Goal: Task Accomplishment & Management: Manage account settings

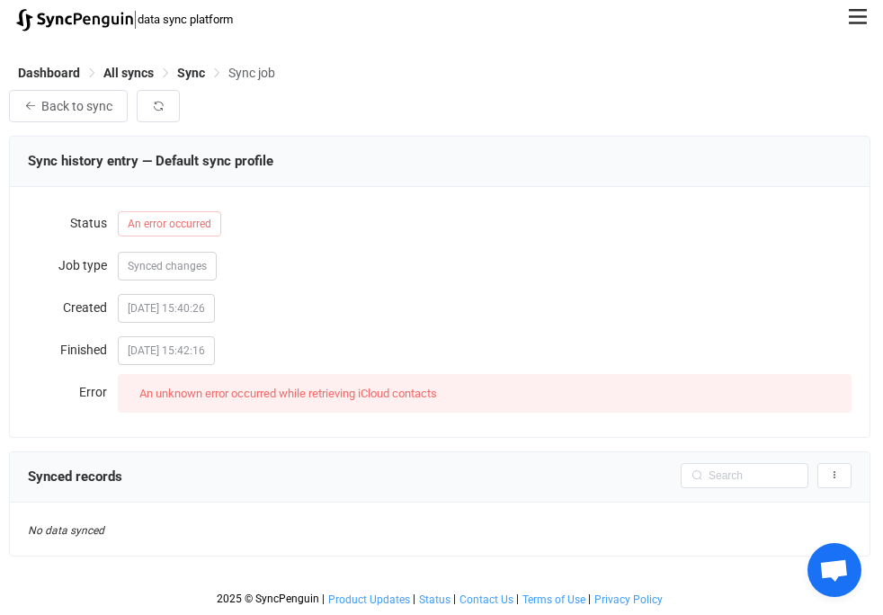
scroll to position [9, 0]
click at [193, 229] on span "An error occurred" at bounding box center [169, 224] width 103 height 25
click at [186, 73] on span "Sync" at bounding box center [191, 74] width 28 height 14
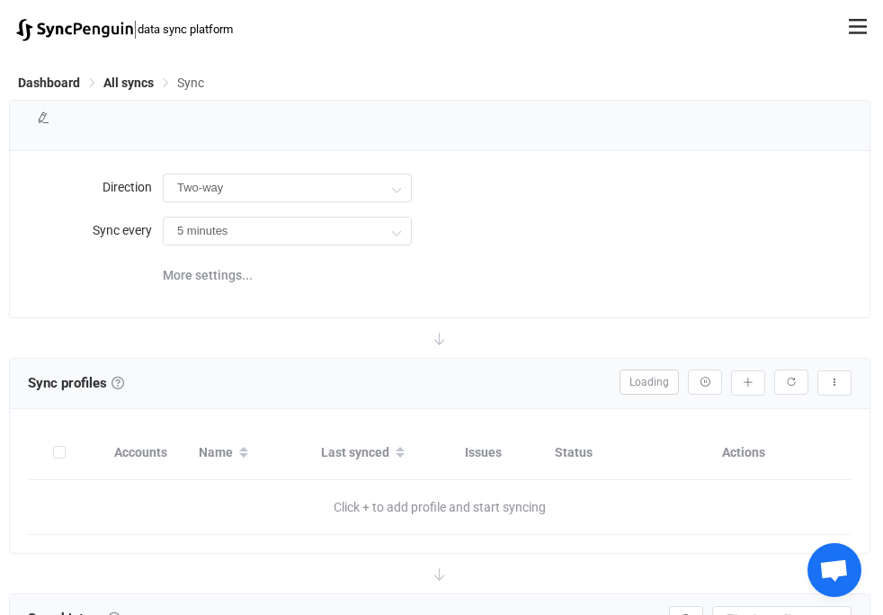
type input "iCloud → HubSpot"
type input "10 minutes"
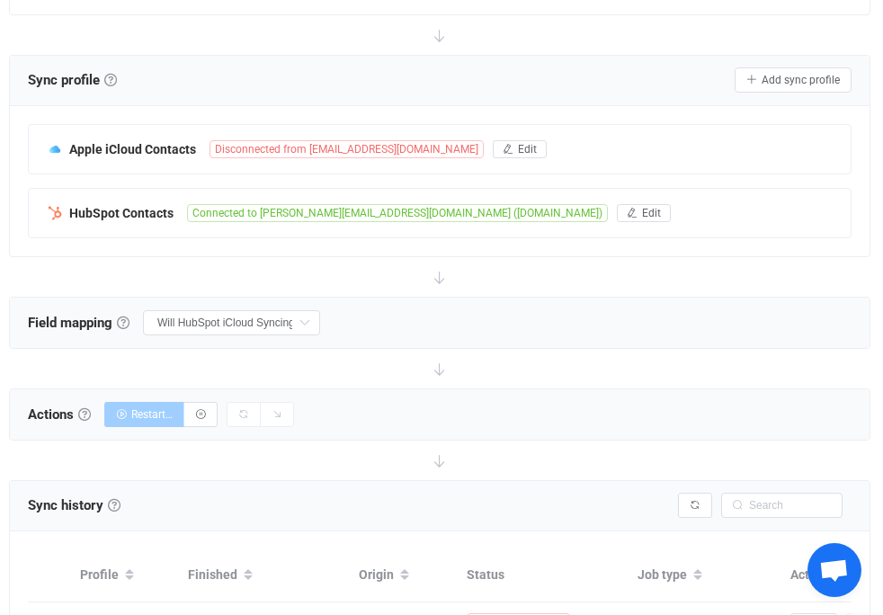
scroll to position [302, 0]
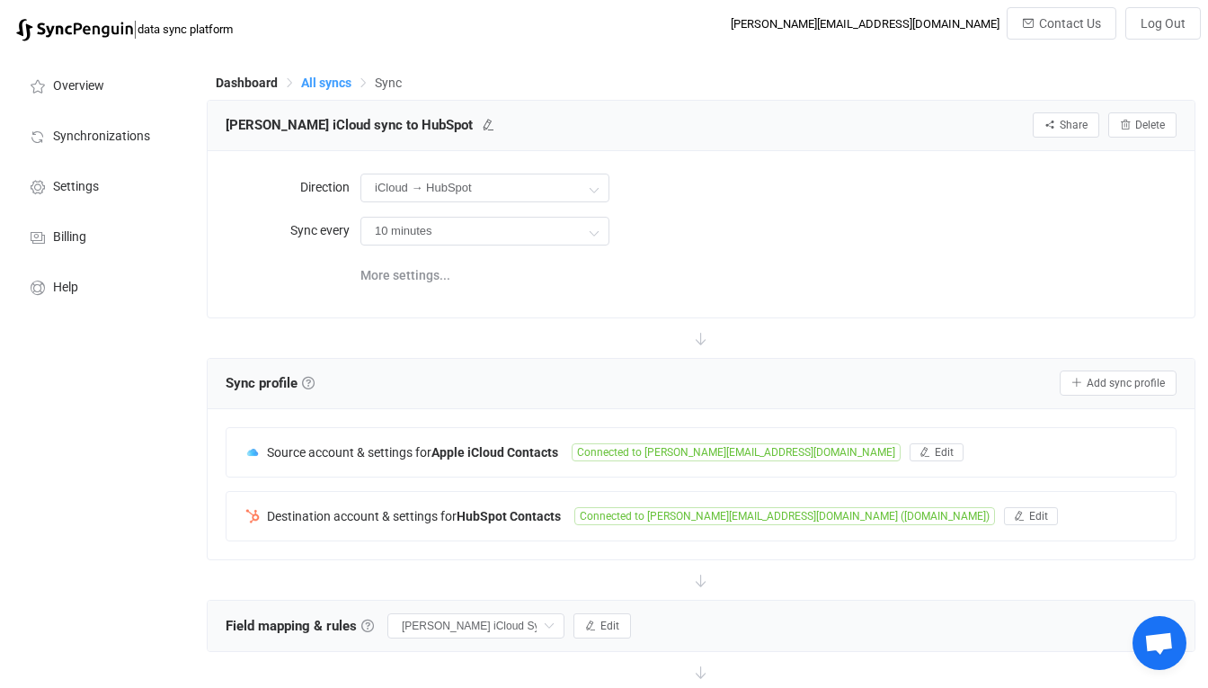
click at [318, 84] on span "All syncs" at bounding box center [326, 83] width 50 height 14
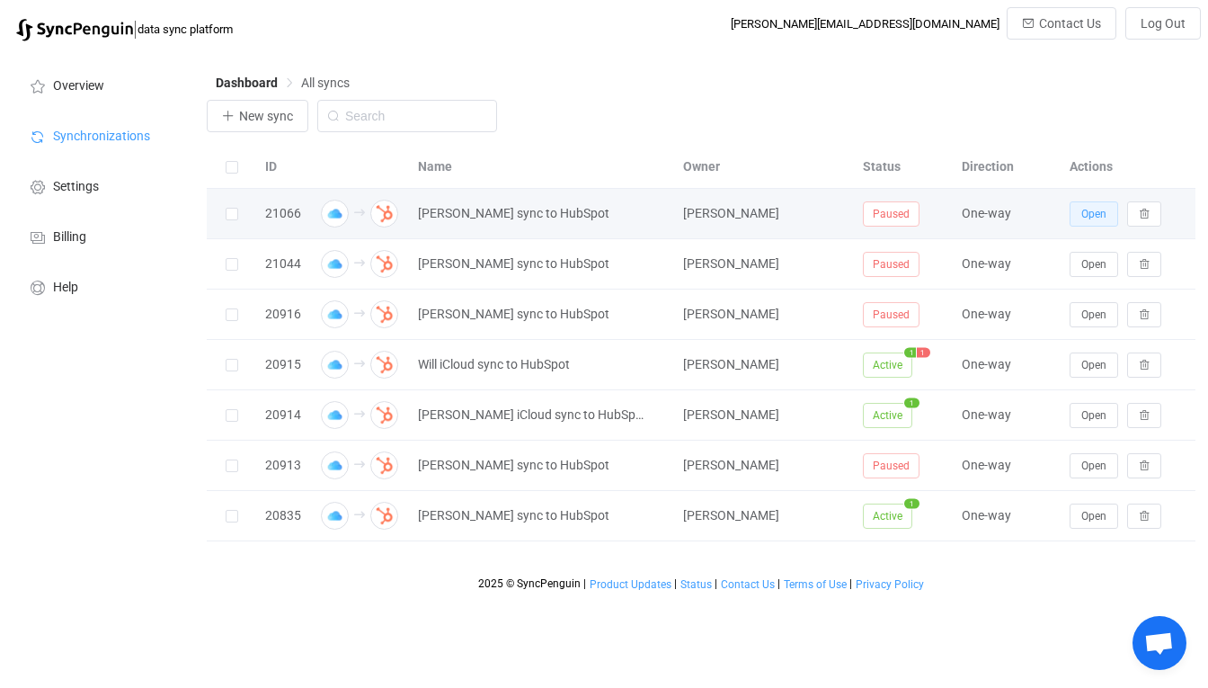
click at [1094, 218] on span "Open" at bounding box center [1093, 214] width 25 height 13
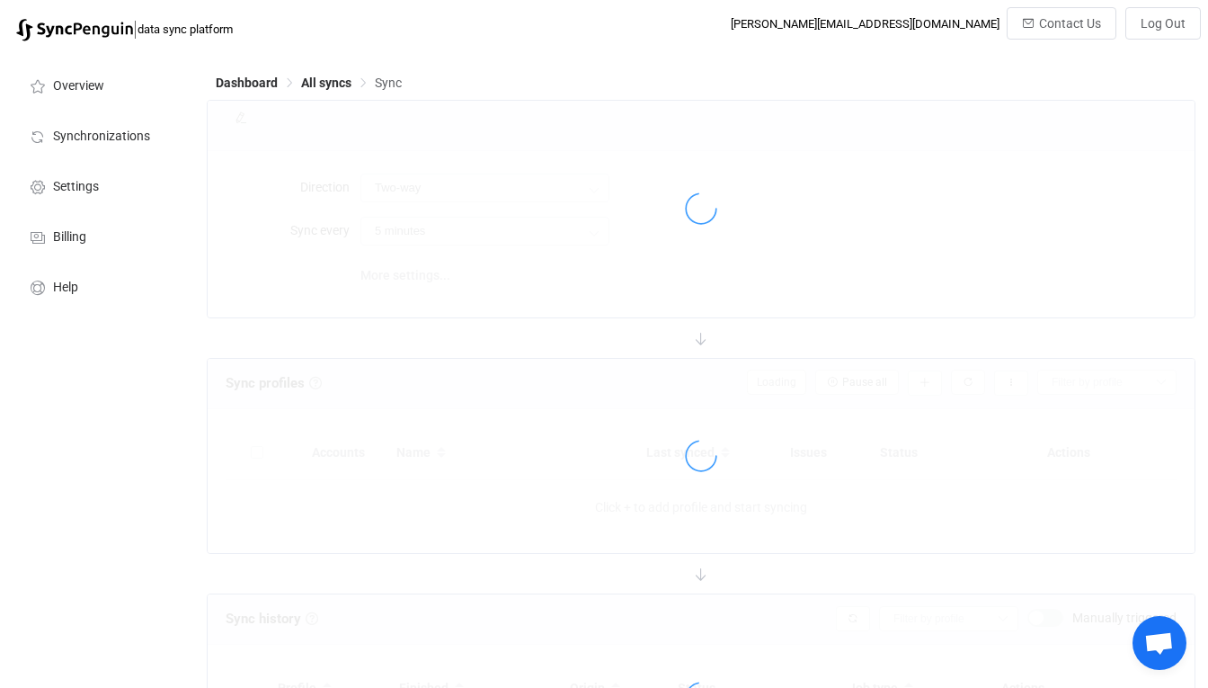
type input "iCloud → HubSpot"
type input "10 minutes"
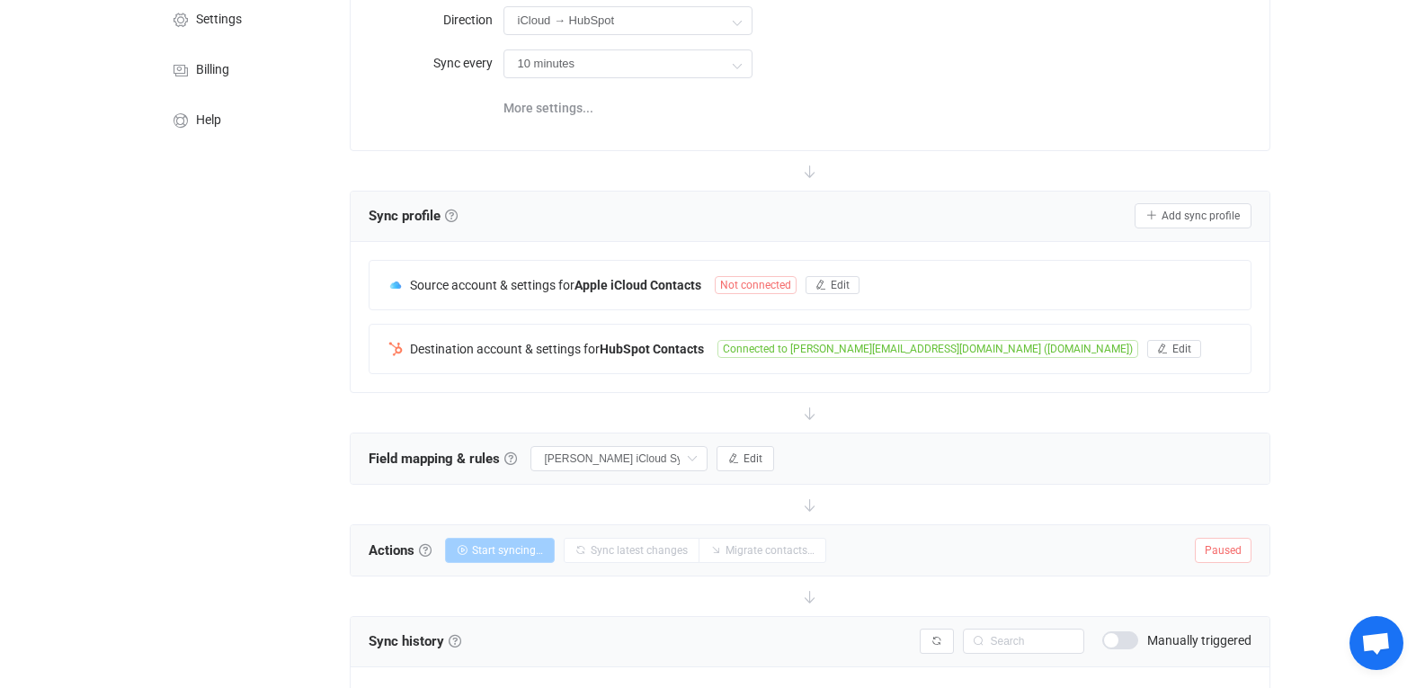
scroll to position [206, 0]
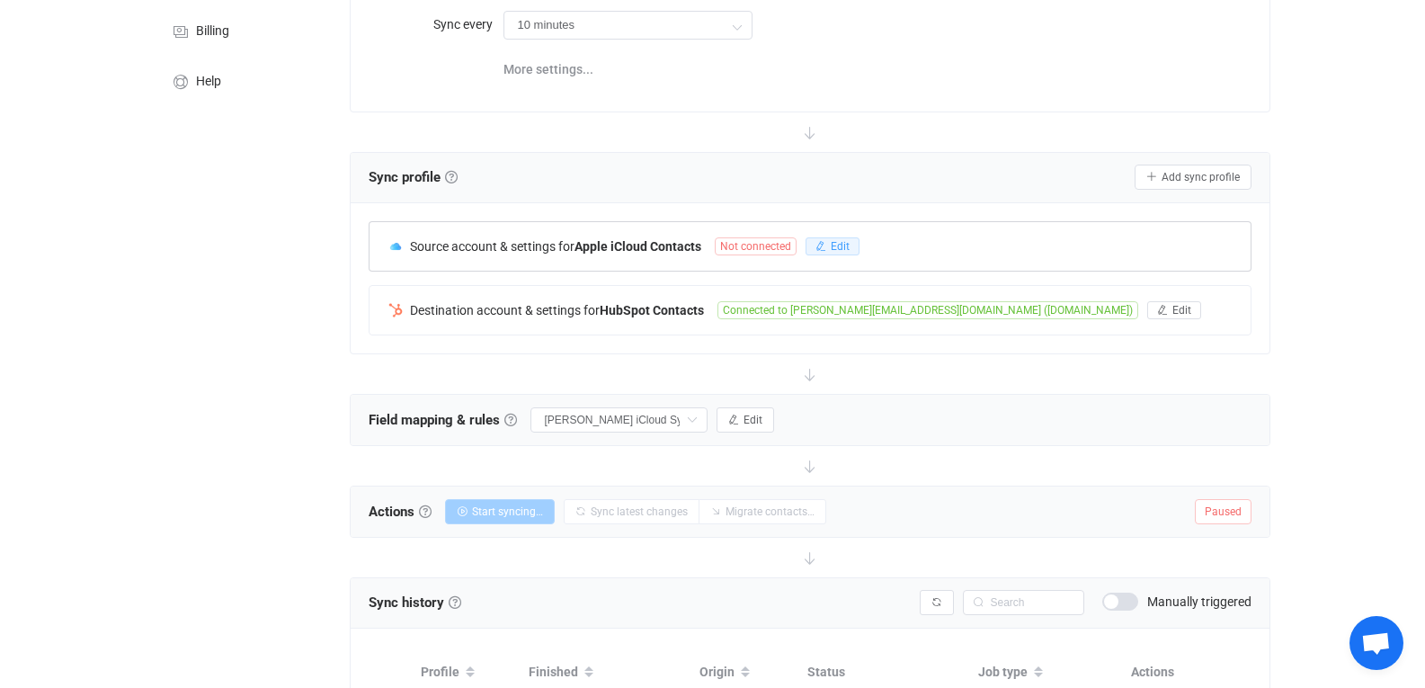
click at [844, 249] on span "Edit" at bounding box center [840, 246] width 19 height 13
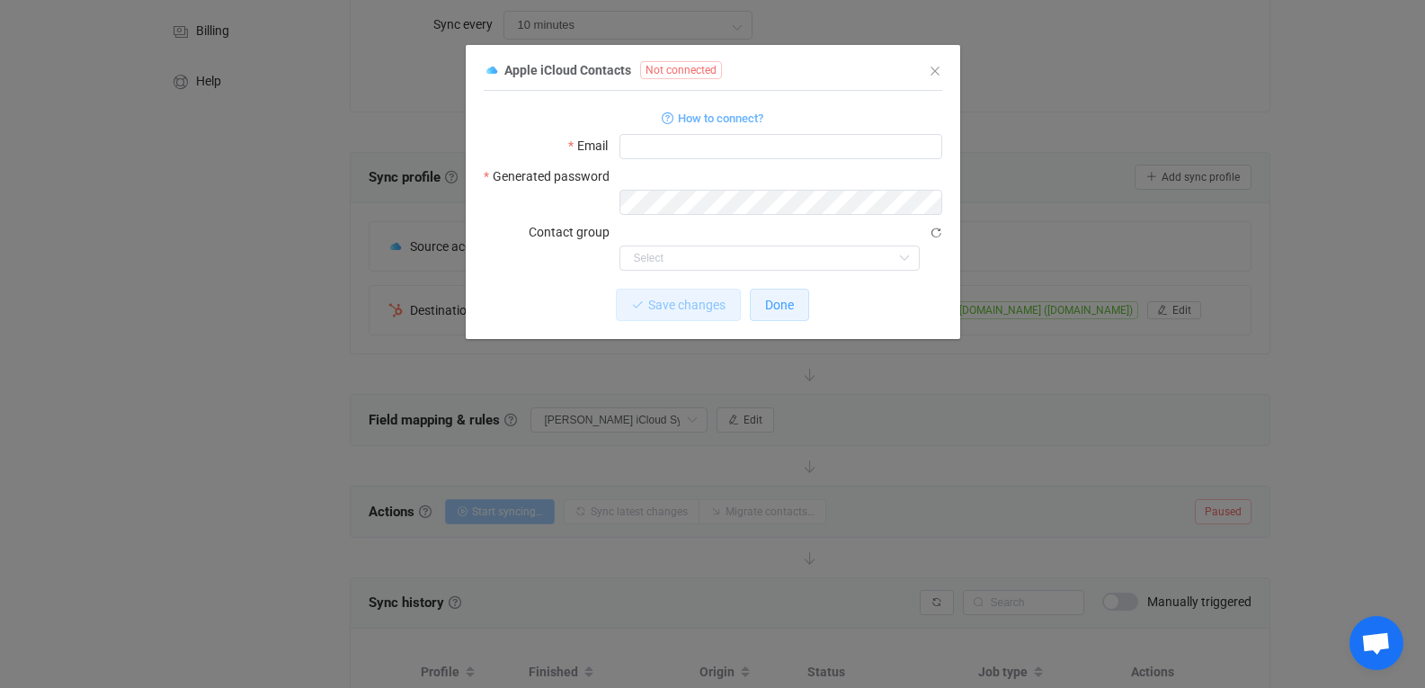
click at [789, 298] on span "Done" at bounding box center [779, 305] width 29 height 14
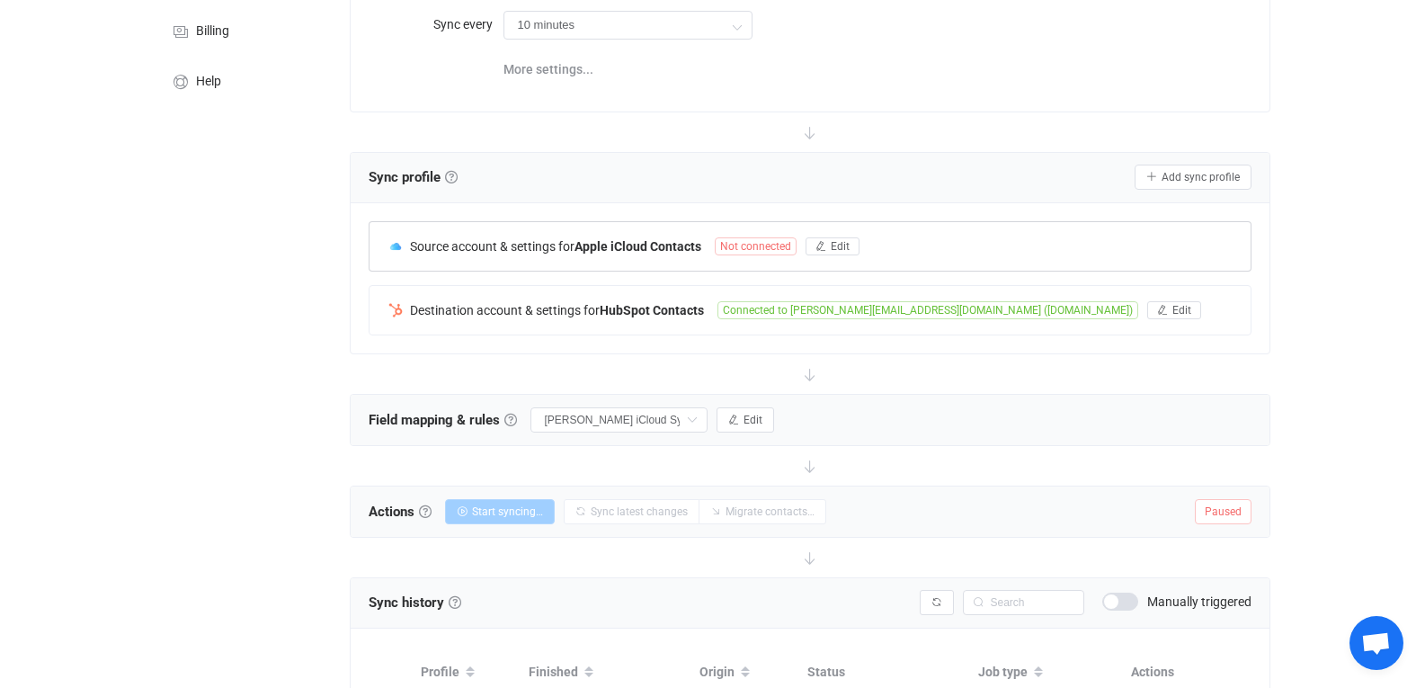
click at [828, 261] on div "Source account & settings for Apple iCloud Contacts Not connected Edit" at bounding box center [809, 246] width 881 height 49
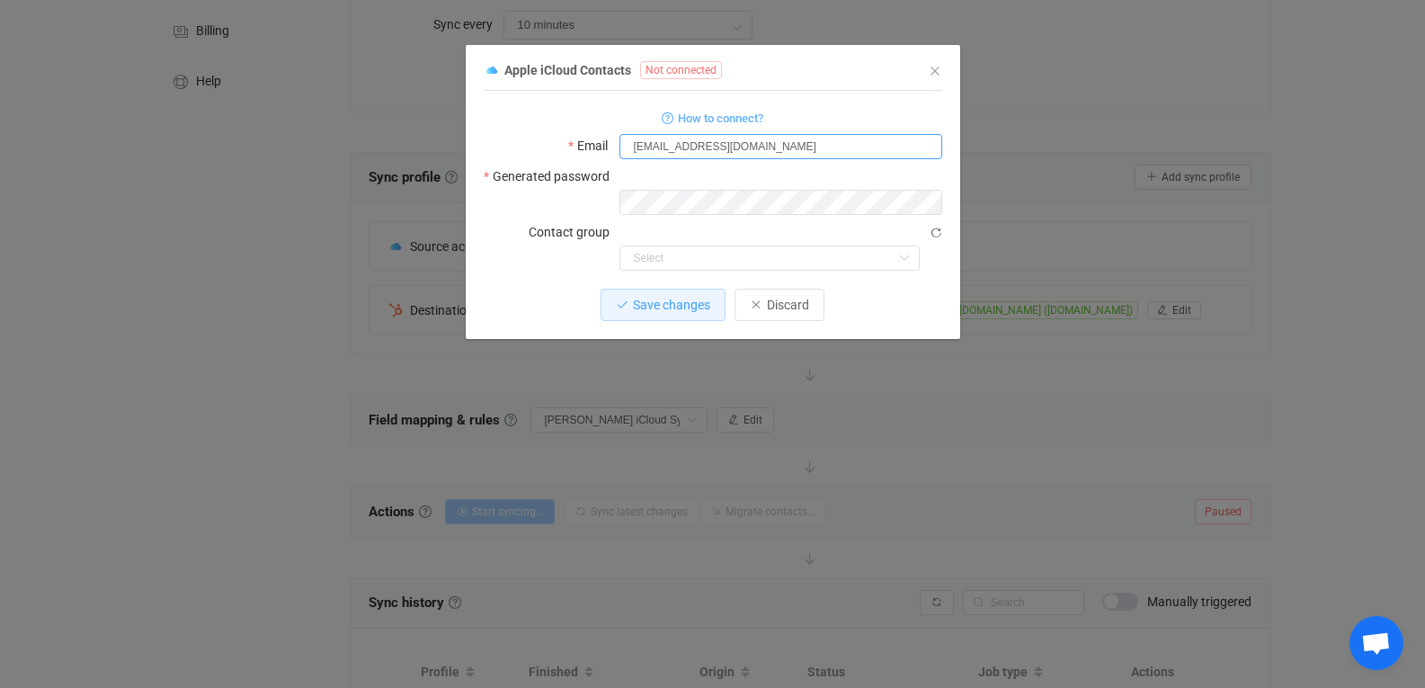
type input "ben@tenaxstrategies.com"
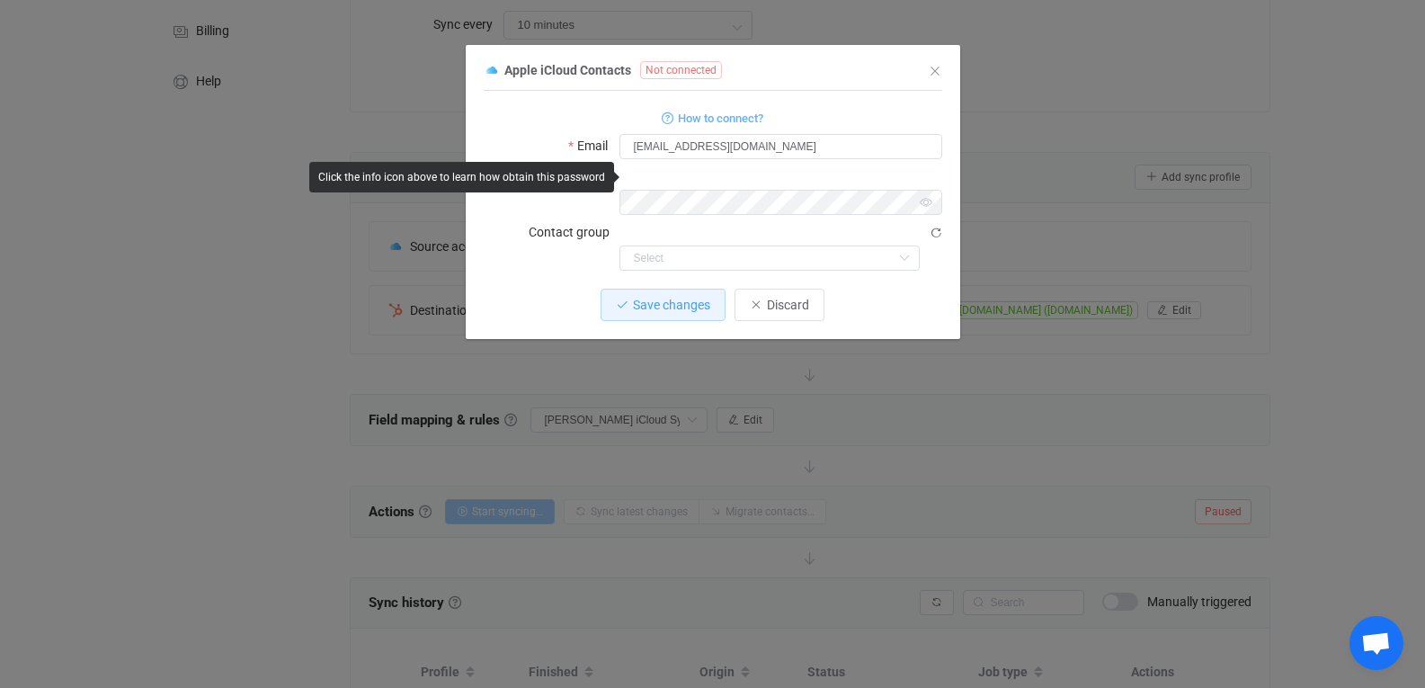
click at [858, 289] on div "Save changes Discard" at bounding box center [713, 305] width 458 height 32
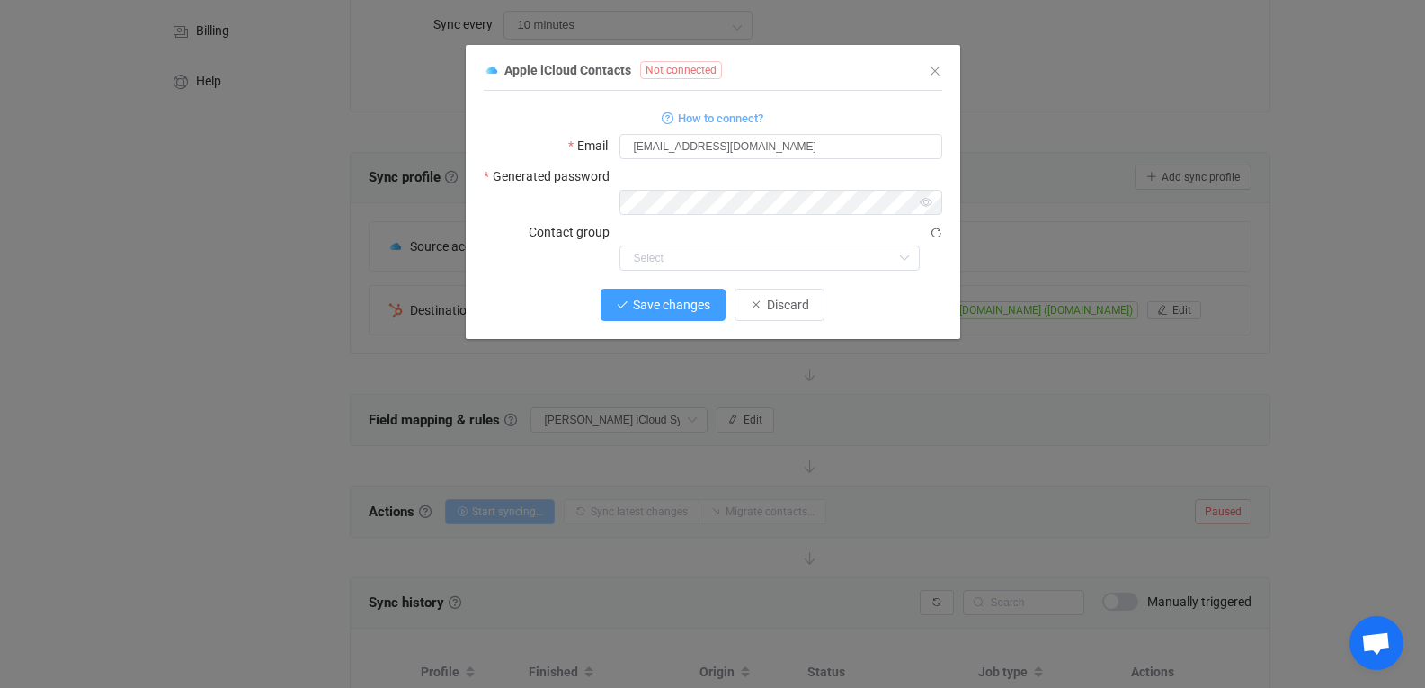
click at [643, 289] on button "Save changes" at bounding box center [662, 305] width 125 height 32
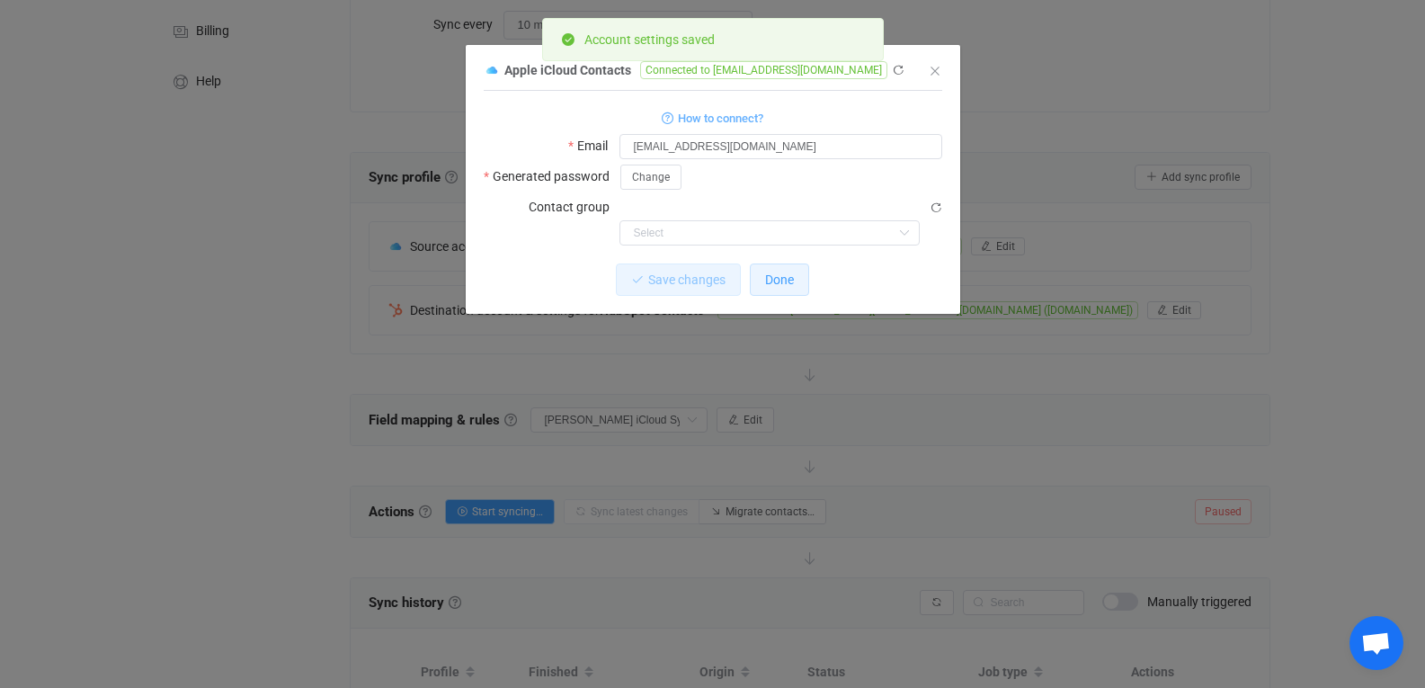
click at [794, 272] on span "Done" at bounding box center [779, 279] width 29 height 14
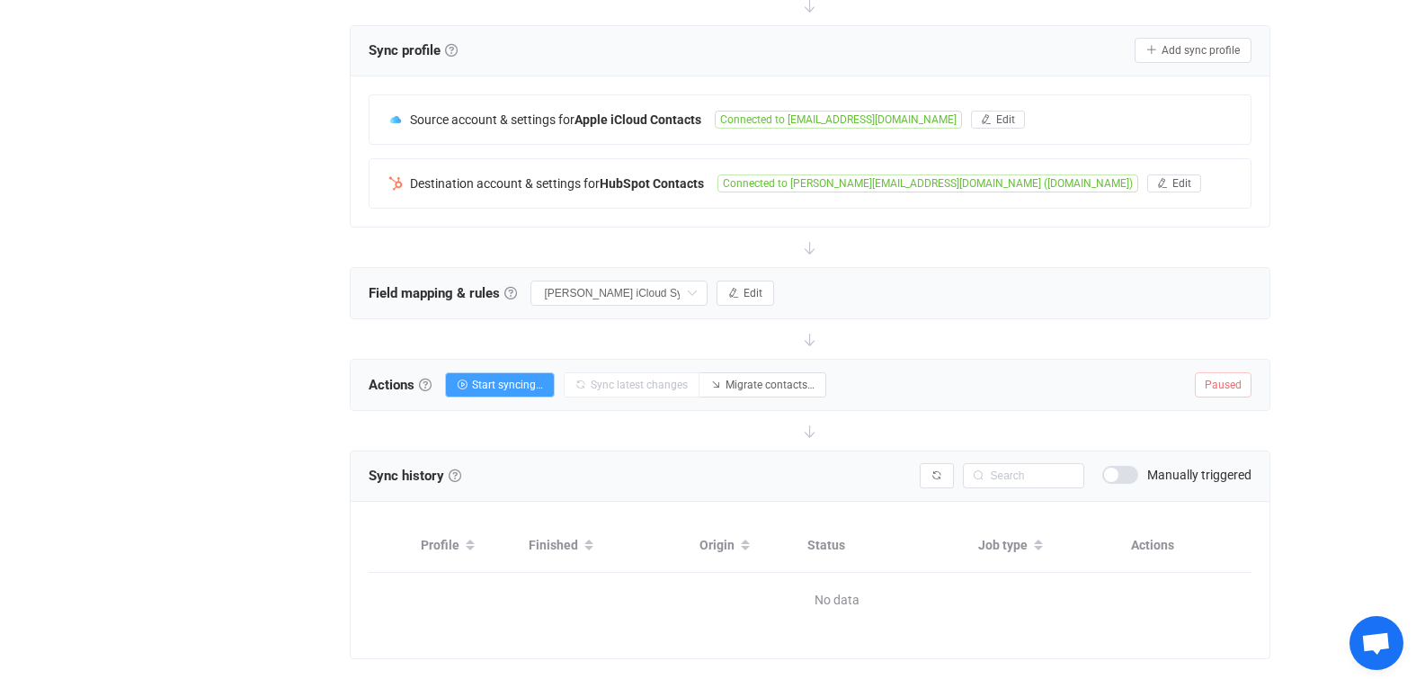
scroll to position [316, 0]
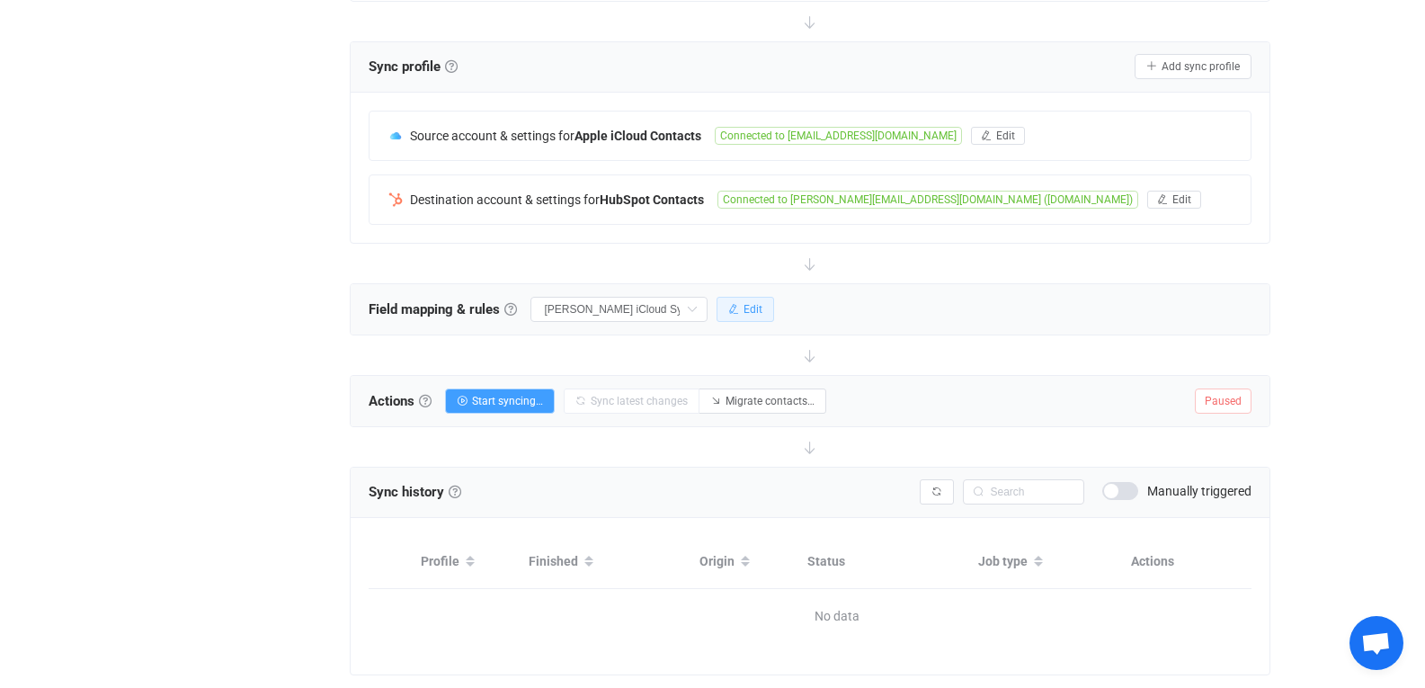
click at [767, 309] on button "Edit" at bounding box center [745, 309] width 58 height 25
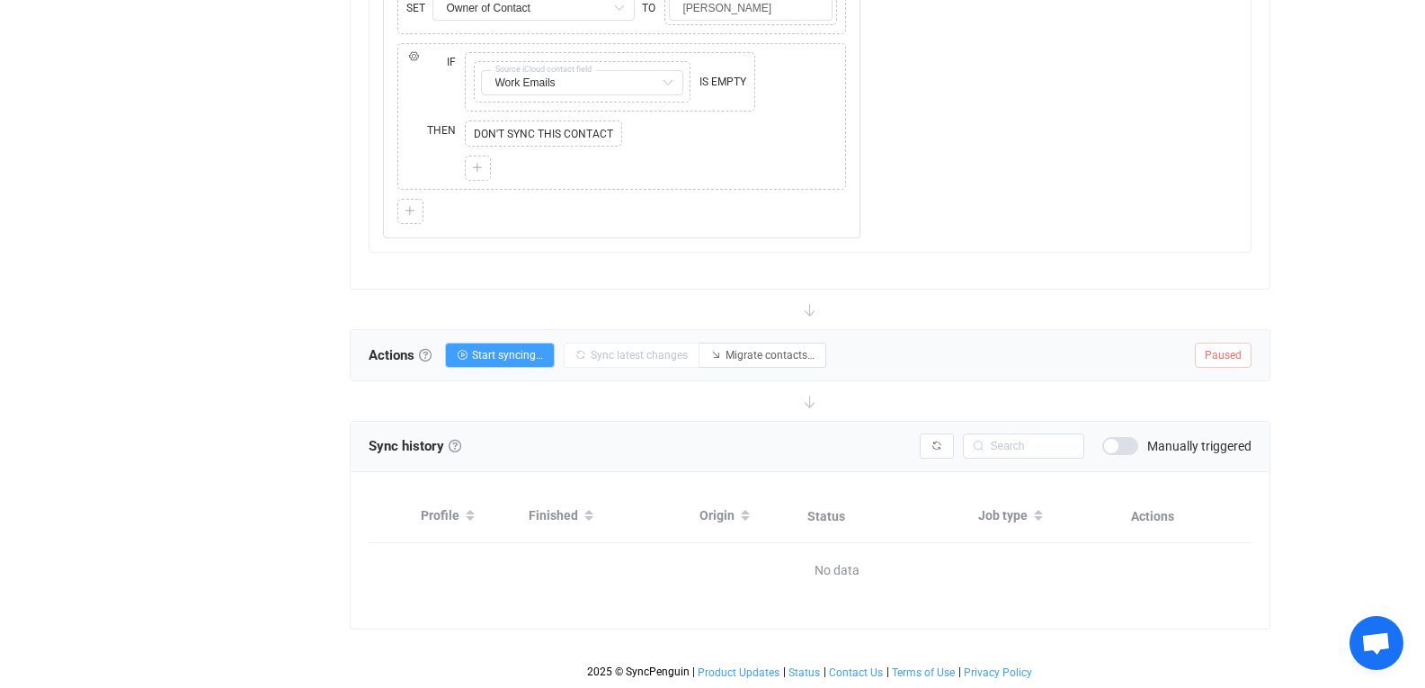
scroll to position [1631, 0]
click at [502, 353] on span "Start syncing…" at bounding box center [507, 355] width 71 height 13
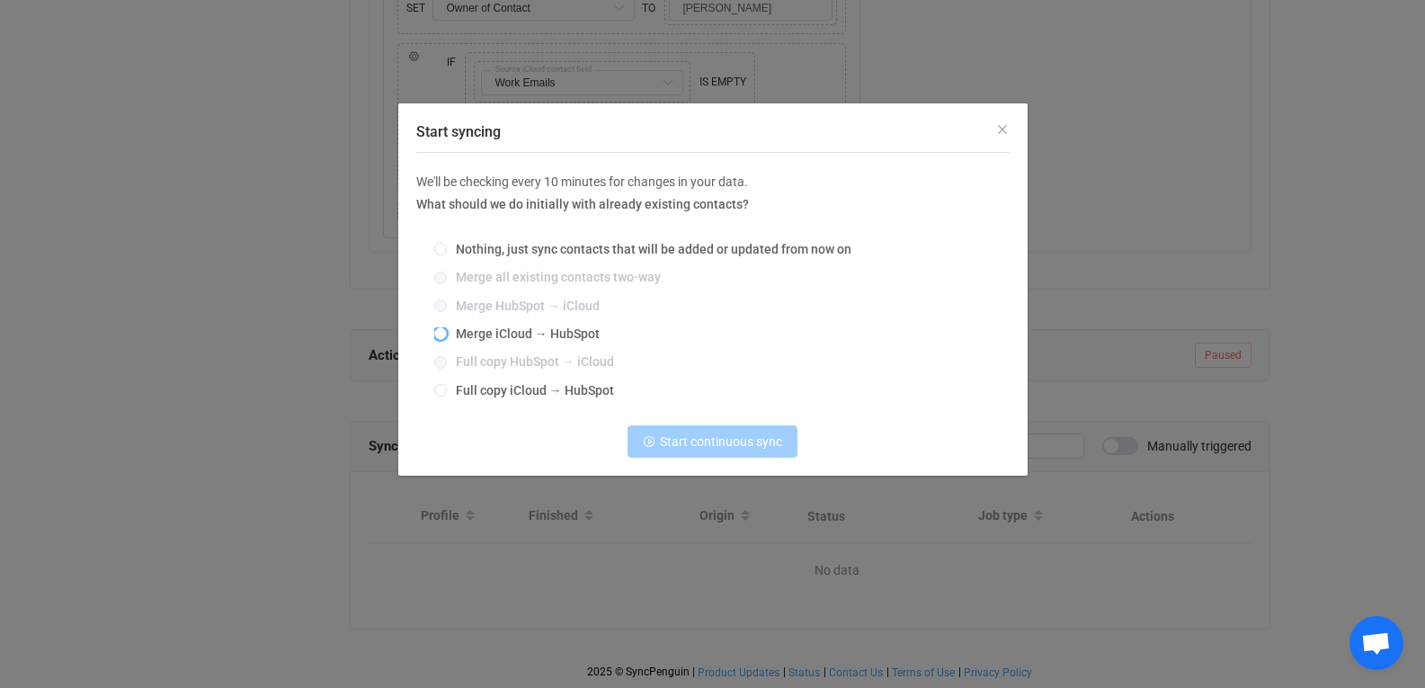
click at [524, 335] on span "Merge iCloud → HubSpot" at bounding box center [523, 333] width 153 height 14
click at [447, 335] on input "Merge iCloud → HubSpot" at bounding box center [440, 334] width 13 height 14
radio input "true"
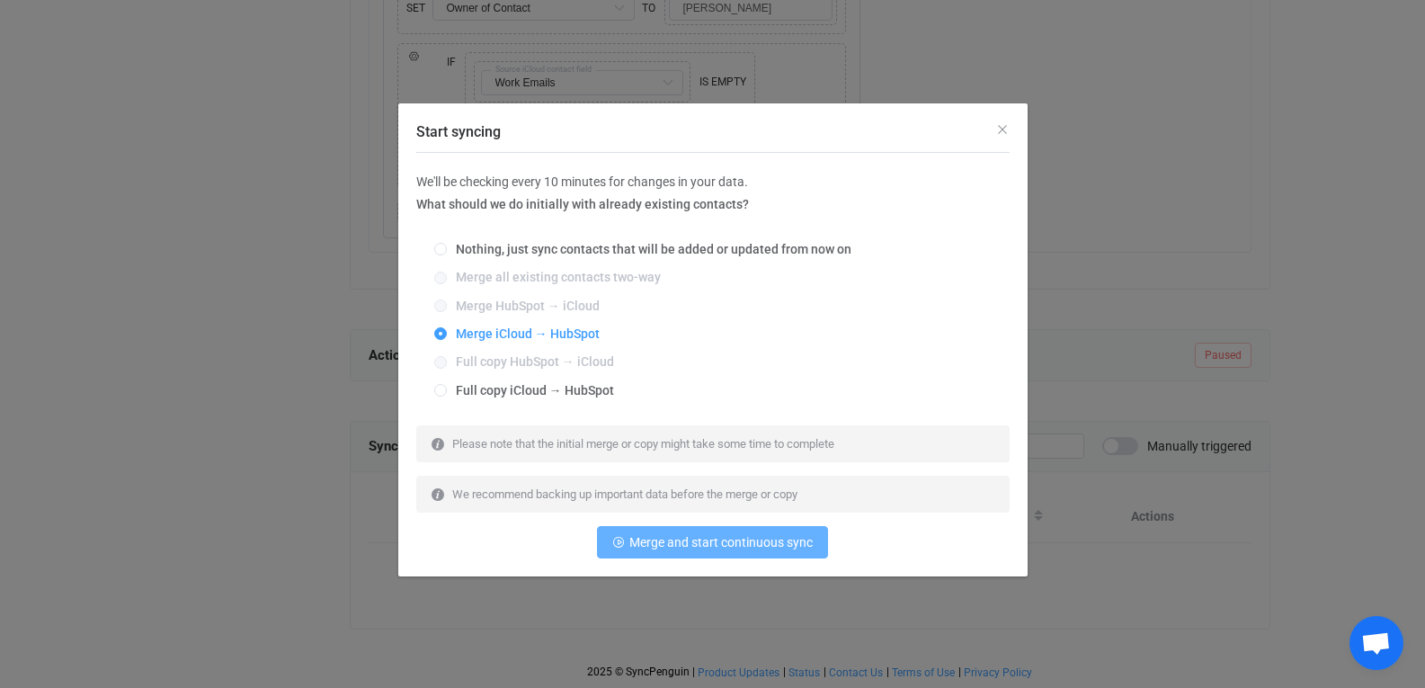
click at [710, 544] on span "Merge and start continuous sync" at bounding box center [720, 542] width 183 height 14
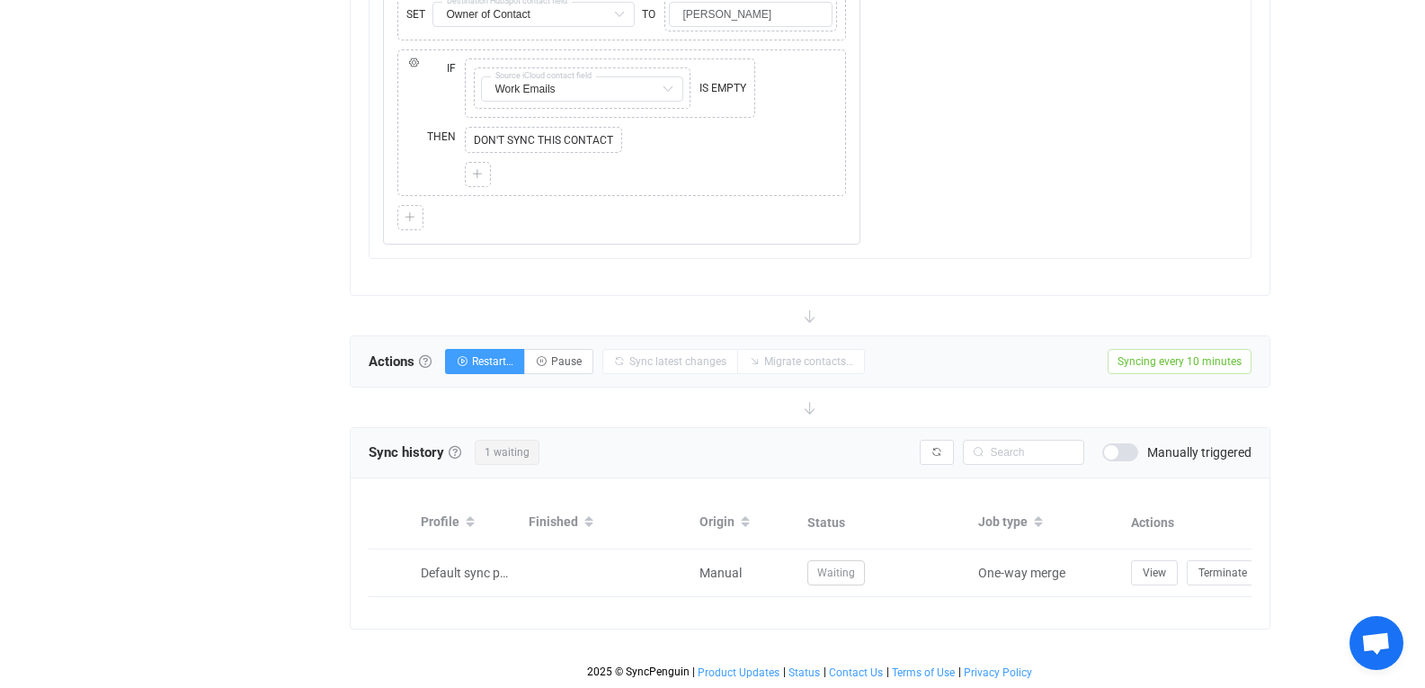
scroll to position [1624, 0]
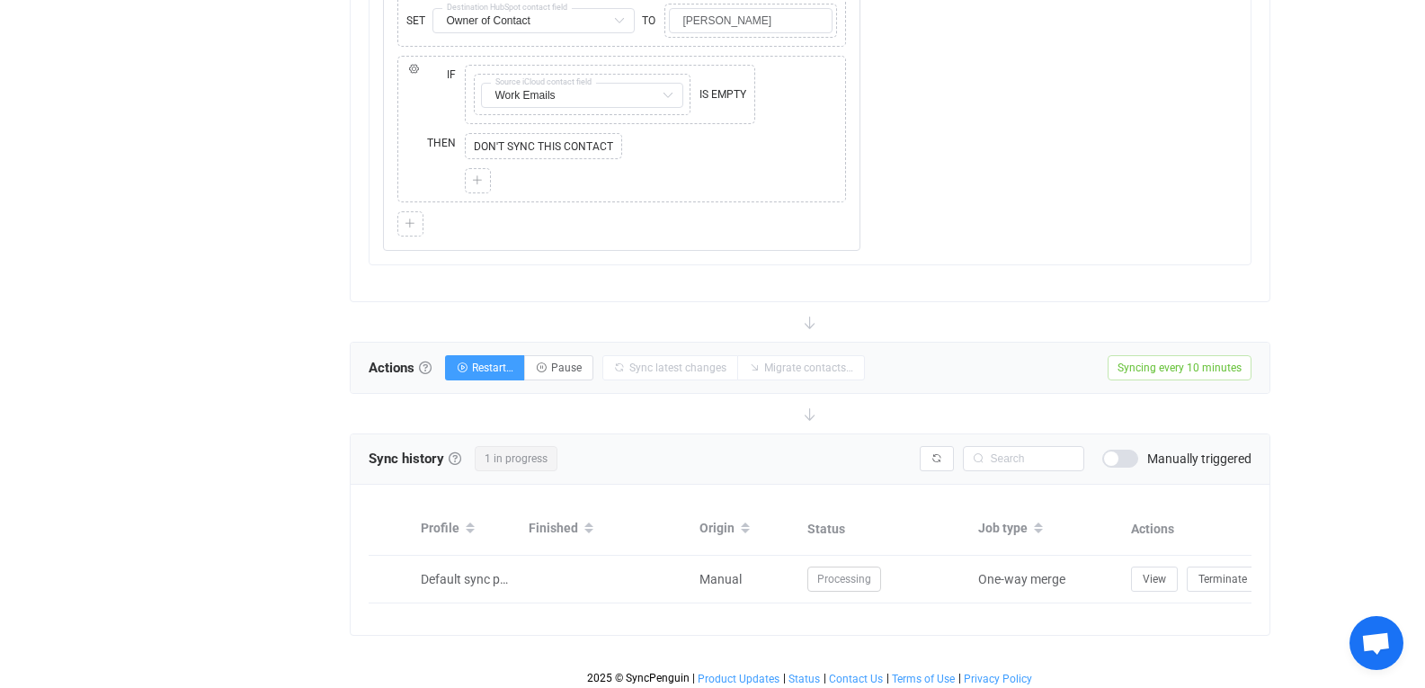
scroll to position [1616, 0]
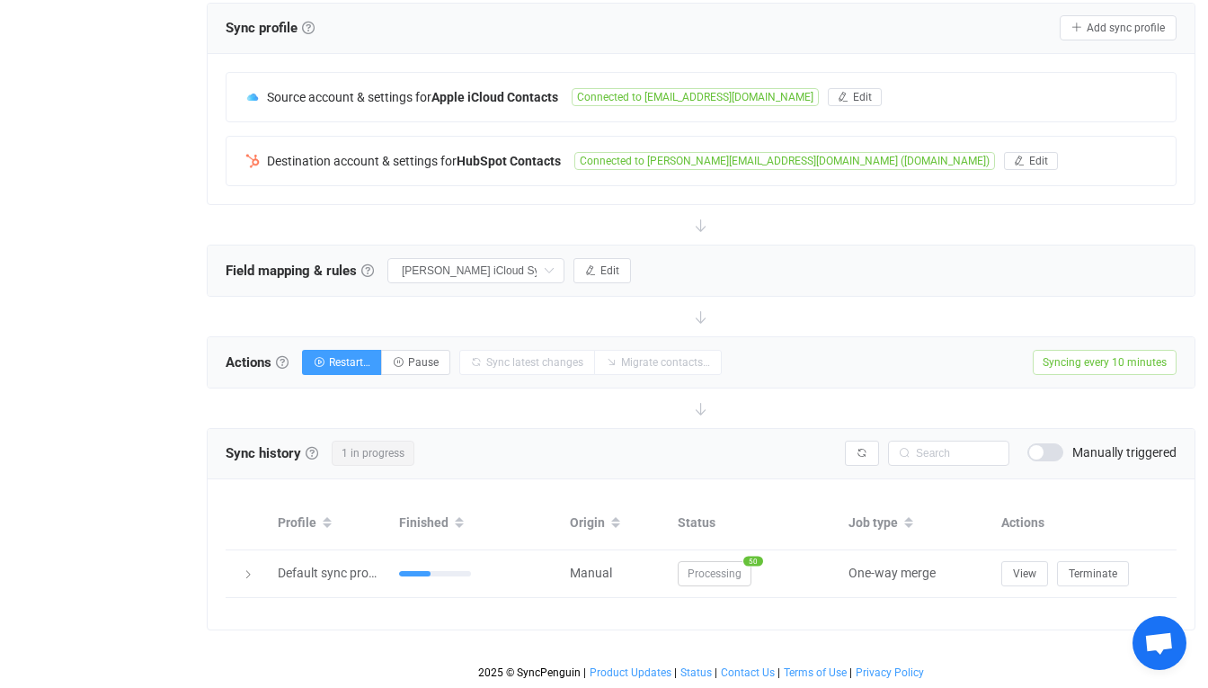
scroll to position [355, 0]
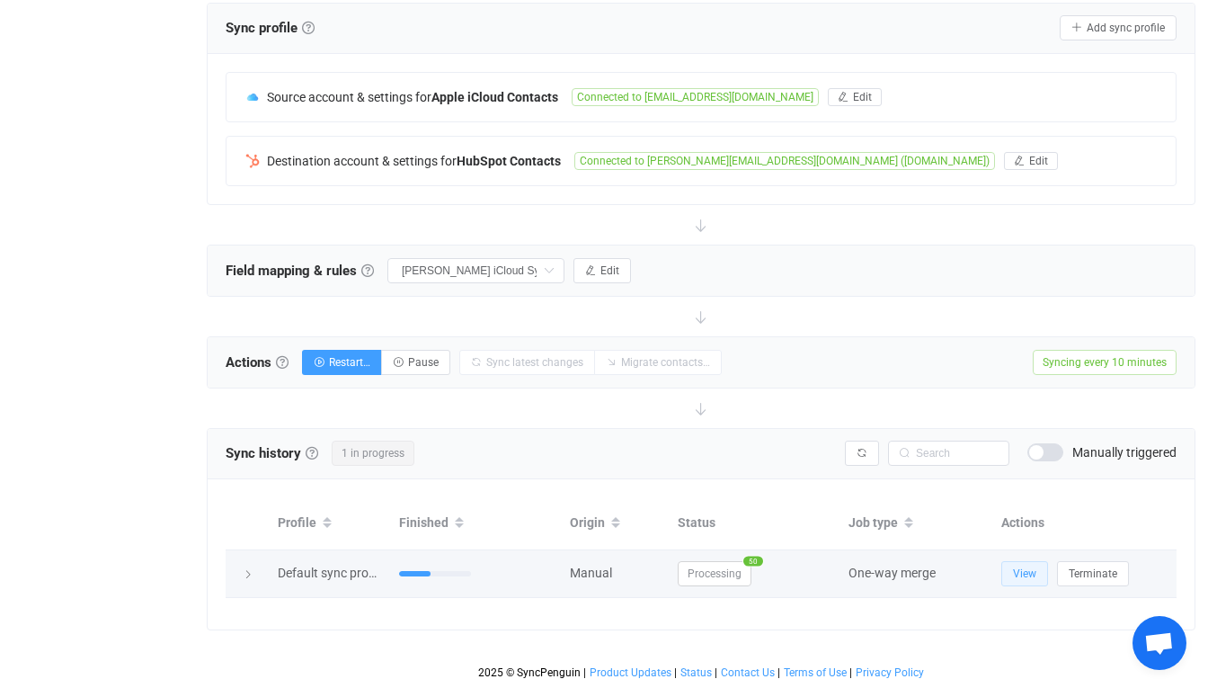
click at [1020, 564] on button "View" at bounding box center [1024, 573] width 47 height 25
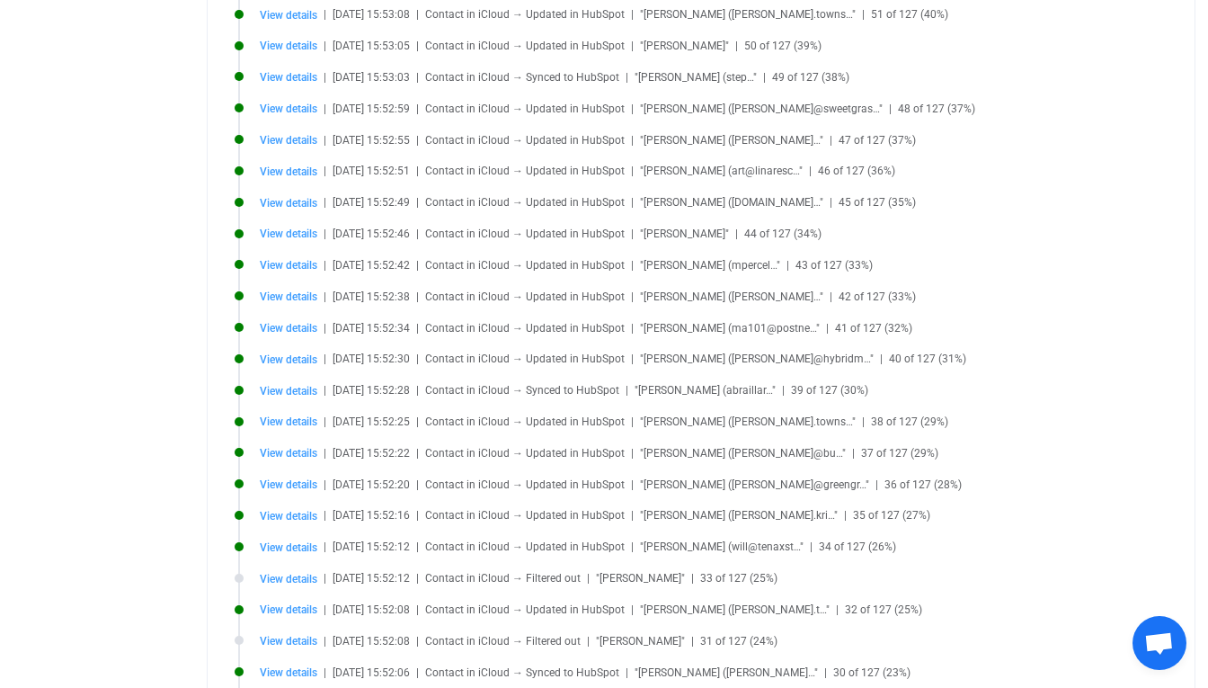
scroll to position [718, 0]
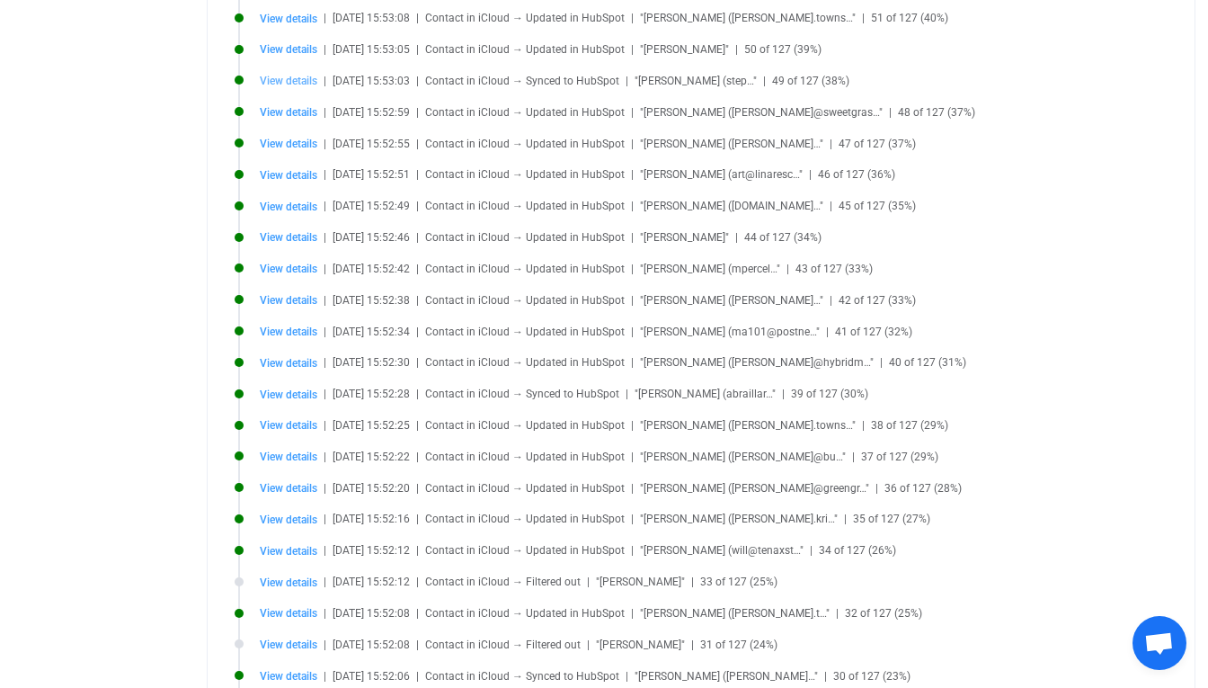
click at [310, 80] on span "View details" at bounding box center [289, 81] width 58 height 13
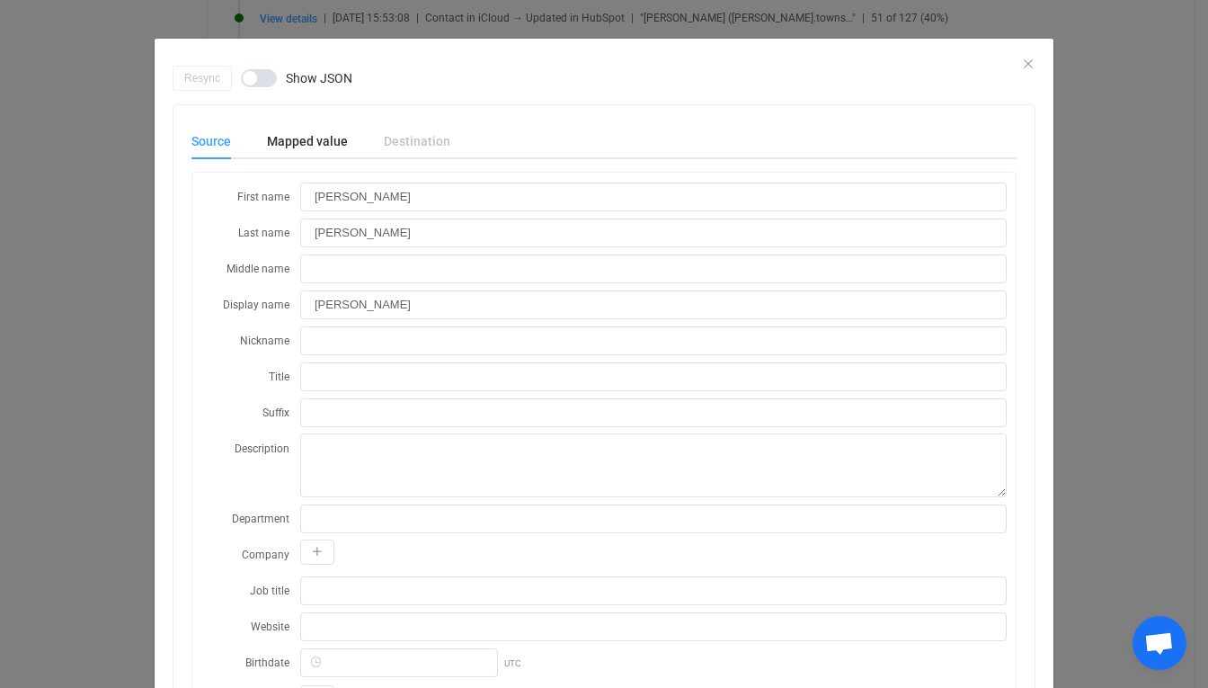
scroll to position [3, 0]
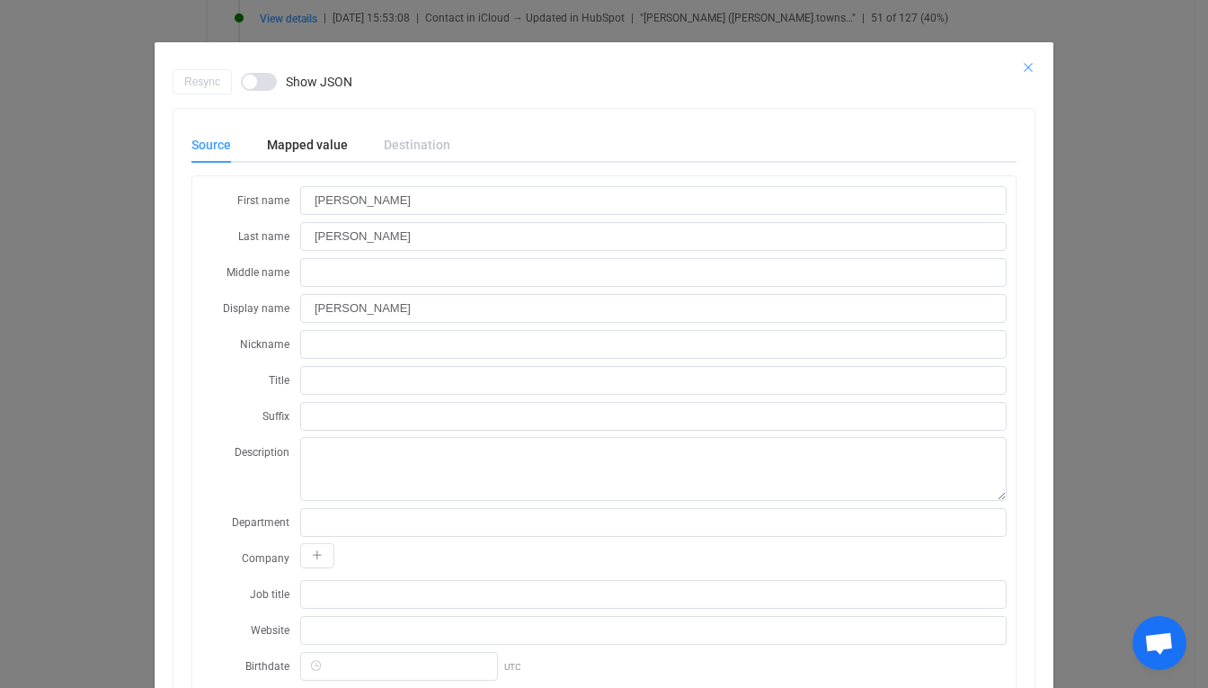
click at [1029, 65] on icon "Close" at bounding box center [1028, 67] width 14 height 14
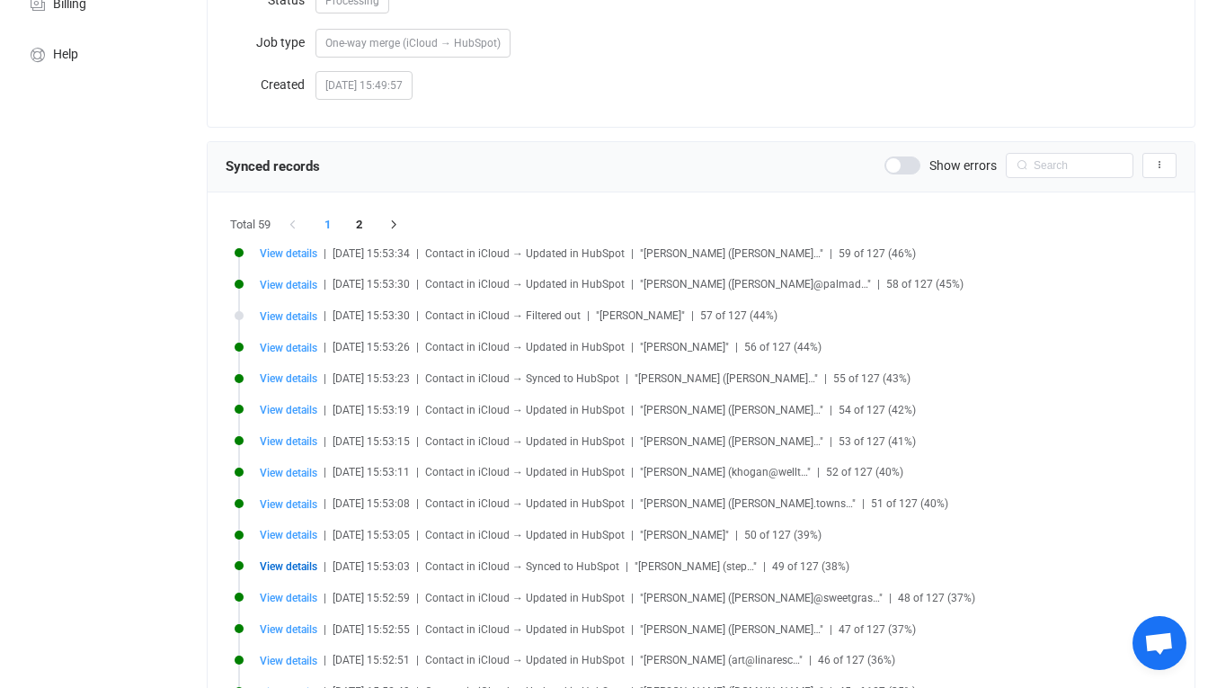
scroll to position [242, 0]
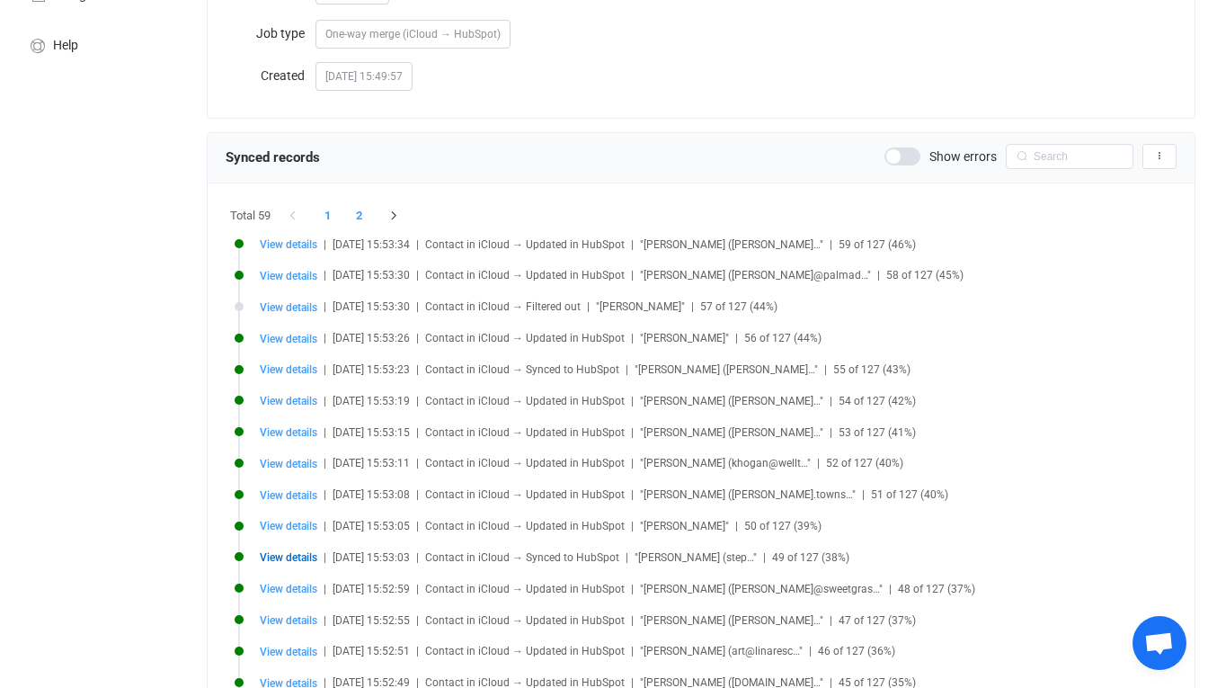
click at [352, 212] on li "2" at bounding box center [359, 215] width 32 height 25
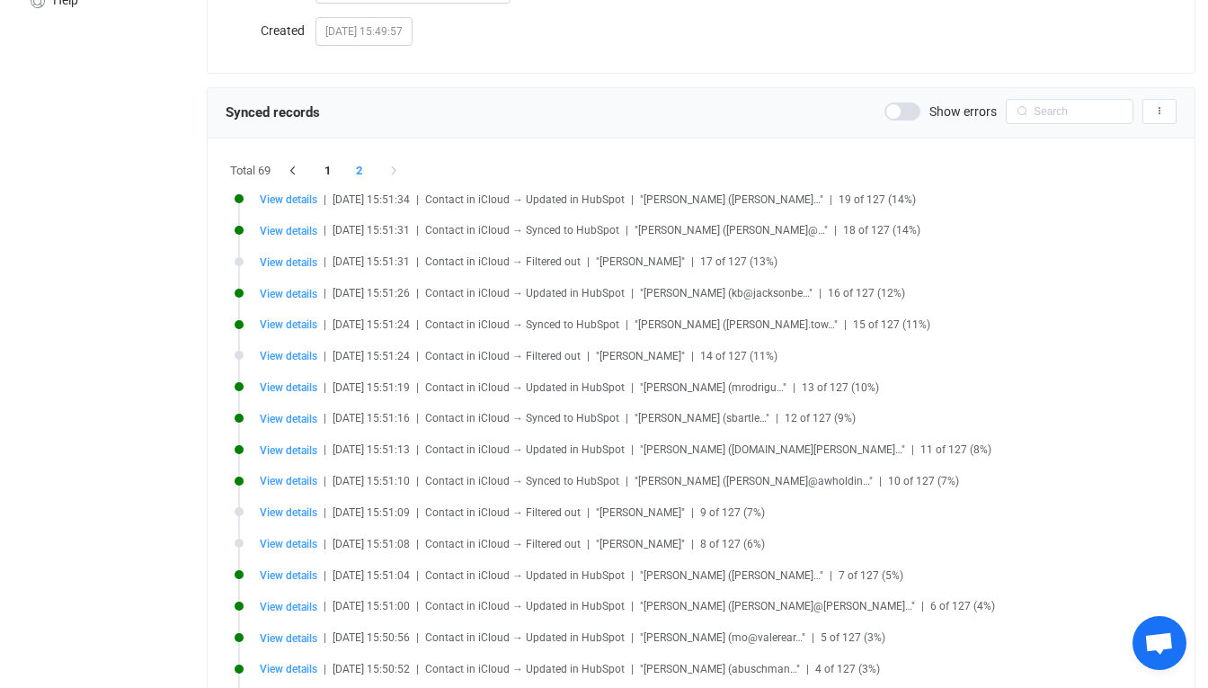
scroll to position [276, 0]
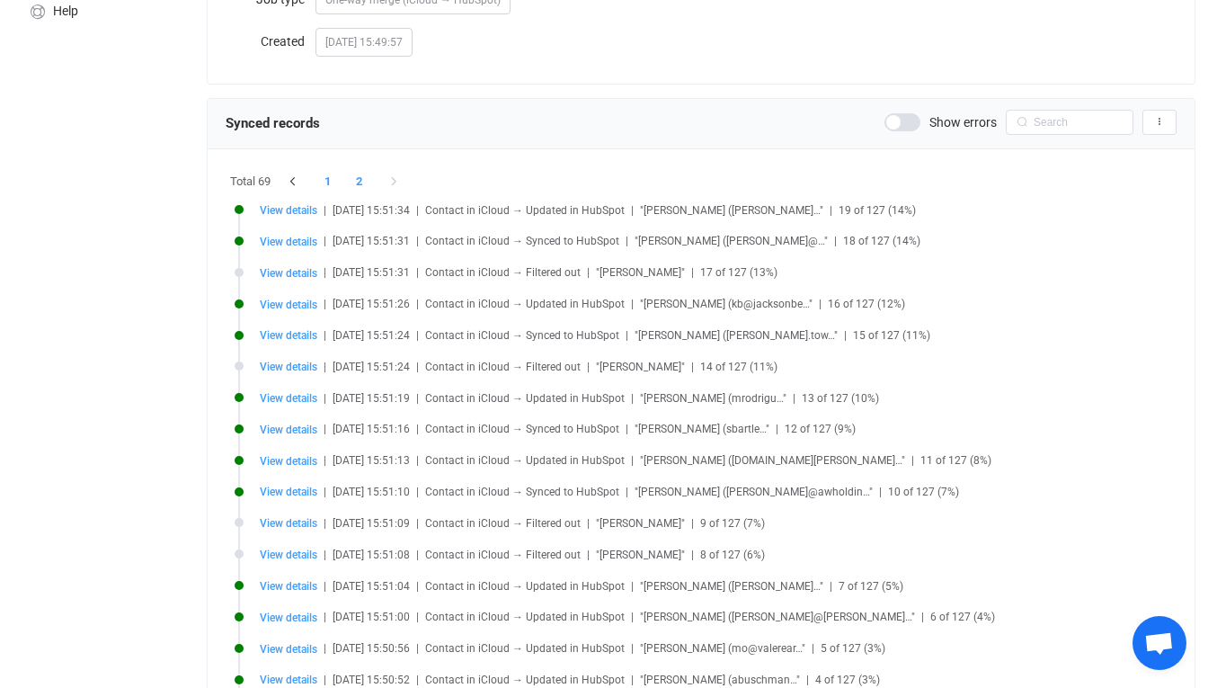
click at [332, 176] on li "1" at bounding box center [328, 181] width 32 height 25
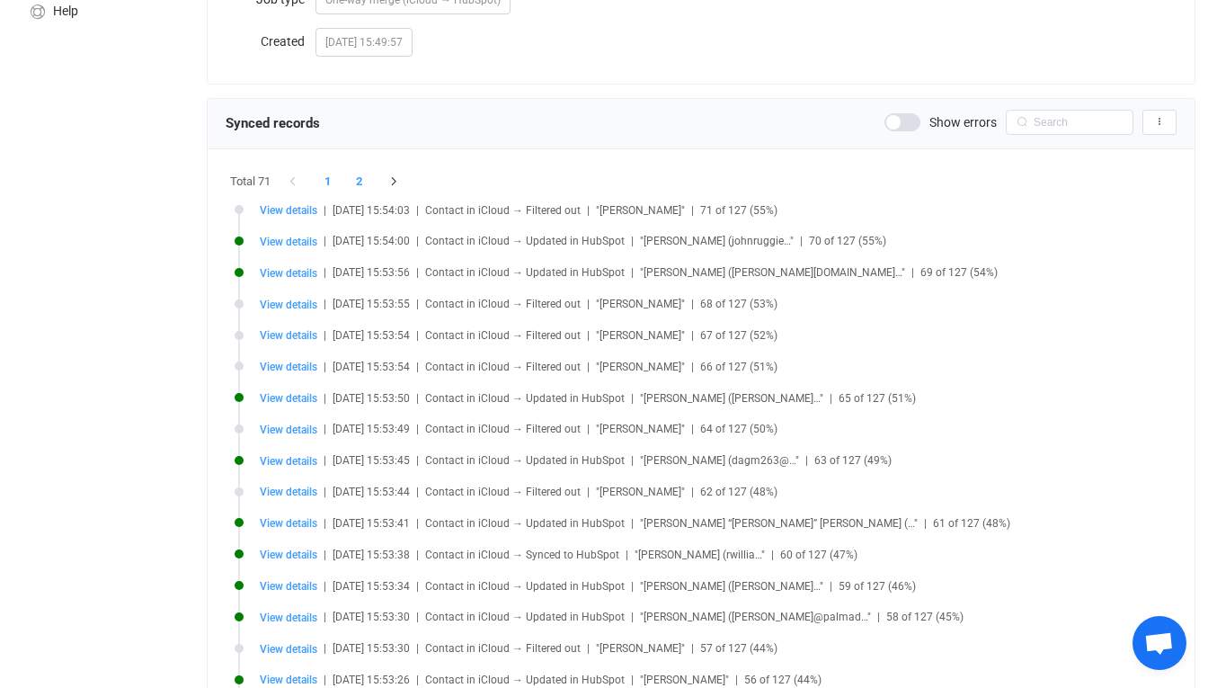
click at [352, 179] on li "2" at bounding box center [359, 181] width 32 height 25
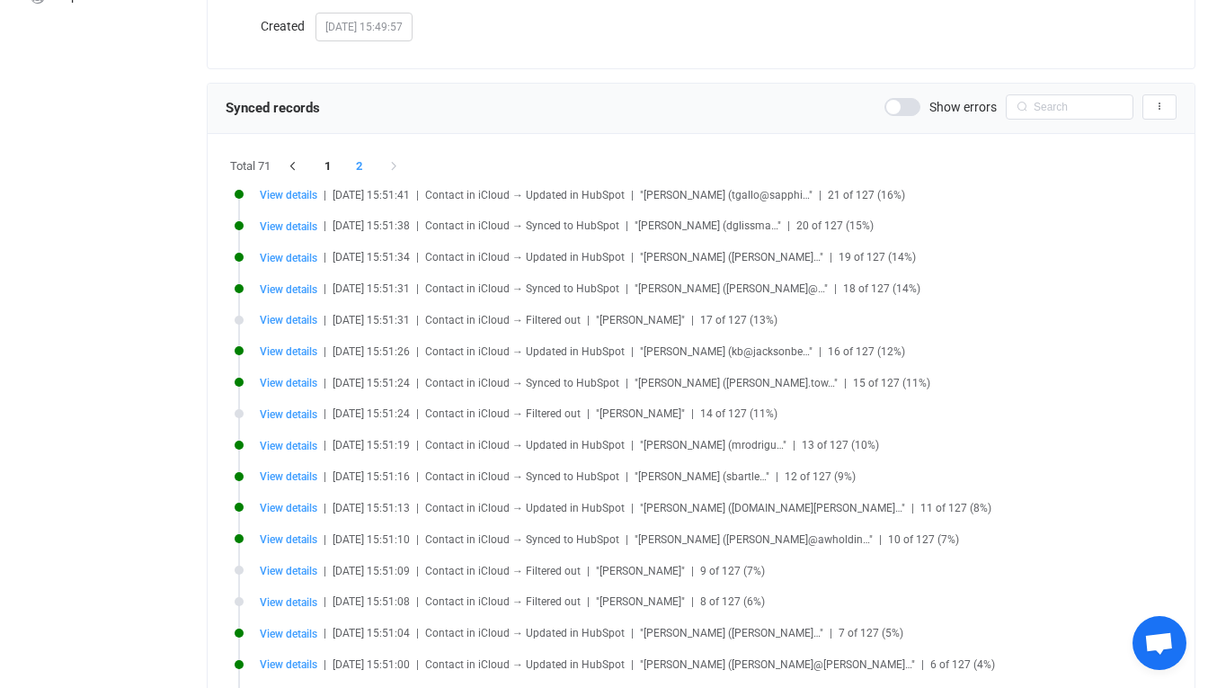
scroll to position [293, 0]
click at [319, 228] on div "View details | 2025-08-19 15:51:38 | Contact in iCloud → Synced to HubSpot | "D…" at bounding box center [718, 224] width 917 height 13
click at [295, 216] on li "View details | 2025-08-19 15:51:41 | Contact in iCloud → Updated in HubSpot | "…" at bounding box center [706, 203] width 942 height 31
click at [281, 219] on span "View details" at bounding box center [289, 224] width 58 height 13
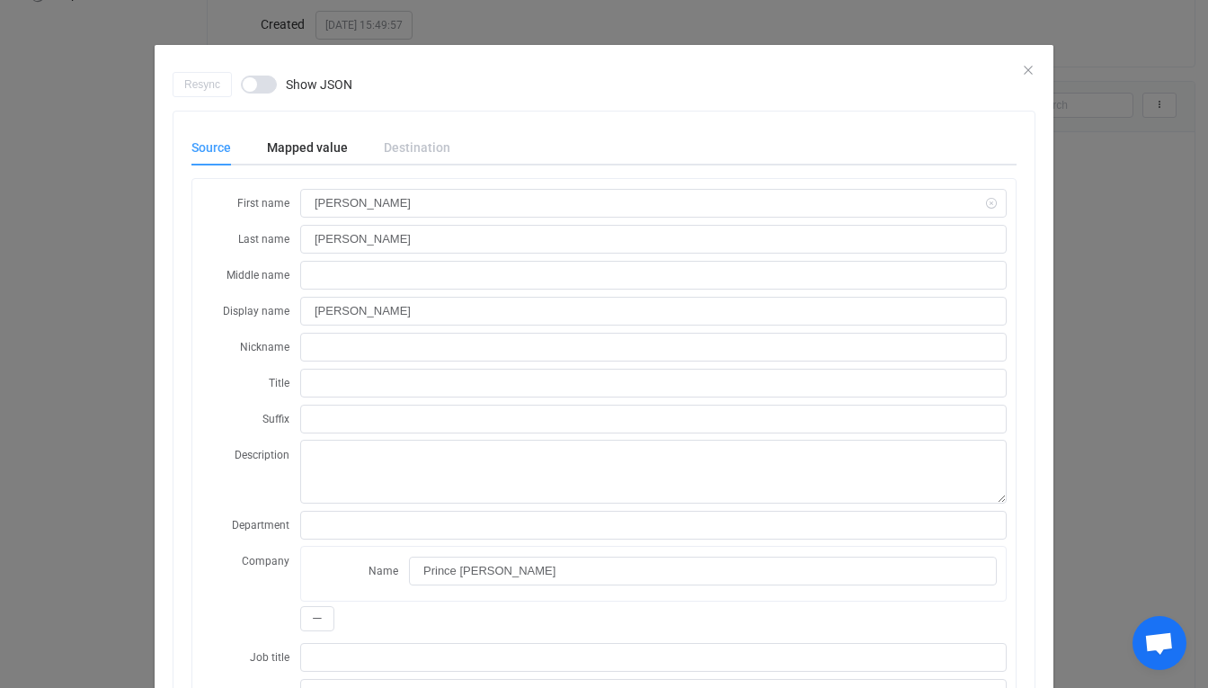
scroll to position [0, 0]
click at [1024, 64] on icon "Close" at bounding box center [1028, 70] width 14 height 14
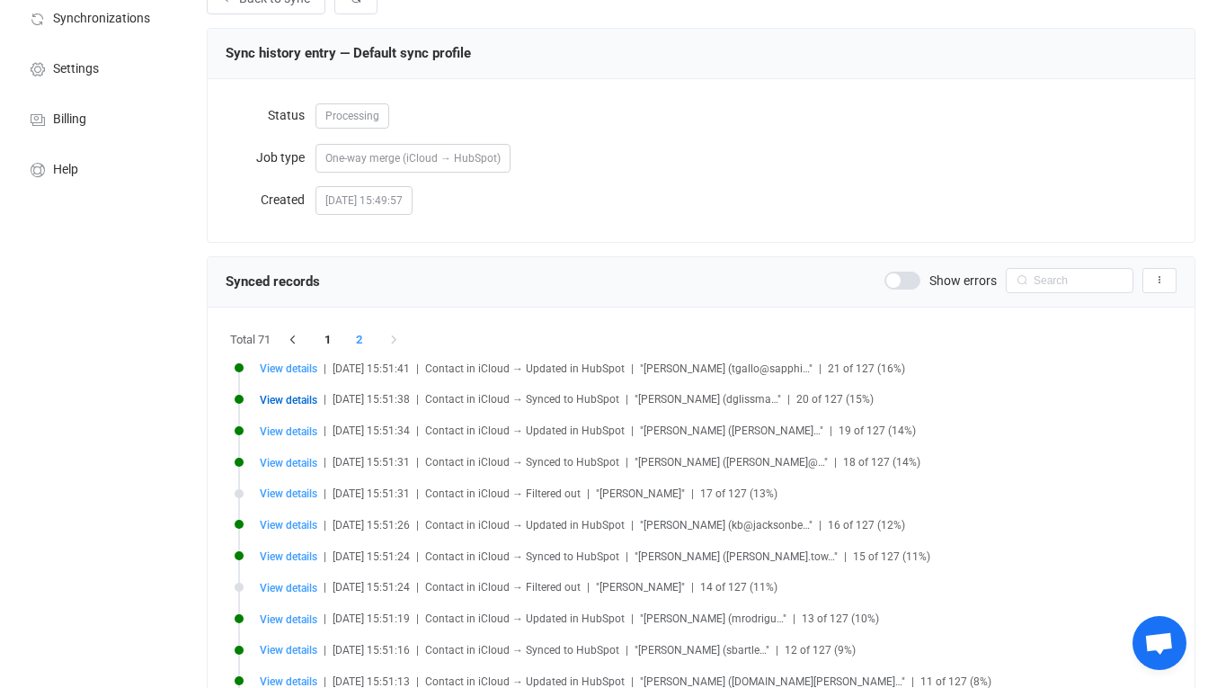
scroll to position [105, 0]
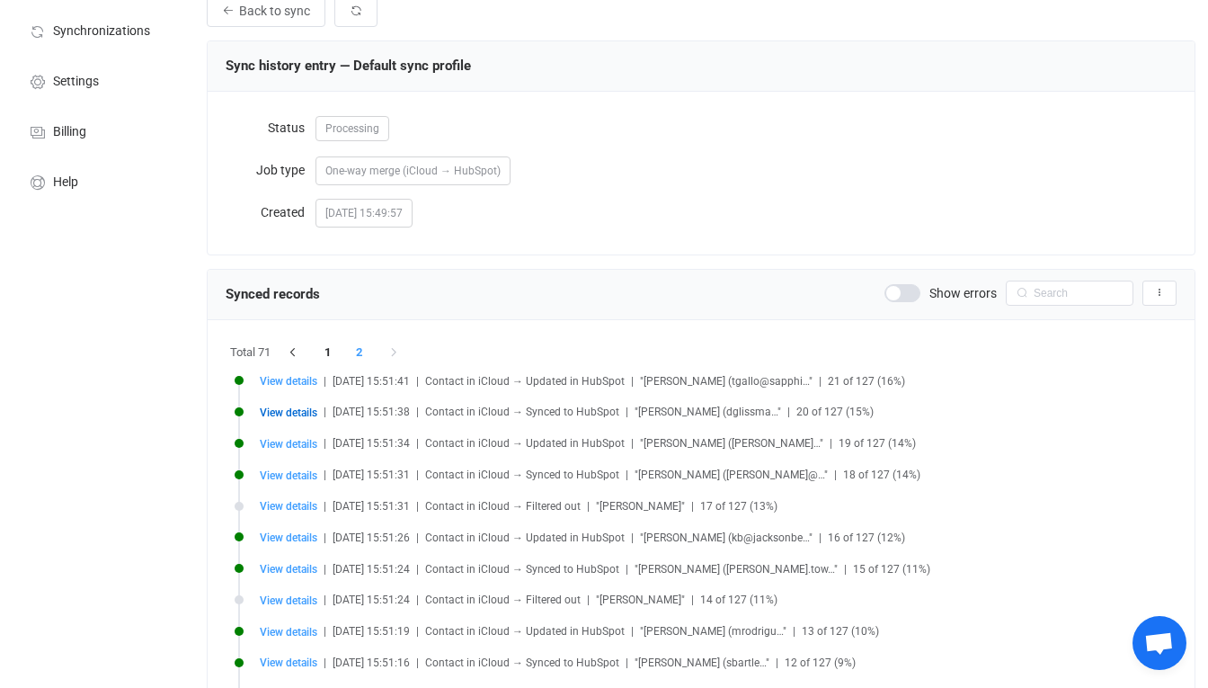
click at [357, 347] on li "2" at bounding box center [359, 352] width 32 height 25
click at [355, 355] on li "2" at bounding box center [359, 352] width 32 height 25
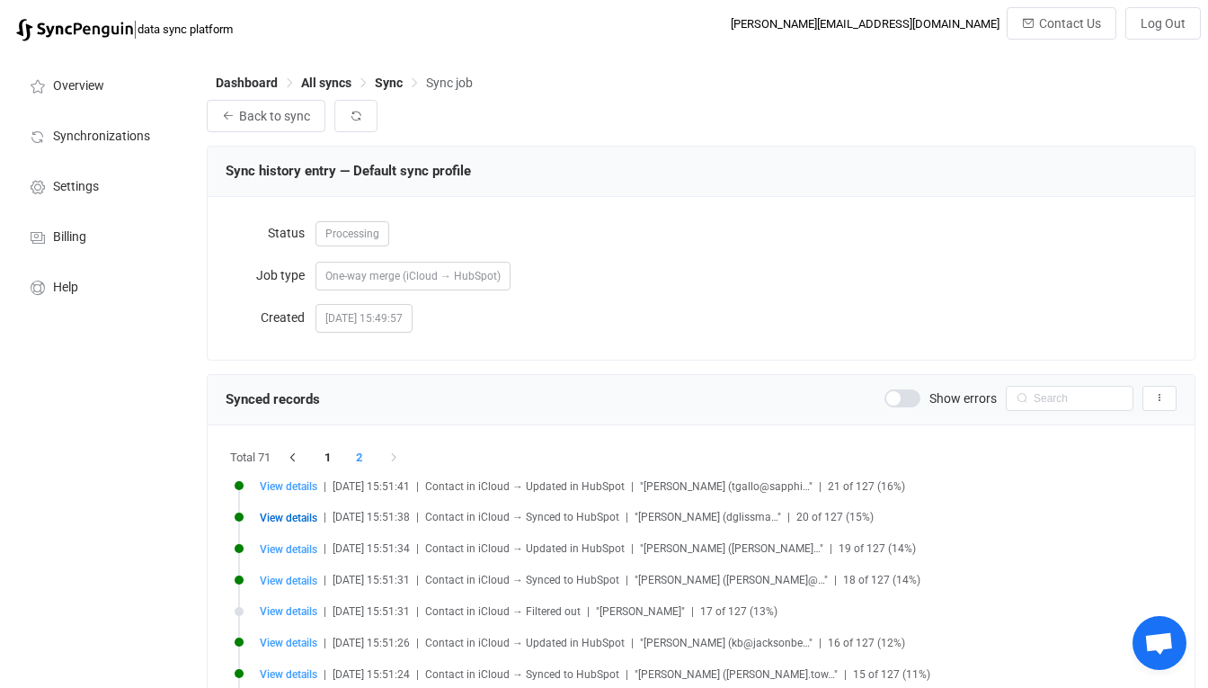
scroll to position [0, 0]
click at [328, 84] on span "All syncs" at bounding box center [326, 83] width 50 height 14
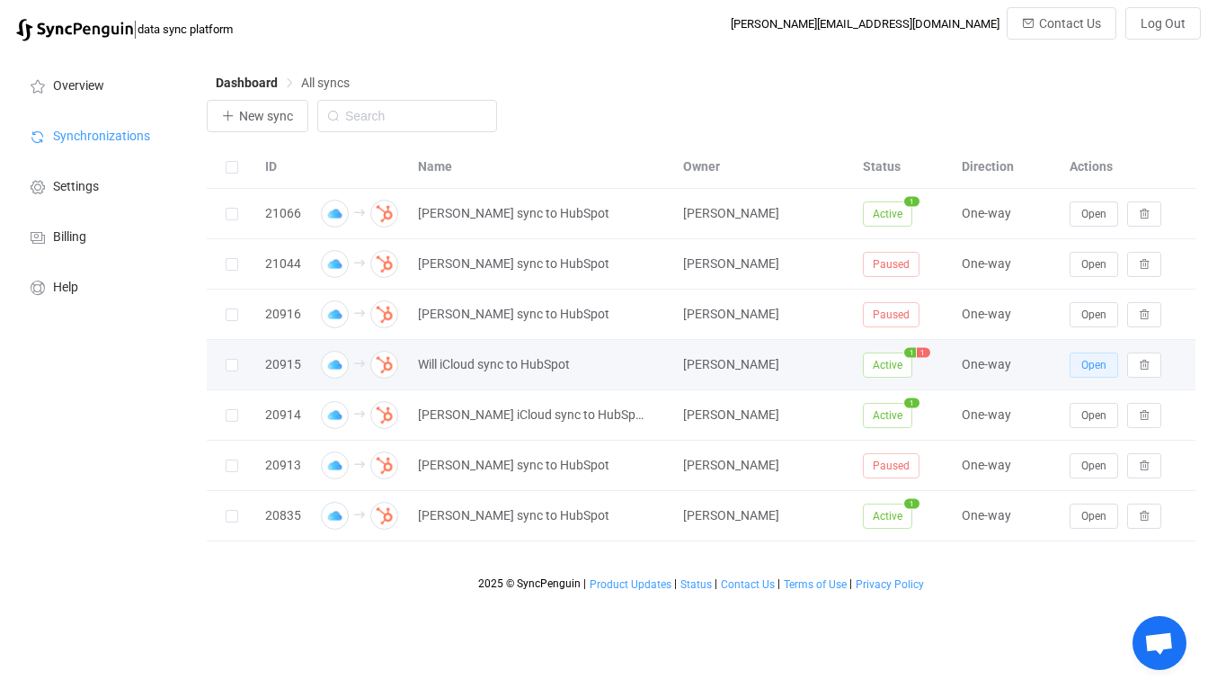
click at [1077, 365] on button "Open" at bounding box center [1094, 364] width 49 height 25
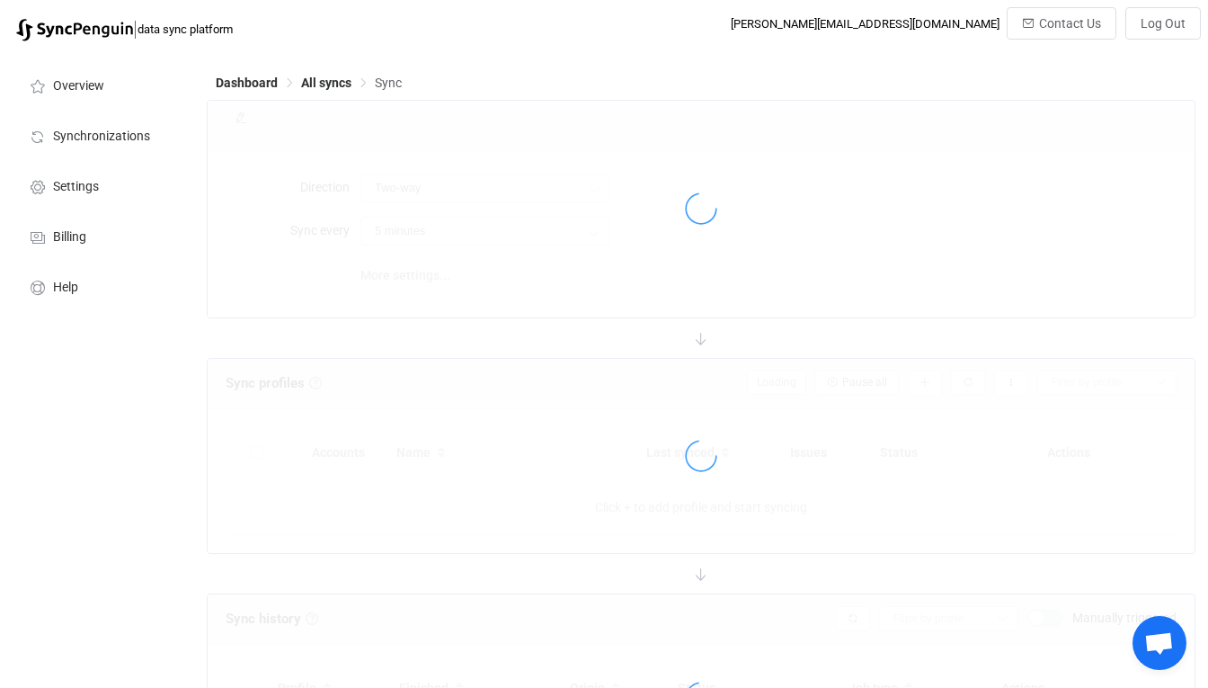
type input "iCloud → HubSpot"
type input "10 minutes"
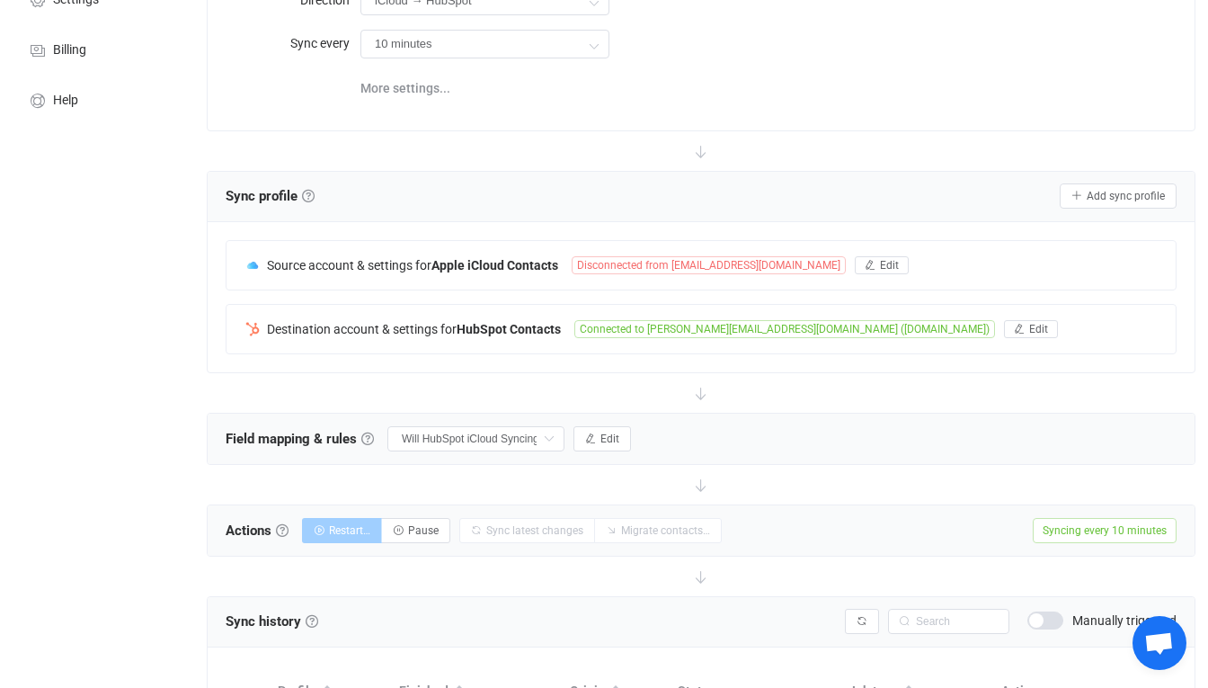
scroll to position [158, 0]
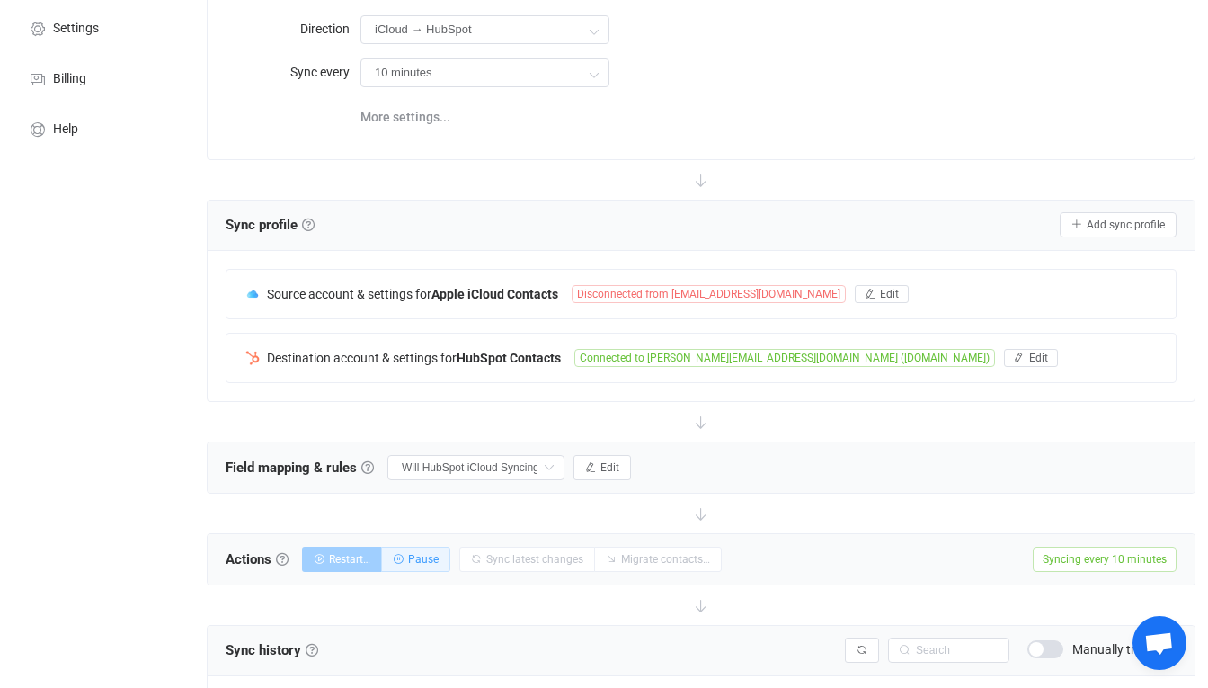
click at [409, 571] on button "Pause" at bounding box center [415, 559] width 69 height 25
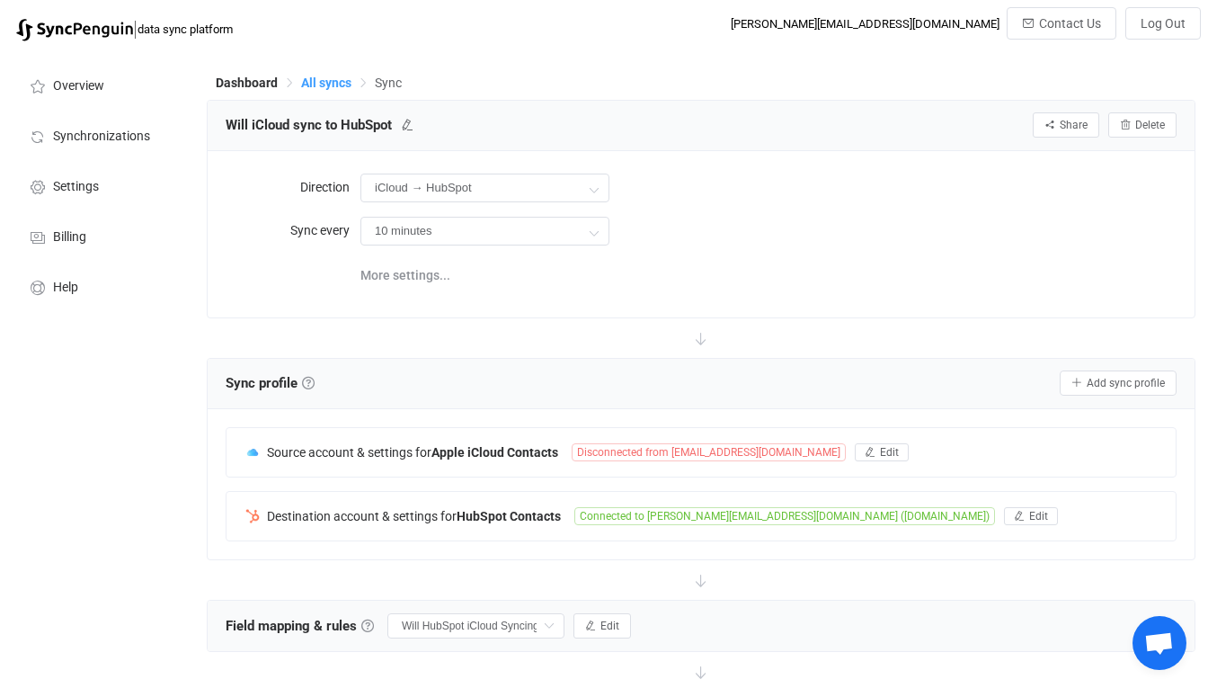
scroll to position [0, 0]
click at [322, 87] on span "All syncs" at bounding box center [326, 83] width 50 height 14
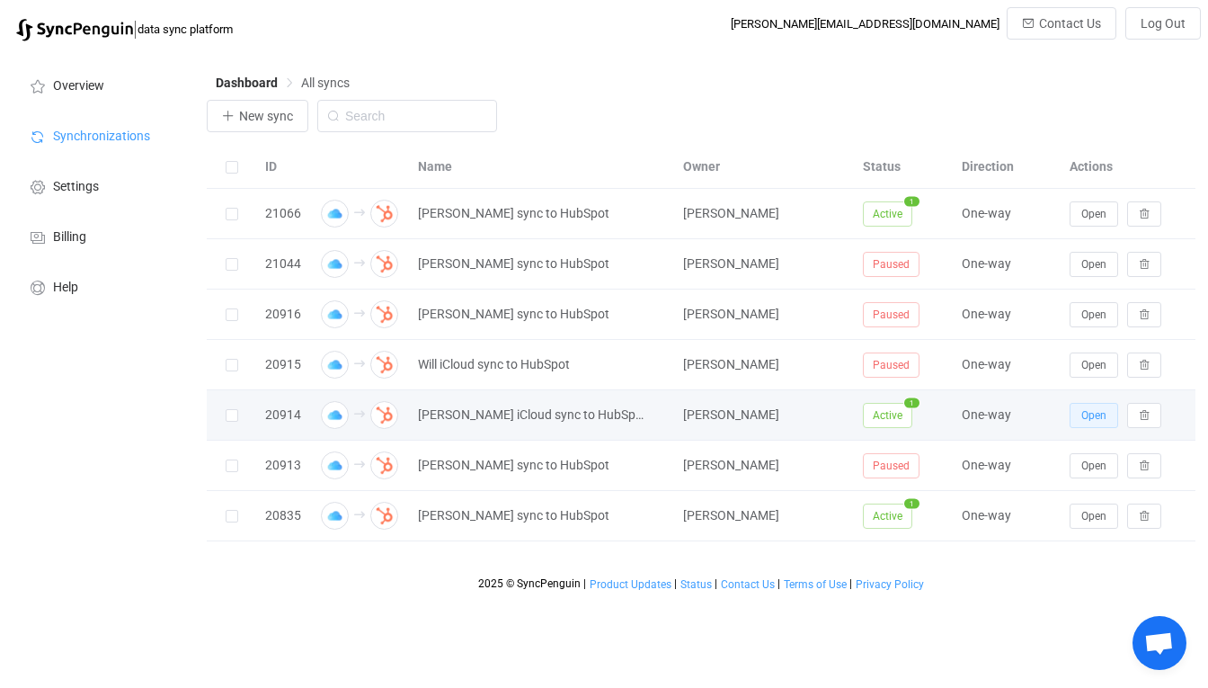
click at [1076, 417] on button "Open" at bounding box center [1094, 415] width 49 height 25
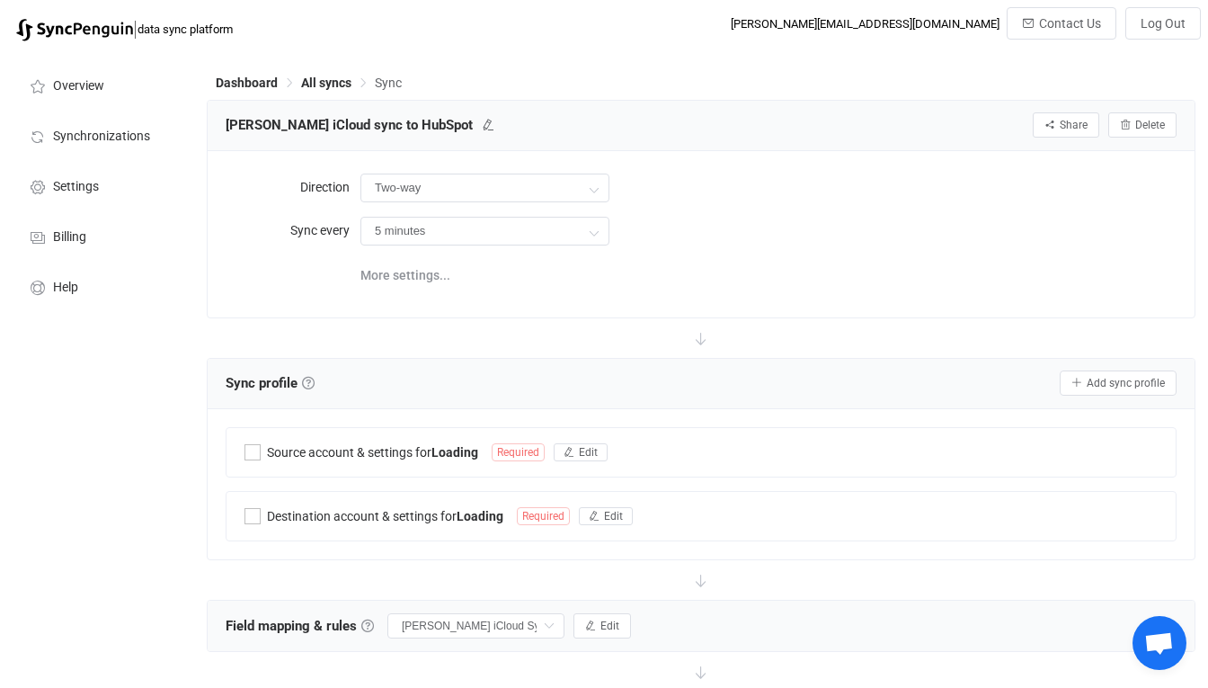
type input "iCloud → HubSpot"
type input "10 minutes"
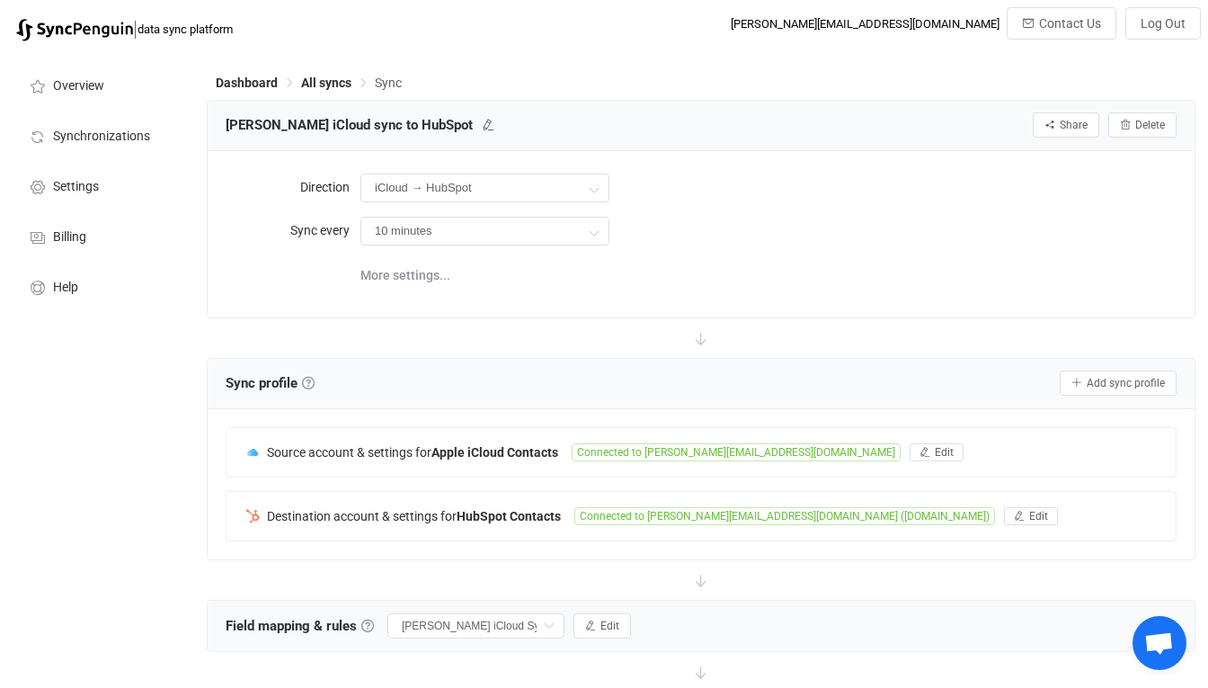
click at [321, 98] on div "Dashboard All syncs Sync" at bounding box center [701, 86] width 989 height 27
click at [328, 89] on span "All syncs" at bounding box center [326, 83] width 50 height 14
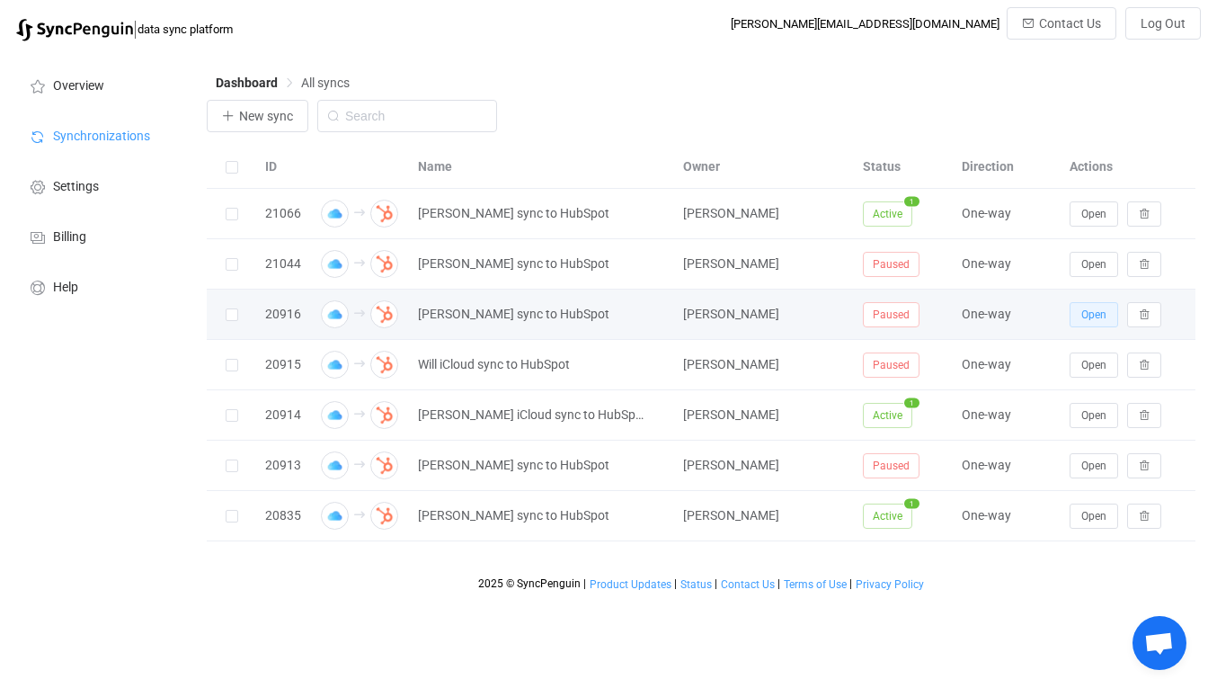
click at [1095, 313] on span "Open" at bounding box center [1093, 314] width 25 height 13
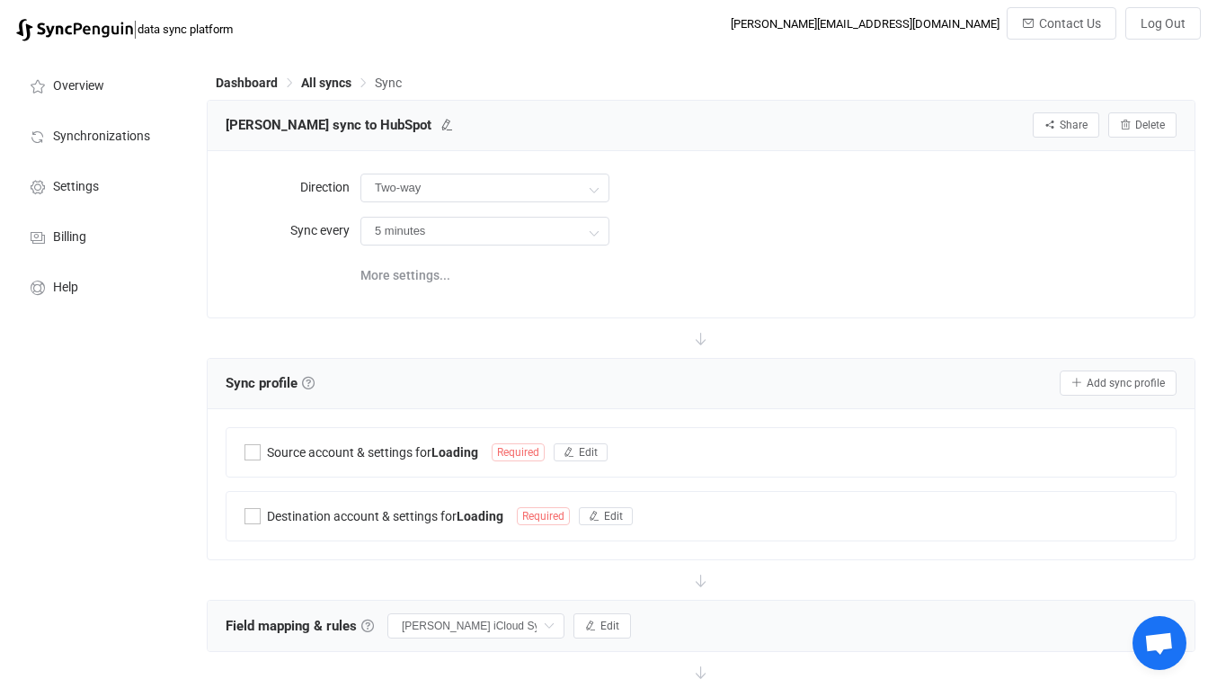
type input "iCloud → HubSpot"
type input "10 minutes"
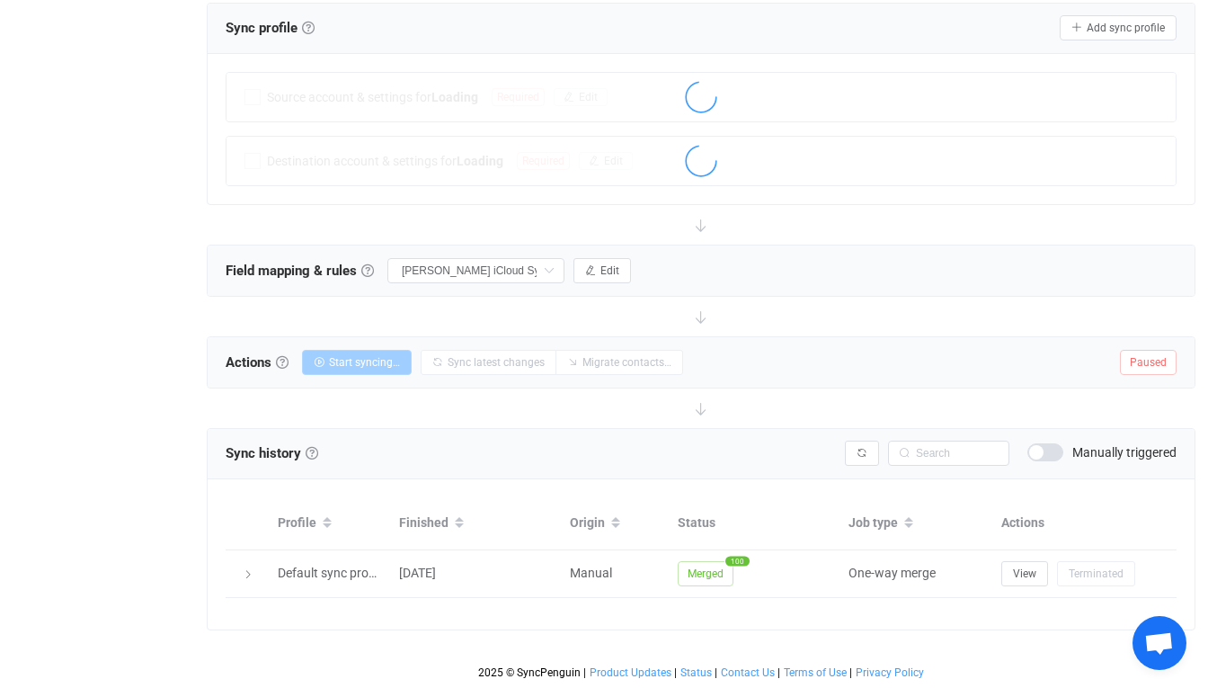
scroll to position [355, 0]
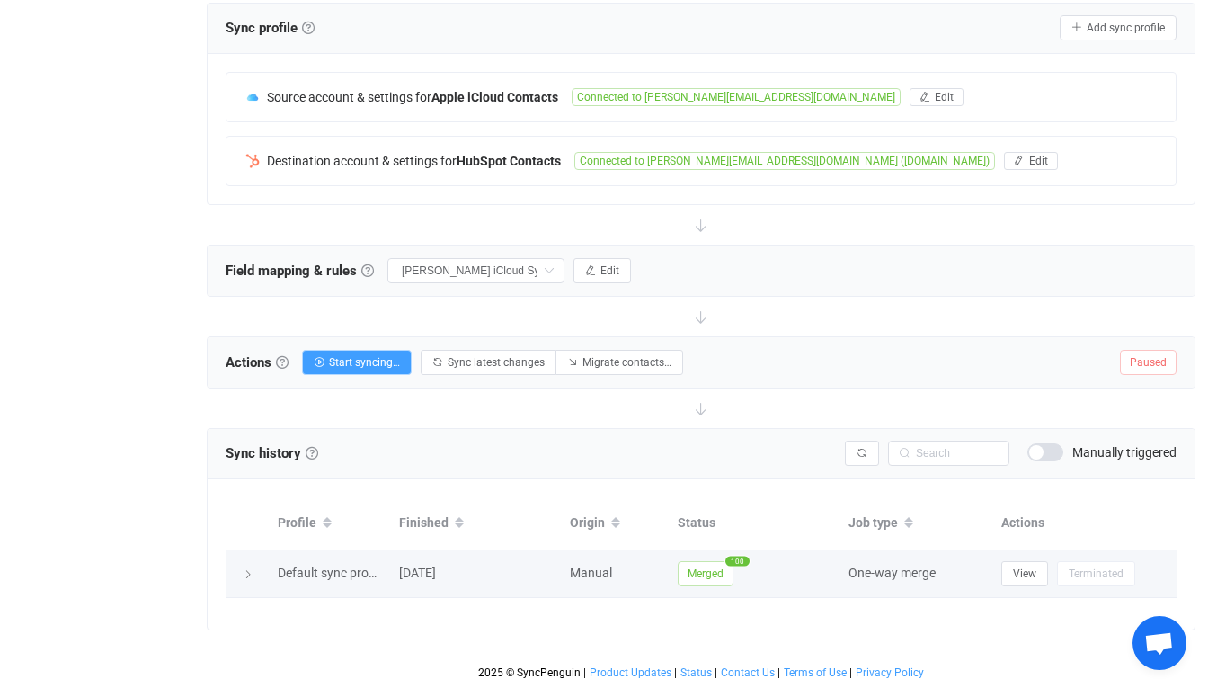
click at [266, 570] on div at bounding box center [247, 574] width 43 height 18
click at [245, 573] on icon at bounding box center [248, 574] width 11 height 11
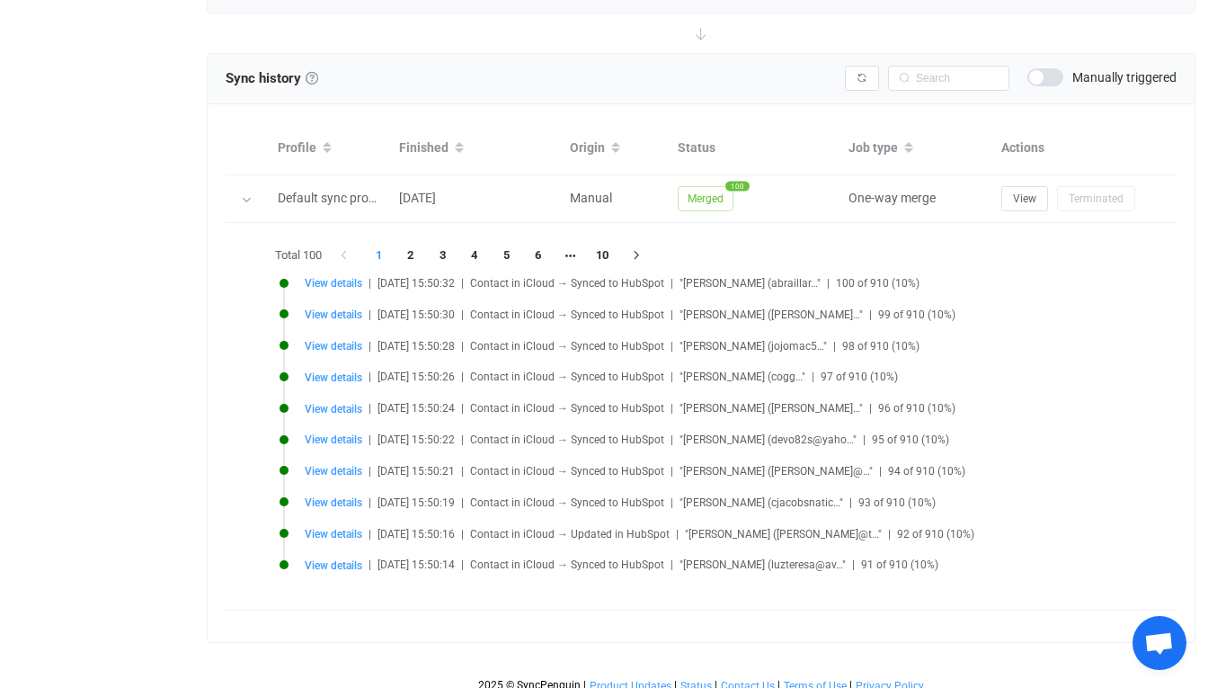
scroll to position [716, 0]
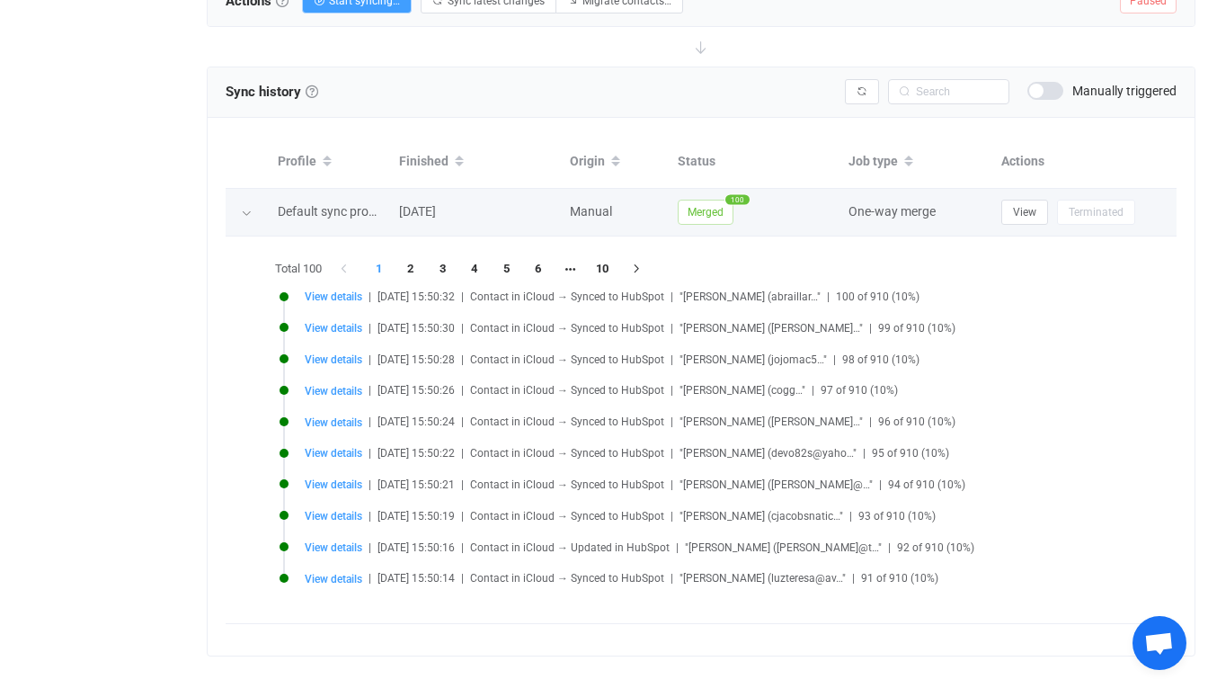
click at [248, 220] on div at bounding box center [247, 212] width 18 height 25
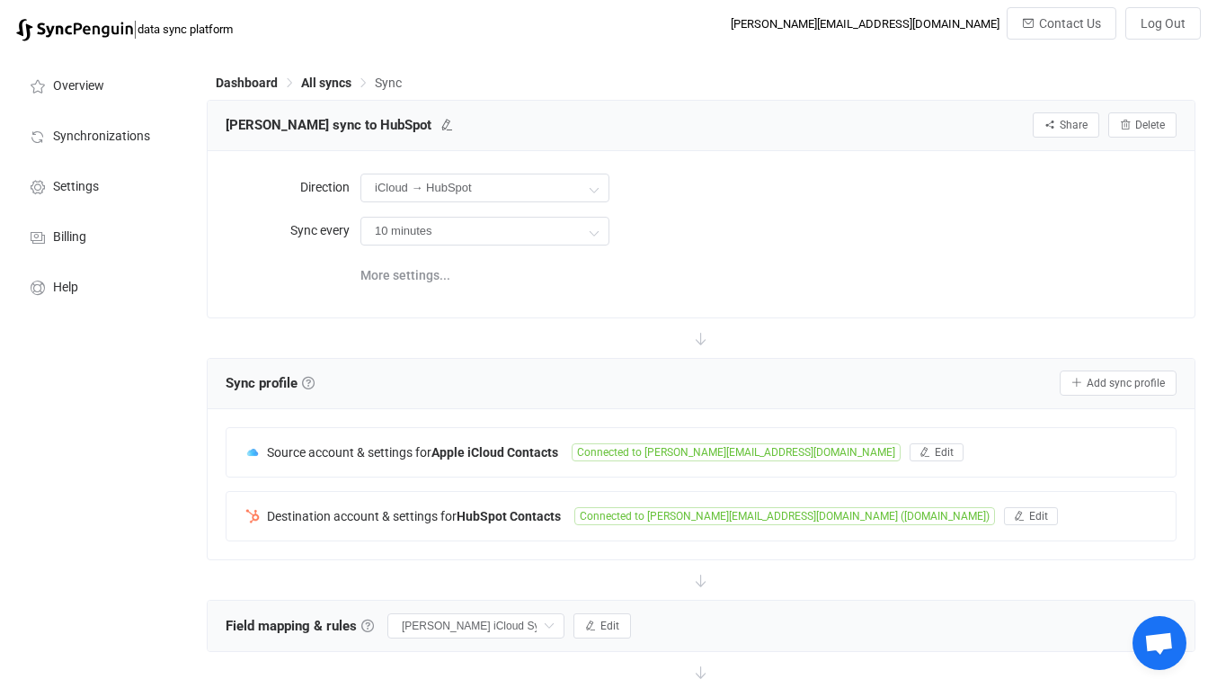
scroll to position [0, 0]
click at [613, 1] on html "| data sync platform alex@tenaxstrategies.com Contact Us Log Out Overview Synch…" at bounding box center [604, 521] width 1208 height 1043
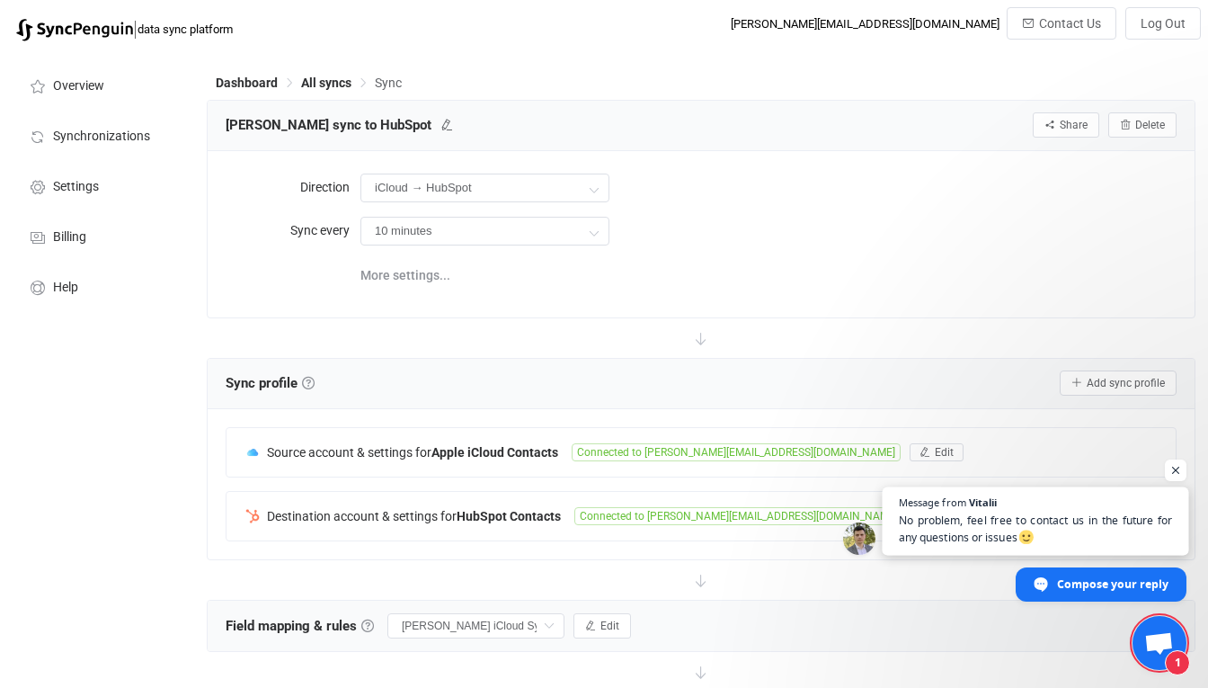
click at [1105, 534] on span "No problem, feel free to contact us in the future for any questions or issues" at bounding box center [1036, 528] width 274 height 35
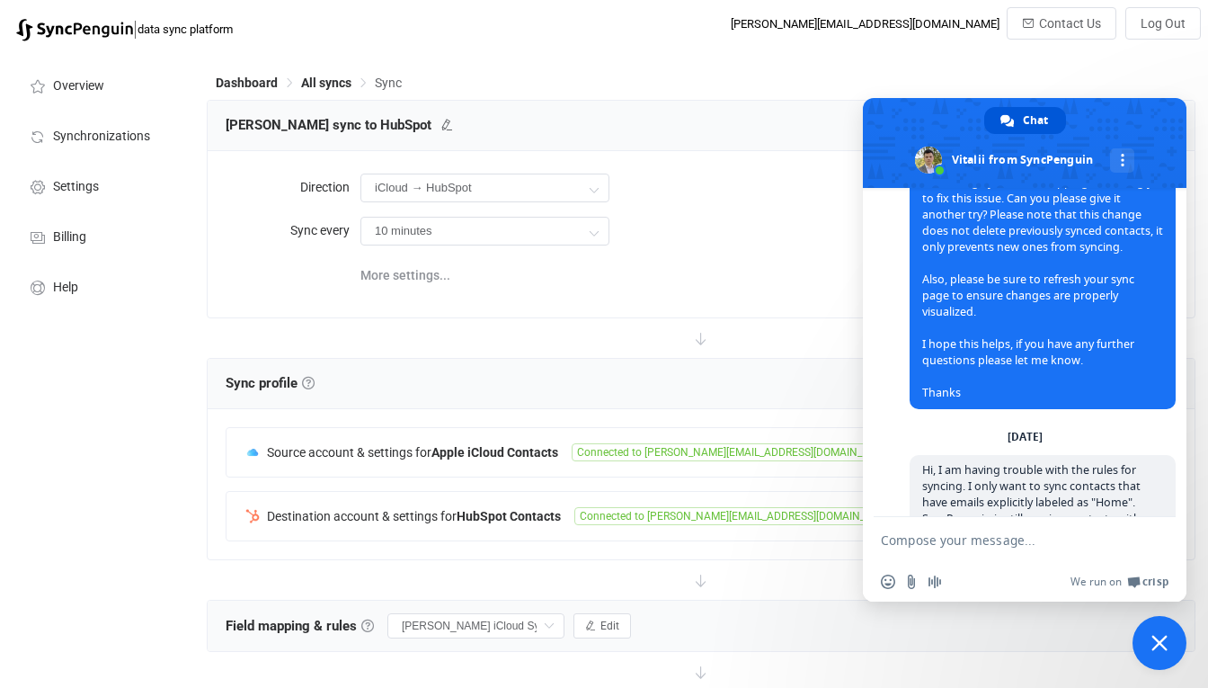
scroll to position [1974, 0]
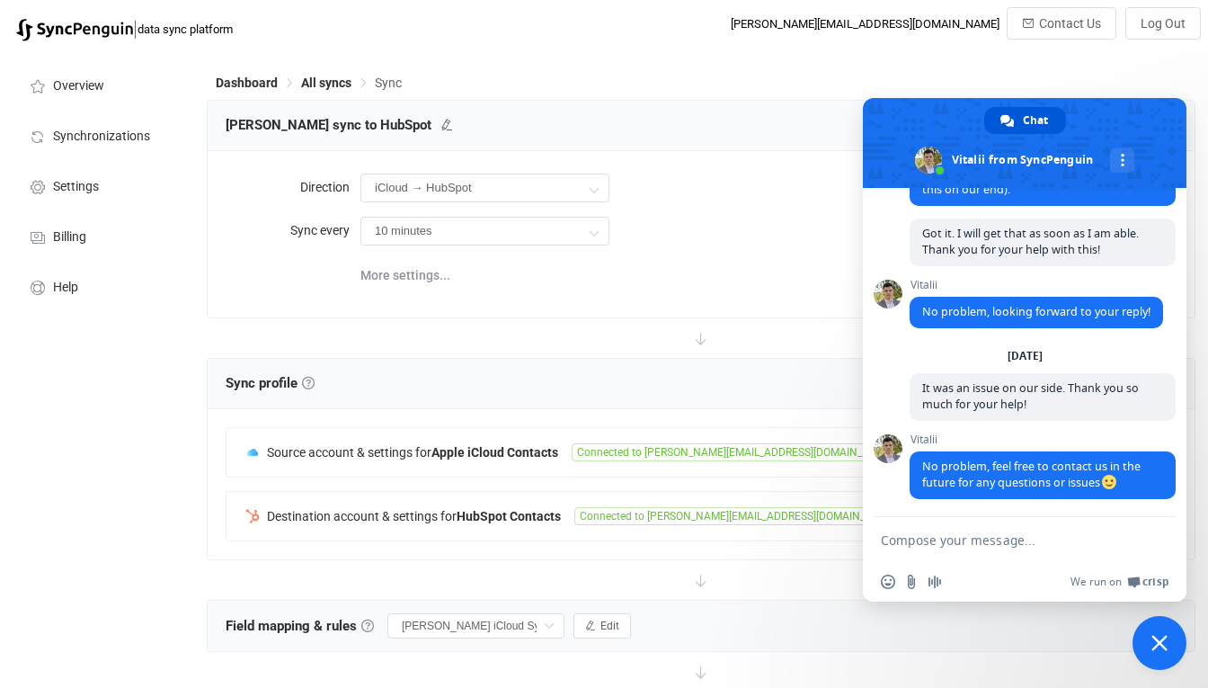
click at [1163, 635] on span "Close chat" at bounding box center [1160, 643] width 54 height 54
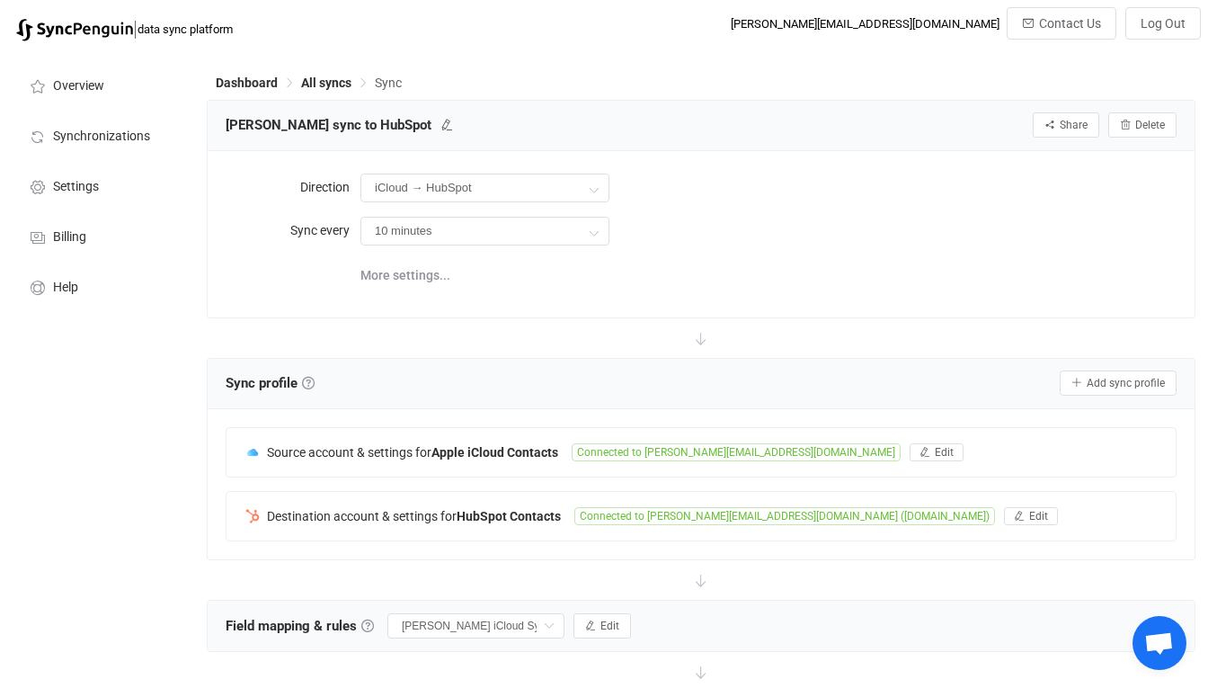
click at [817, 294] on div "Direction iCloud → HubSpot Two-way HubSpot iCloud iCloud HubSpot Sync every 10 …" at bounding box center [701, 233] width 951 height 129
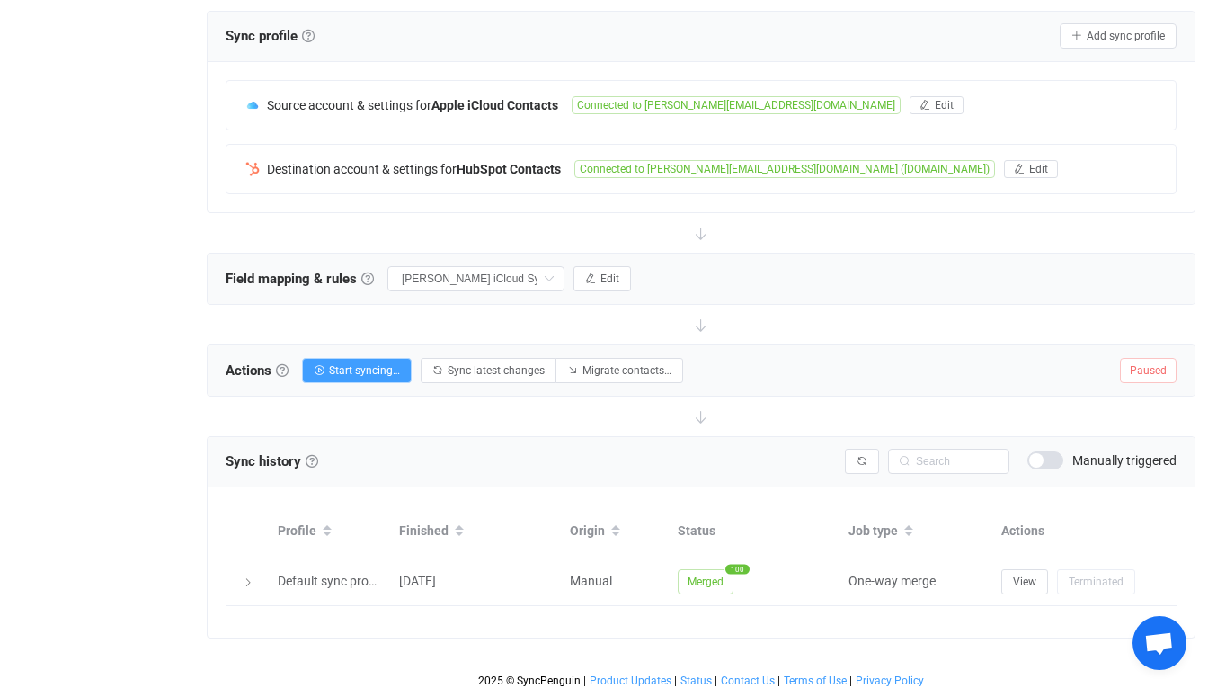
scroll to position [355, 0]
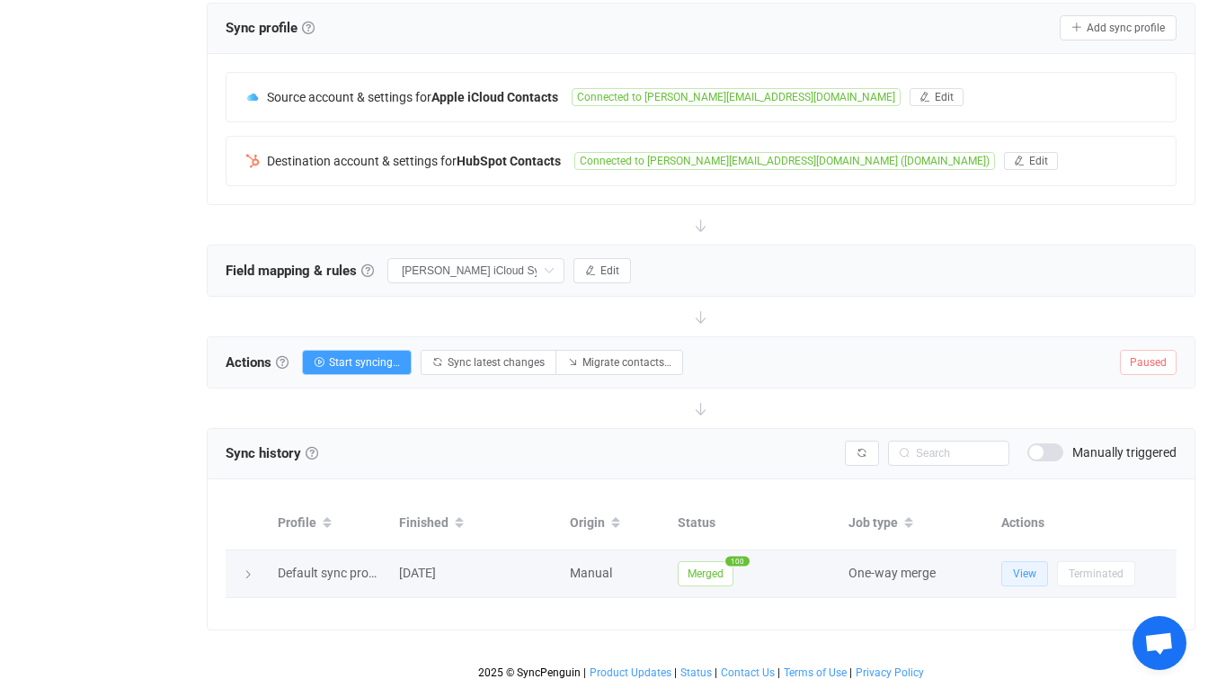
click at [1012, 568] on button "View" at bounding box center [1024, 573] width 47 height 25
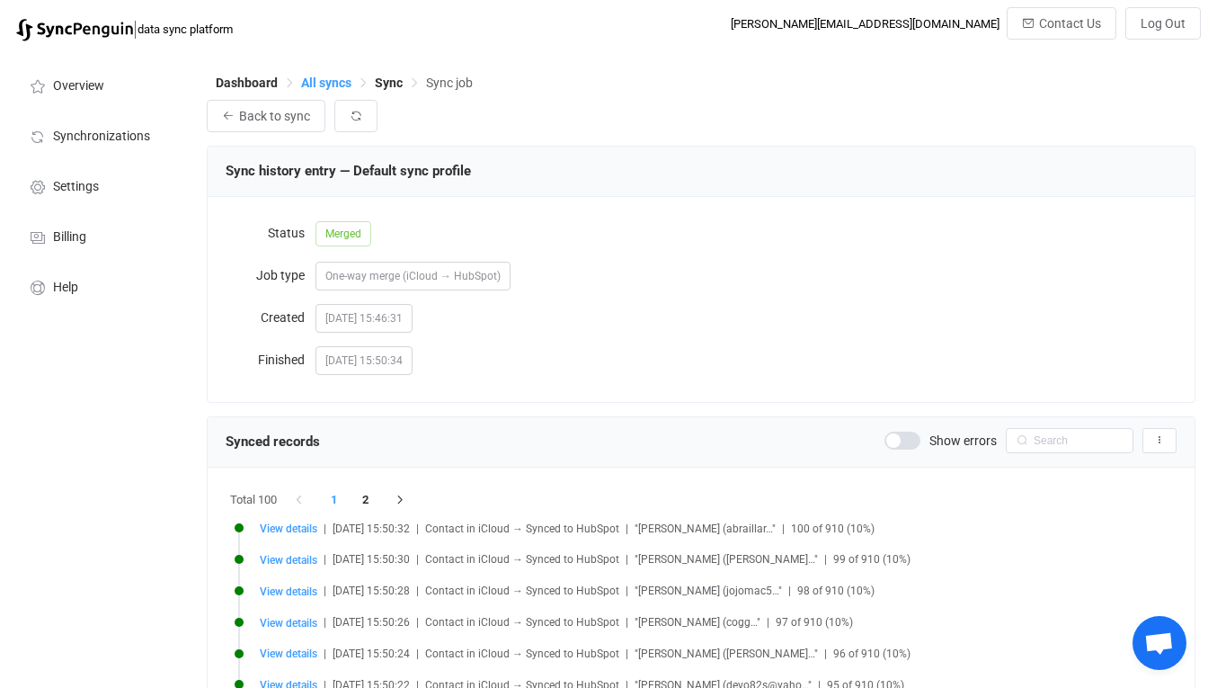
click at [332, 84] on span "All syncs" at bounding box center [326, 83] width 50 height 14
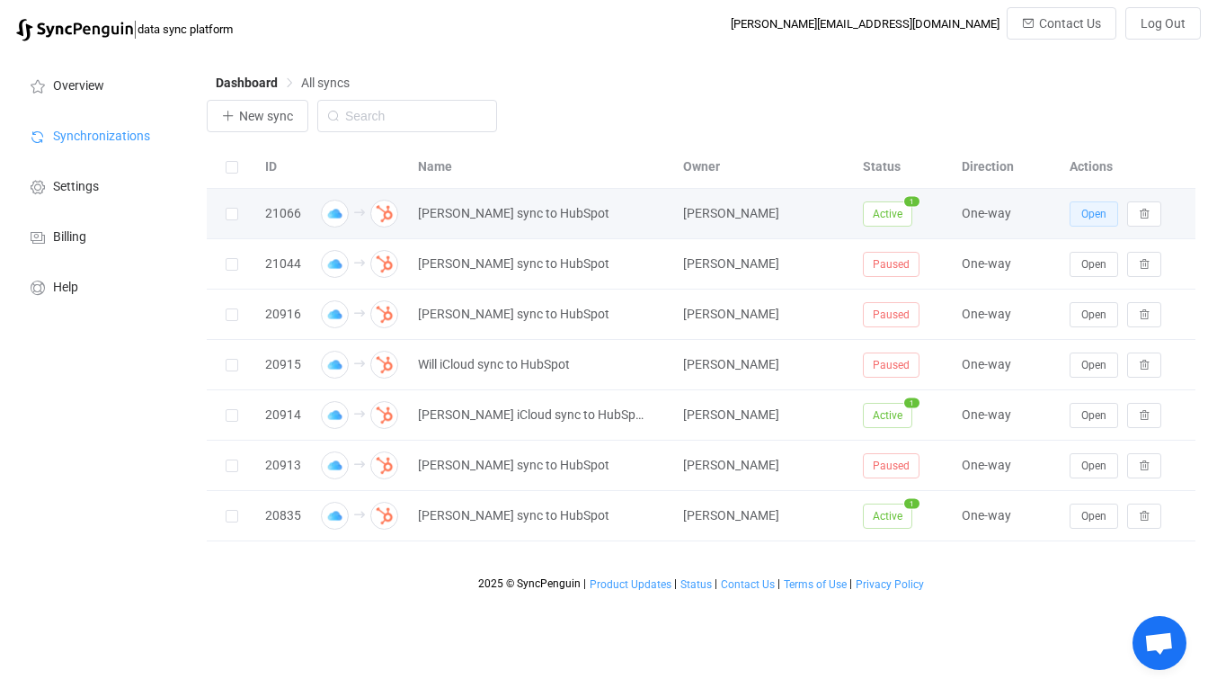
click at [1086, 206] on button "Open" at bounding box center [1094, 213] width 49 height 25
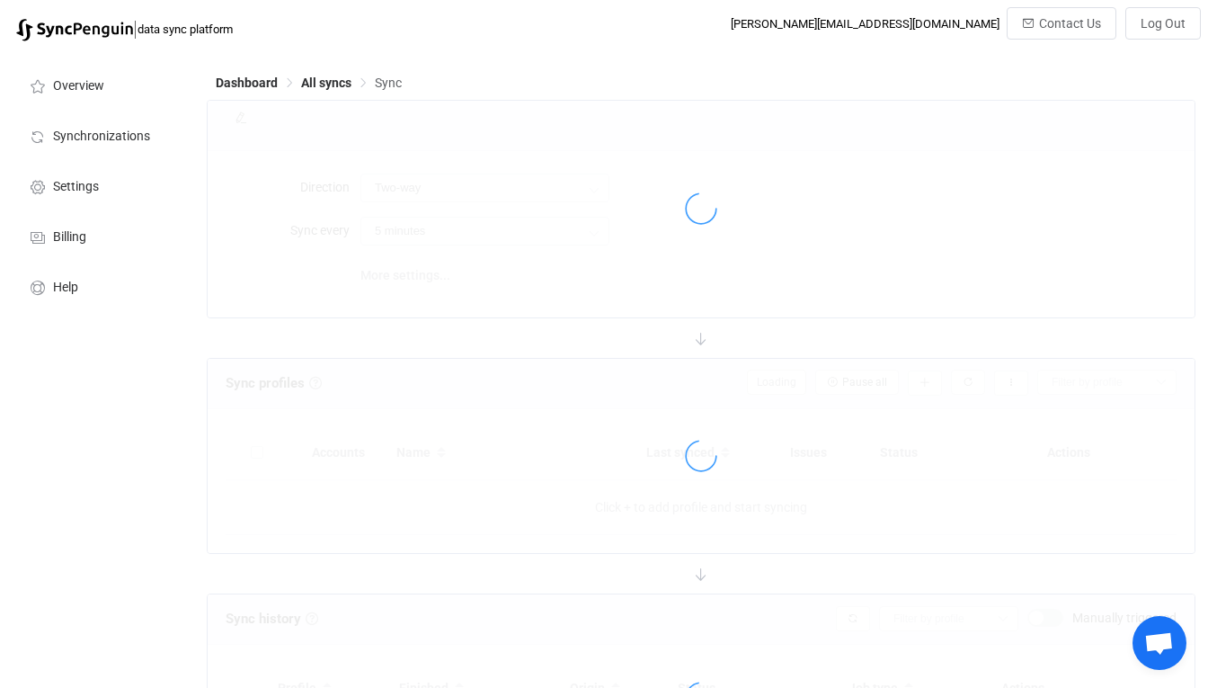
type input "iCloud → HubSpot"
type input "10 minutes"
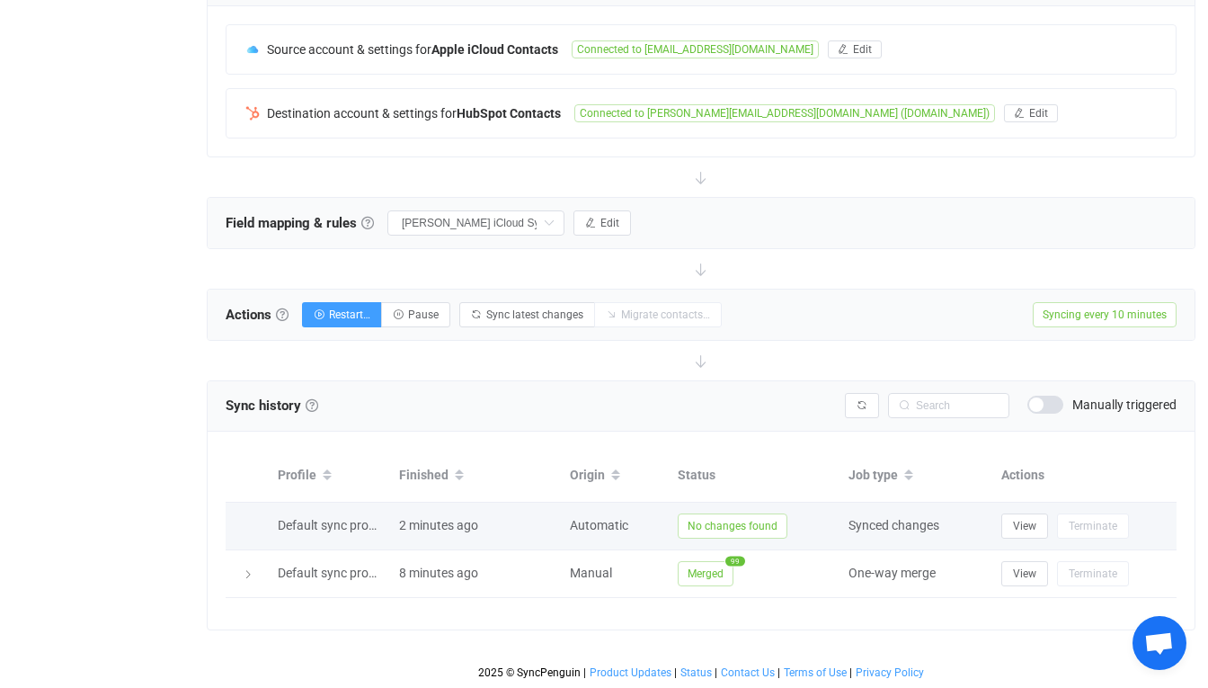
scroll to position [403, 0]
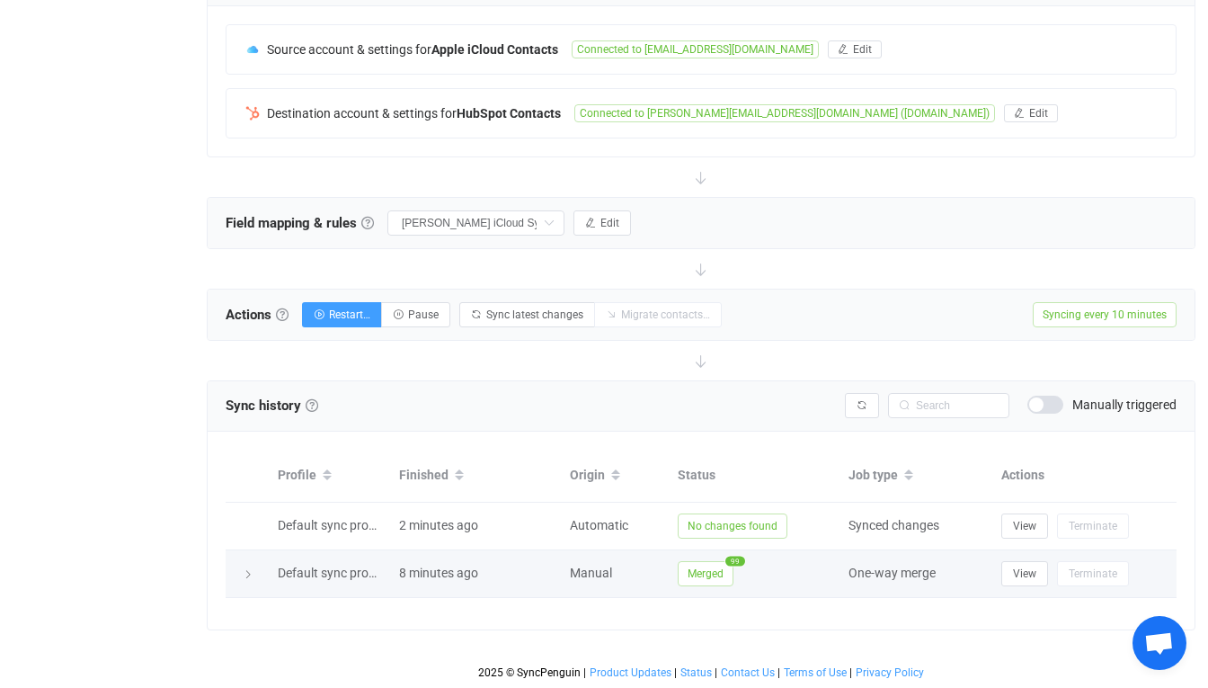
click at [485, 582] on div "8 minutes ago" at bounding box center [475, 573] width 171 height 21
click at [273, 577] on div "Default sync profile" at bounding box center [329, 573] width 121 height 21
click at [251, 573] on icon at bounding box center [248, 574] width 11 height 11
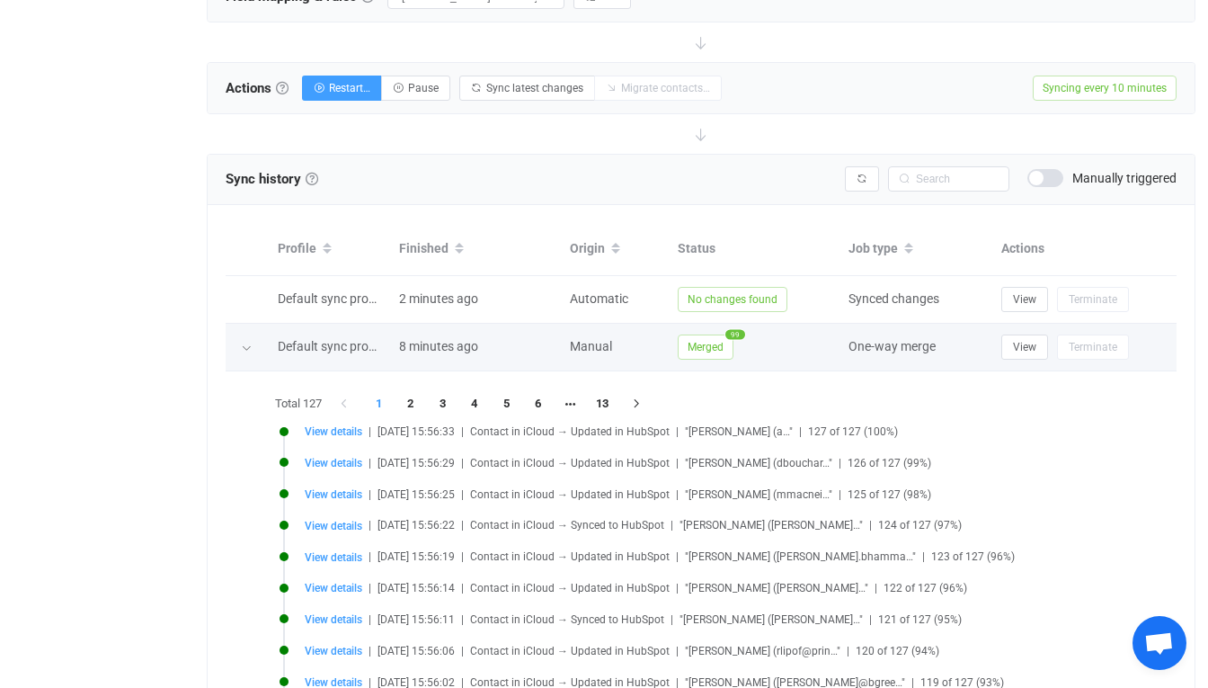
scroll to position [640, 0]
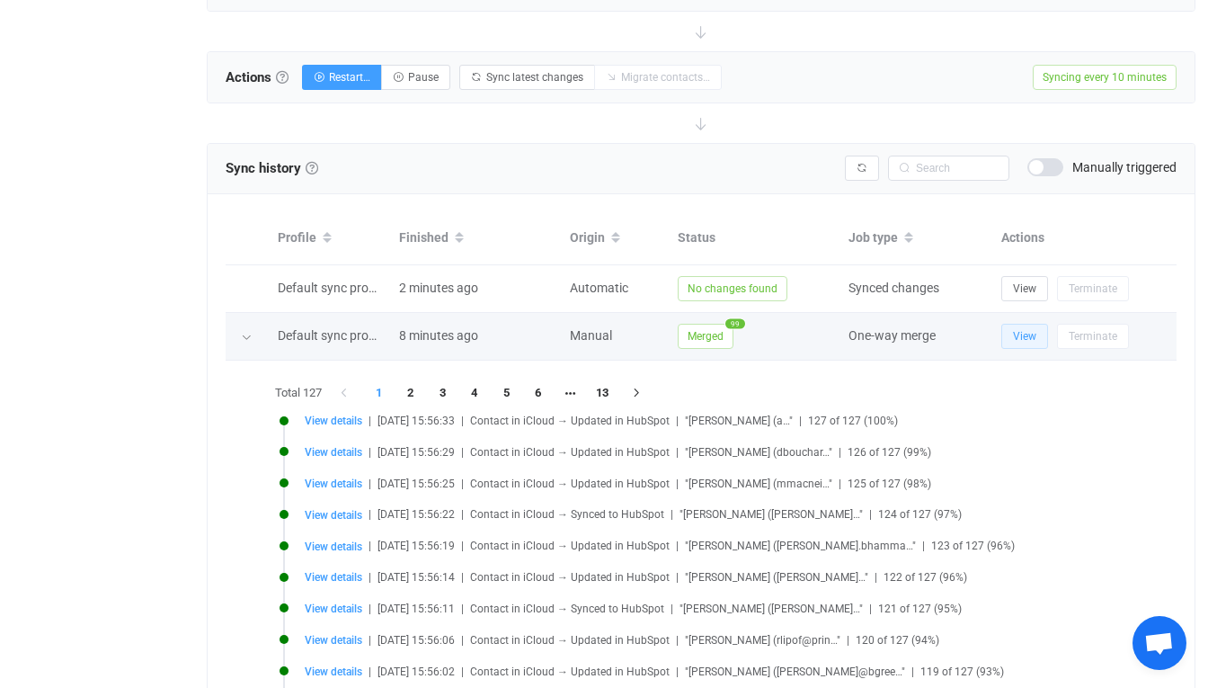
click at [1018, 338] on span "View" at bounding box center [1024, 336] width 23 height 13
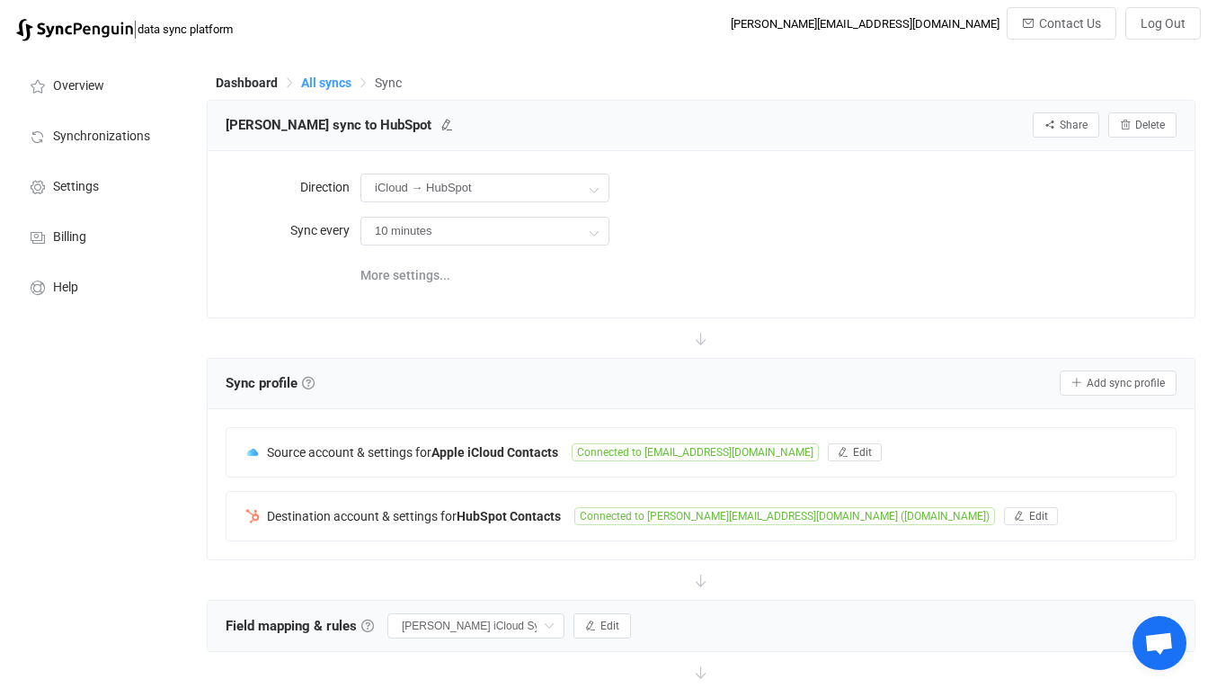
scroll to position [0, 0]
click at [328, 77] on span "All syncs" at bounding box center [326, 83] width 50 height 14
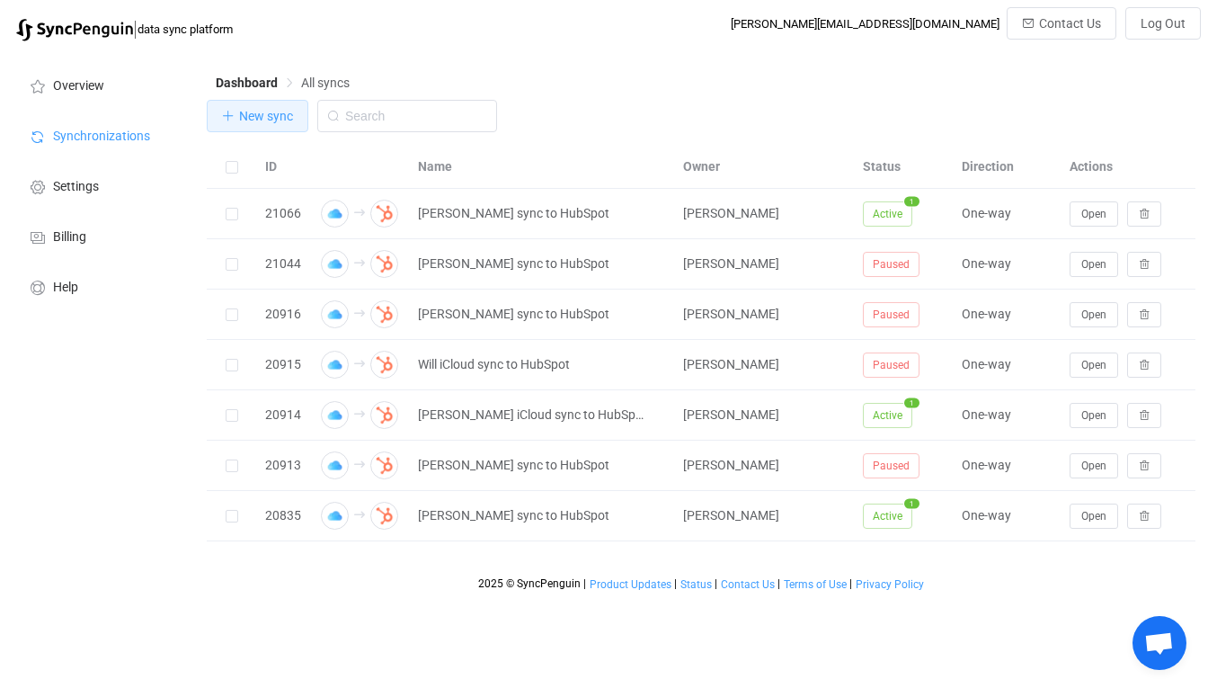
click at [279, 119] on span "New sync" at bounding box center [266, 116] width 54 height 14
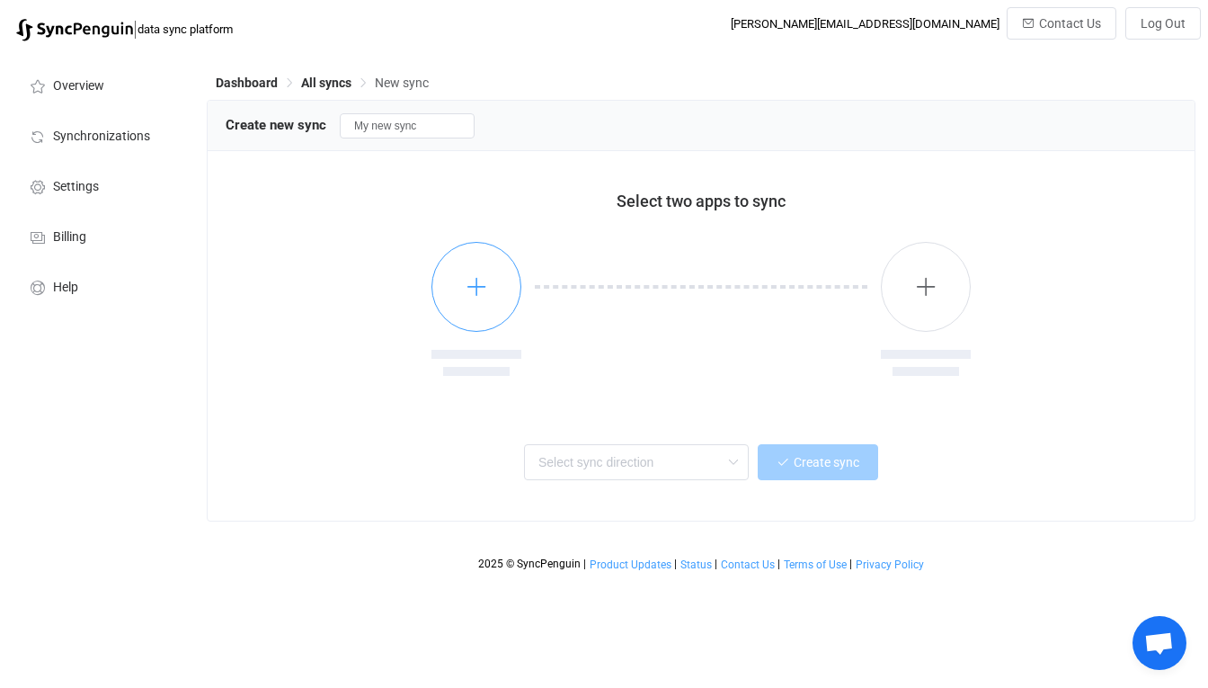
click at [467, 267] on button "button" at bounding box center [476, 287] width 90 height 90
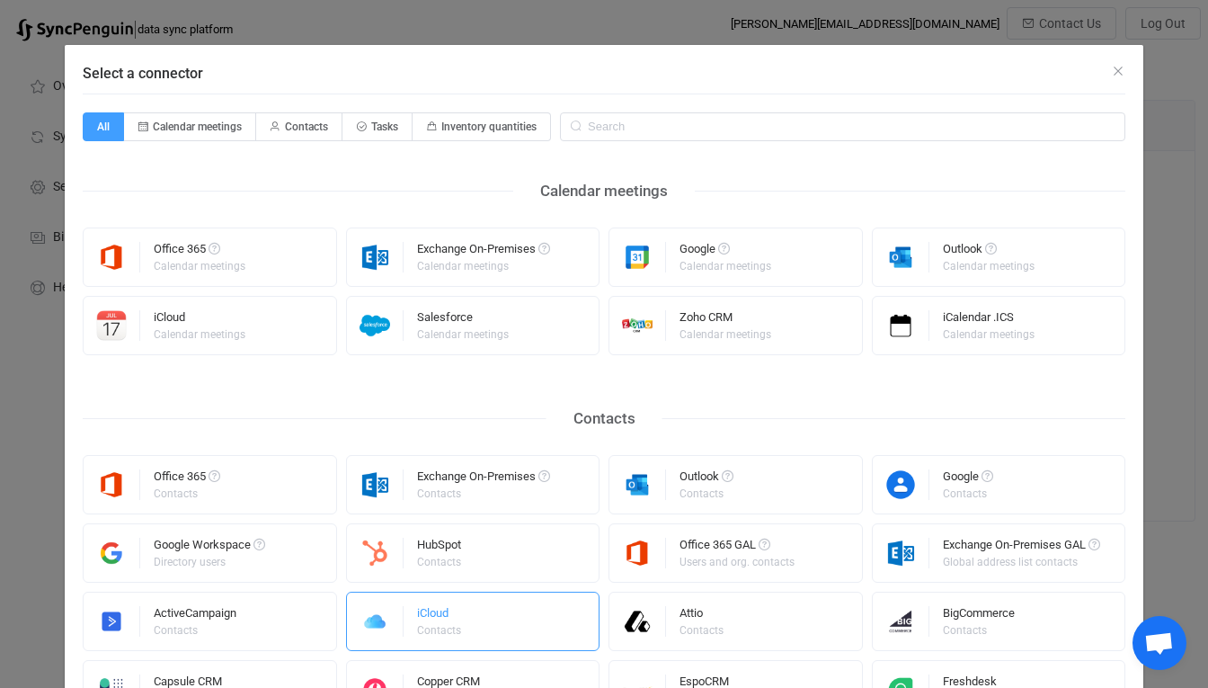
click at [452, 614] on div "iCloud" at bounding box center [440, 616] width 47 height 18
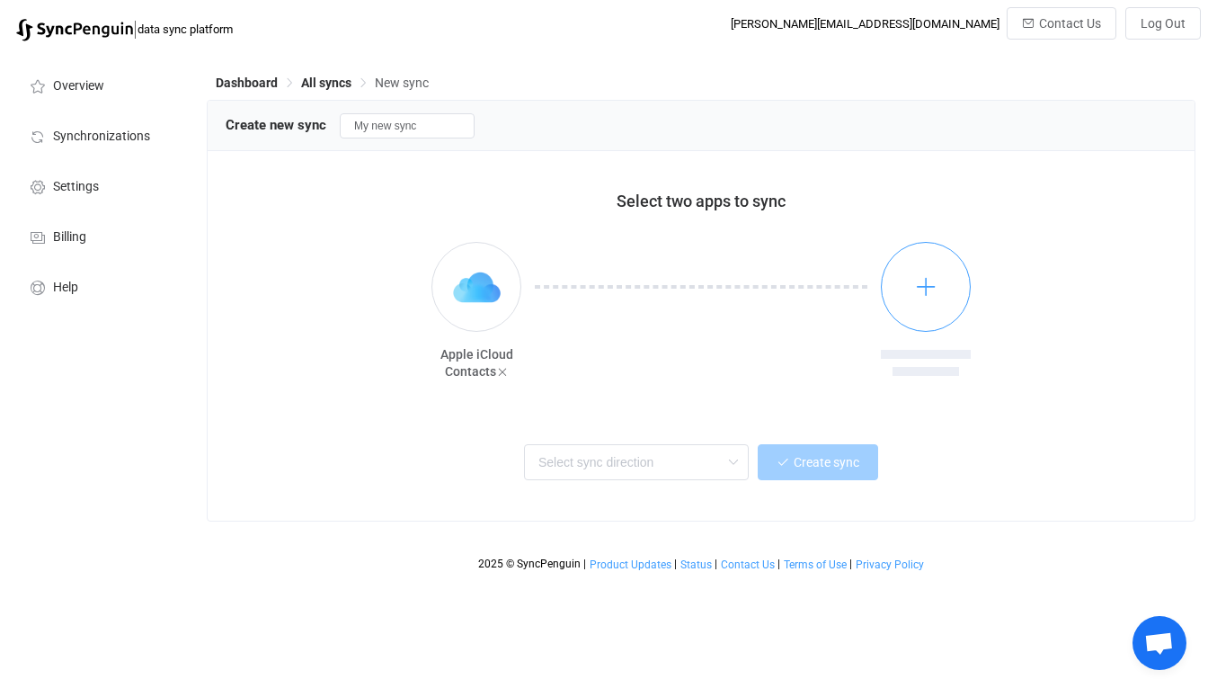
click at [903, 274] on button "button" at bounding box center [926, 287] width 90 height 90
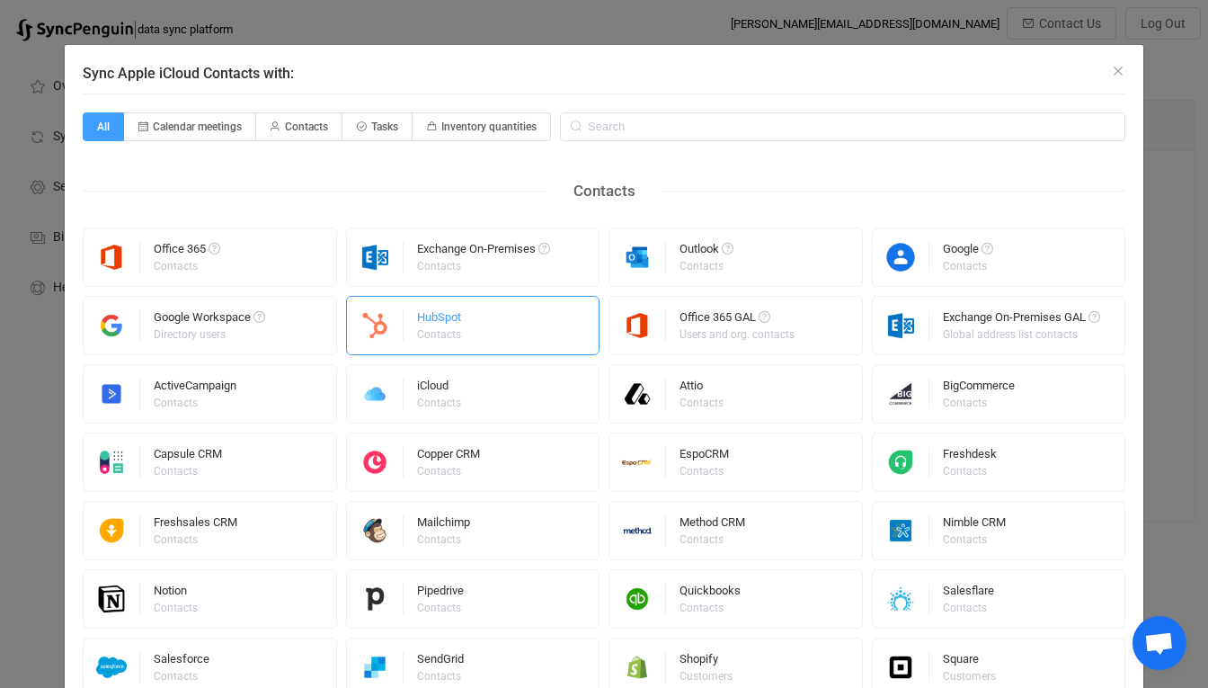
click at [507, 320] on div "HubSpot Contacts" at bounding box center [473, 325] width 254 height 59
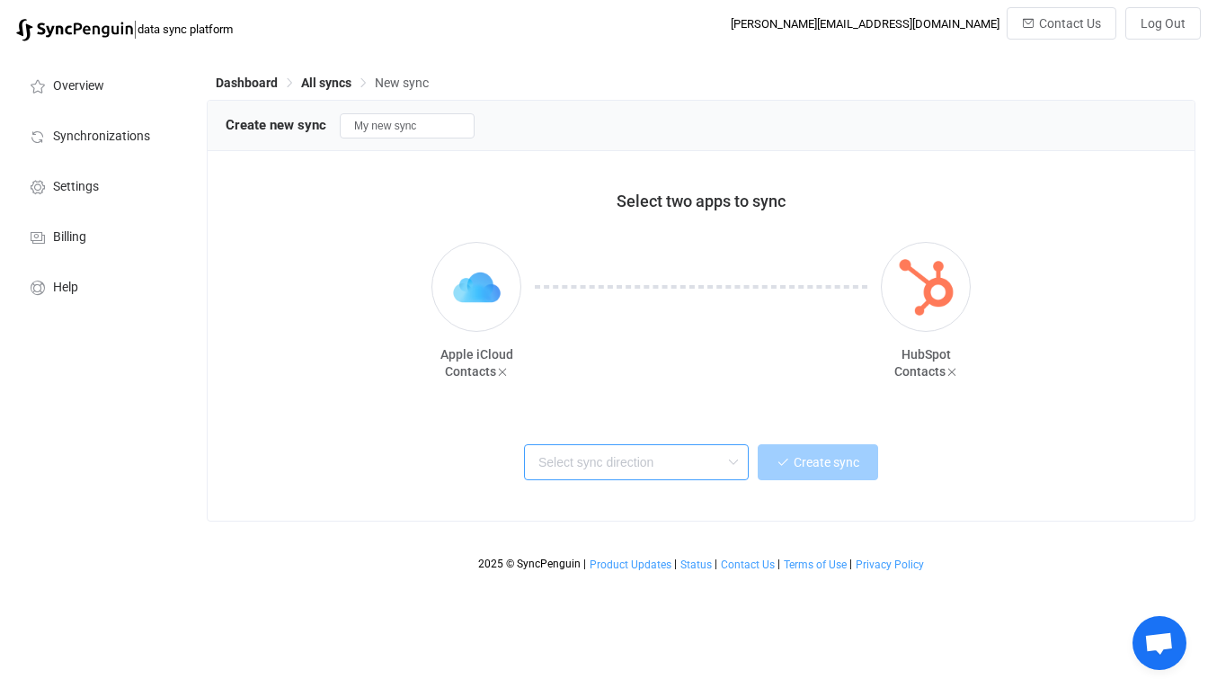
click at [618, 468] on input "text" at bounding box center [636, 462] width 225 height 36
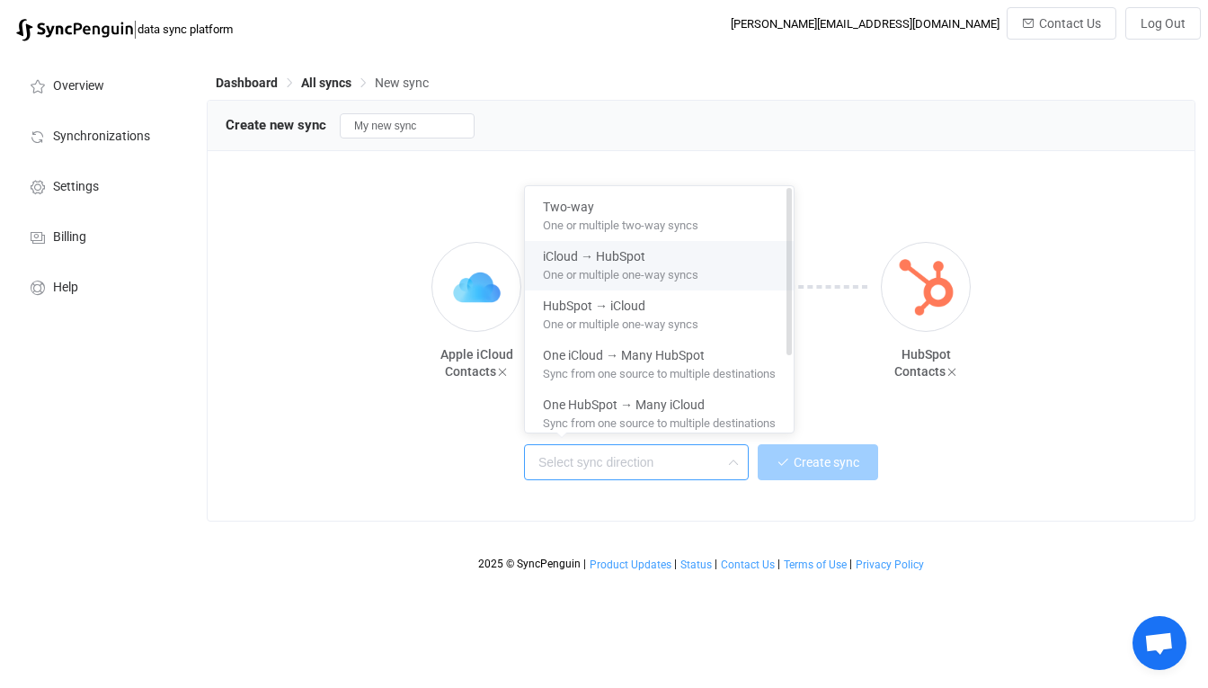
click at [664, 270] on span "One or multiple one-way syncs" at bounding box center [621, 272] width 156 height 20
type input "iCloud → HubSpot"
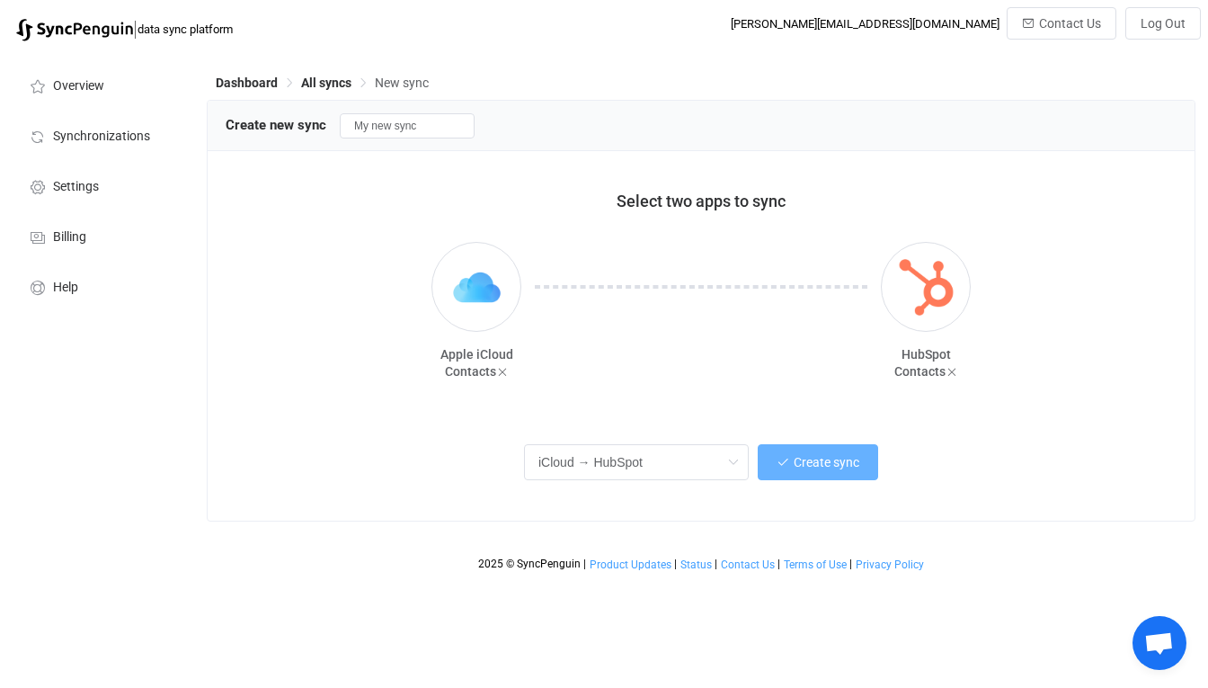
click at [816, 472] on button "Create sync" at bounding box center [818, 462] width 120 height 36
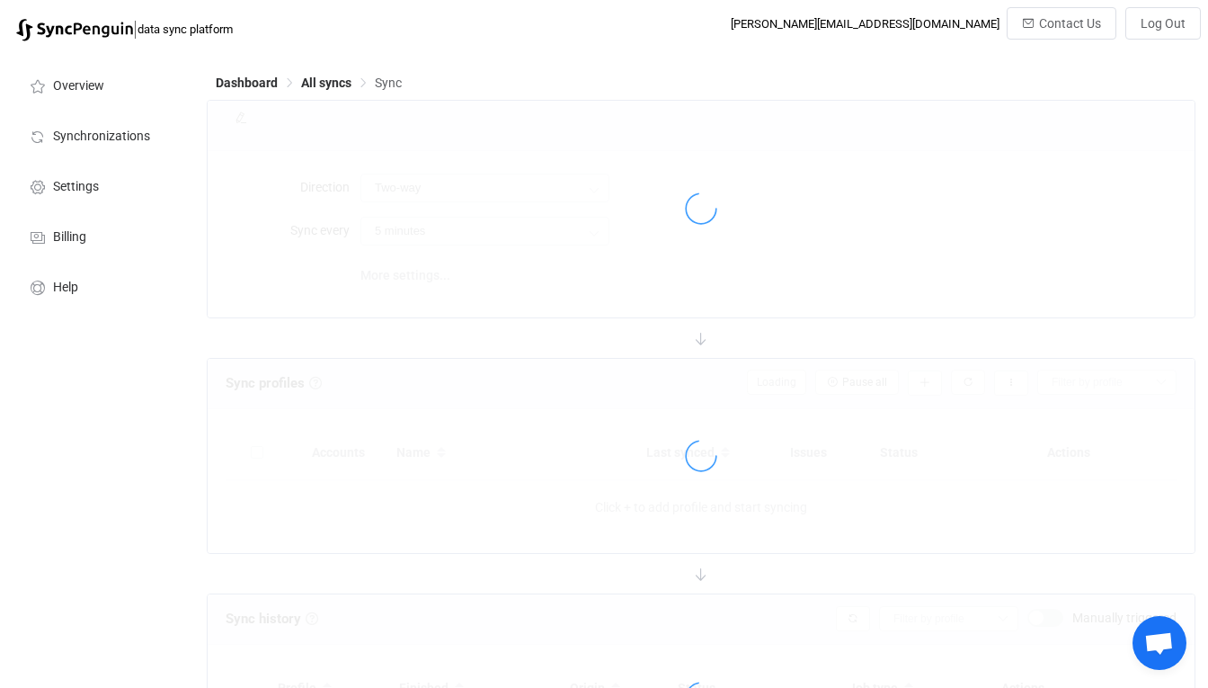
type input "iCloud → HubSpot"
type input "10 minutes"
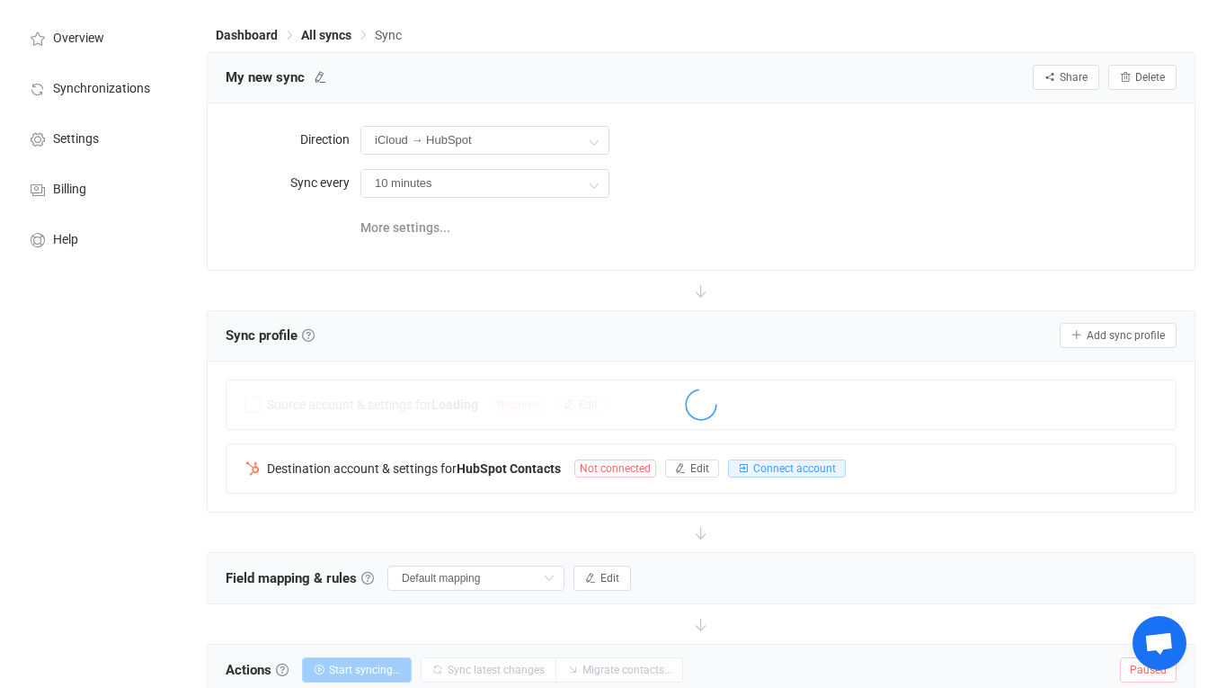
scroll to position [201, 0]
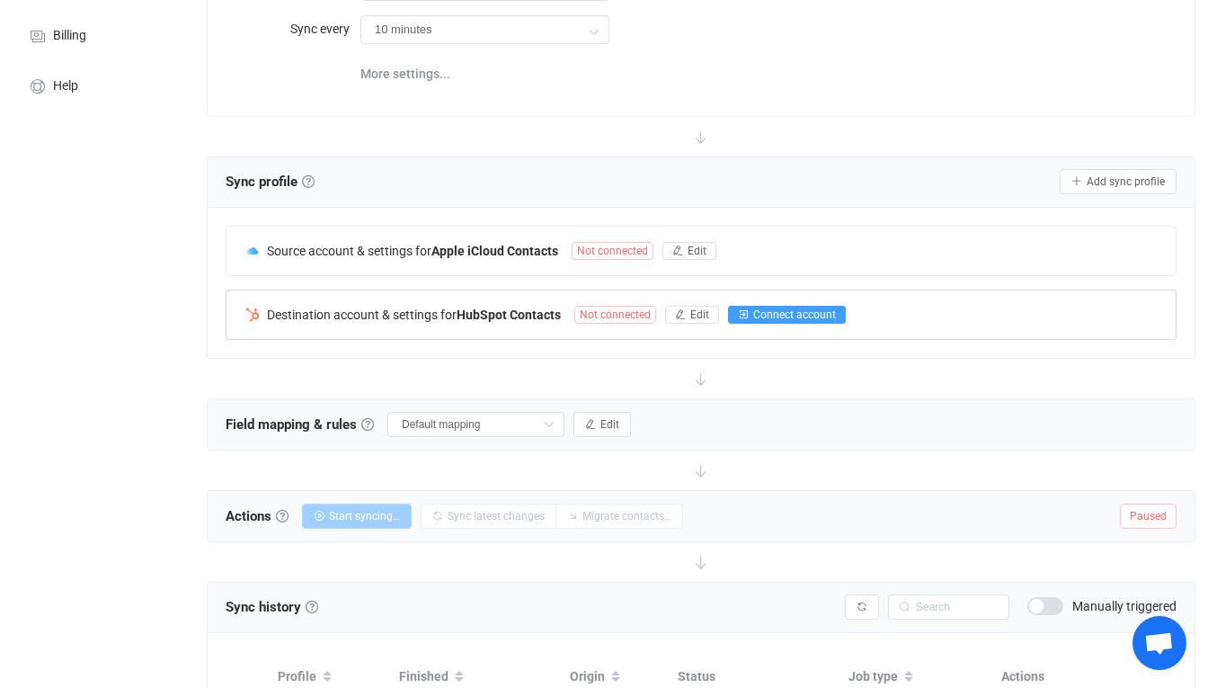
click at [760, 308] on span "Connect account" at bounding box center [794, 314] width 83 height 13
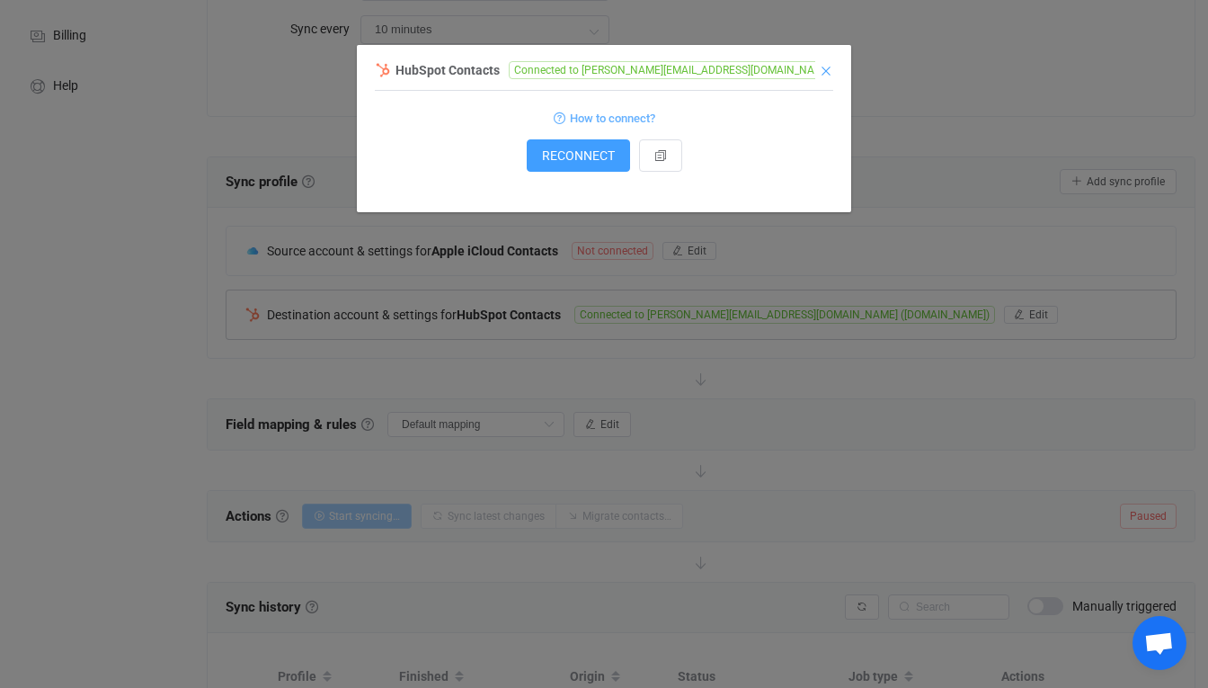
click at [828, 67] on icon "Close" at bounding box center [826, 71] width 14 height 14
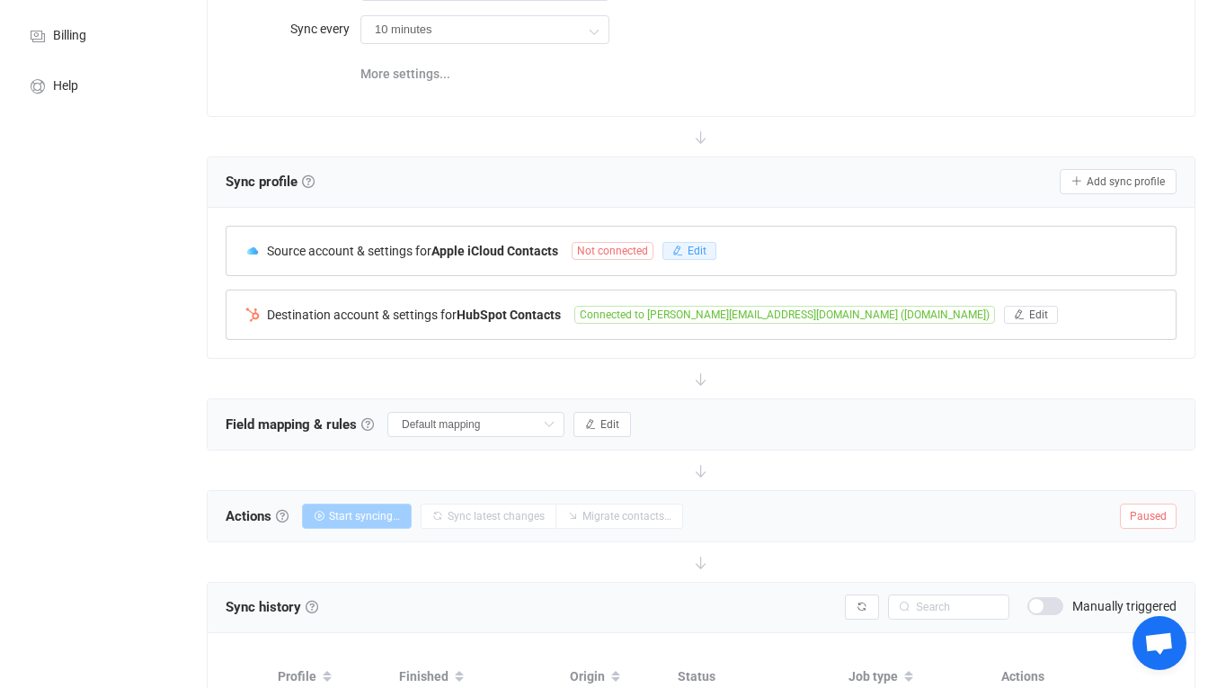
click at [690, 245] on span "Edit" at bounding box center [697, 251] width 19 height 13
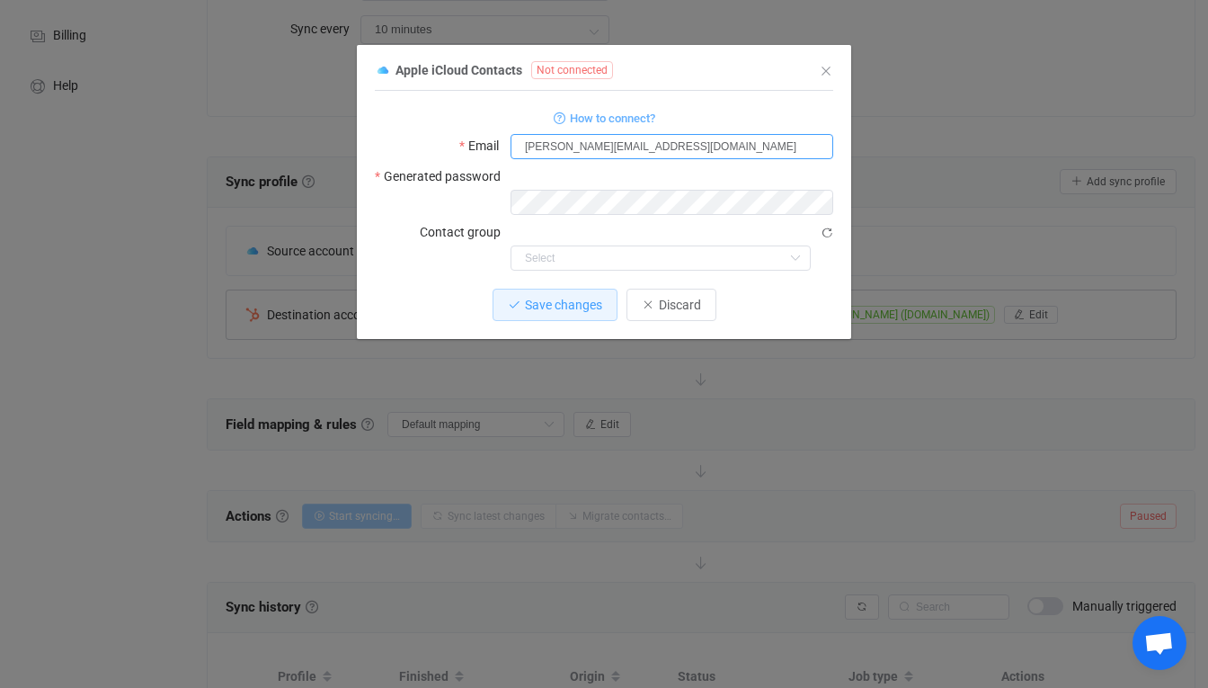
type input "aadit@tenaxstrategies.com"
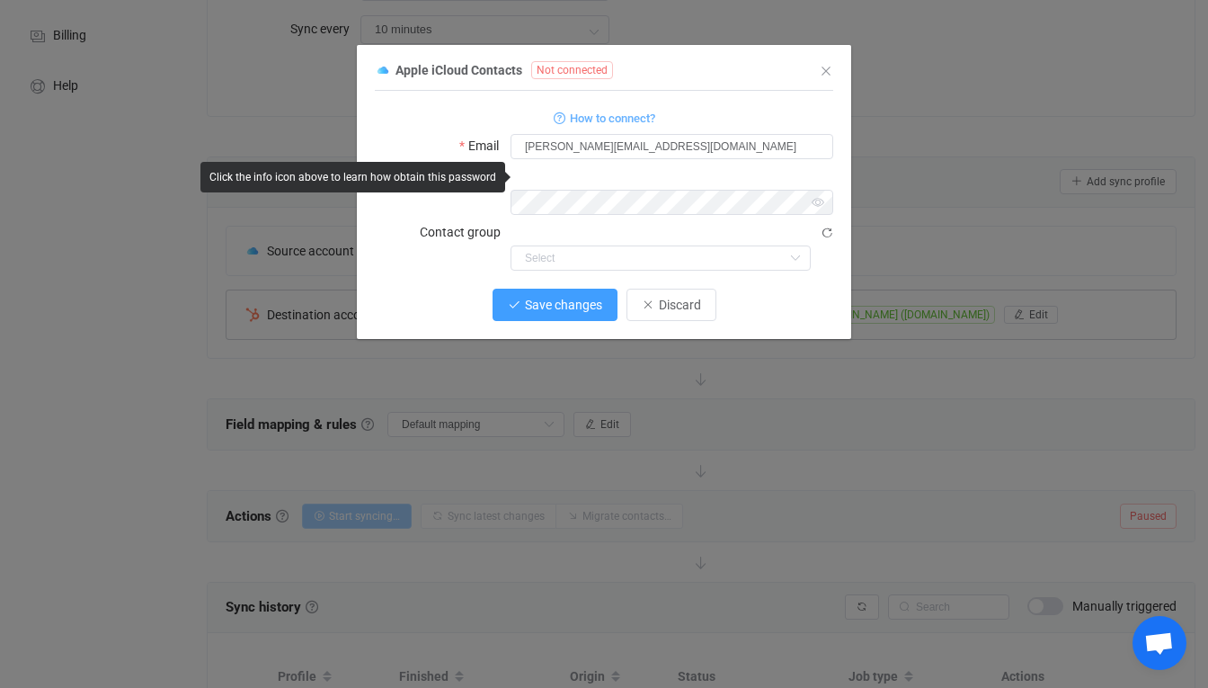
click at [549, 298] on span "Save changes" at bounding box center [563, 305] width 77 height 14
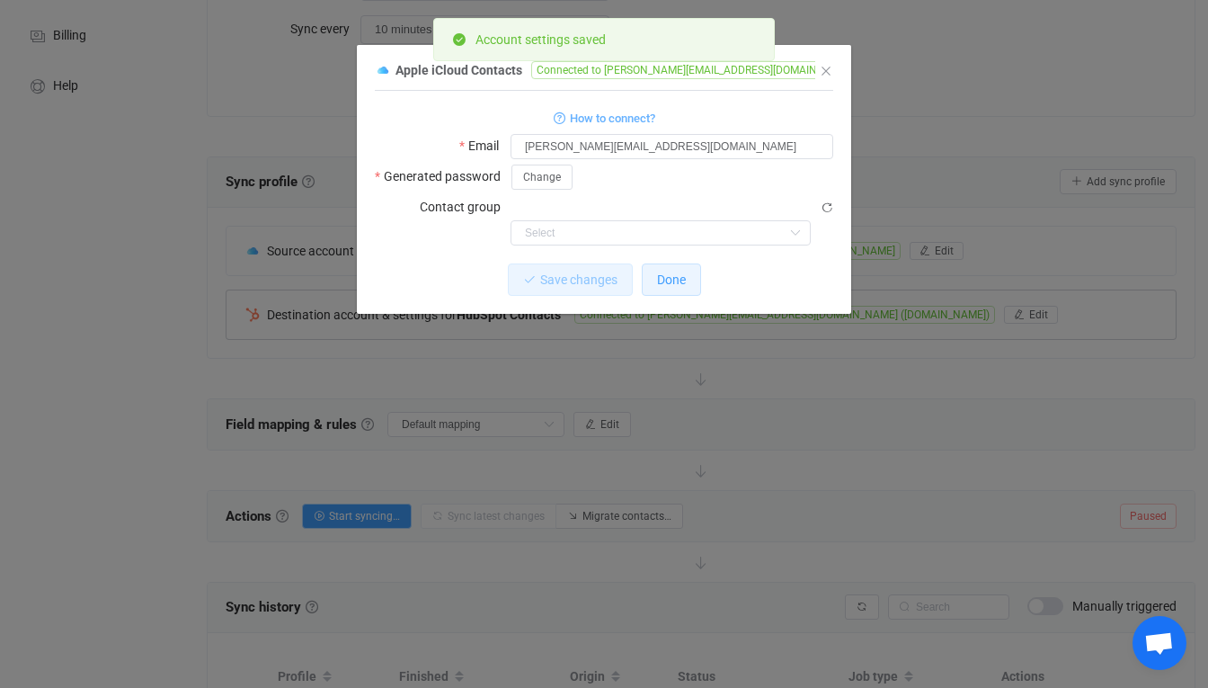
click at [685, 272] on span "Done" at bounding box center [671, 279] width 29 height 14
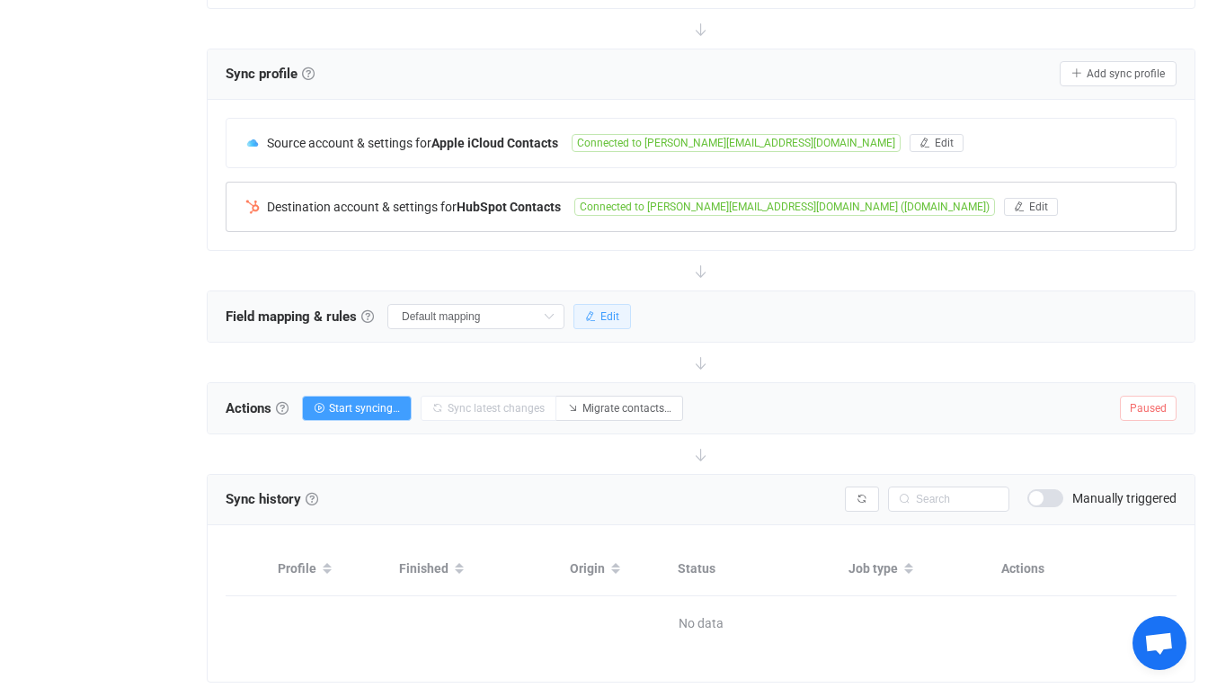
scroll to position [307, 0]
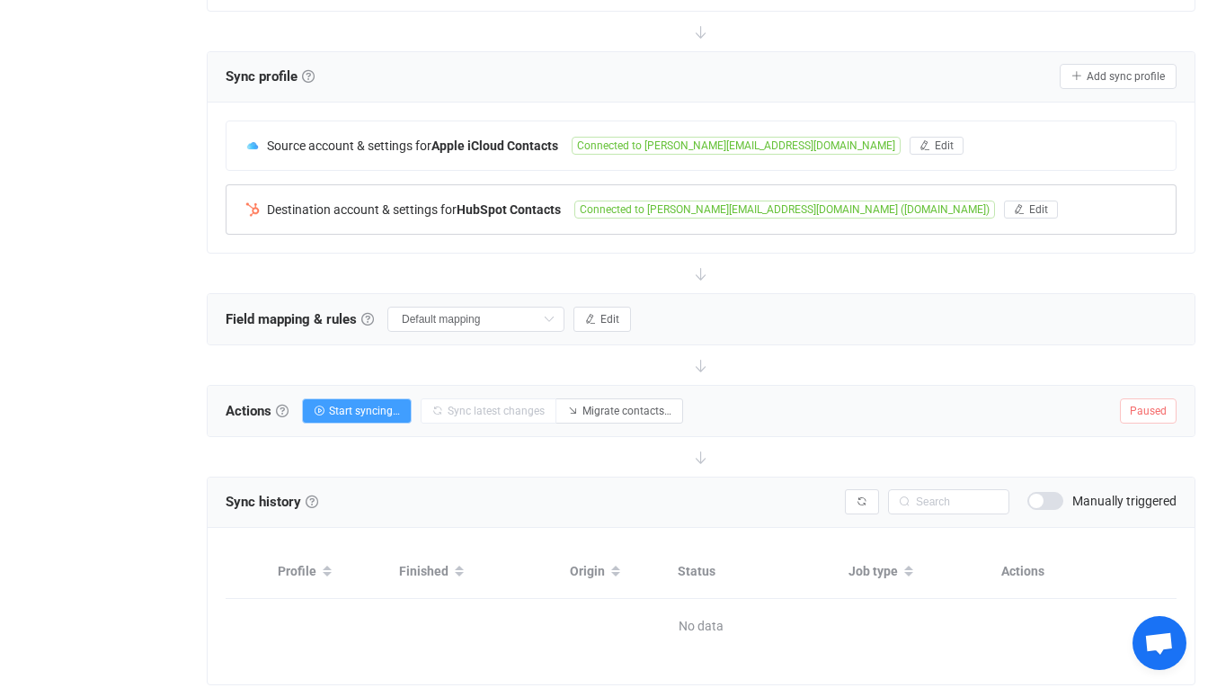
click at [531, 334] on div "Field mapping & rules Field mapping & rules By default, all contacts of the con…" at bounding box center [701, 319] width 987 height 50
click at [540, 325] on input "Default mapping" at bounding box center [475, 319] width 177 height 25
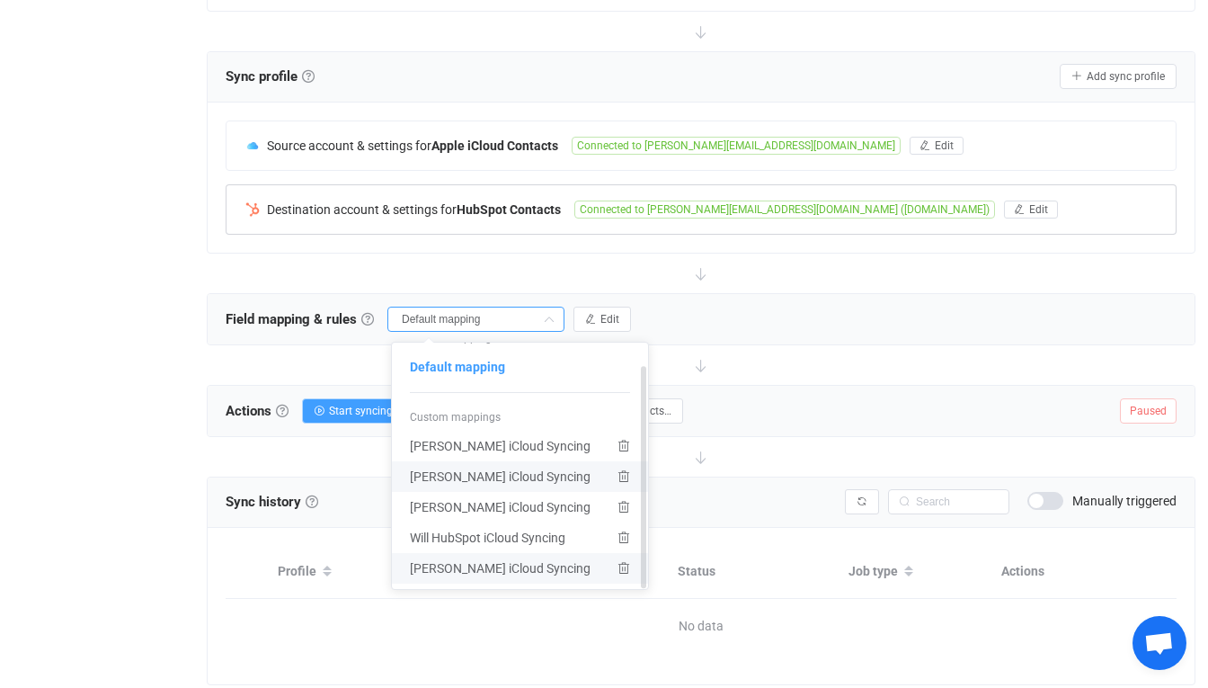
scroll to position [23, 0]
click at [445, 565] on span "[PERSON_NAME] iCloud Syncing" at bounding box center [500, 568] width 181 height 31
type input "[PERSON_NAME] iCloud Syncing"
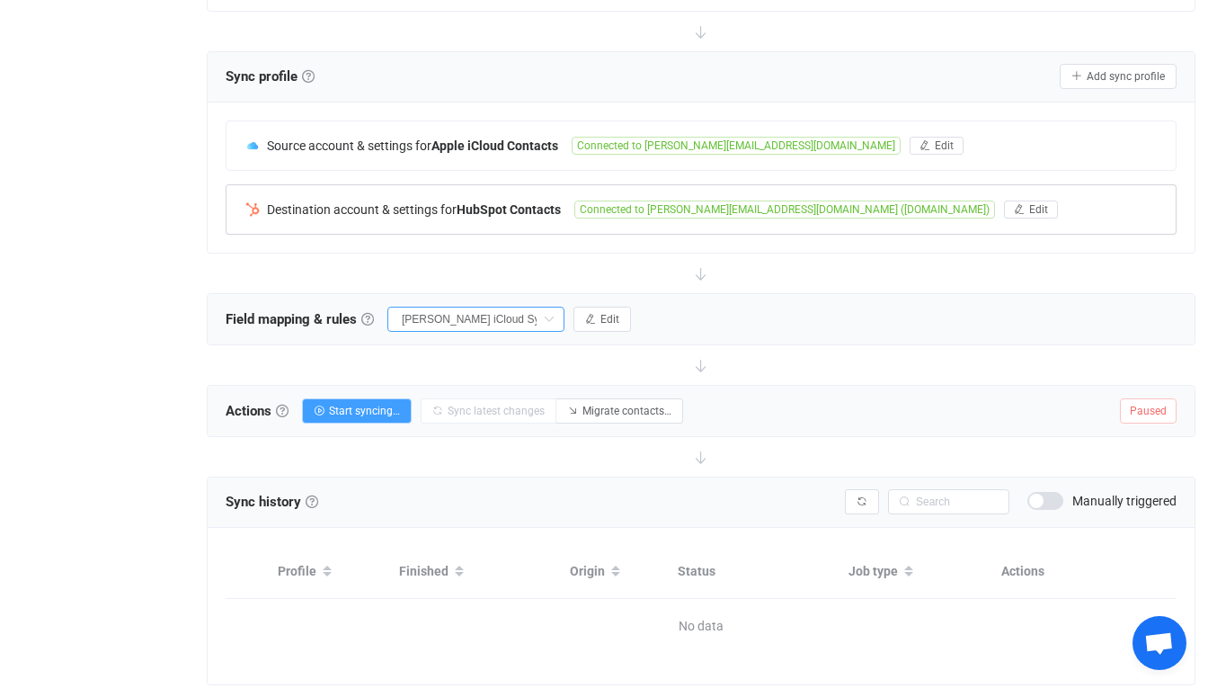
type input "Do nothing"
type input "Company"
type input "Other Emails"
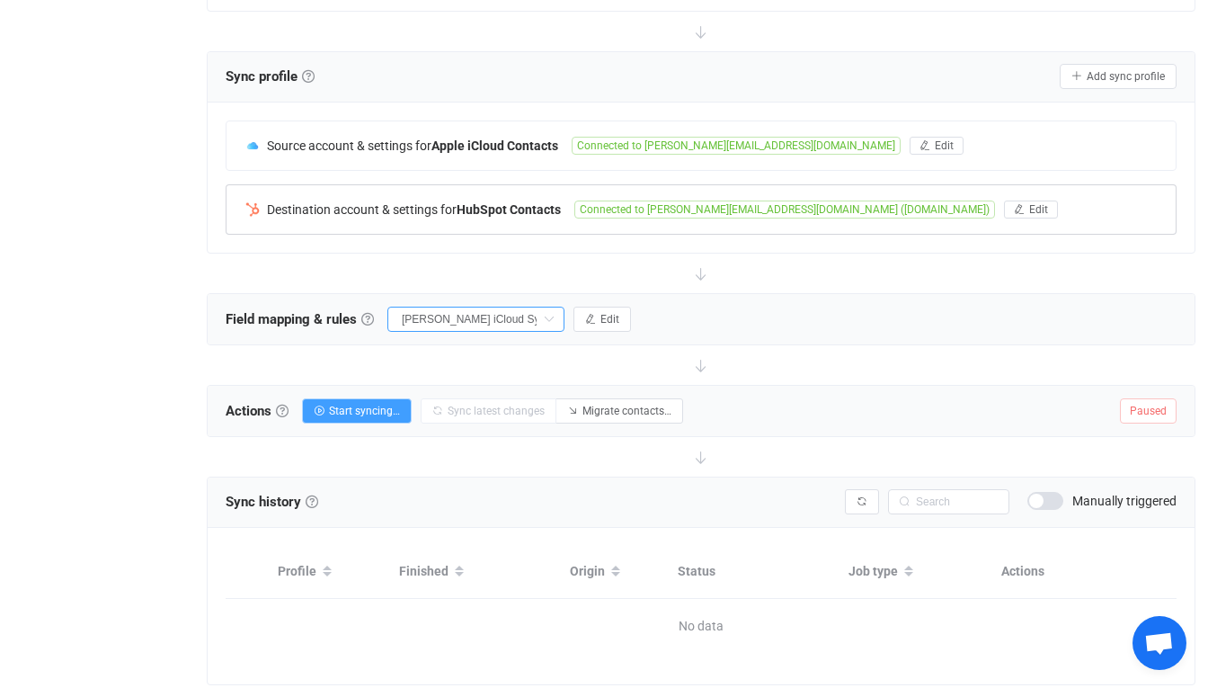
type input "Home Emails"
type input "["custom_secondary_email"]"
type input "Work Emails"
type input "["default_email"]"
type input "Mobile Phones"
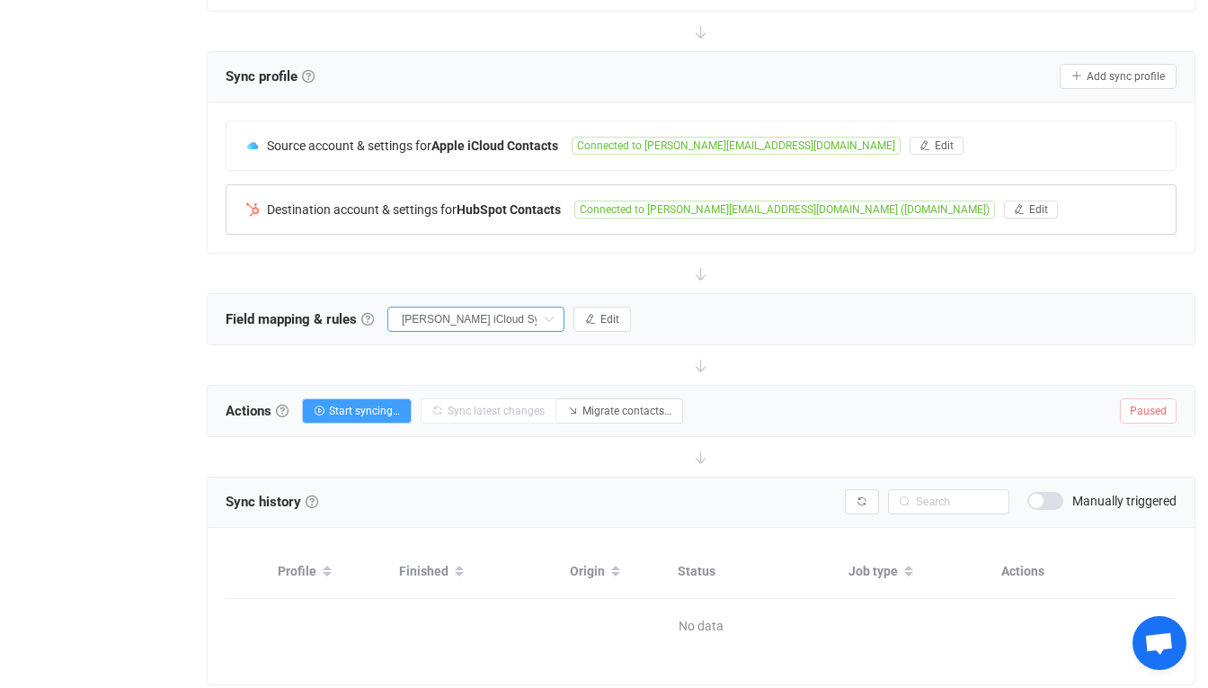
type input "Work Phones"
type input "Mobile Phones"
type input "First name"
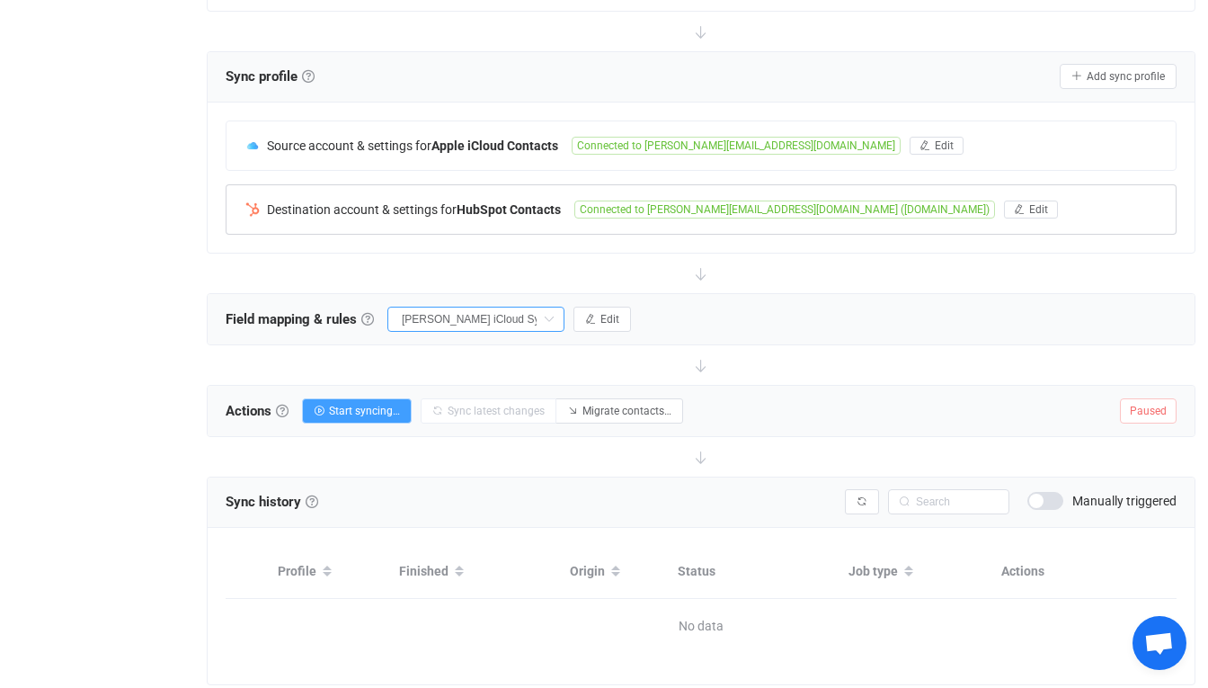
type input "Last name"
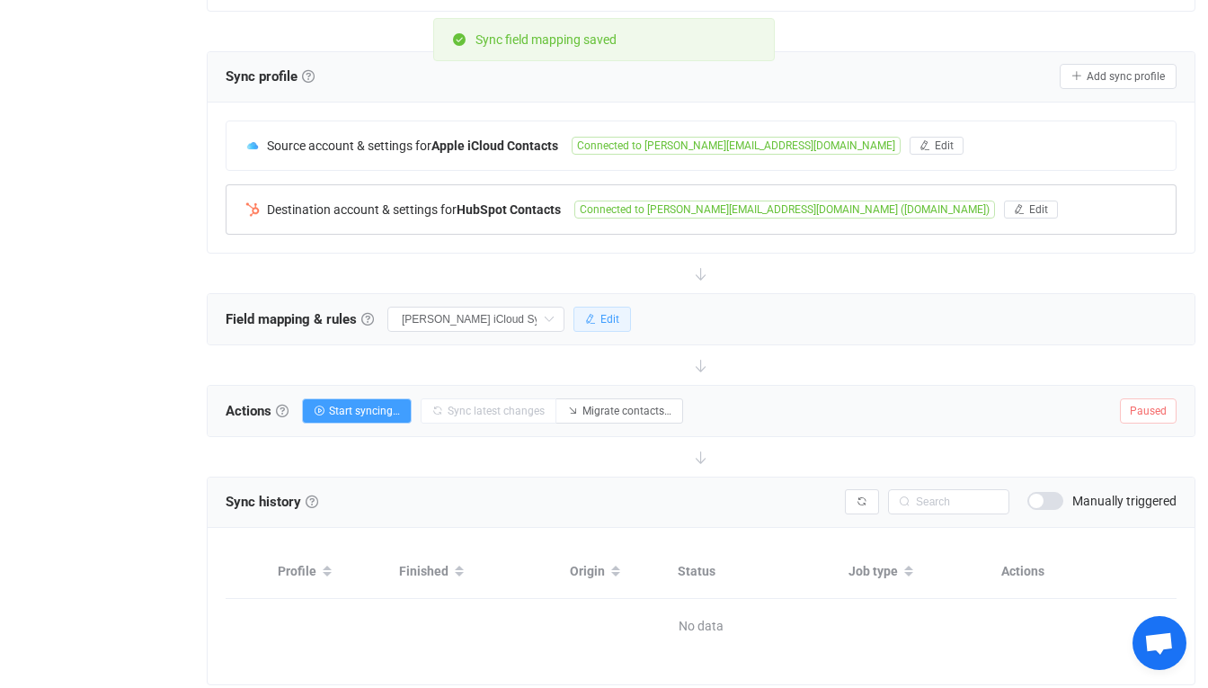
click at [611, 327] on button "Edit" at bounding box center [603, 319] width 58 height 25
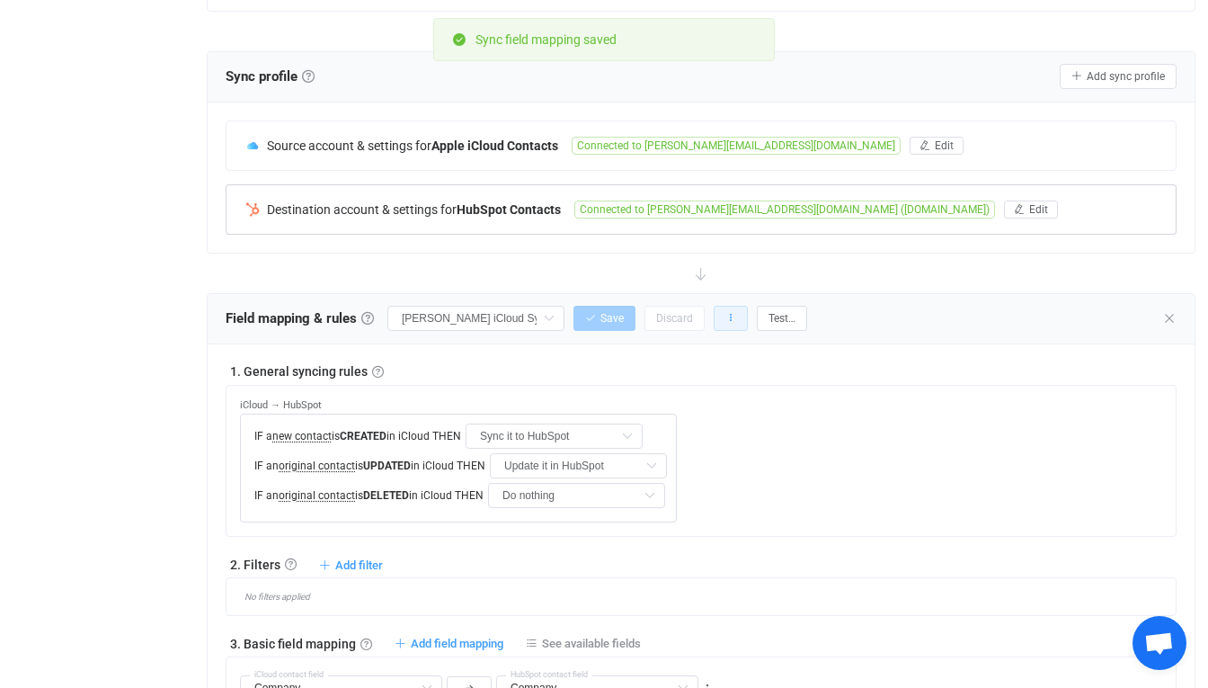
click at [734, 316] on icon "button" at bounding box center [730, 318] width 11 height 11
click at [672, 436] on li "Clone this mapping…" at bounding box center [662, 432] width 168 height 32
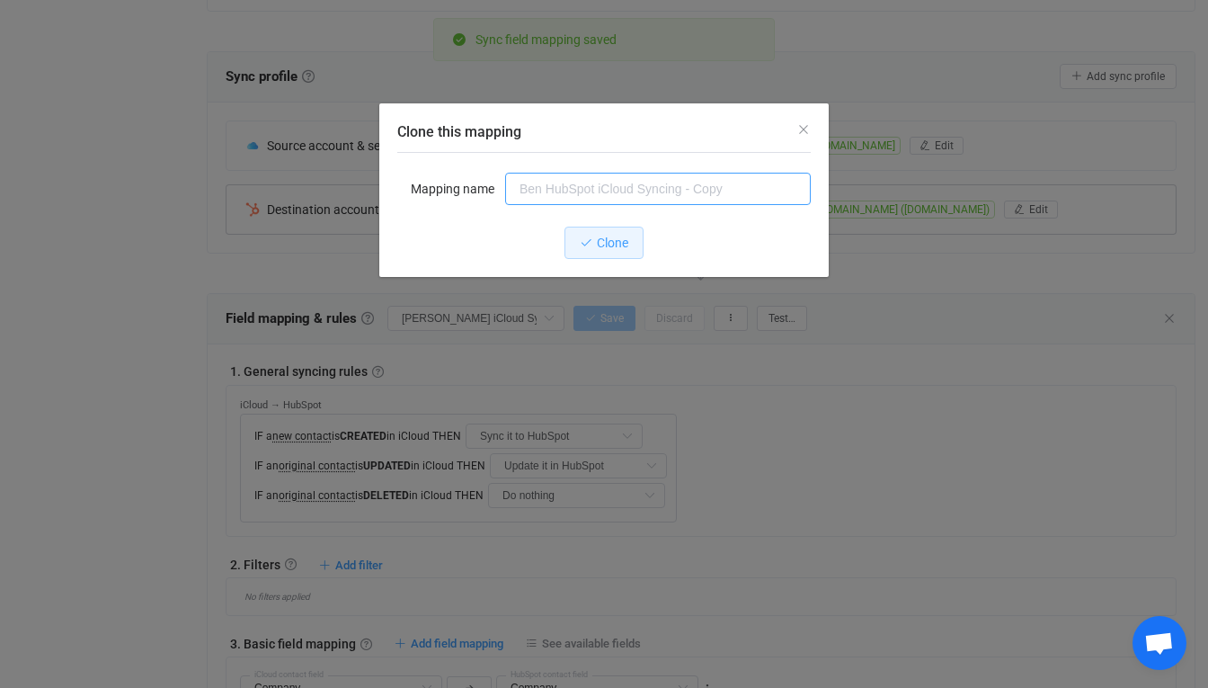
click at [677, 183] on input "Clone this mapping" at bounding box center [658, 189] width 306 height 32
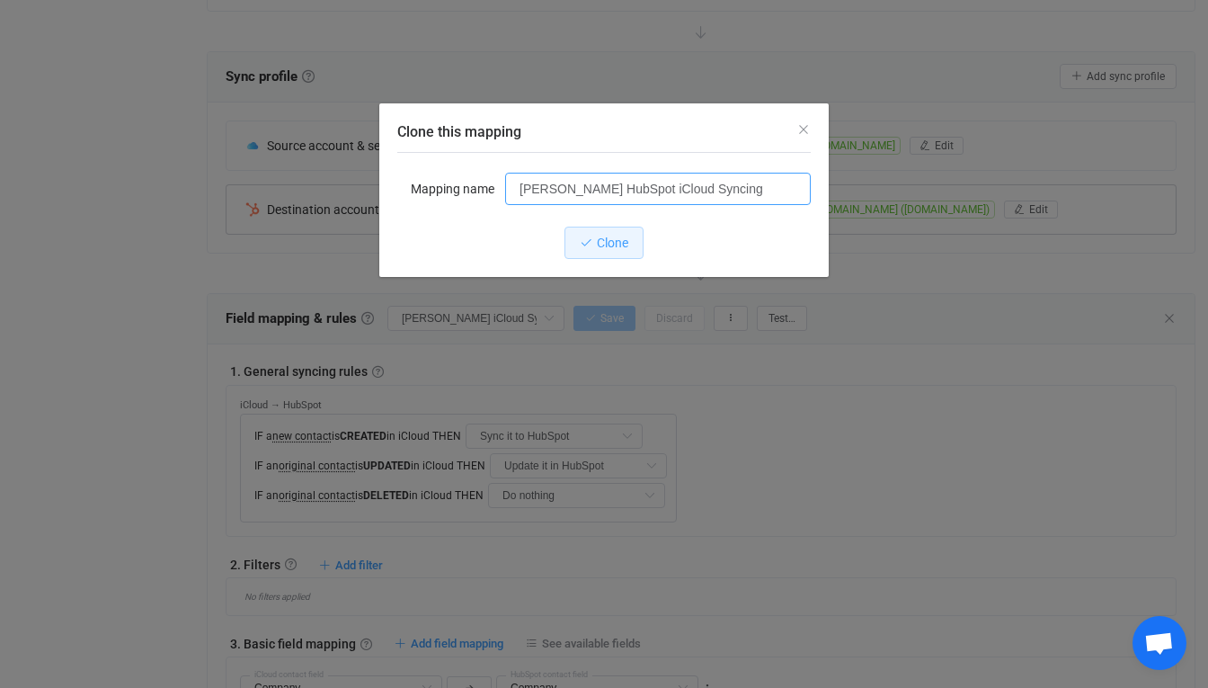
type input "[PERSON_NAME] HubSpot iCloud Syncing"
click at [622, 239] on span "Clone" at bounding box center [612, 243] width 31 height 14
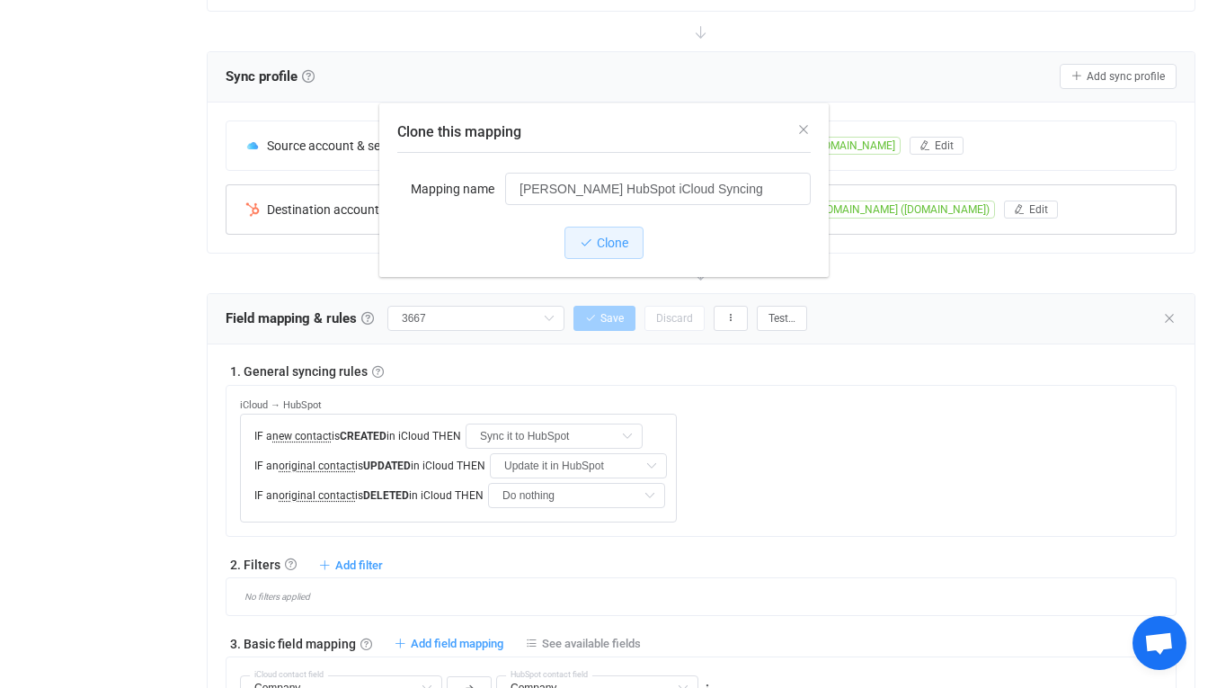
type input "[PERSON_NAME] HubSpot iCloud Syncing"
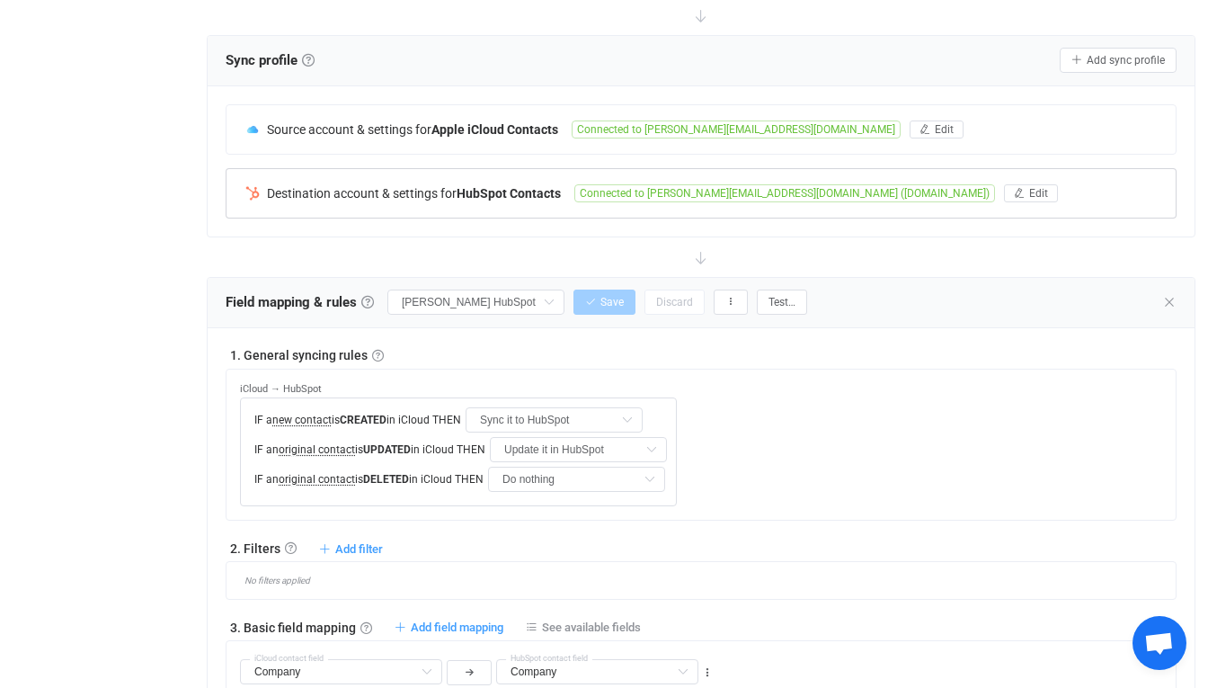
scroll to position [316, 0]
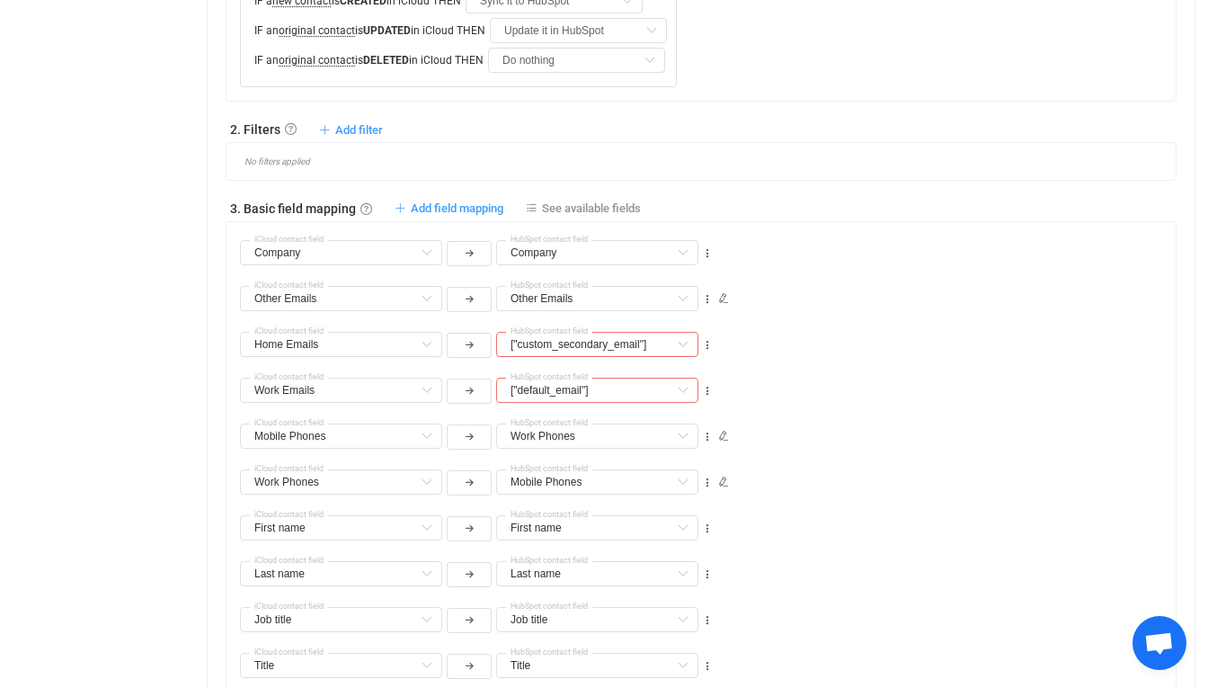
click at [837, 225] on div "Company Company Default field Work Emails Default field (filtered) Work fax Pho…" at bounding box center [708, 245] width 936 height 46
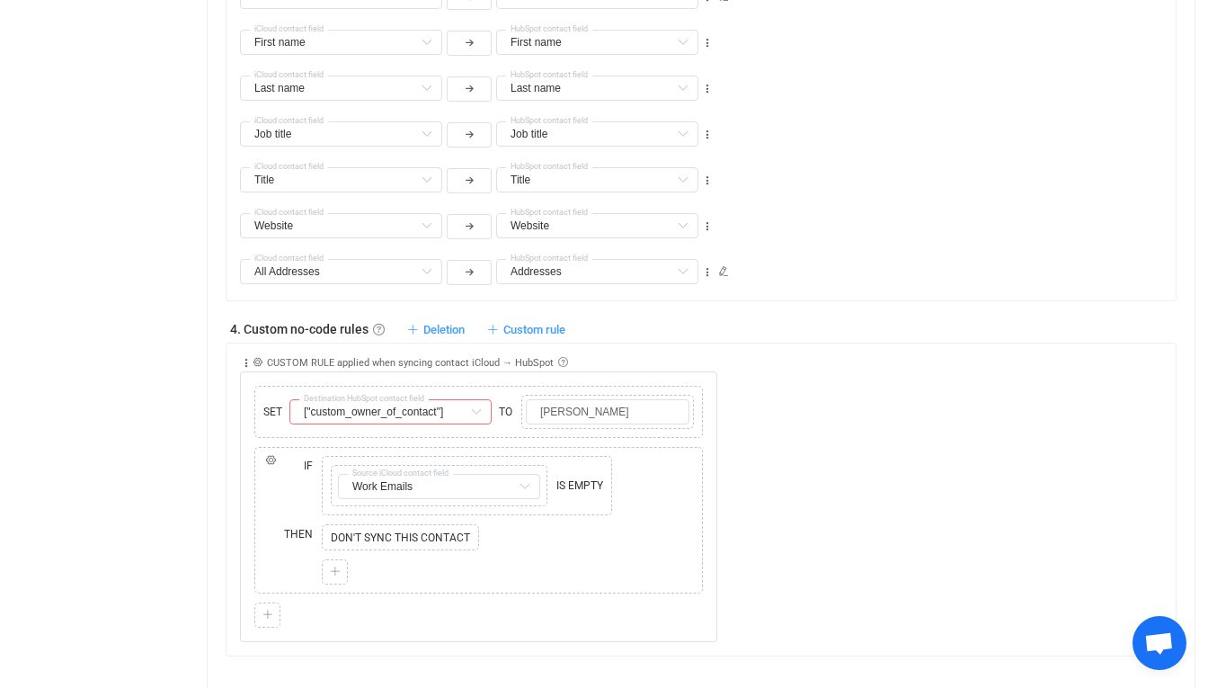
scroll to position [1230, 0]
click at [615, 413] on input "[PERSON_NAME]" at bounding box center [608, 408] width 164 height 25
type input "[PERSON_NAME]"
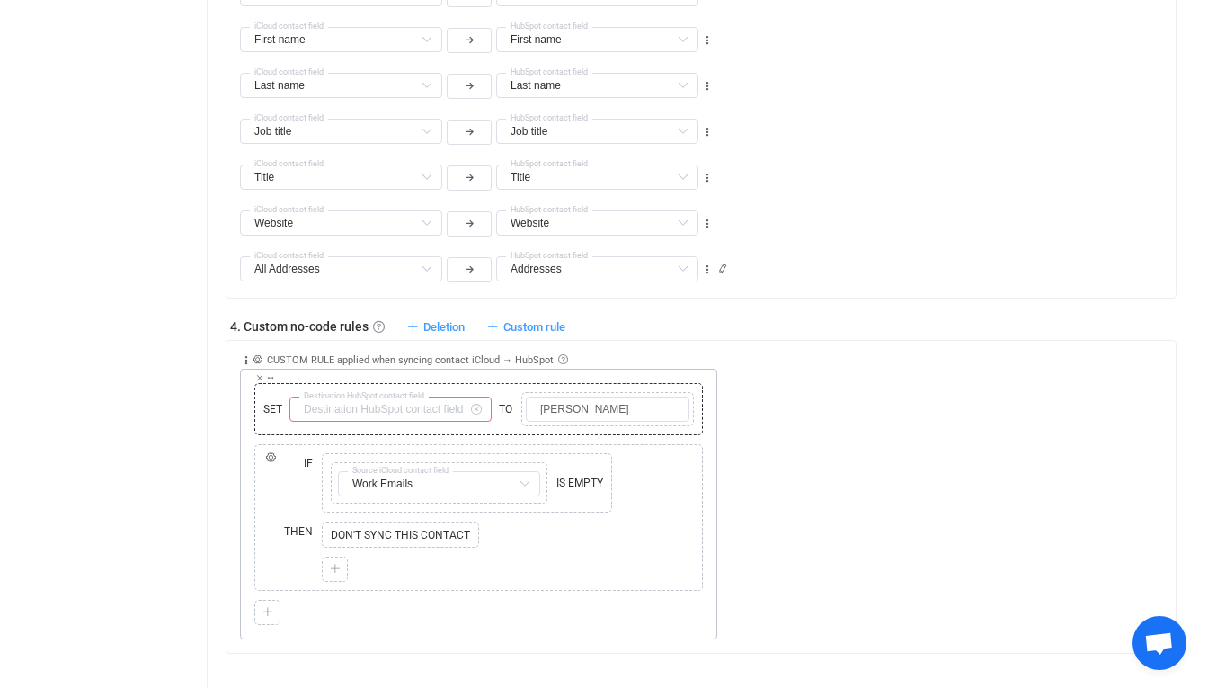
click at [462, 411] on input "text" at bounding box center [390, 408] width 202 height 25
click at [396, 450] on span "Owner of Contact" at bounding box center [374, 453] width 99 height 14
type input "["custom_owner_of_contact"]"
click at [916, 230] on div "Website Website Default field Work Emails Default field (filtered) Work fax Pho…" at bounding box center [708, 215] width 936 height 46
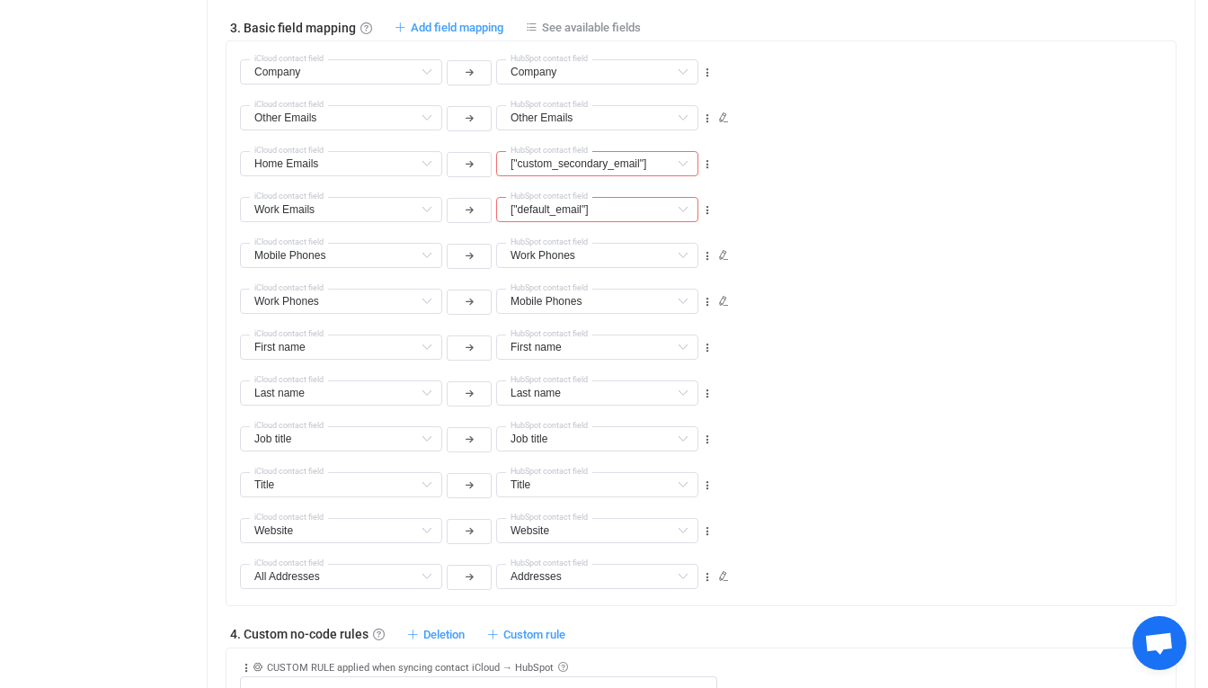
scroll to position [916, 0]
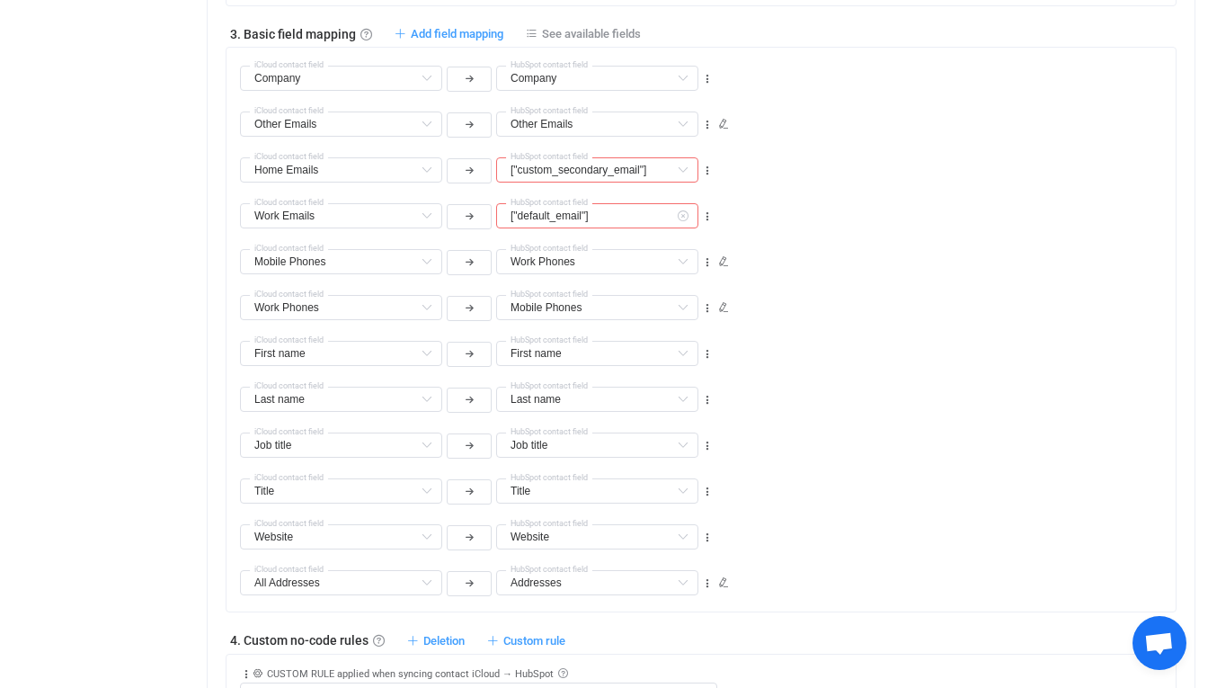
click at [678, 212] on icon at bounding box center [682, 215] width 22 height 25
click at [647, 208] on input "text" at bounding box center [597, 215] width 202 height 25
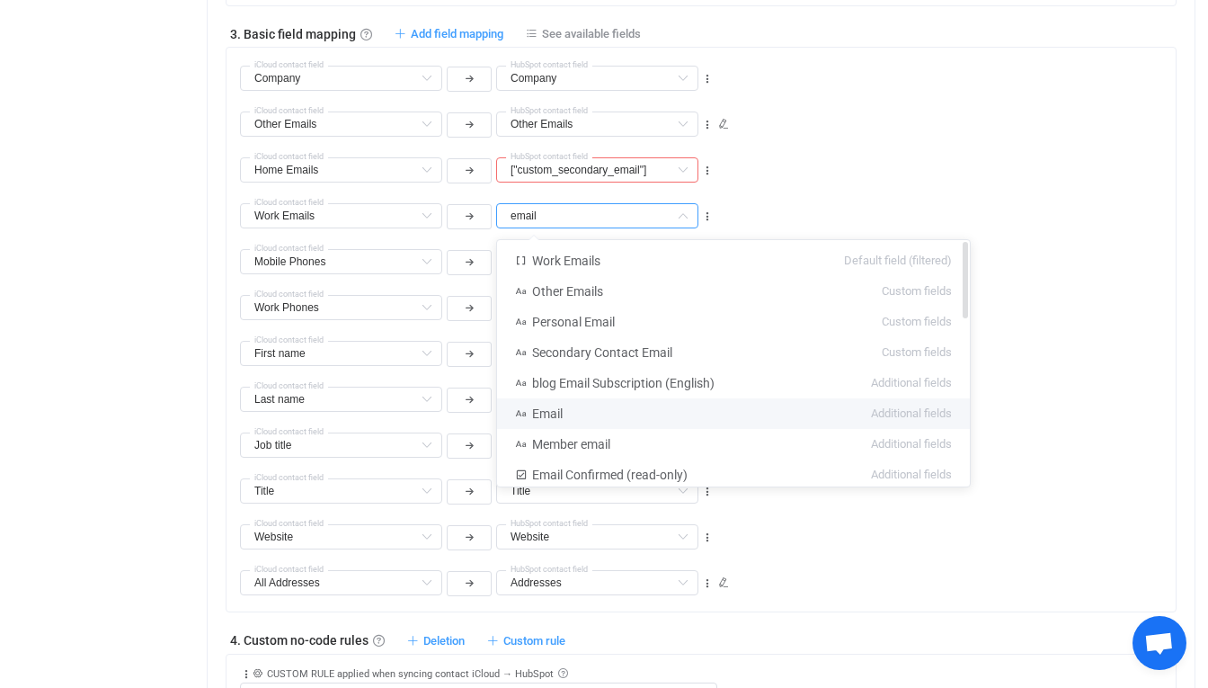
click at [565, 404] on li "Email Additional fields" at bounding box center [733, 413] width 473 height 31
type input "Email"
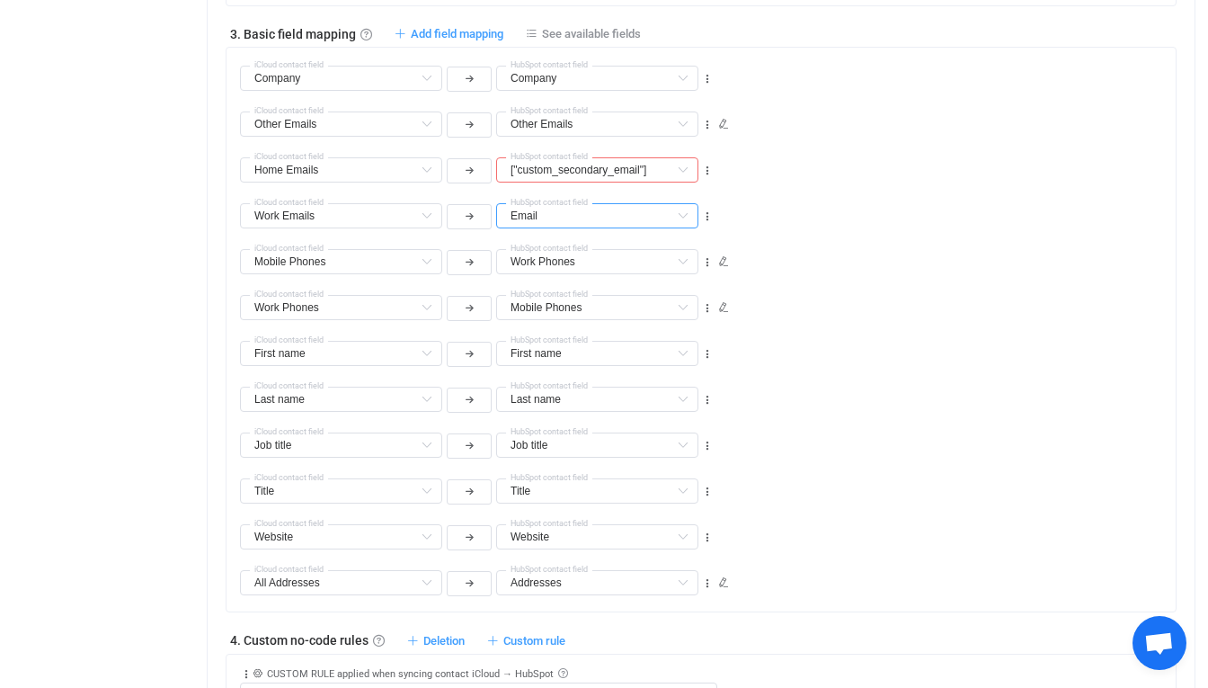
scroll to position [2387, 0]
click at [821, 188] on div "Email Work Emails Default field (filtered) Work fax Phones Default field (filte…" at bounding box center [708, 208] width 936 height 46
click at [686, 169] on icon at bounding box center [682, 169] width 22 height 25
click at [640, 167] on input "text" at bounding box center [597, 169] width 202 height 25
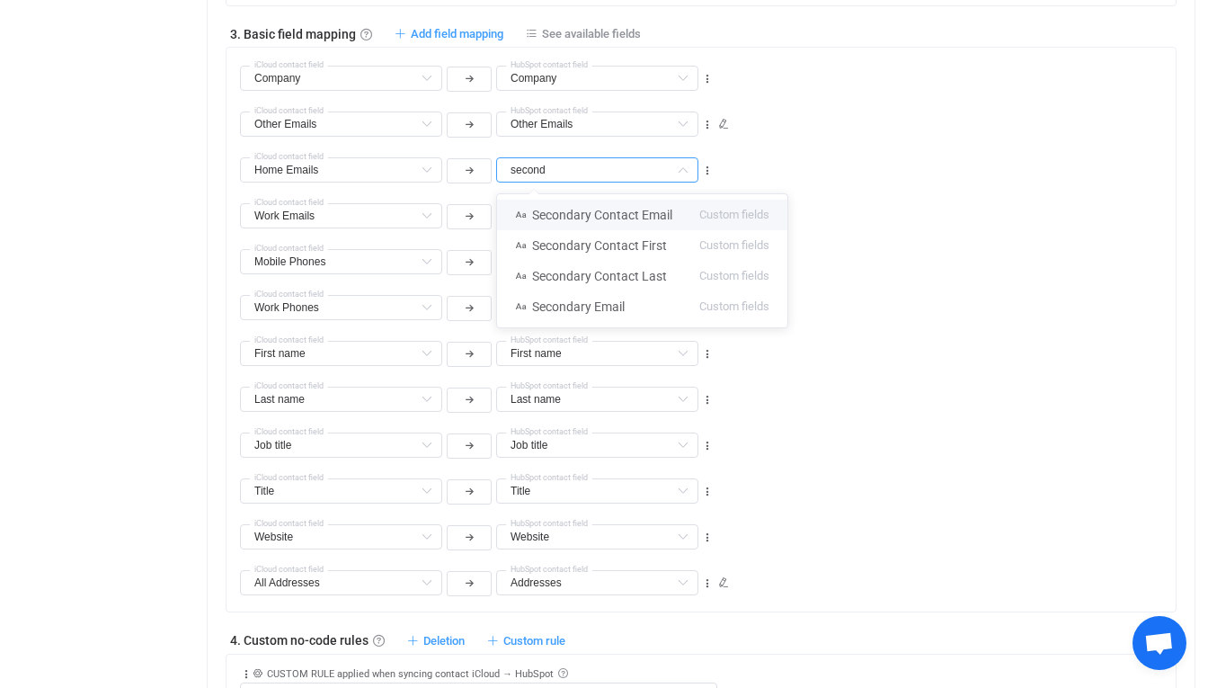
click at [621, 209] on span "Secondary Contact Email" at bounding box center [602, 215] width 140 height 14
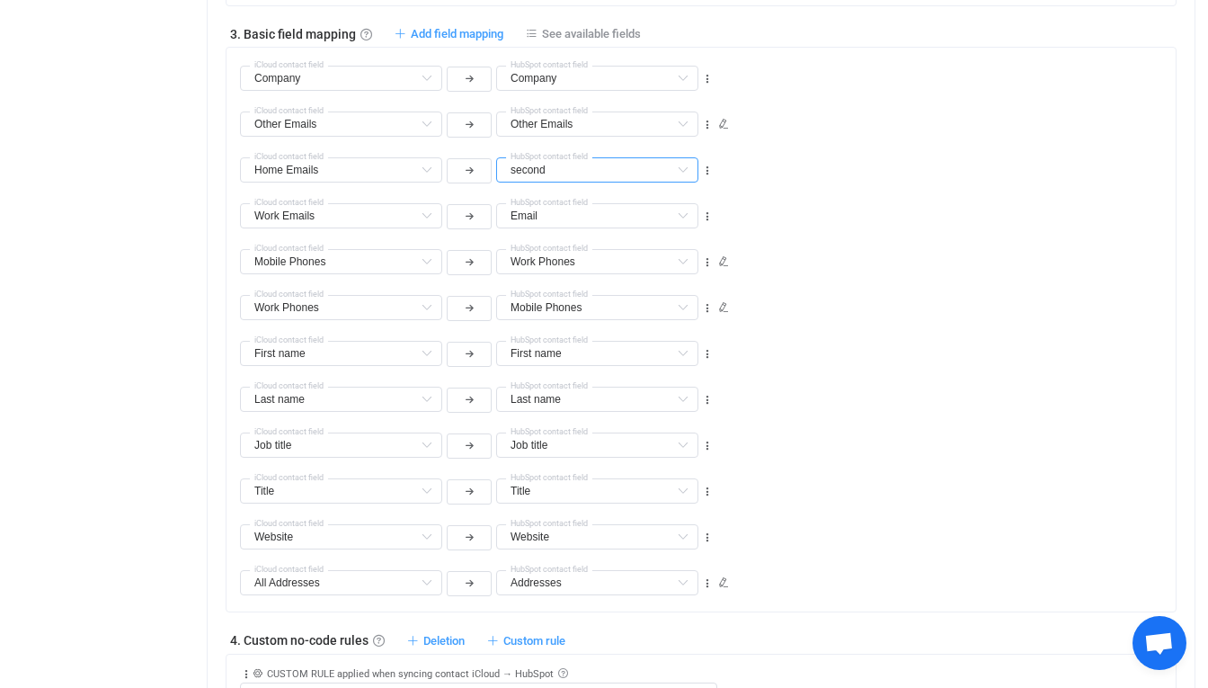
type input "Secondary Contact Email"
click at [680, 169] on icon at bounding box center [682, 169] width 22 height 25
click at [636, 169] on input "text" at bounding box center [597, 169] width 202 height 25
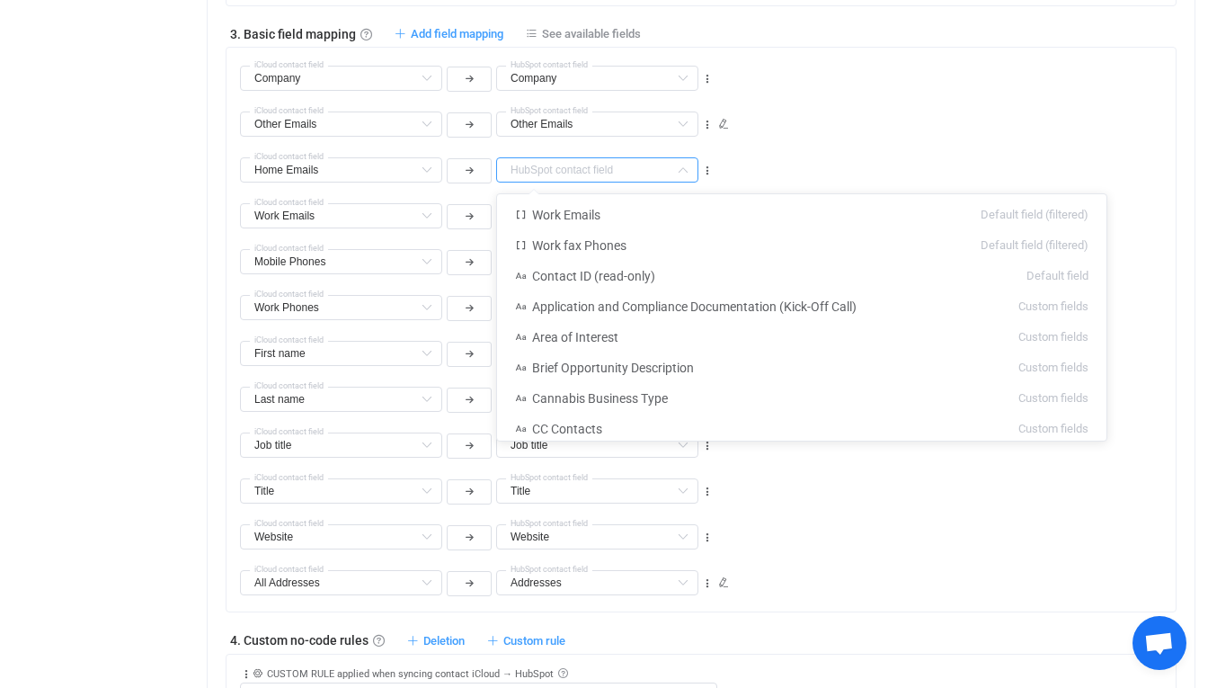
type input "z"
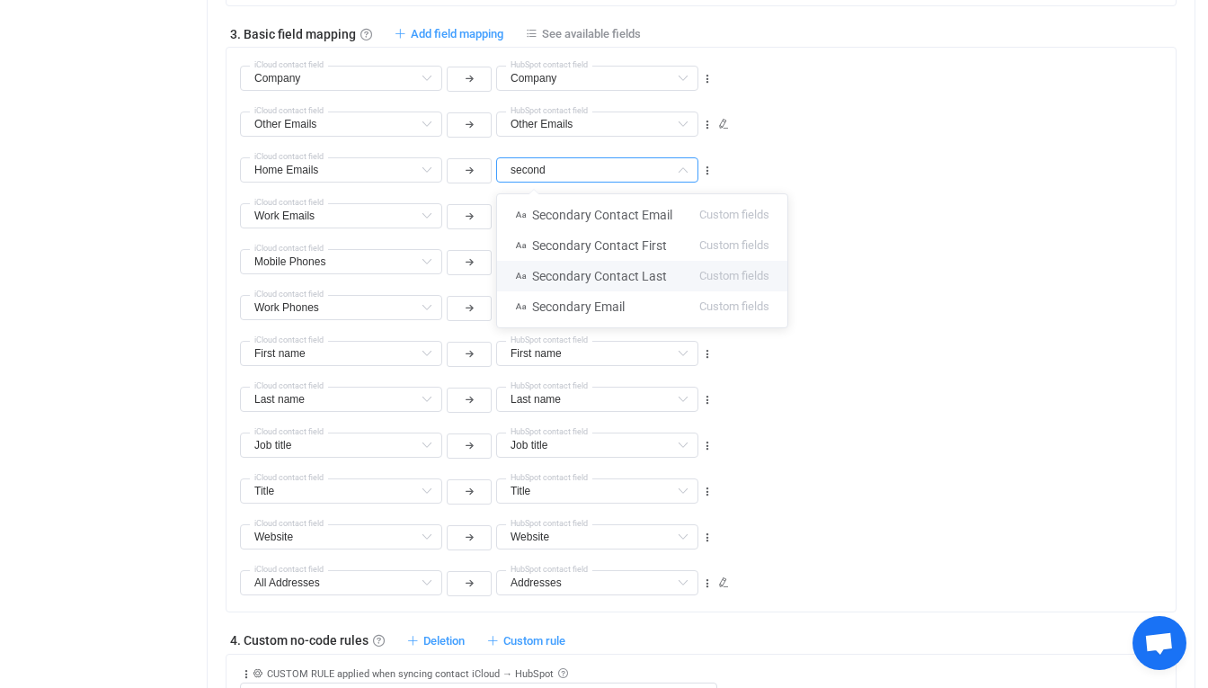
drag, startPoint x: 636, startPoint y: 169, endPoint x: 619, endPoint y: 290, distance: 122.5
click at [619, 290] on li "Secondary Contact Last Custom fields" at bounding box center [642, 276] width 290 height 31
type input "Secondary Contact Last"
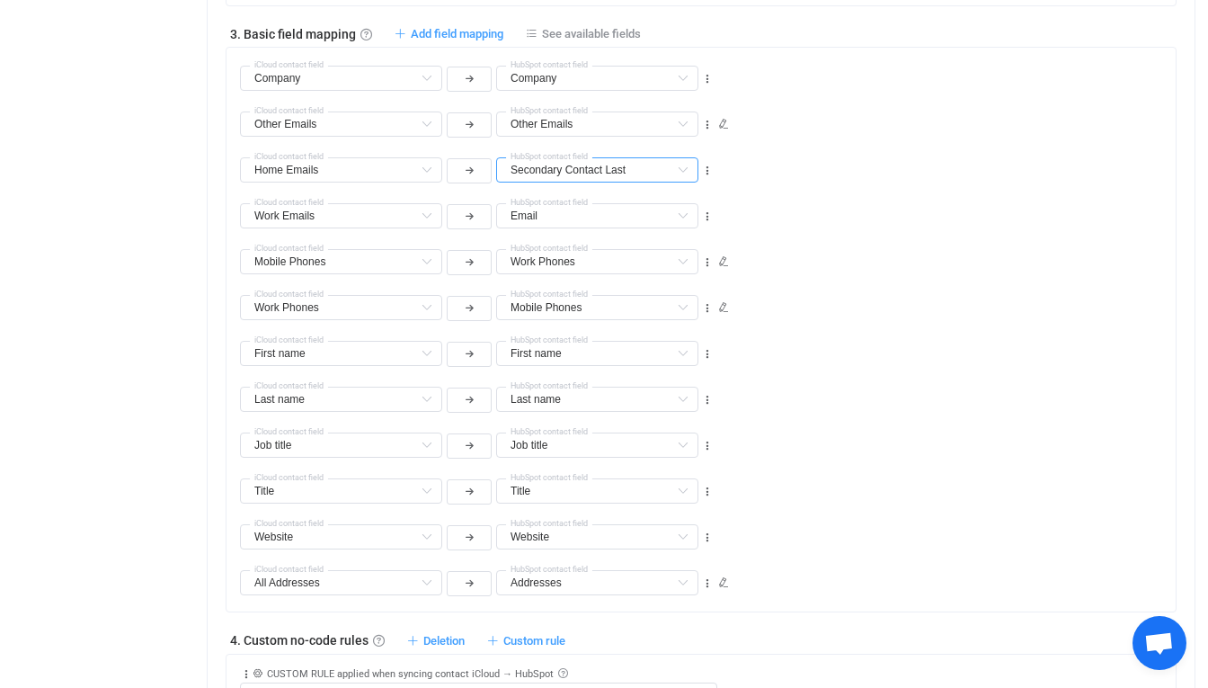
scroll to position [1501, 0]
click at [688, 176] on icon at bounding box center [682, 169] width 22 height 25
click at [643, 174] on input "text" at bounding box center [597, 169] width 202 height 25
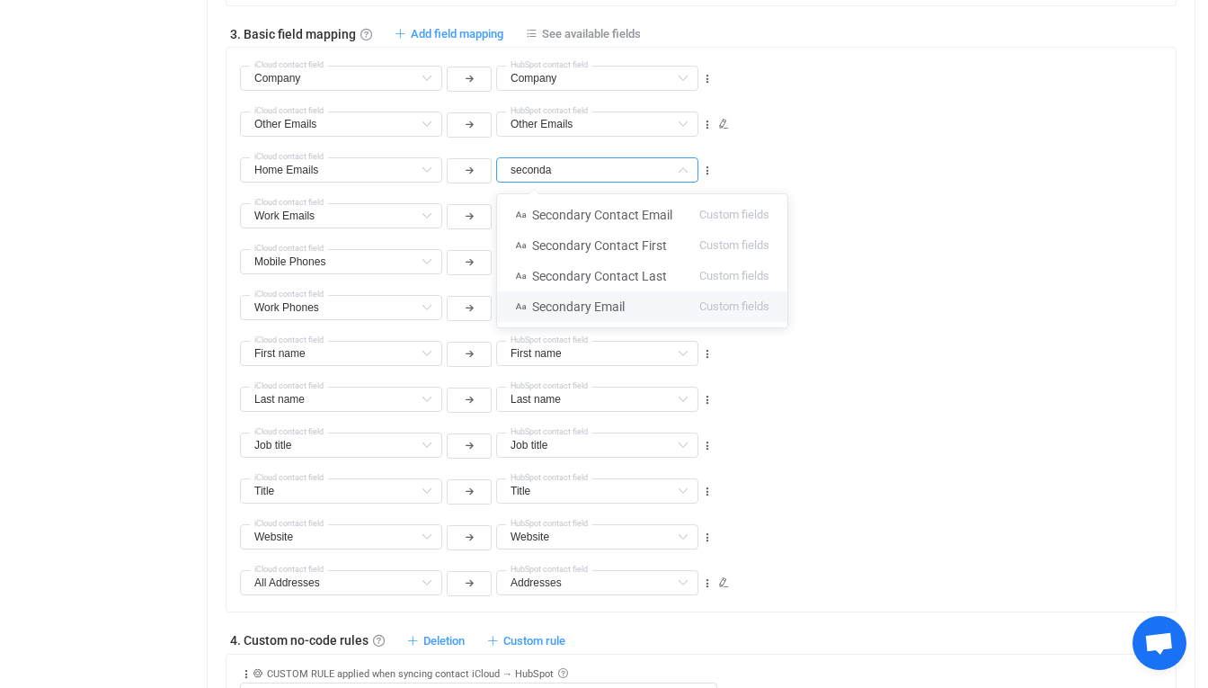
click at [630, 302] on li "Secondary Email Custom fields" at bounding box center [642, 306] width 290 height 31
type input "Secondary Email"
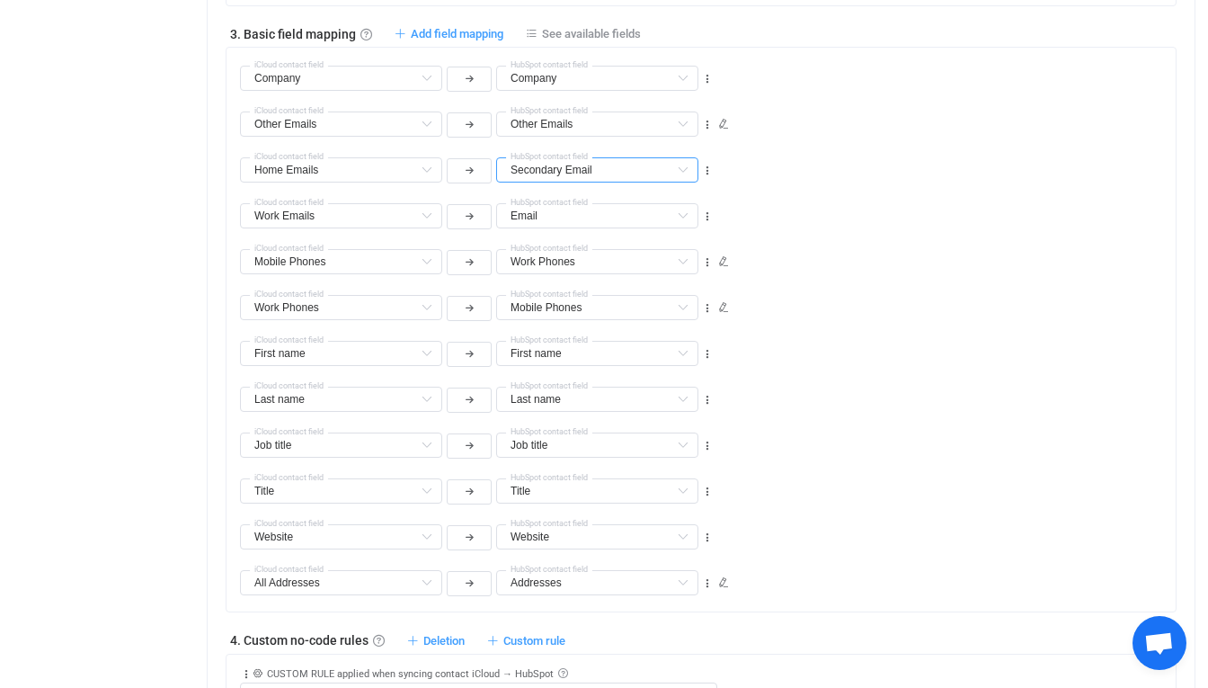
scroll to position [1532, 0]
click at [929, 249] on div "Work Phones Work Emails Default field (filtered) Work Phones Default field (fil…" at bounding box center [708, 254] width 936 height 46
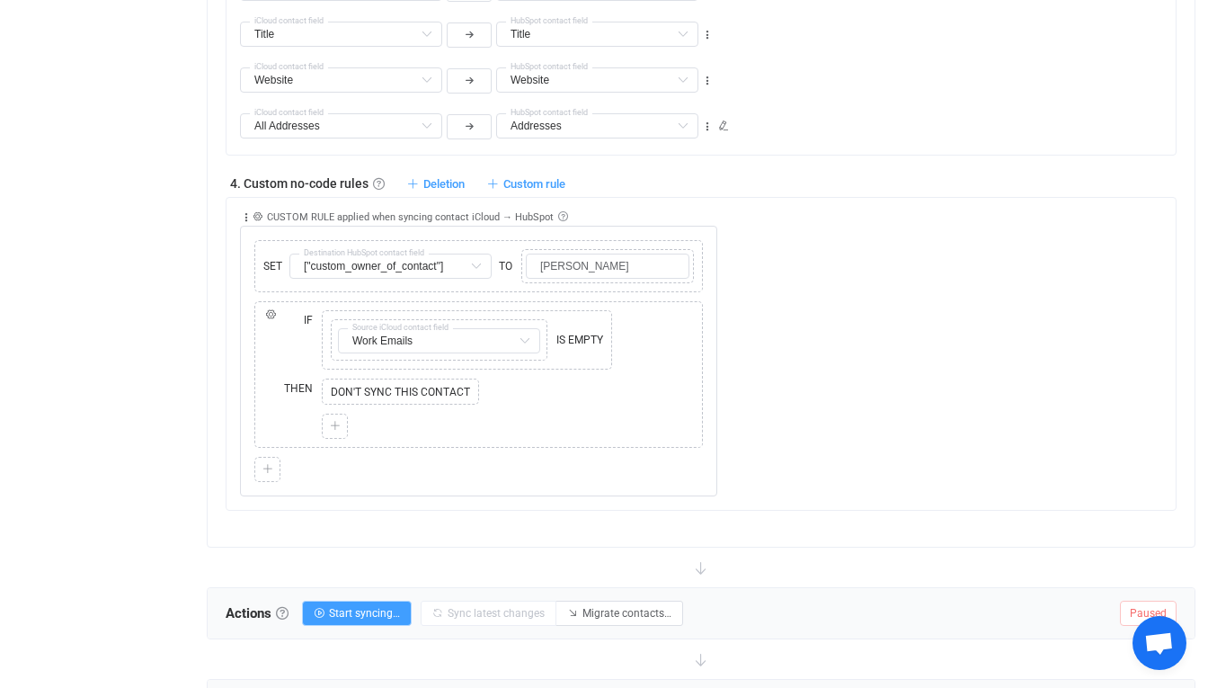
scroll to position [1377, 0]
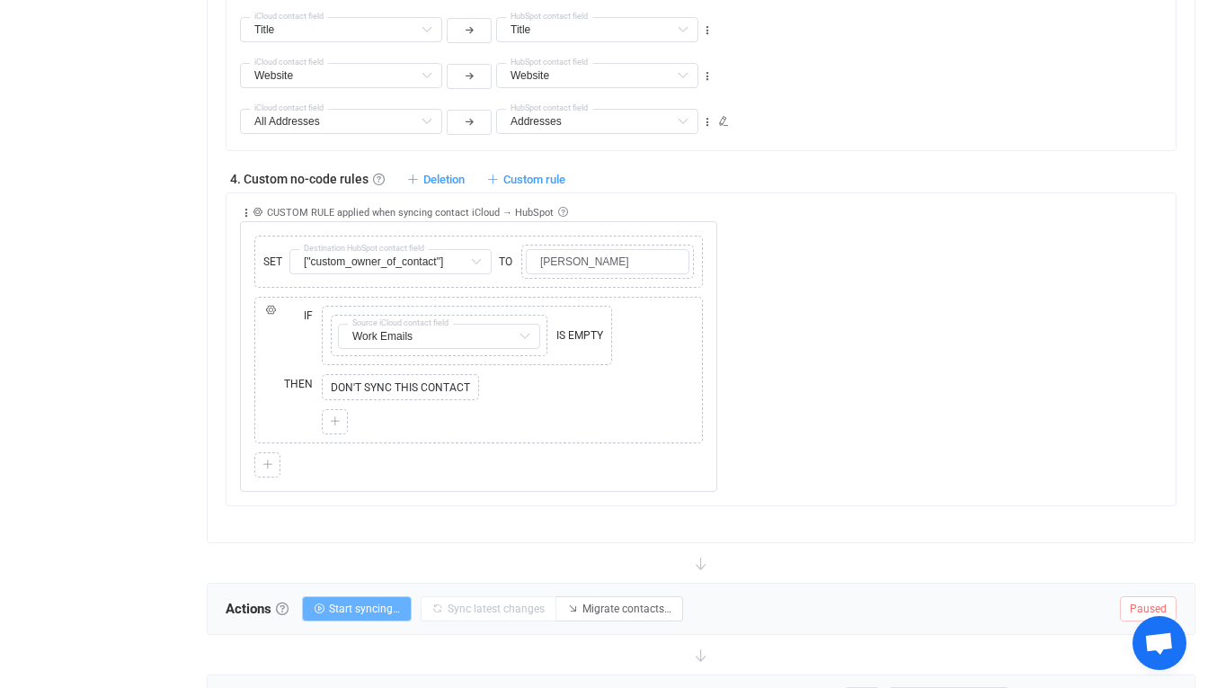
click at [348, 619] on button "Start syncing…" at bounding box center [357, 608] width 110 height 25
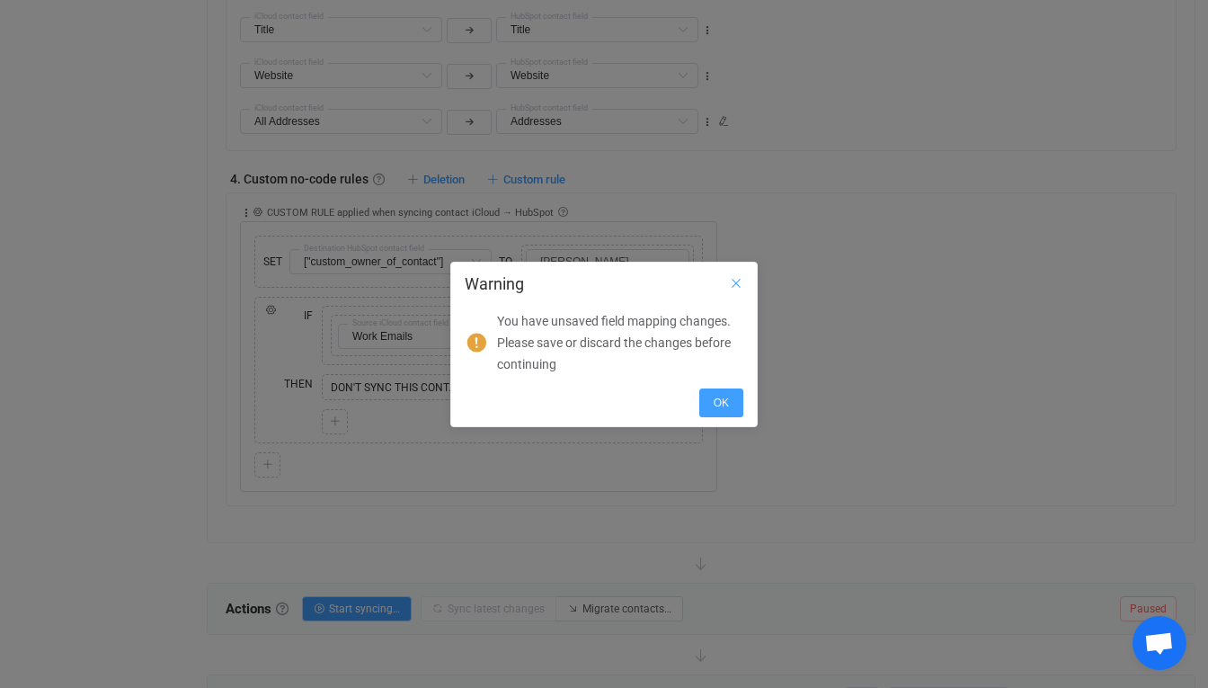
click at [734, 288] on icon "Close" at bounding box center [736, 283] width 14 height 14
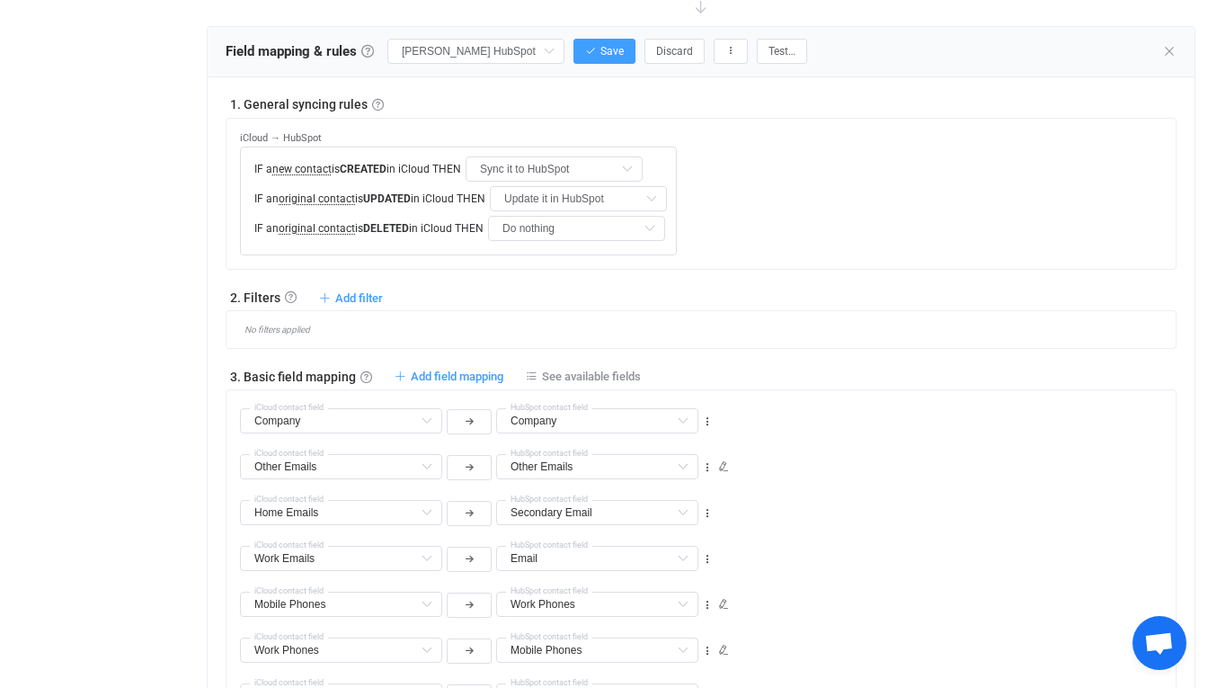
scroll to position [516, 0]
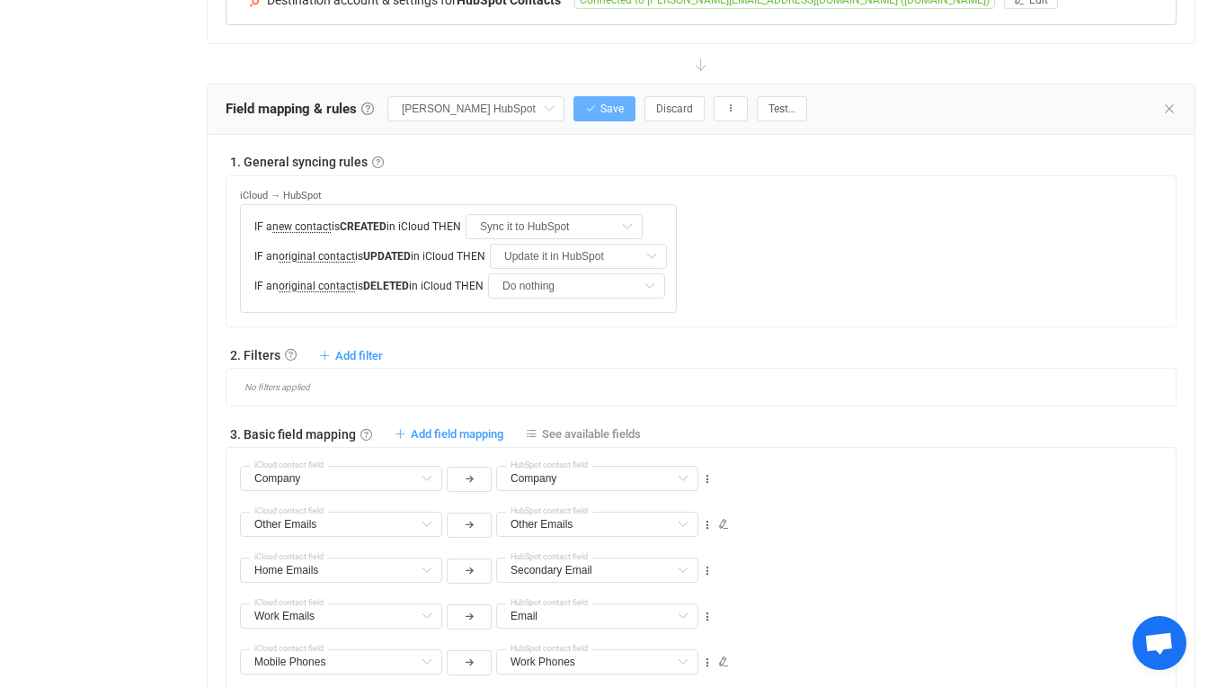
click at [620, 110] on span "Save" at bounding box center [611, 108] width 23 height 13
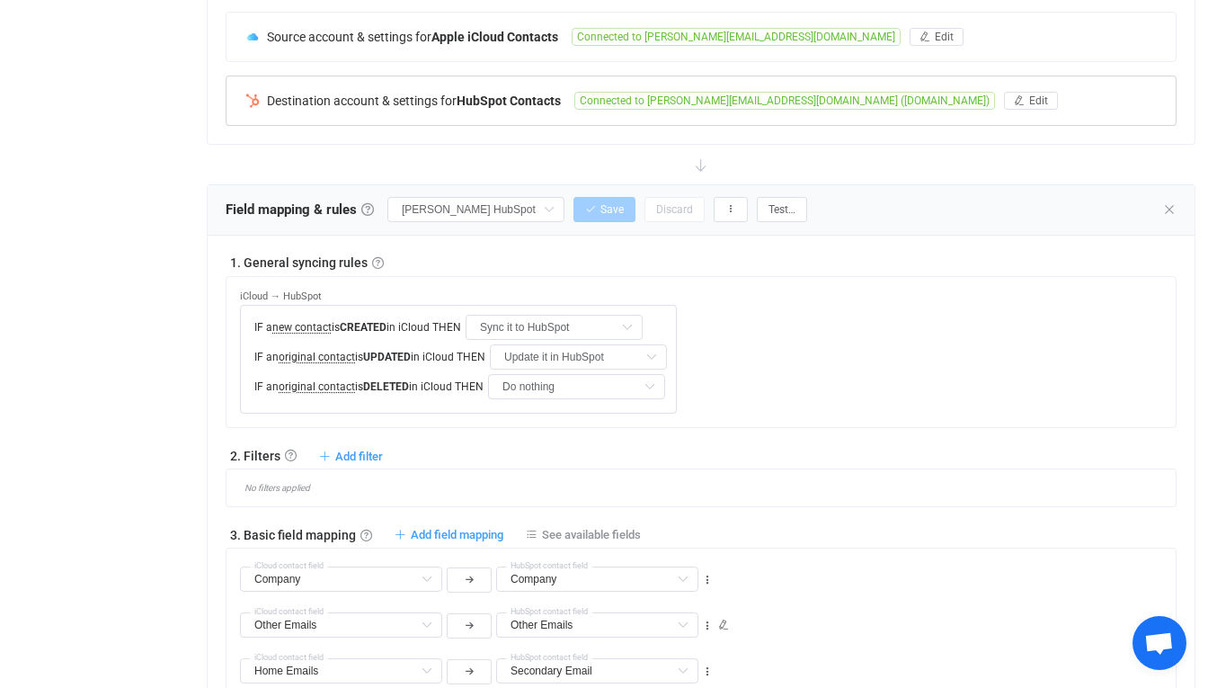
scroll to position [400, 0]
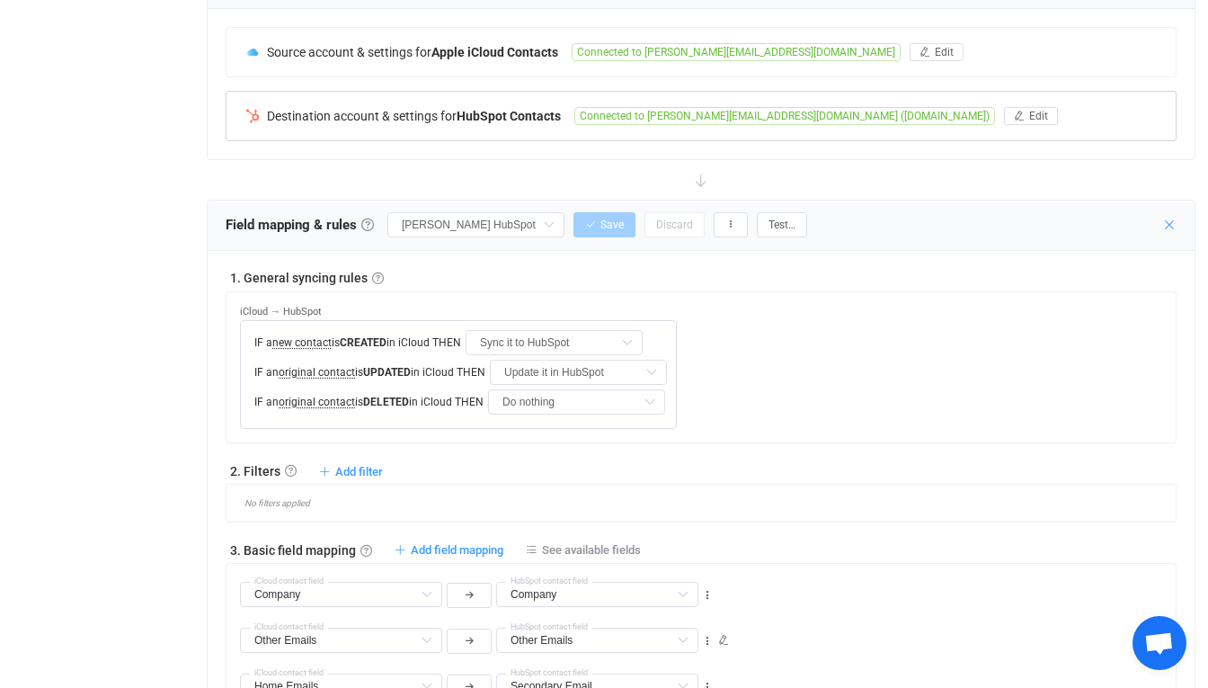
click at [1170, 226] on icon at bounding box center [1169, 225] width 14 height 14
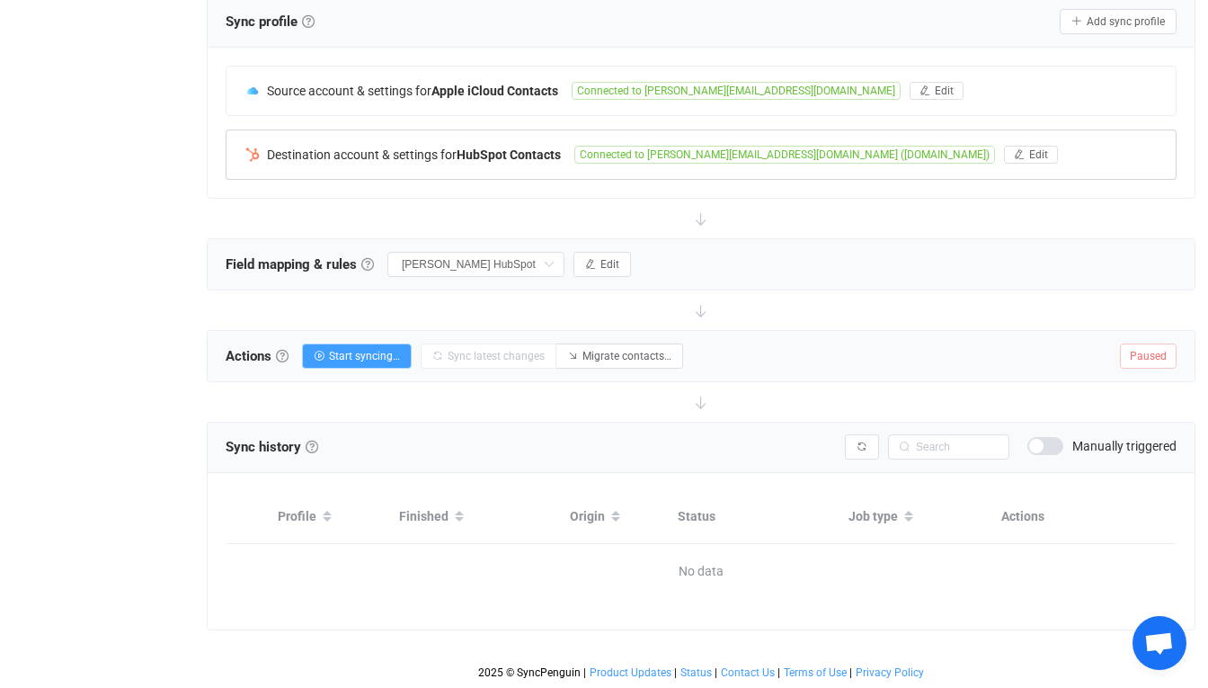
scroll to position [361, 0]
click at [617, 256] on button "Edit" at bounding box center [603, 264] width 58 height 25
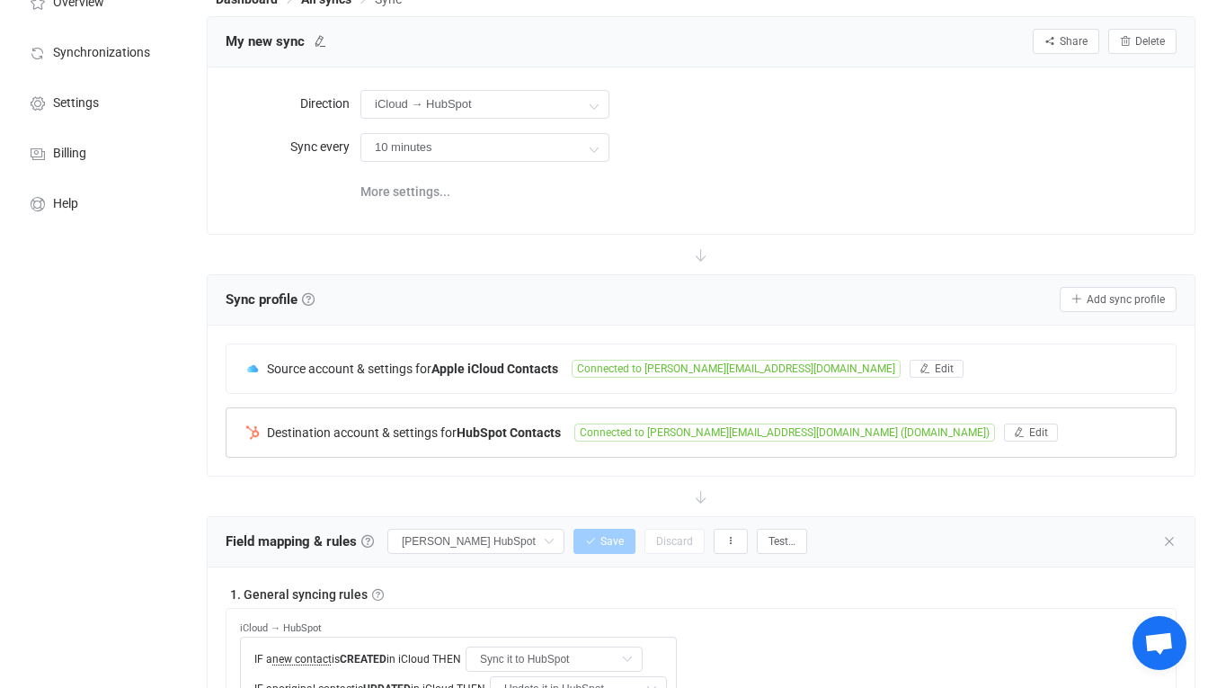
scroll to position [105, 0]
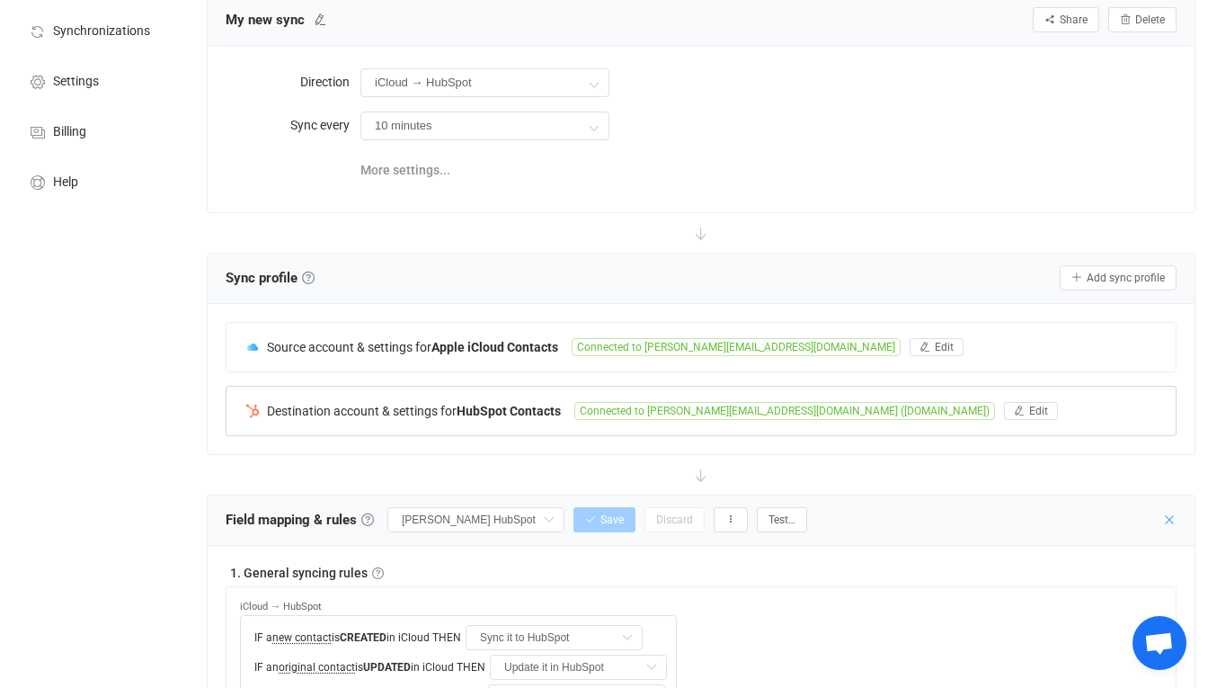
click at [1169, 521] on icon at bounding box center [1169, 519] width 14 height 14
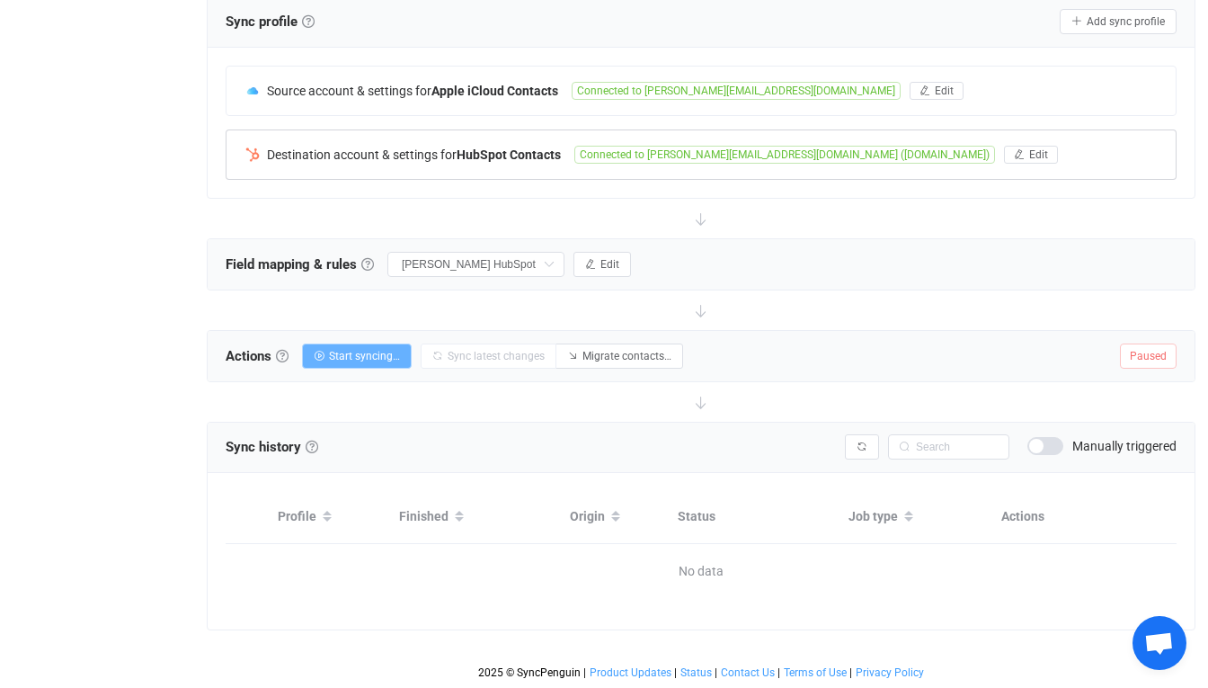
click at [346, 356] on span "Start syncing…" at bounding box center [364, 356] width 71 height 13
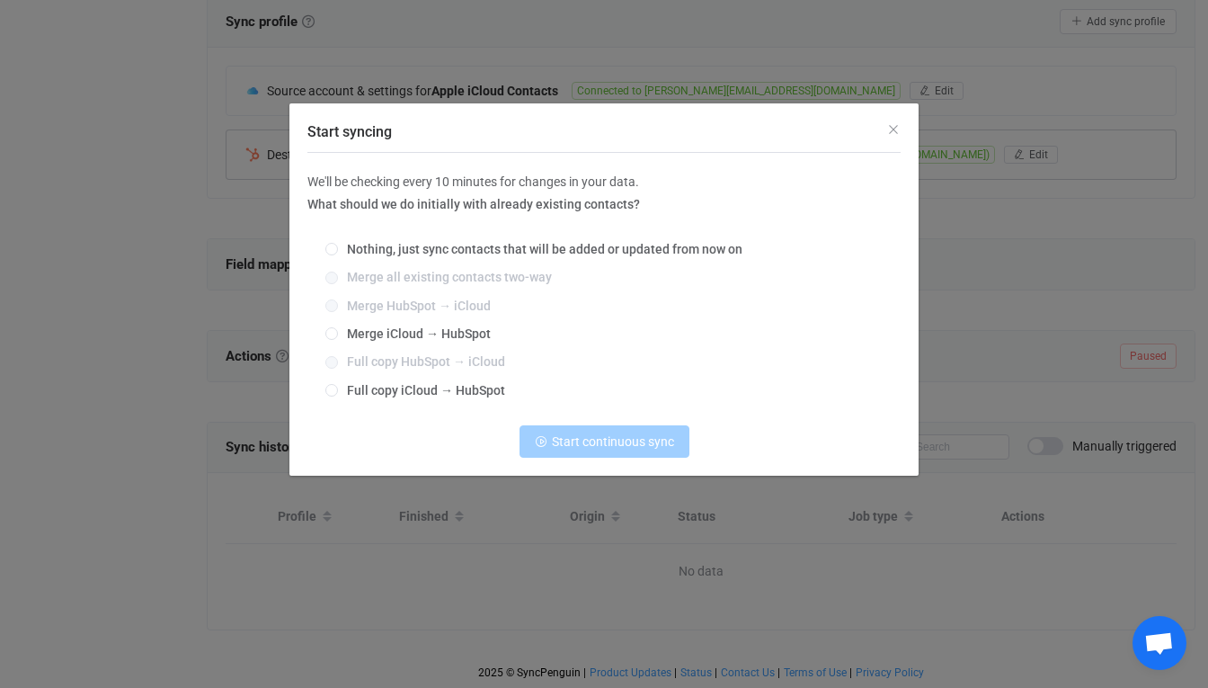
click at [362, 323] on div "Nothing, just sync contacts that will be added or updated from now on Merge all…" at bounding box center [603, 320] width 593 height 182
click at [397, 325] on div "Nothing, just sync contacts that will be added or updated from now on Merge all…" at bounding box center [603, 320] width 593 height 182
click at [436, 354] on span "Full copy HubSpot → iCloud" at bounding box center [421, 361] width 167 height 14
click at [427, 350] on div "Nothing, just sync contacts that will be added or updated from now on Merge all…" at bounding box center [603, 320] width 593 height 182
click at [427, 343] on div "Nothing, just sync contacts that will be added or updated from now on Merge all…" at bounding box center [603, 320] width 593 height 182
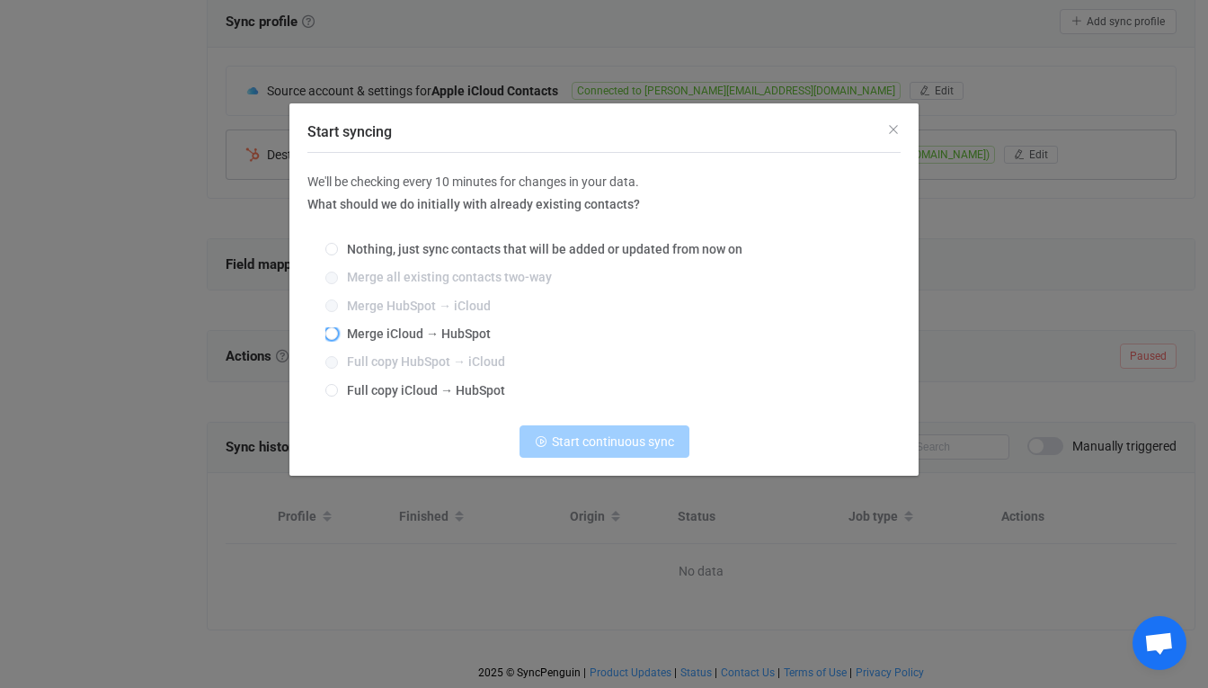
click at [433, 339] on span "Merge iCloud → HubSpot" at bounding box center [414, 333] width 153 height 14
click at [338, 339] on input "Merge iCloud → HubSpot" at bounding box center [331, 334] width 13 height 14
radio input "true"
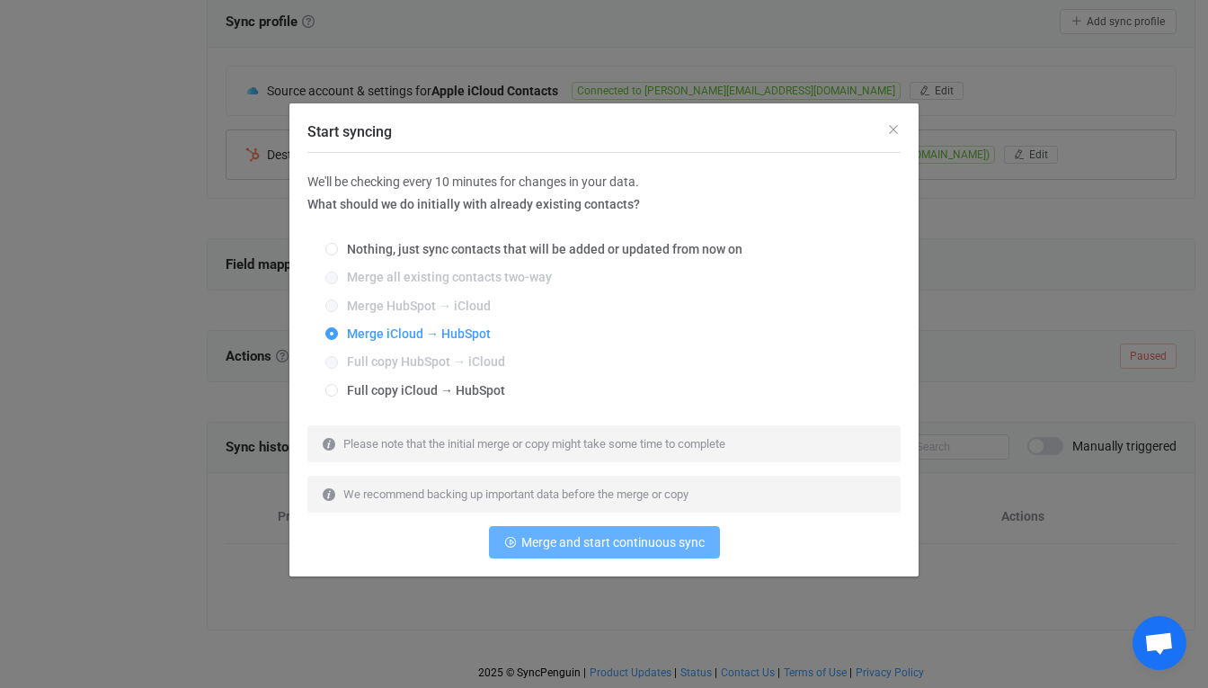
click at [550, 532] on button "Merge and start continuous sync" at bounding box center [604, 542] width 231 height 32
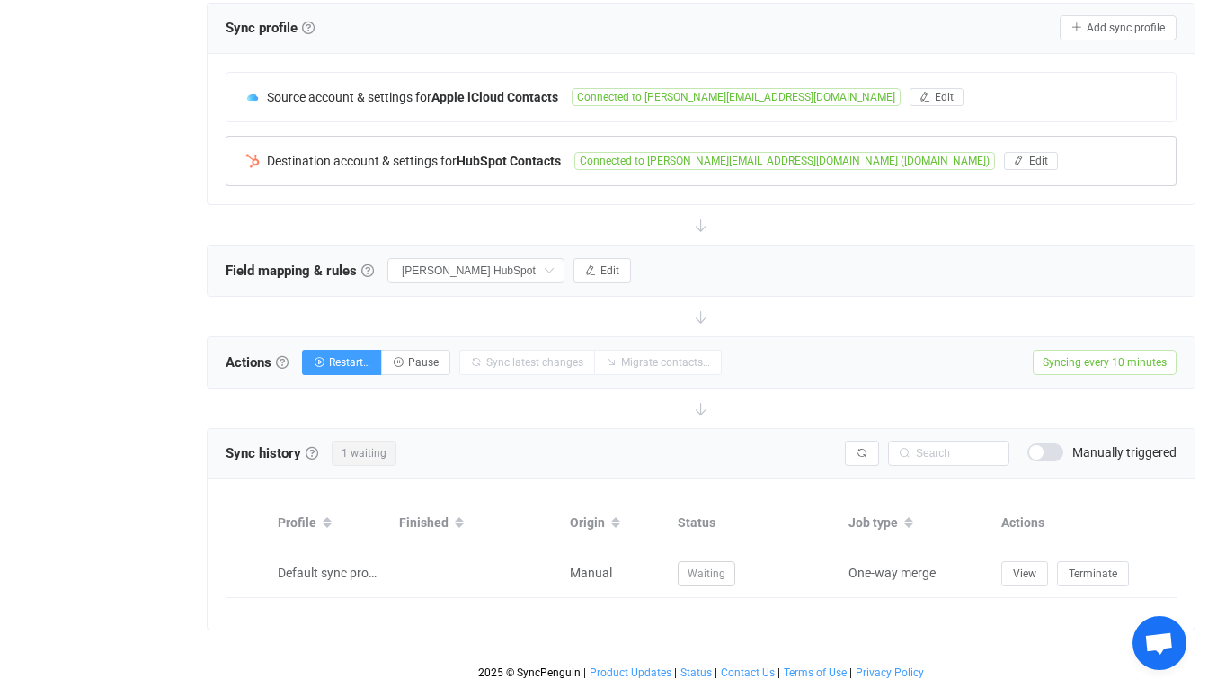
scroll to position [355, 0]
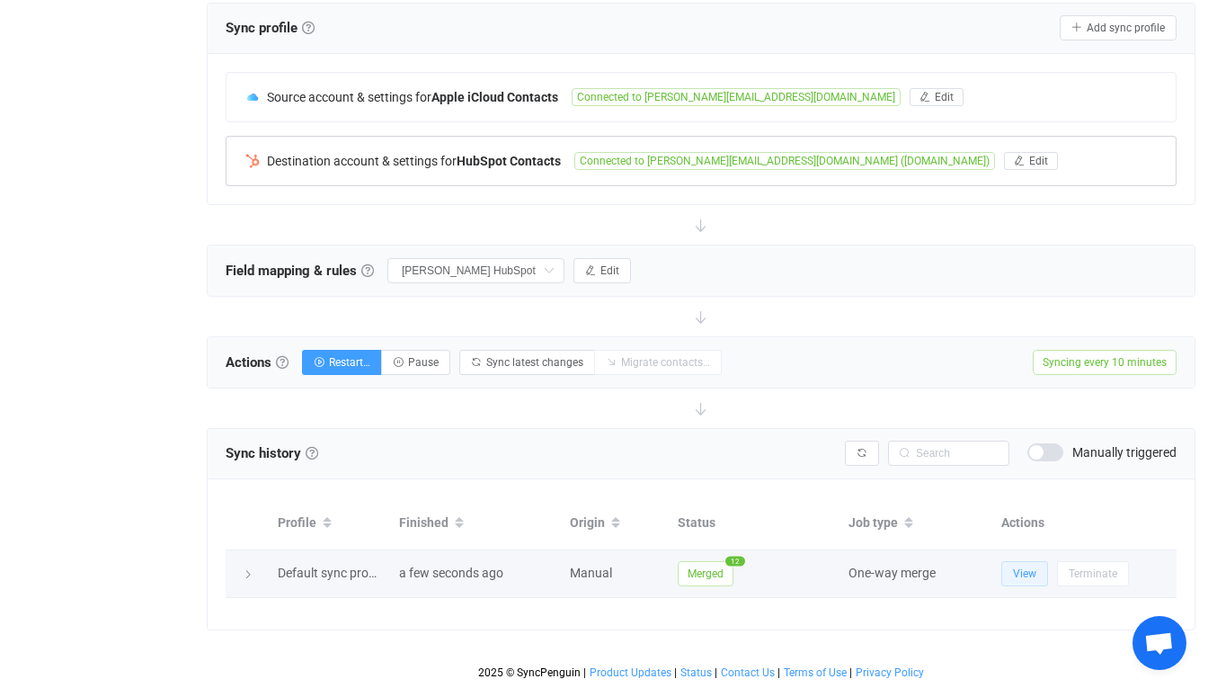
click at [1014, 576] on span "View" at bounding box center [1024, 573] width 23 height 13
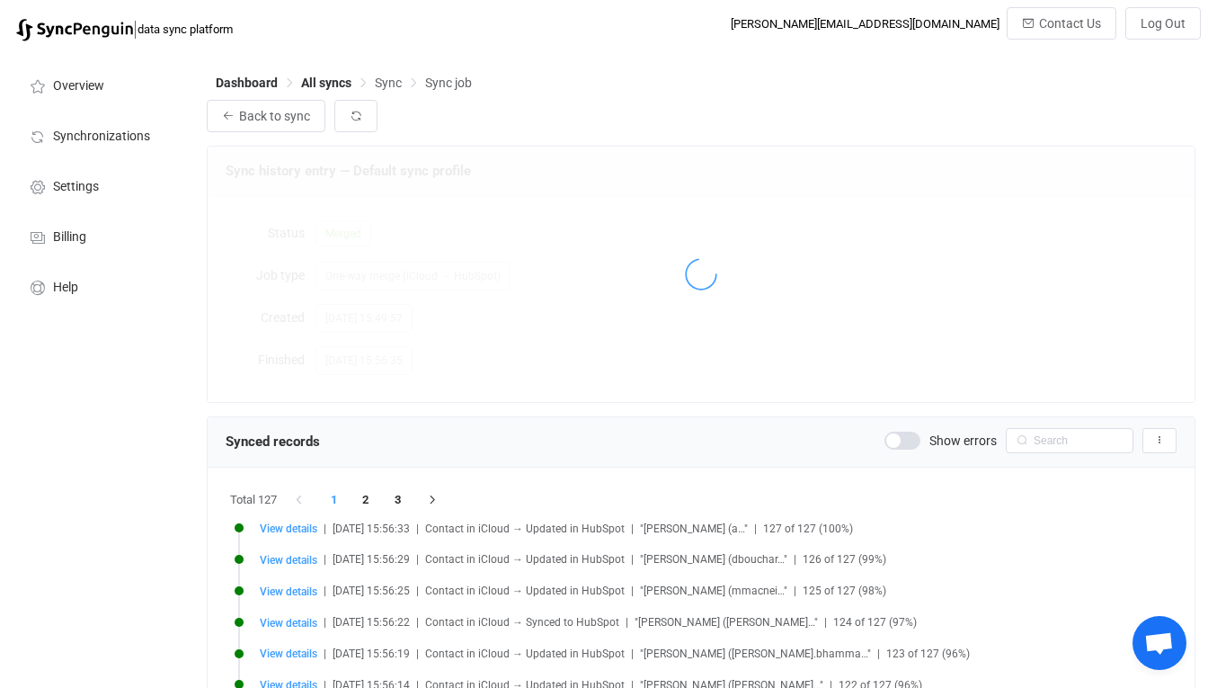
scroll to position [1974, 0]
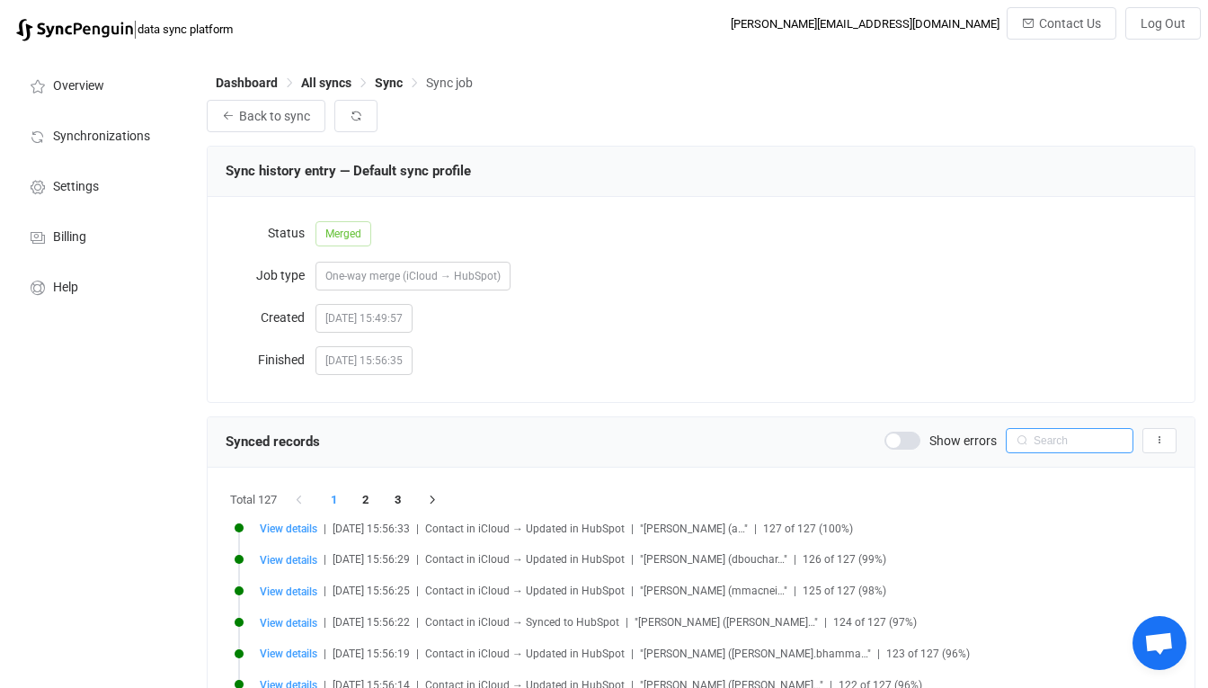
click at [1067, 446] on input "text" at bounding box center [1070, 440] width 128 height 25
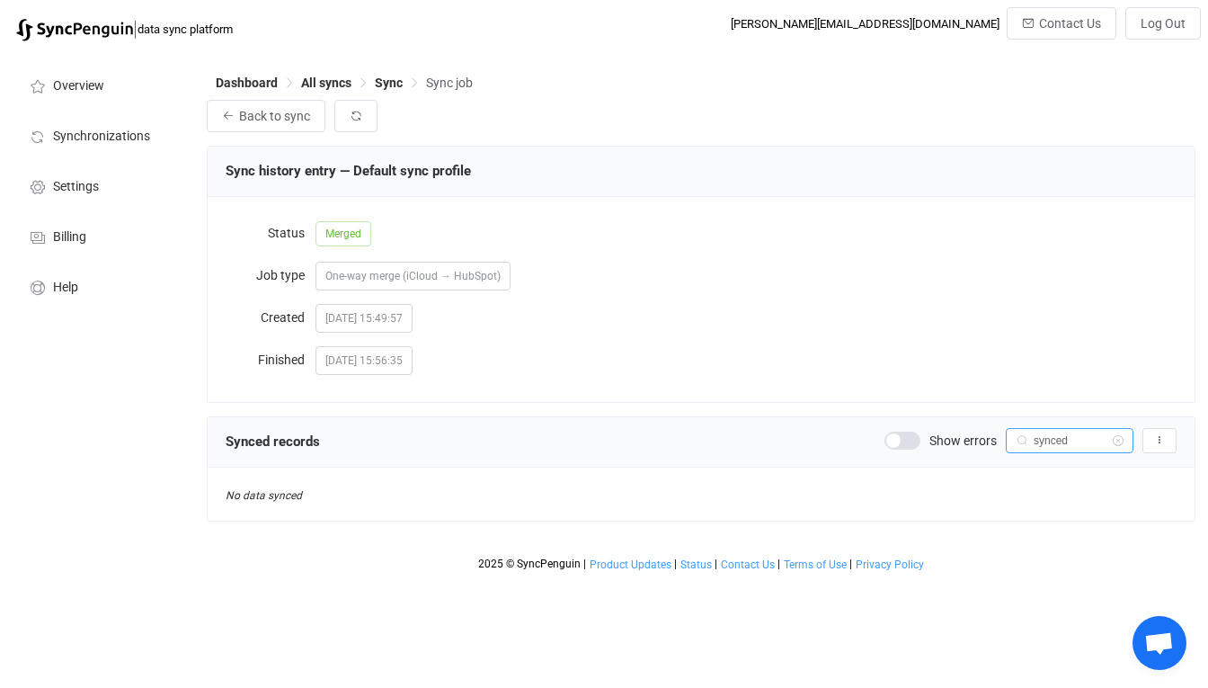
scroll to position [0, 0]
type input "s"
click at [1156, 436] on icon "button" at bounding box center [1159, 440] width 11 height 11
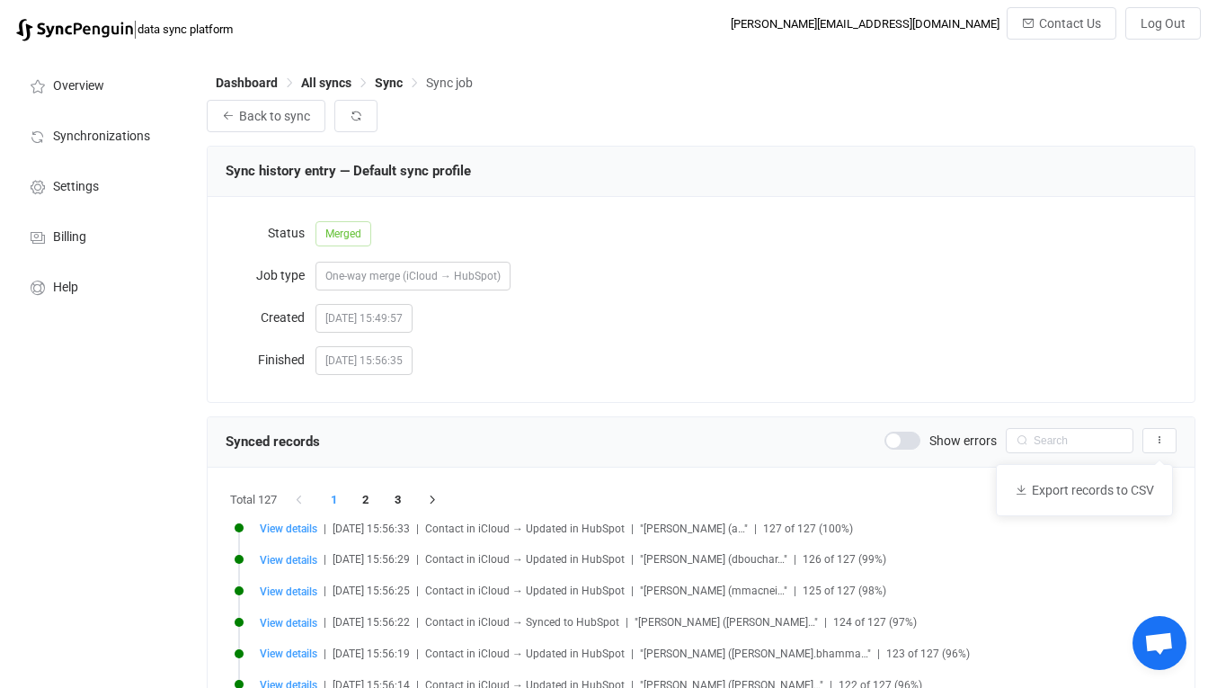
click at [709, 445] on div "Synced records Show errors" at bounding box center [701, 441] width 951 height 27
click at [395, 84] on span "Sync" at bounding box center [389, 83] width 28 height 14
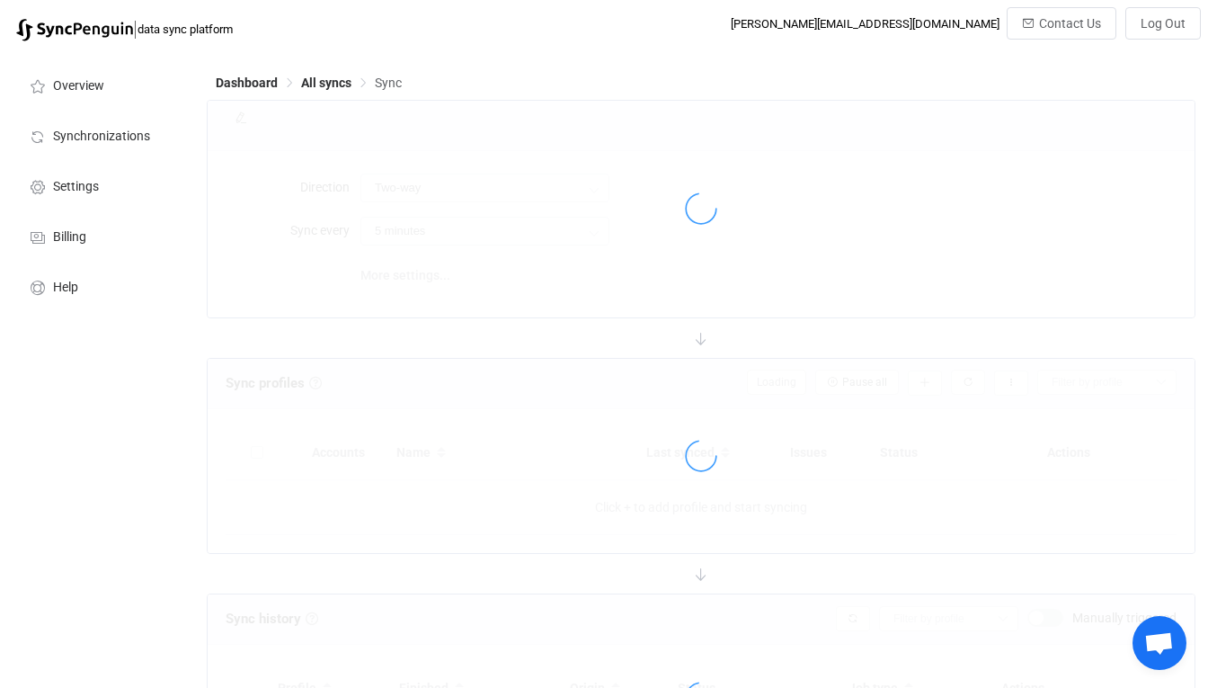
type input "iCloud → HubSpot"
type input "10 minutes"
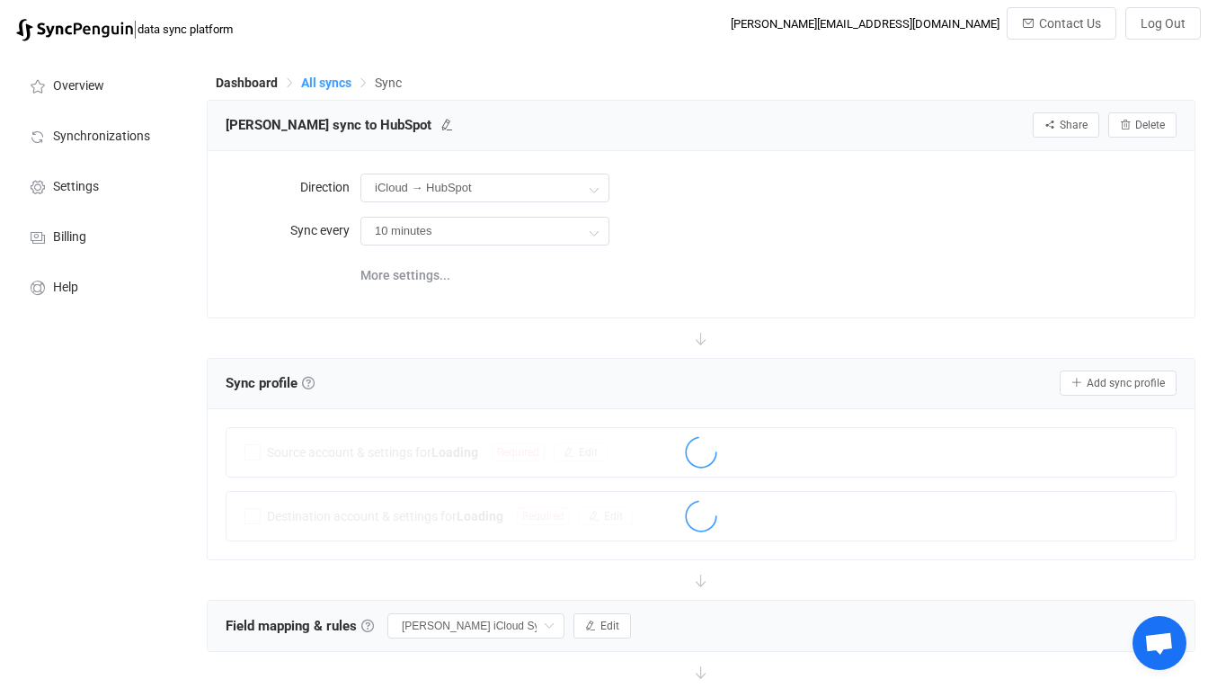
click at [328, 89] on span "All syncs" at bounding box center [326, 83] width 50 height 14
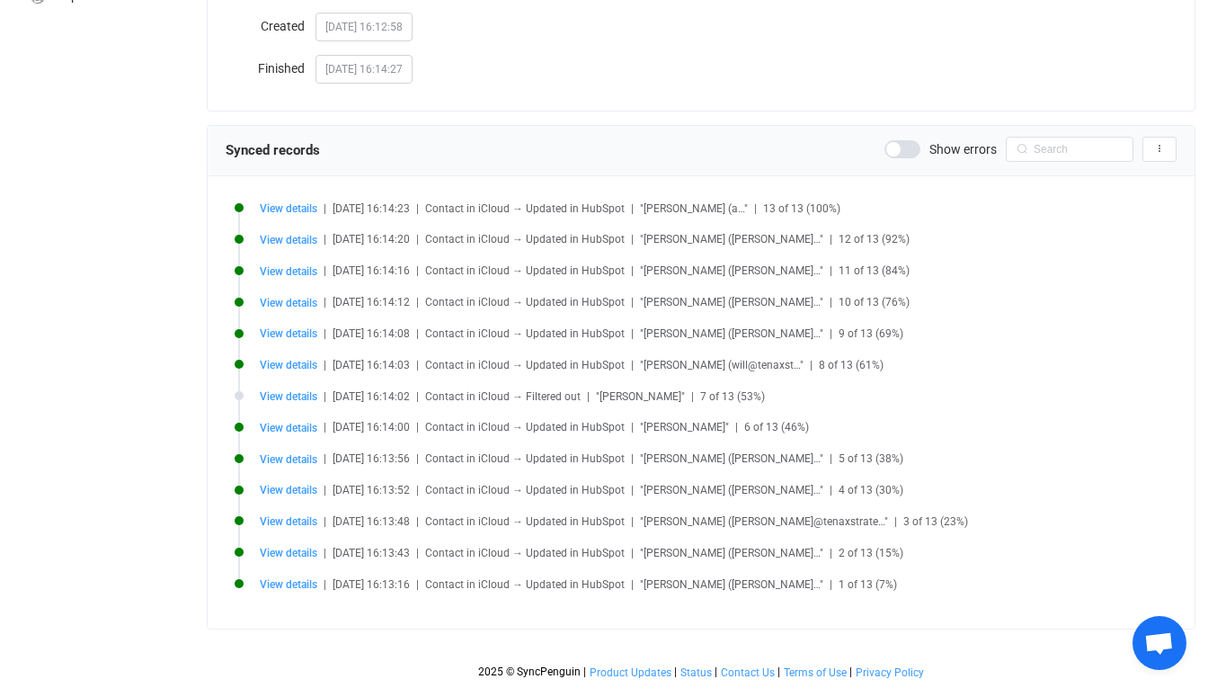
scroll to position [291, 0]
click at [305, 395] on span "View details" at bounding box center [289, 396] width 58 height 13
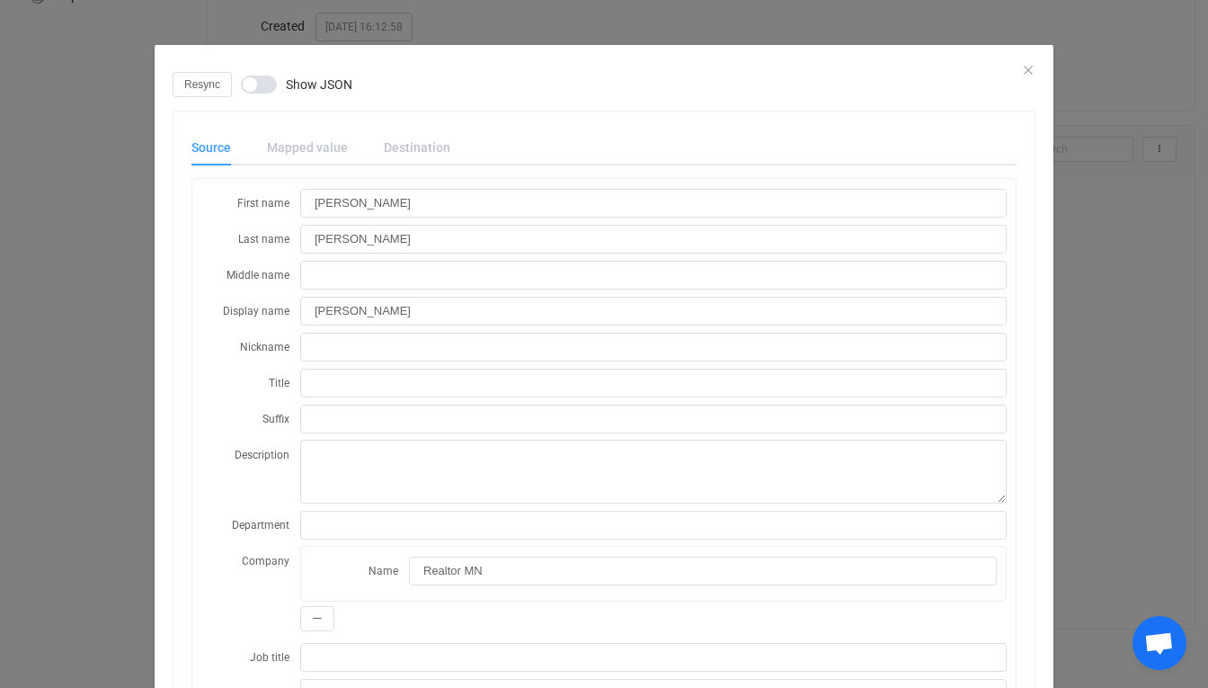
scroll to position [0, 0]
click at [1036, 70] on div "dialog" at bounding box center [604, 58] width 899 height 27
click at [1030, 70] on icon "Close" at bounding box center [1028, 70] width 14 height 14
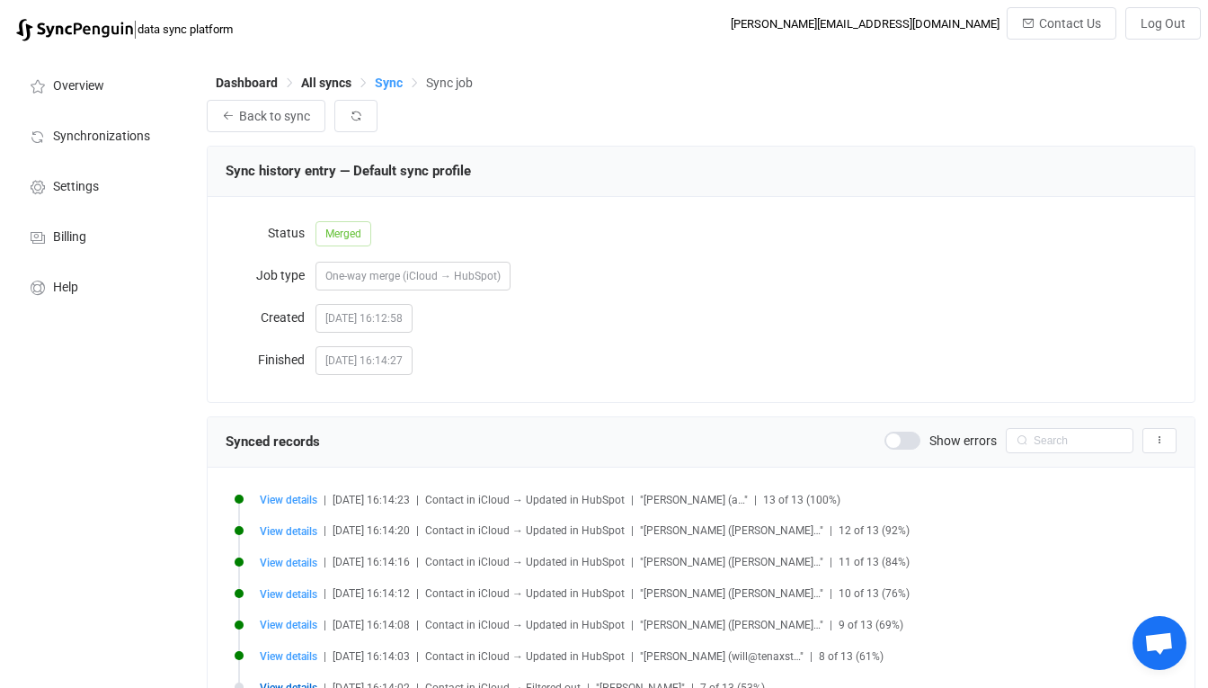
click at [375, 82] on span "Sync" at bounding box center [389, 83] width 28 height 14
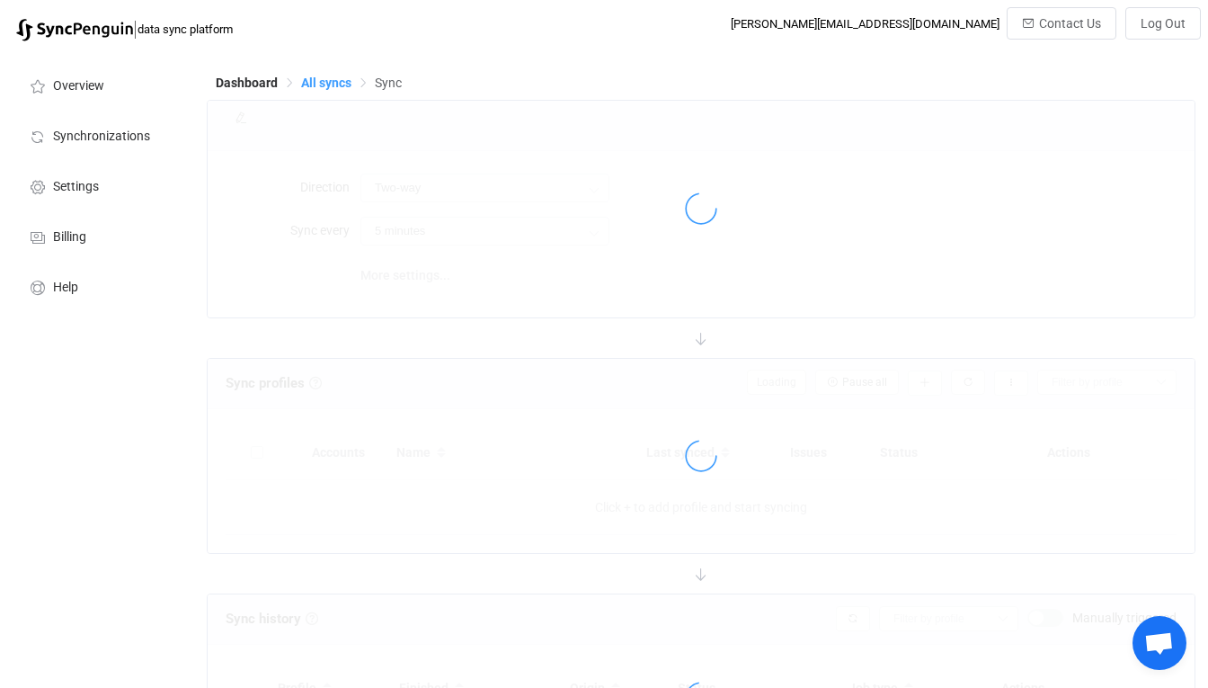
type input "iCloud → HubSpot"
type input "10 minutes"
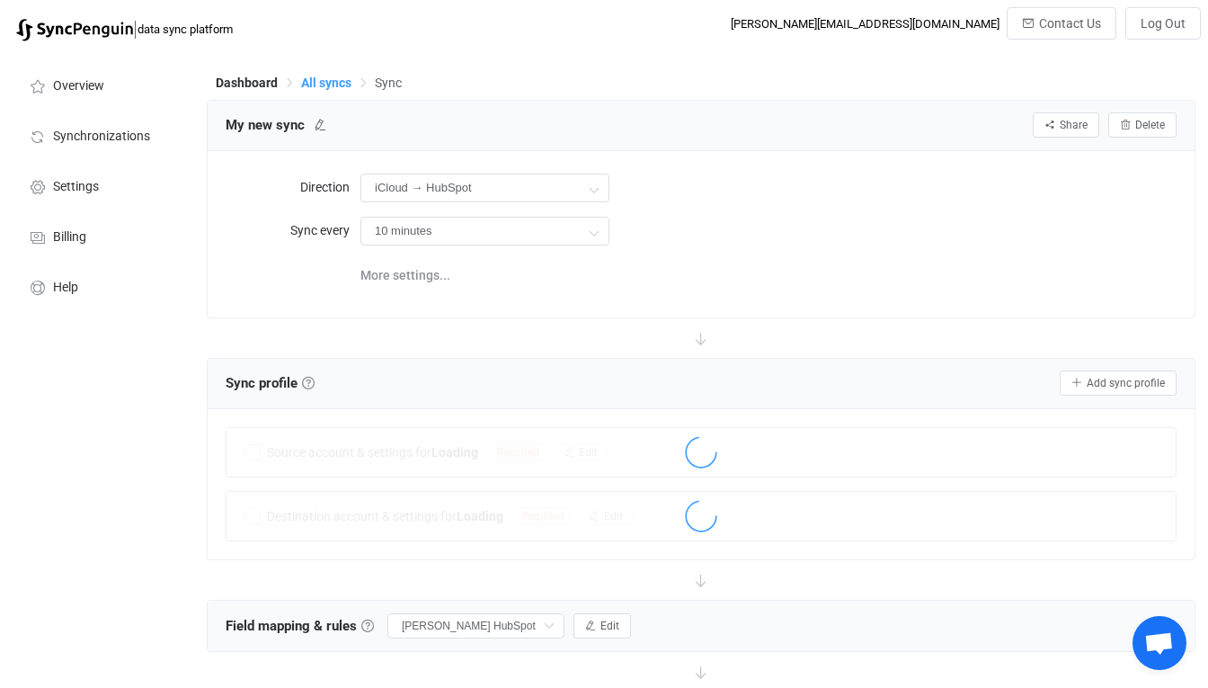
click at [333, 79] on span "All syncs" at bounding box center [326, 83] width 50 height 14
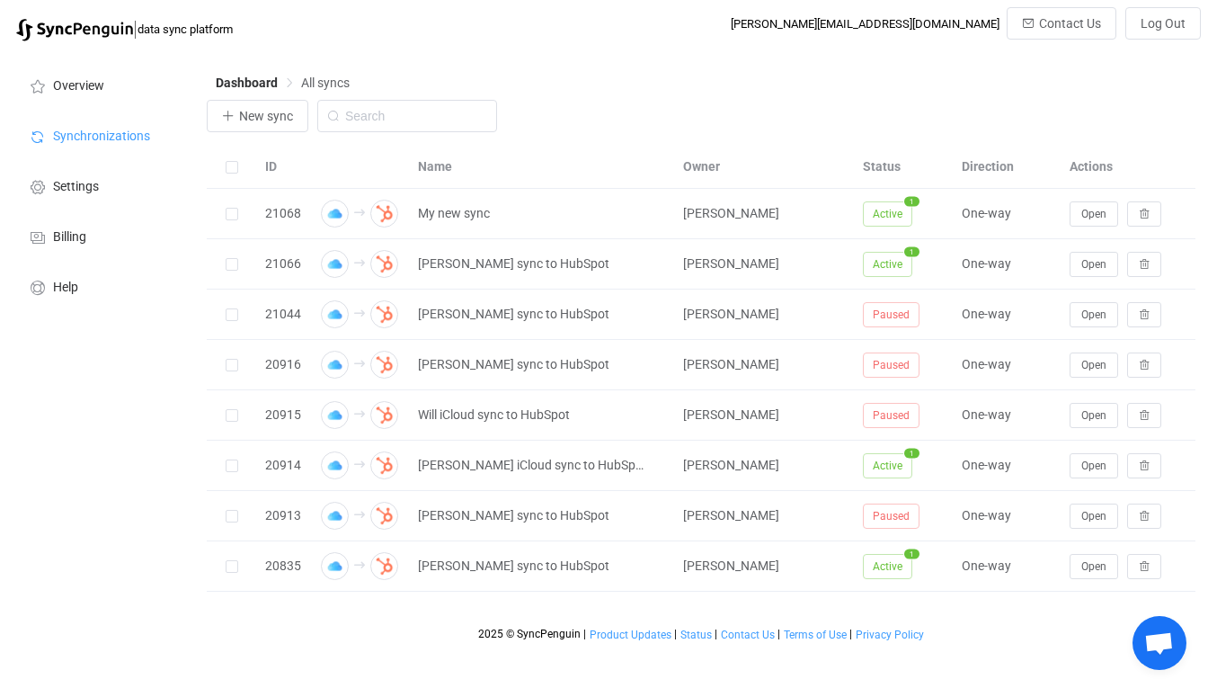
click at [671, 109] on div "New sync" at bounding box center [701, 120] width 989 height 41
click at [1091, 6] on html "| data sync platform [PERSON_NAME][EMAIL_ADDRESS][DOMAIN_NAME] Contact Us Log O…" at bounding box center [604, 325] width 1208 height 650
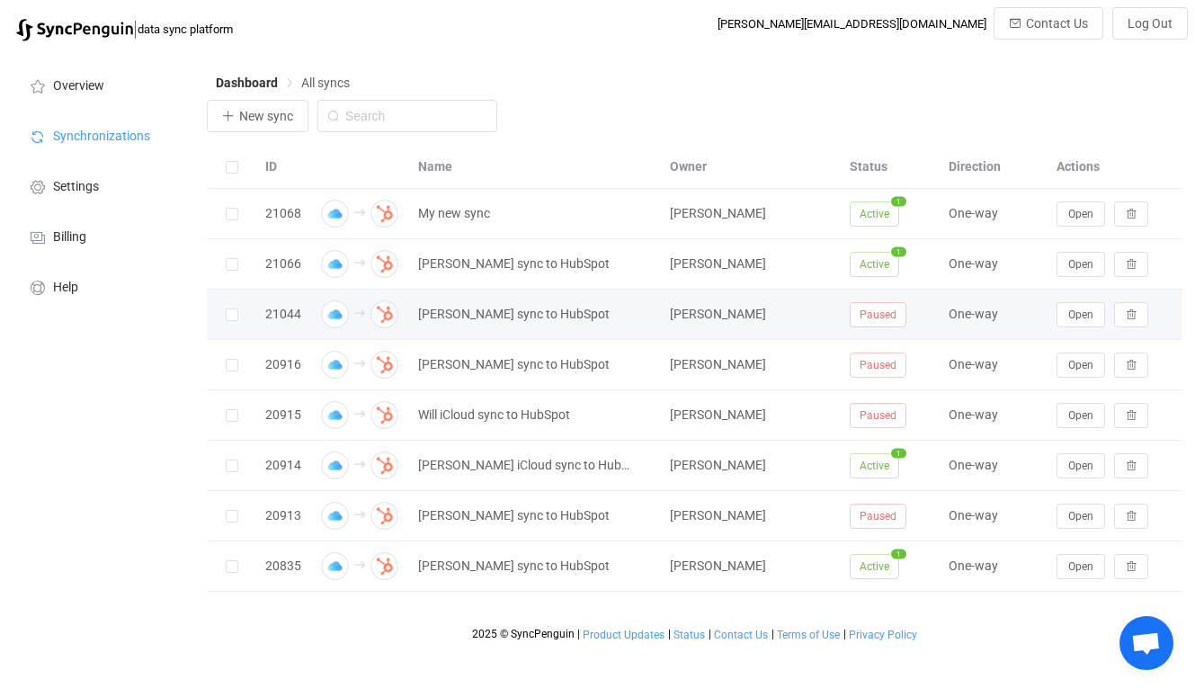
scroll to position [1974, 0]
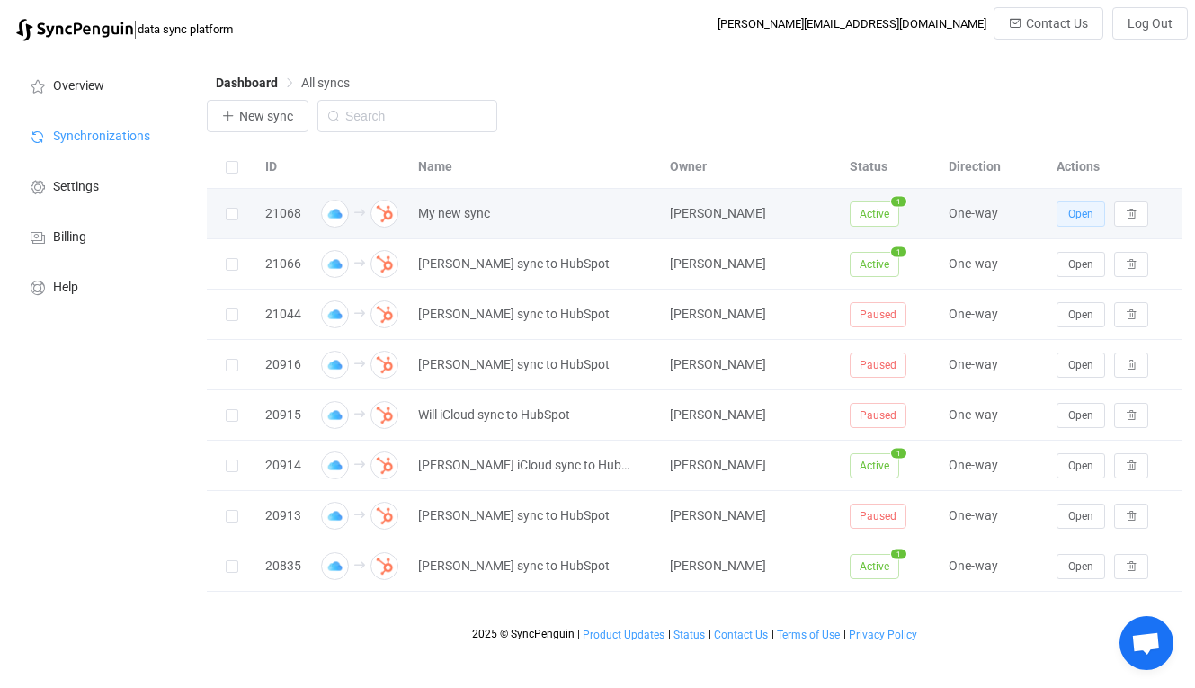
click at [1064, 210] on button "Open" at bounding box center [1080, 213] width 49 height 25
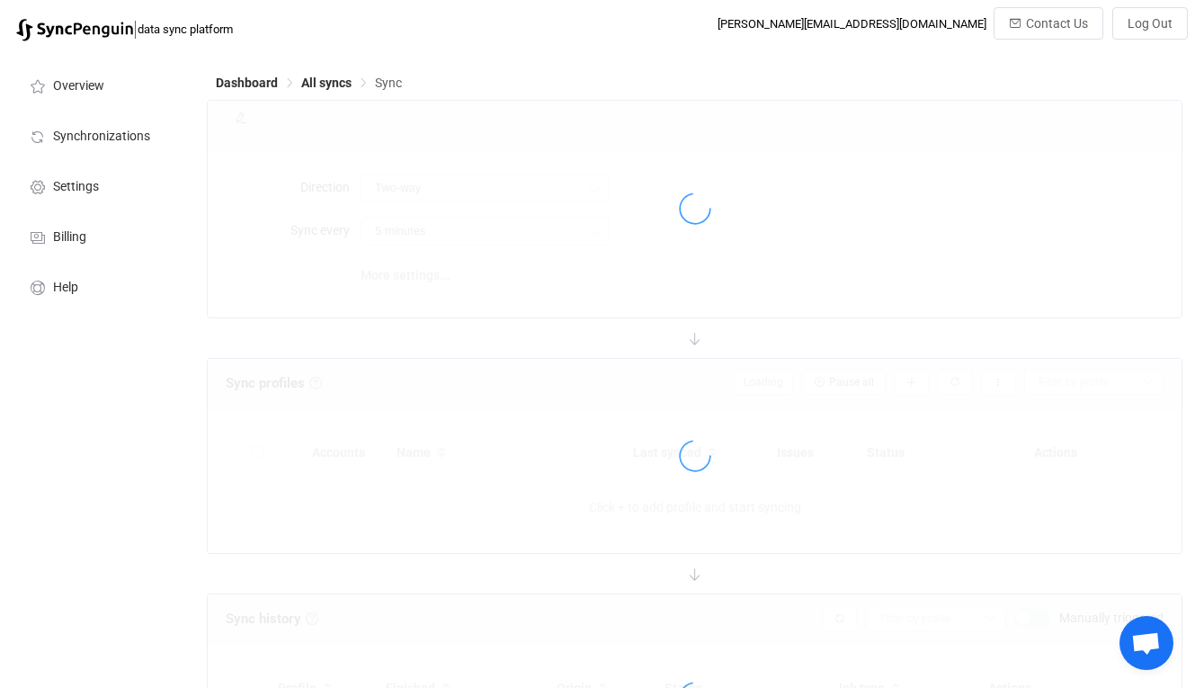
type input "iCloud → HubSpot"
type input "10 minutes"
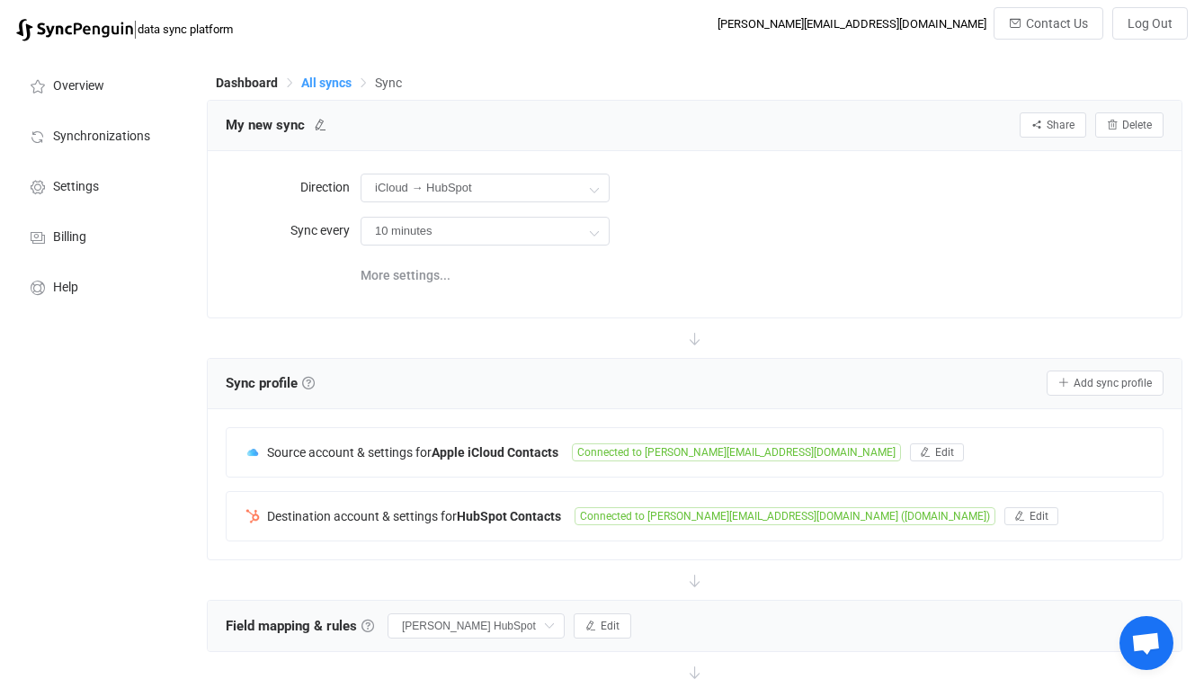
click at [325, 80] on span "All syncs" at bounding box center [326, 83] width 50 height 14
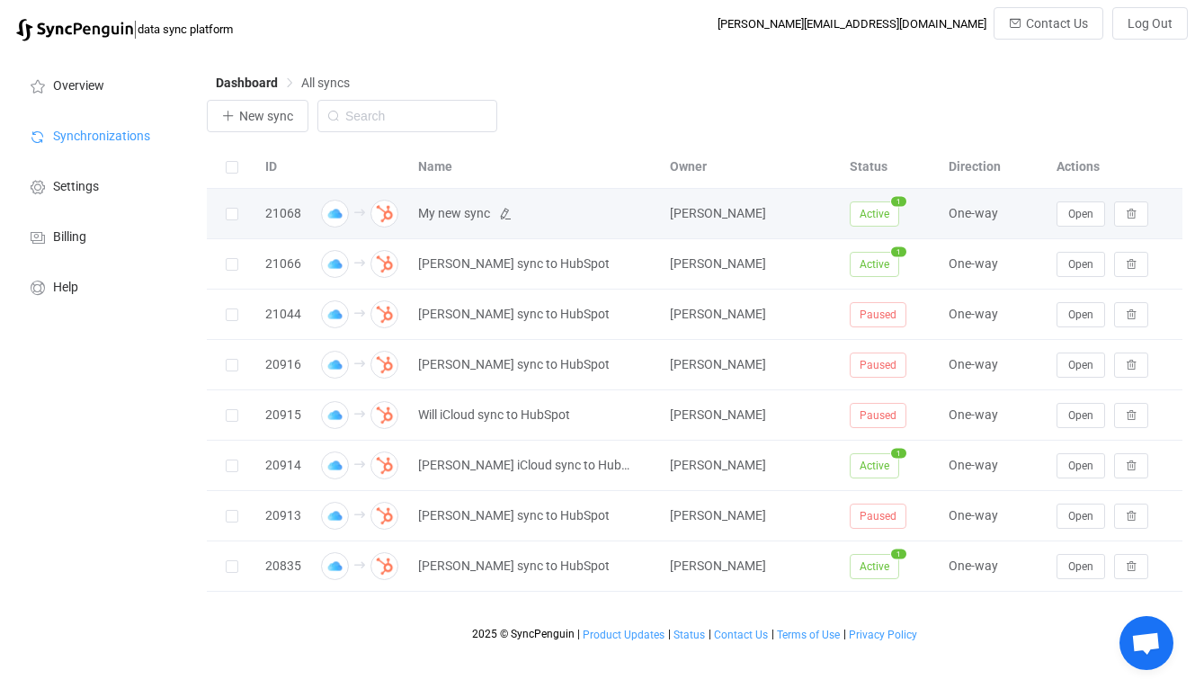
click at [462, 212] on span "My new sync" at bounding box center [454, 213] width 72 height 21
click at [500, 215] on icon at bounding box center [505, 214] width 13 height 13
click at [504, 216] on input "My new sync" at bounding box center [511, 213] width 204 height 27
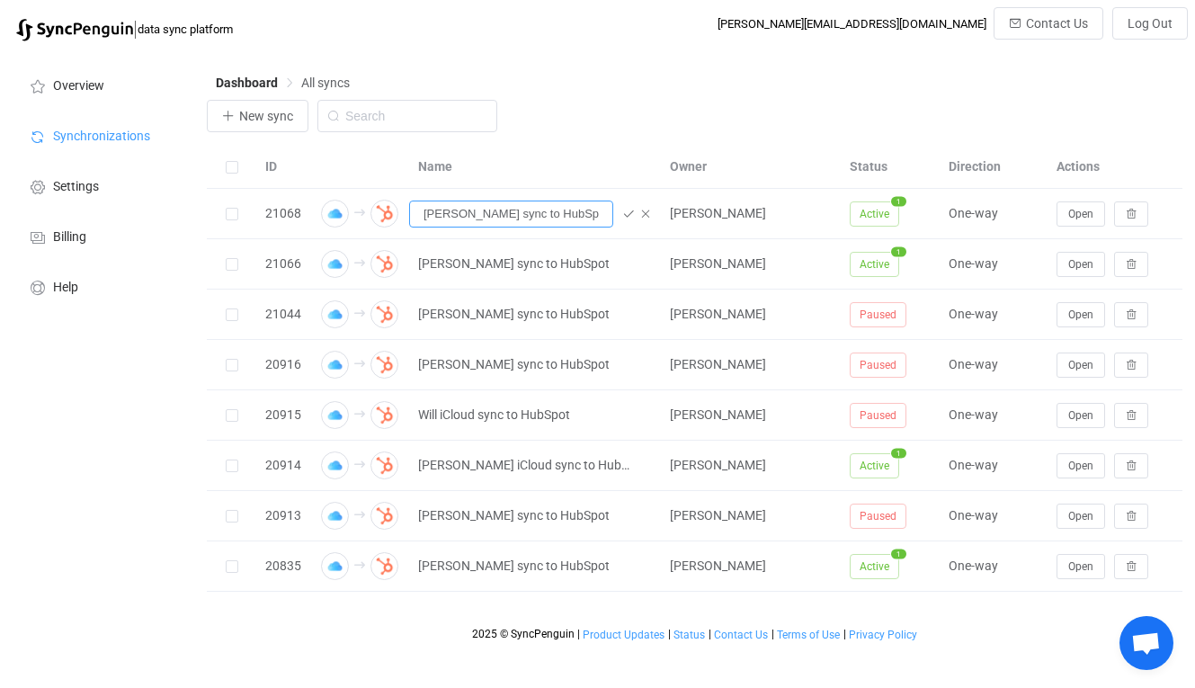
type input "[PERSON_NAME] sync to HubSpot"
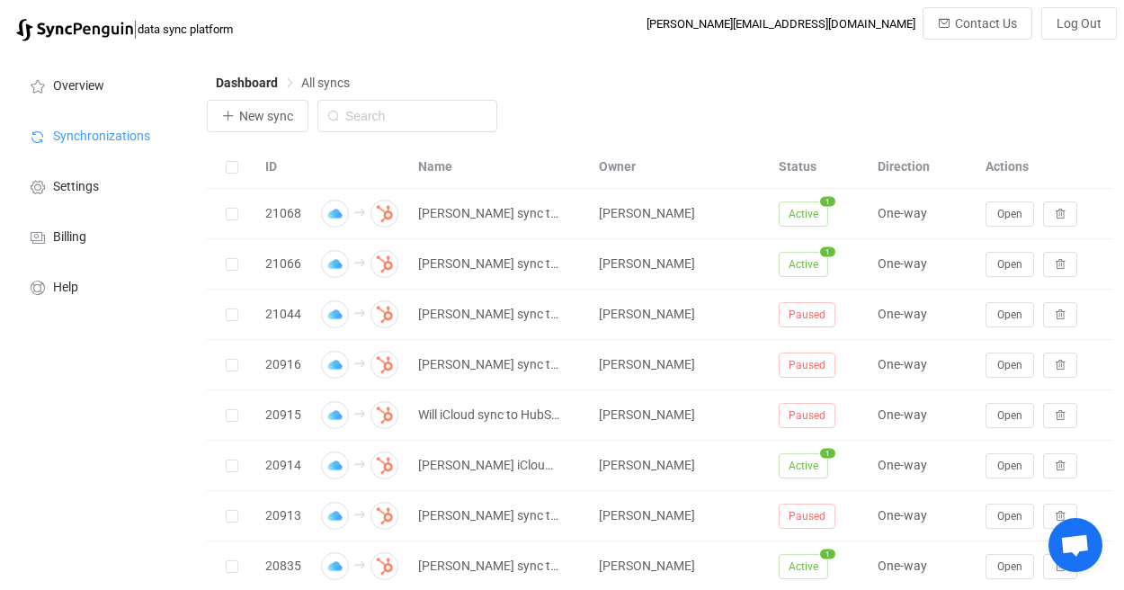
scroll to position [1974, 0]
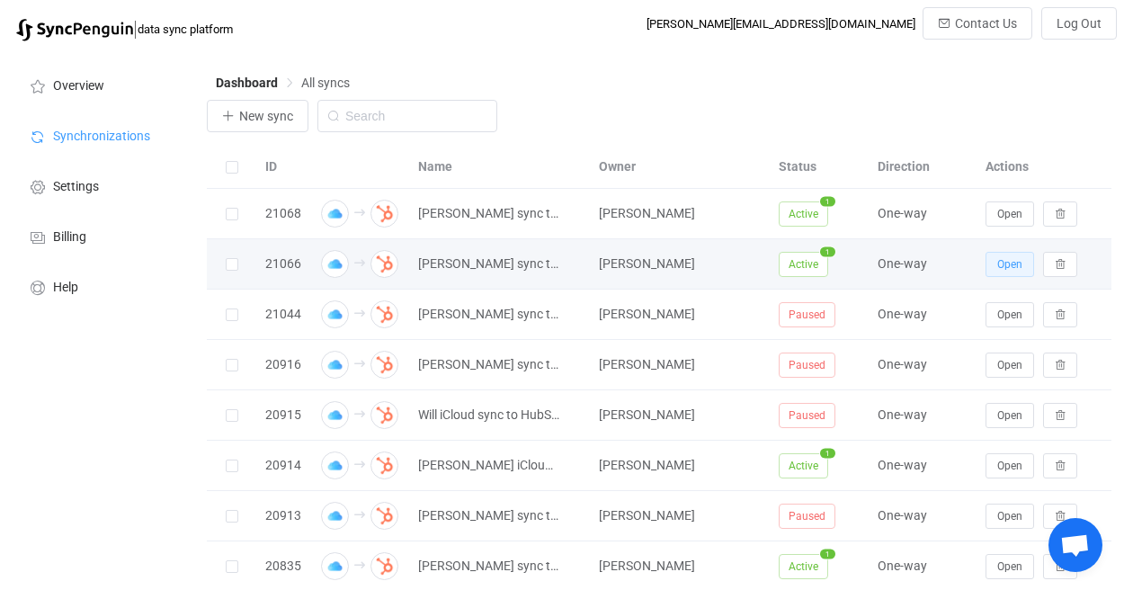
click at [906, 268] on span "Open" at bounding box center [1009, 264] width 25 height 13
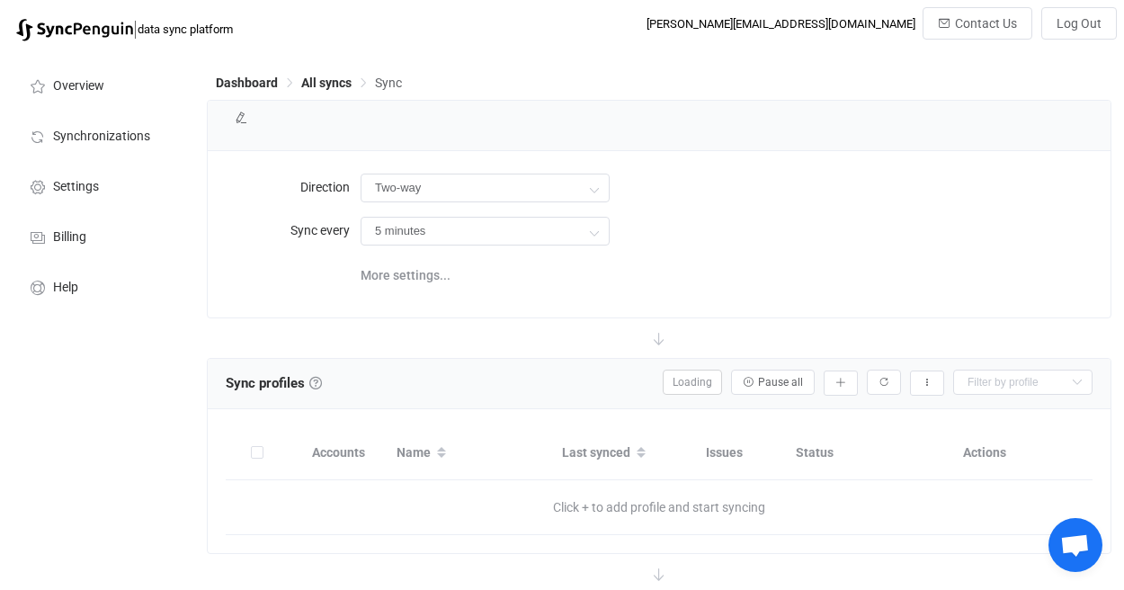
type input "iCloud → HubSpot"
type input "10 minutes"
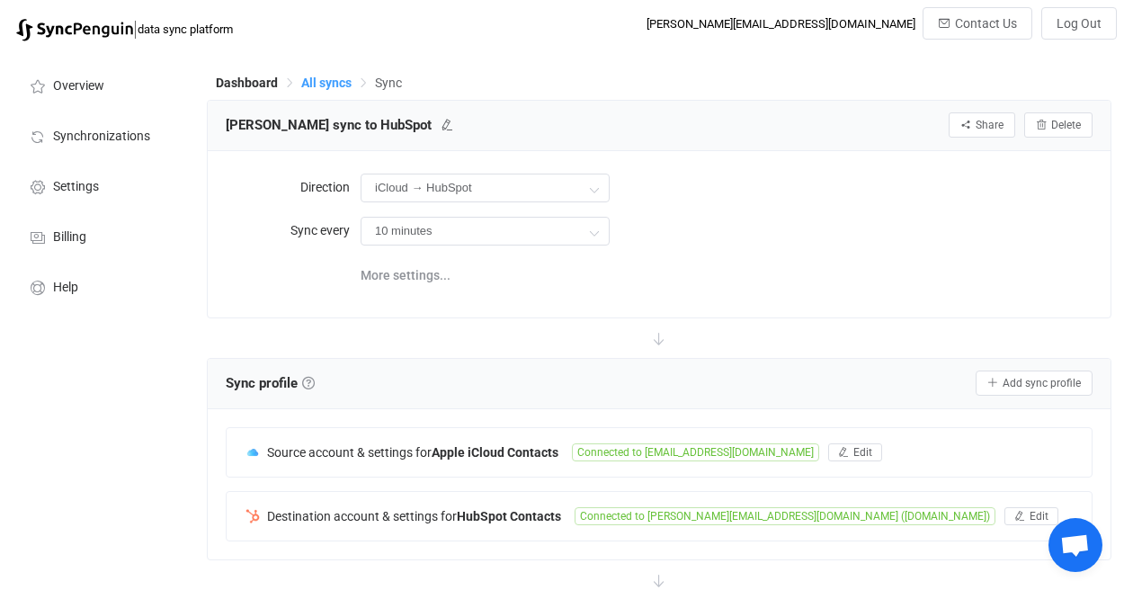
click at [341, 82] on span "All syncs" at bounding box center [326, 83] width 50 height 14
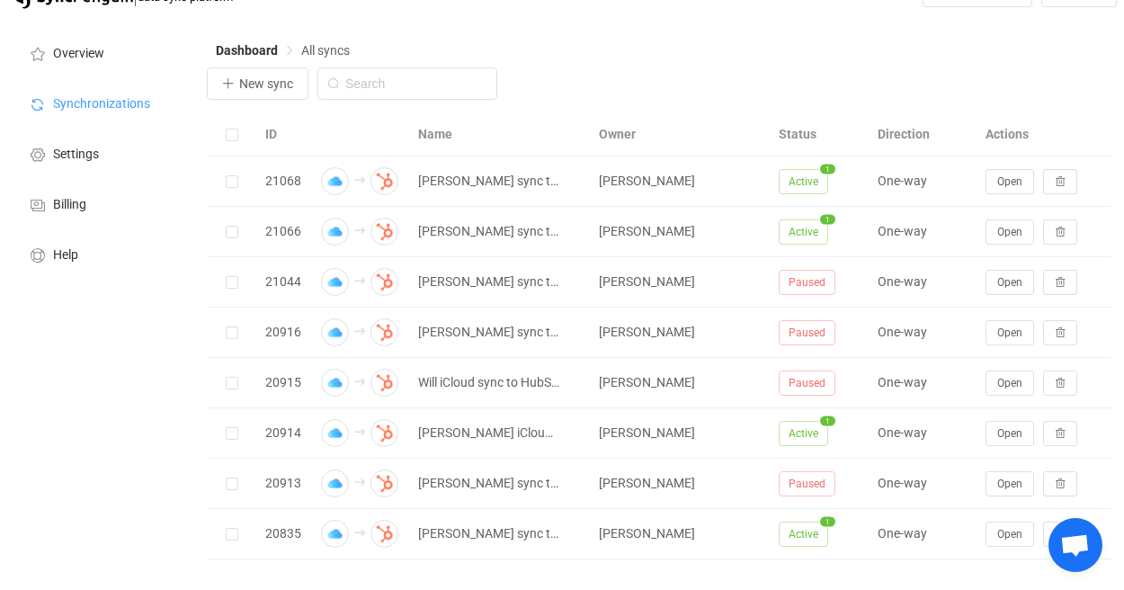
scroll to position [60, 0]
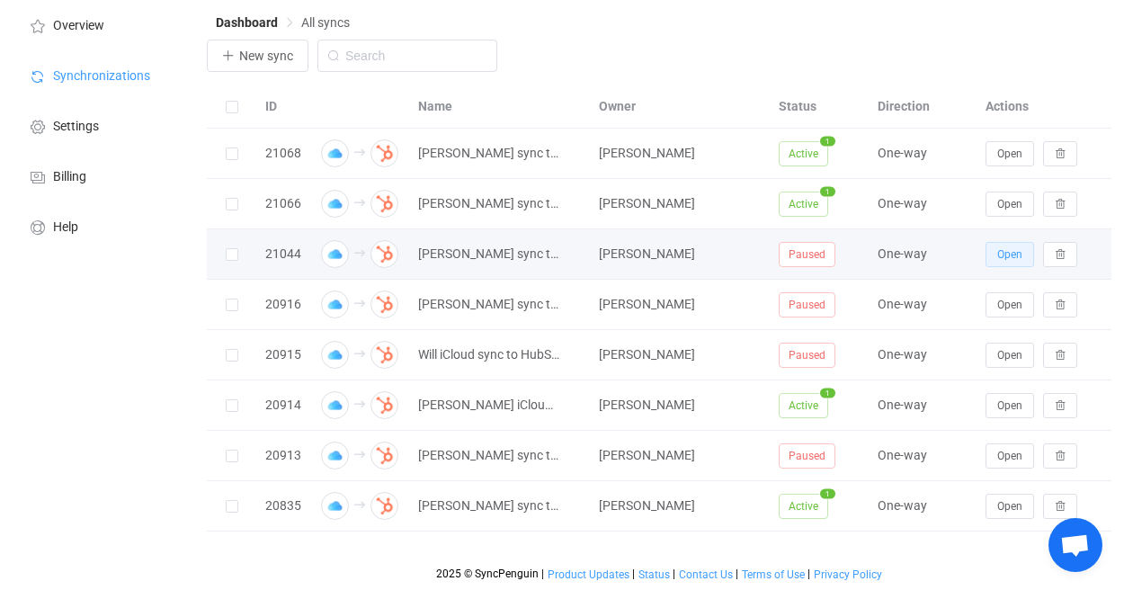
click at [906, 249] on span "Open" at bounding box center [1009, 254] width 25 height 13
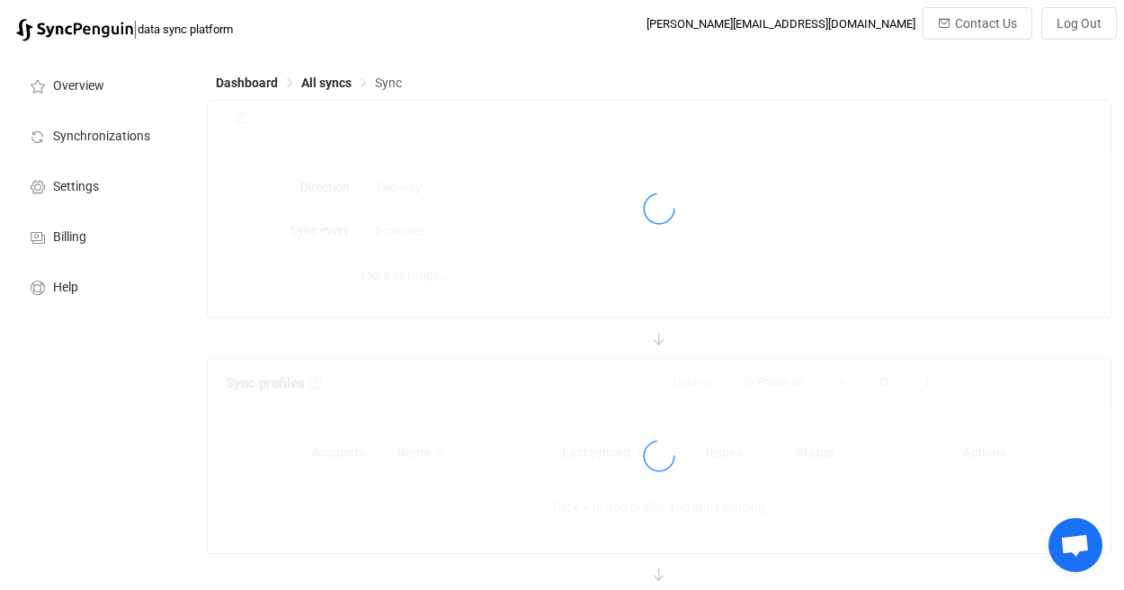
type input "iCloud → HubSpot"
type input "10 minutes"
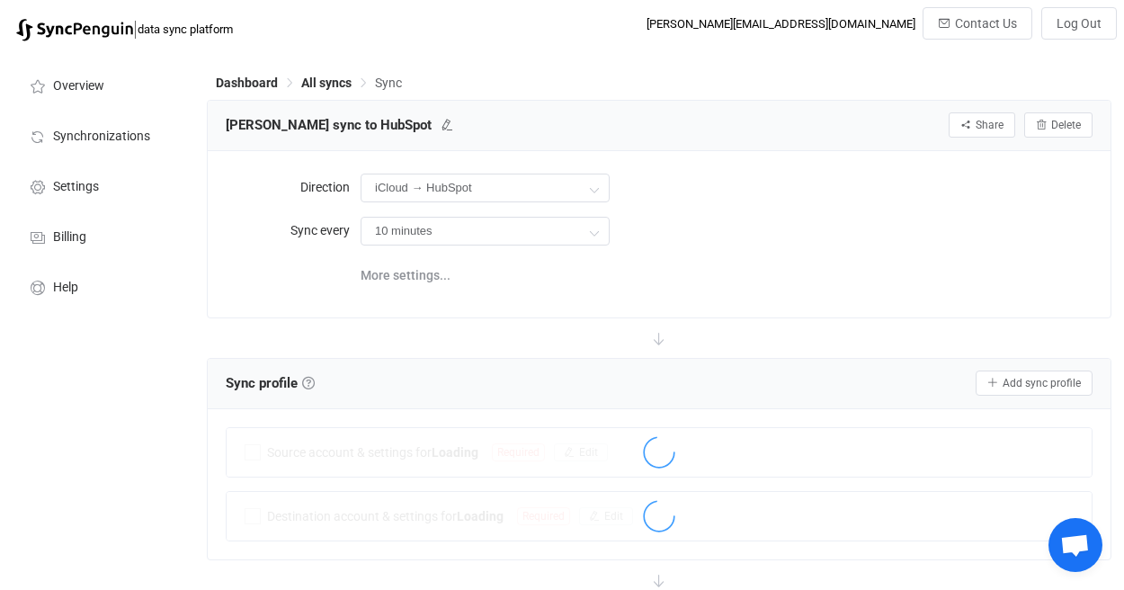
scroll to position [217, 0]
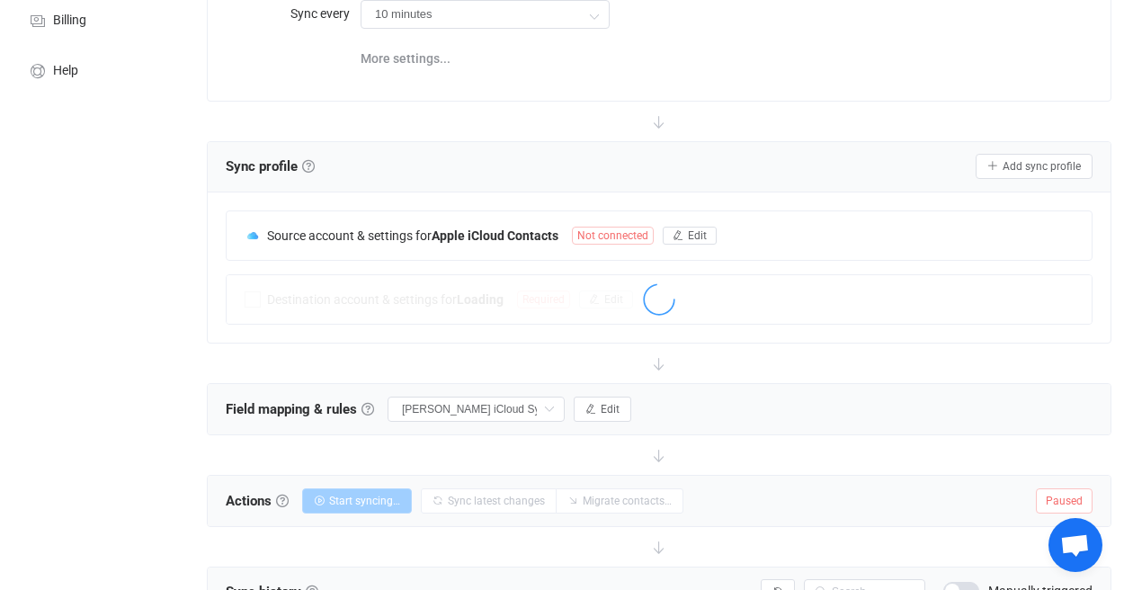
type input "Do nothing"
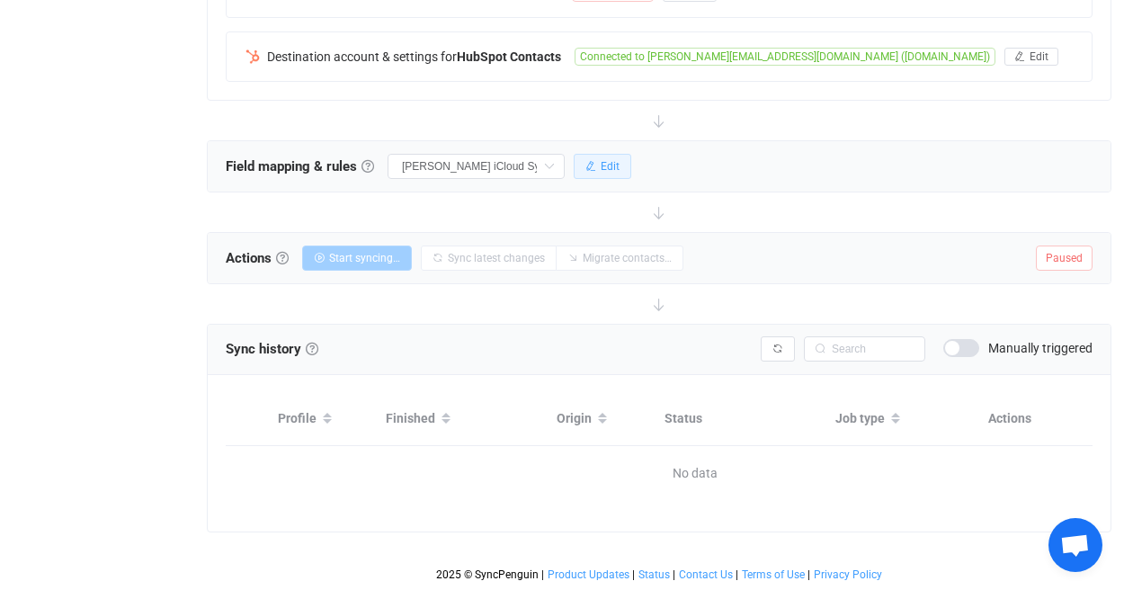
click at [619, 160] on span "Edit" at bounding box center [609, 166] width 19 height 13
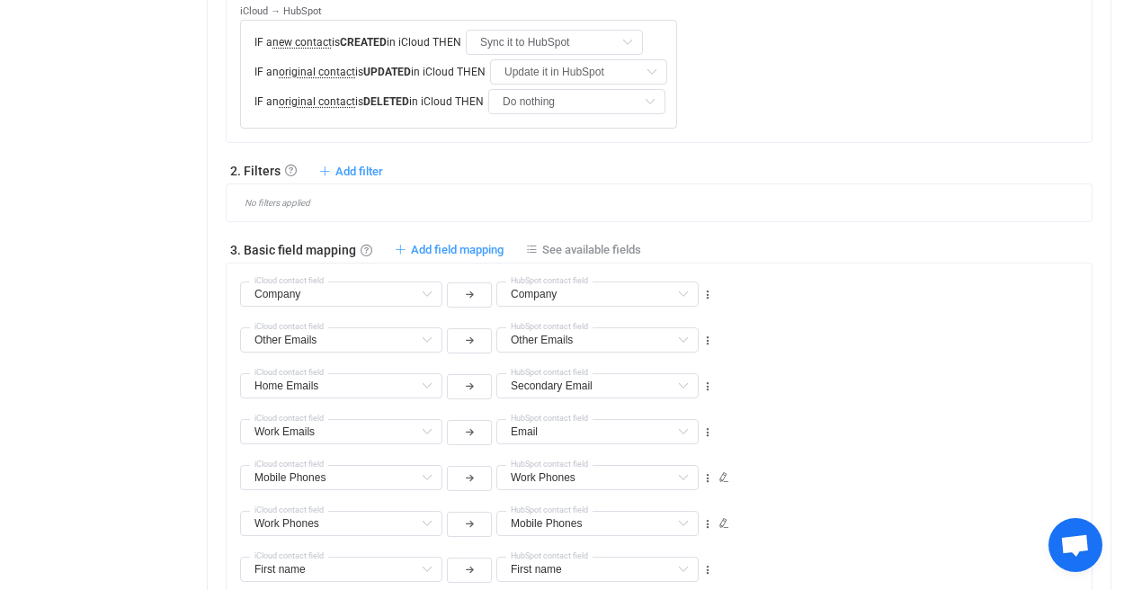
scroll to position [354, 0]
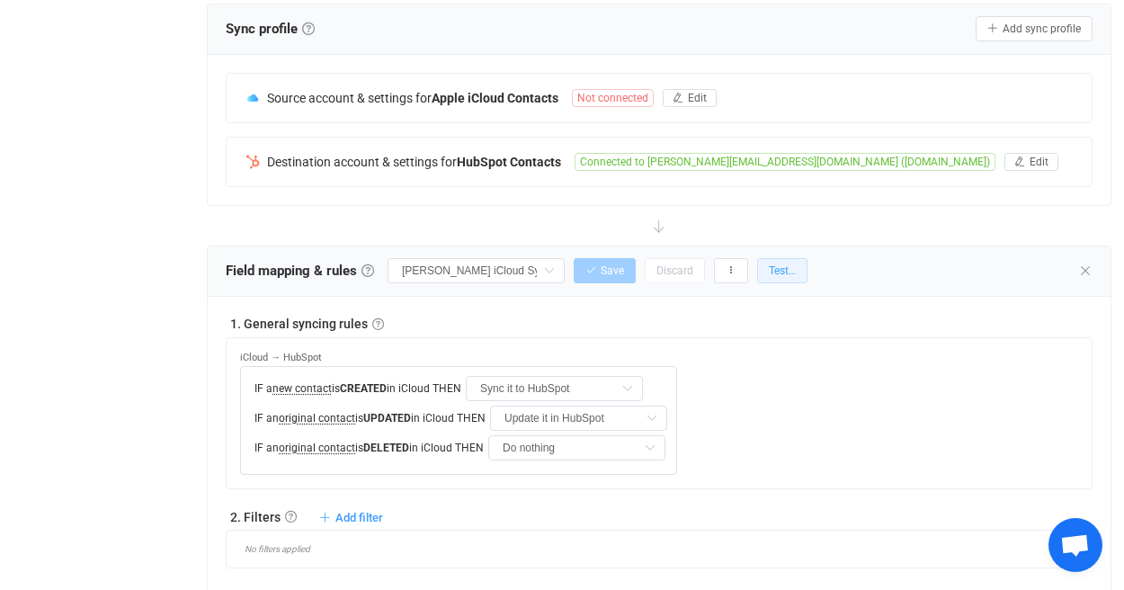
click at [769, 275] on button "Test…" at bounding box center [782, 270] width 50 height 25
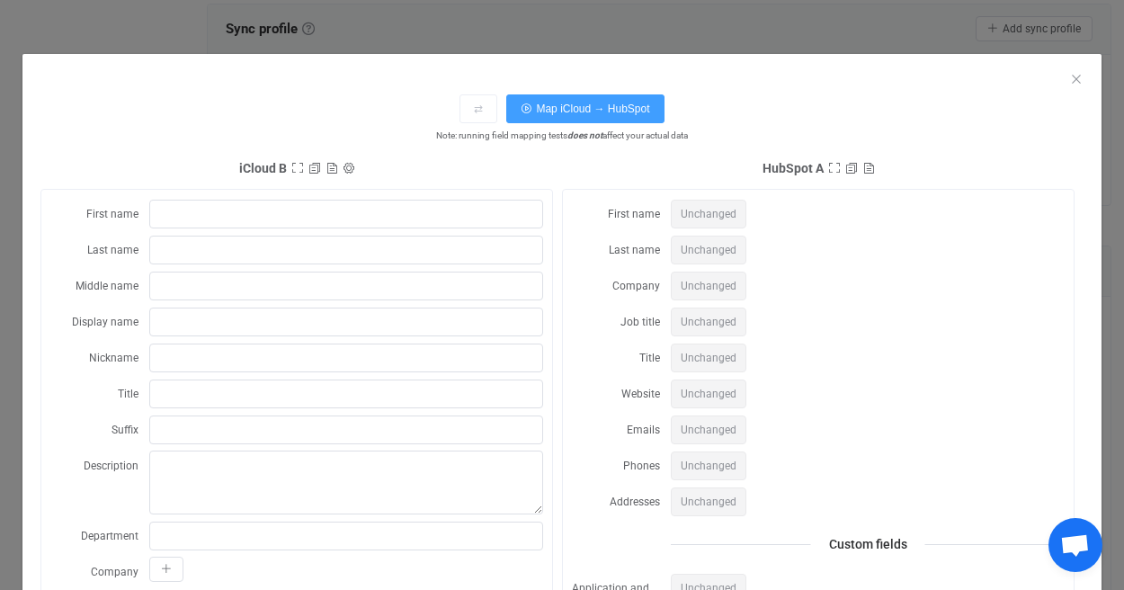
click at [479, 231] on form "First name Last name Middle name Display name Nickname Title Suffix Description…" at bounding box center [296, 520] width 493 height 643
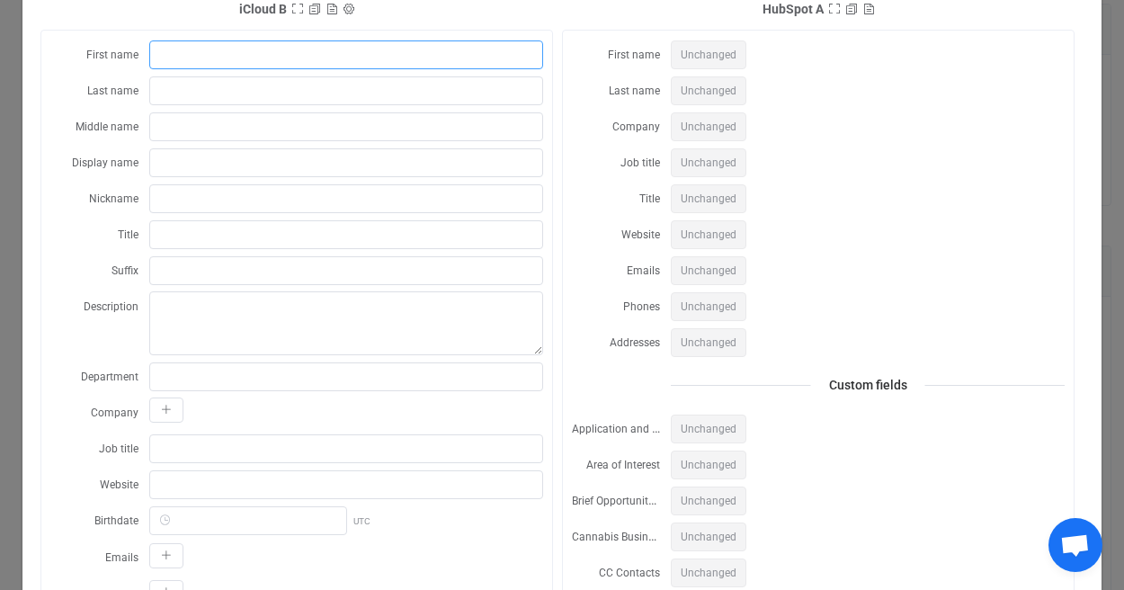
scroll to position [156, 0]
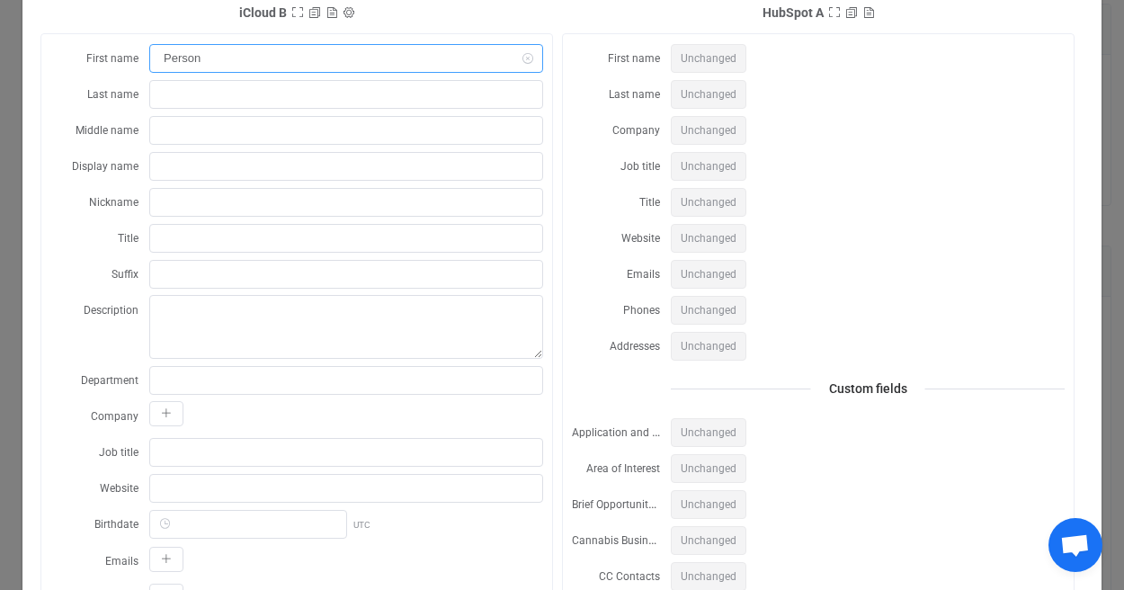
type input "Person"
type input "Name"
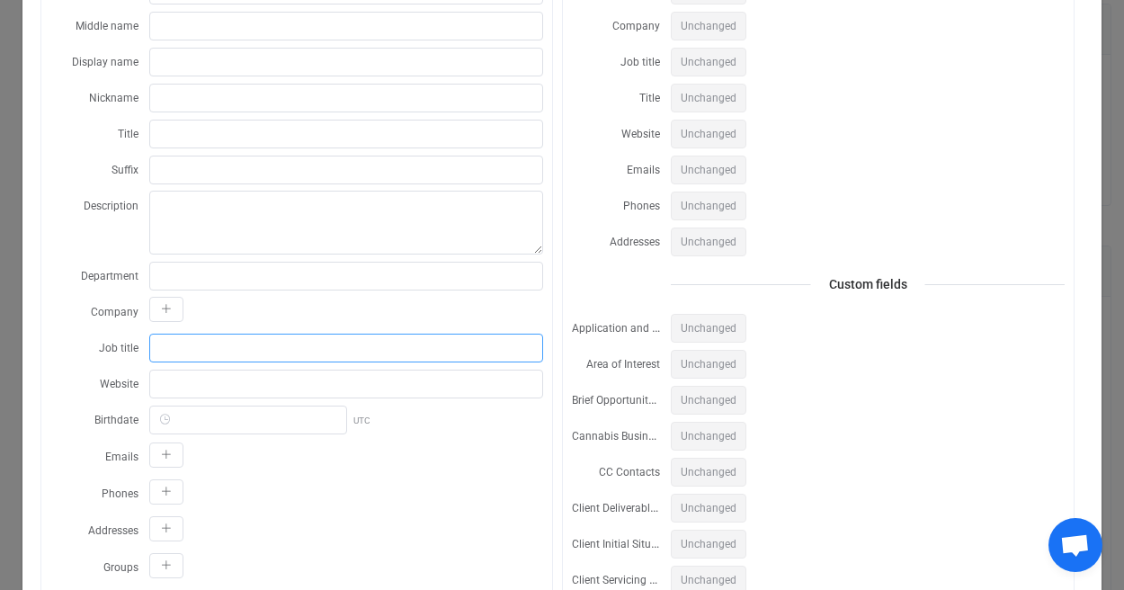
scroll to position [410, 0]
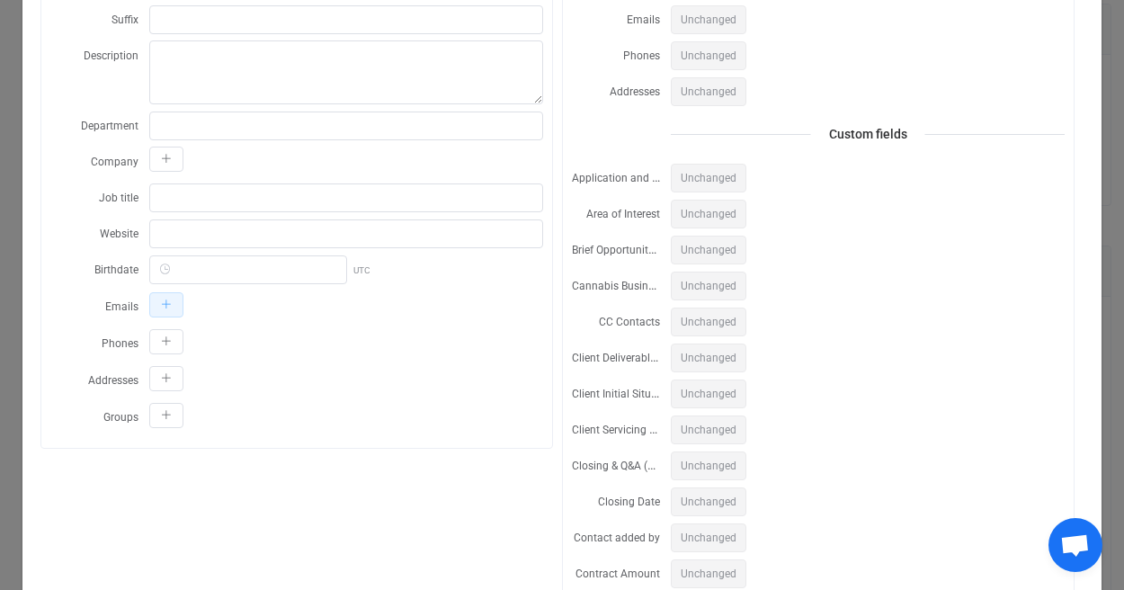
click at [161, 305] on icon "dialog" at bounding box center [166, 304] width 11 height 11
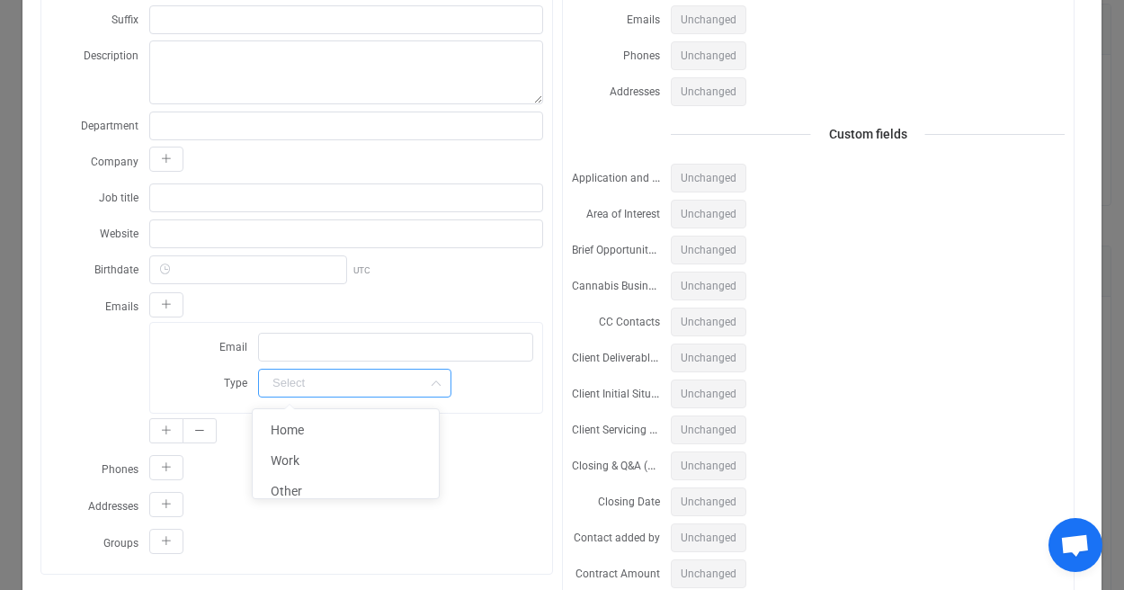
click at [319, 378] on input "dialog" at bounding box center [354, 383] width 193 height 29
click at [346, 469] on li "Work" at bounding box center [353, 460] width 200 height 31
type input "Work"
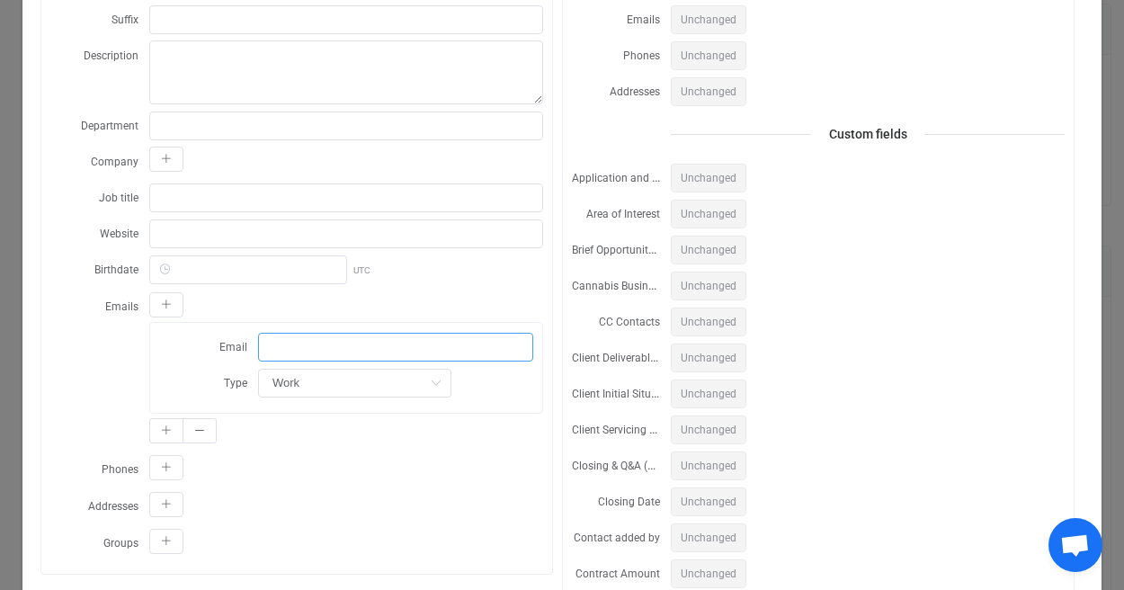
click at [325, 352] on input "dialog" at bounding box center [395, 347] width 275 height 29
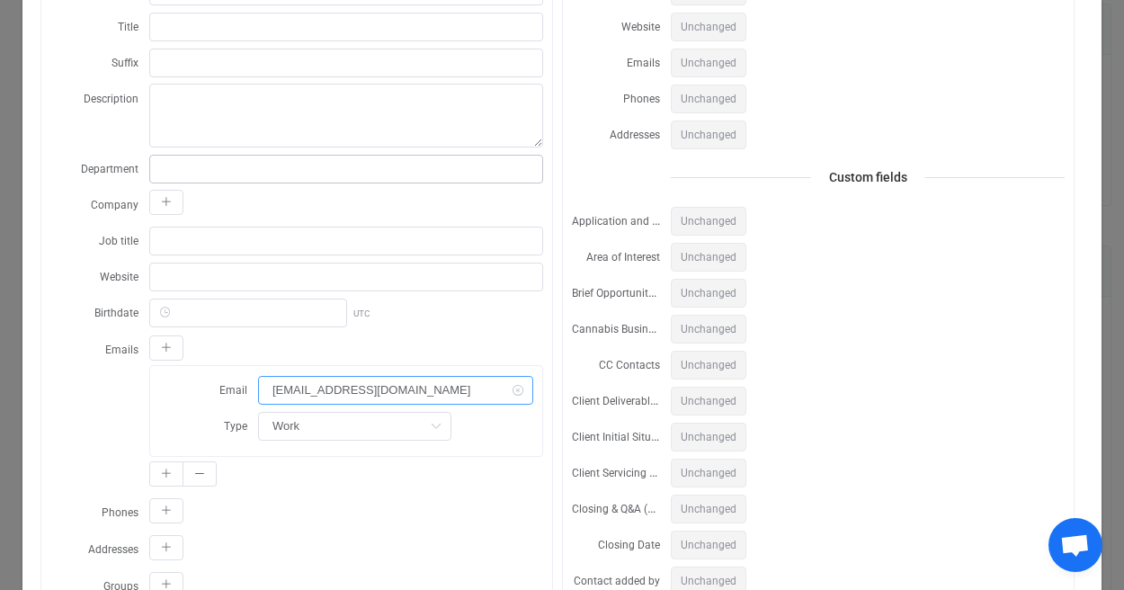
scroll to position [337, 0]
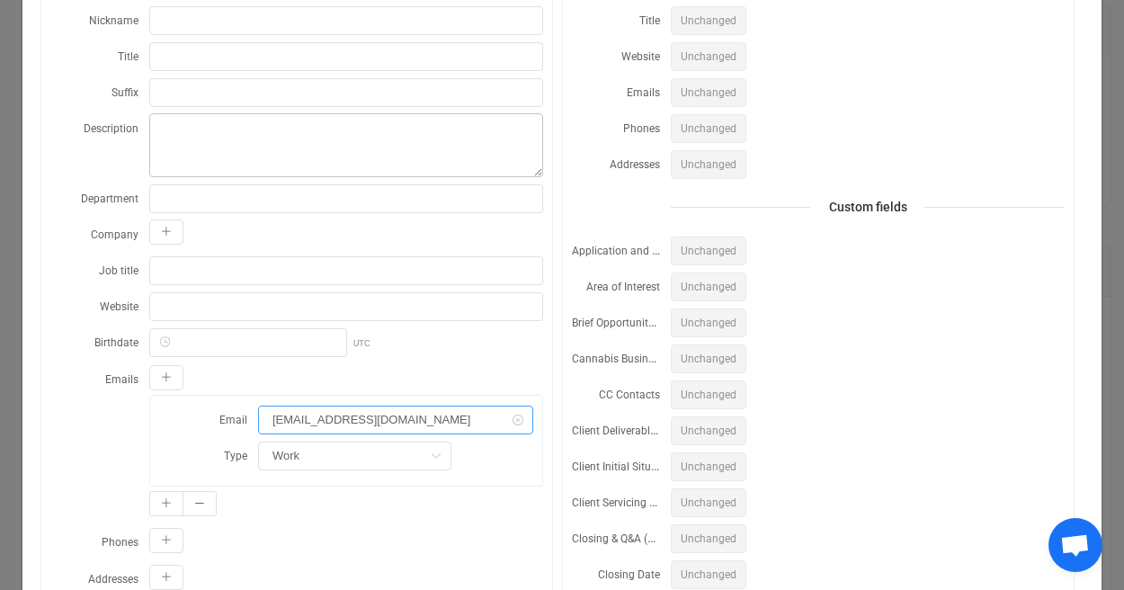
type input "some@email.com"
click at [248, 168] on textarea "dialog" at bounding box center [346, 145] width 394 height 64
type textarea "Personal"
click at [831, 125] on div "Unchanged" at bounding box center [868, 128] width 394 height 30
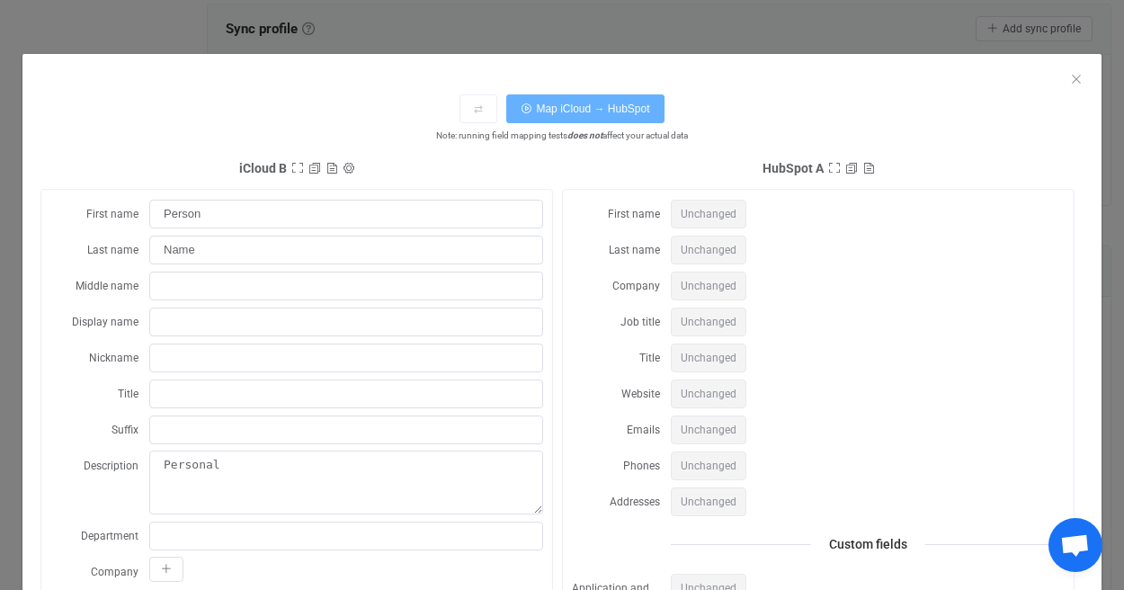
click at [594, 110] on span "Map iCloud → HubSpot" at bounding box center [592, 108] width 113 height 13
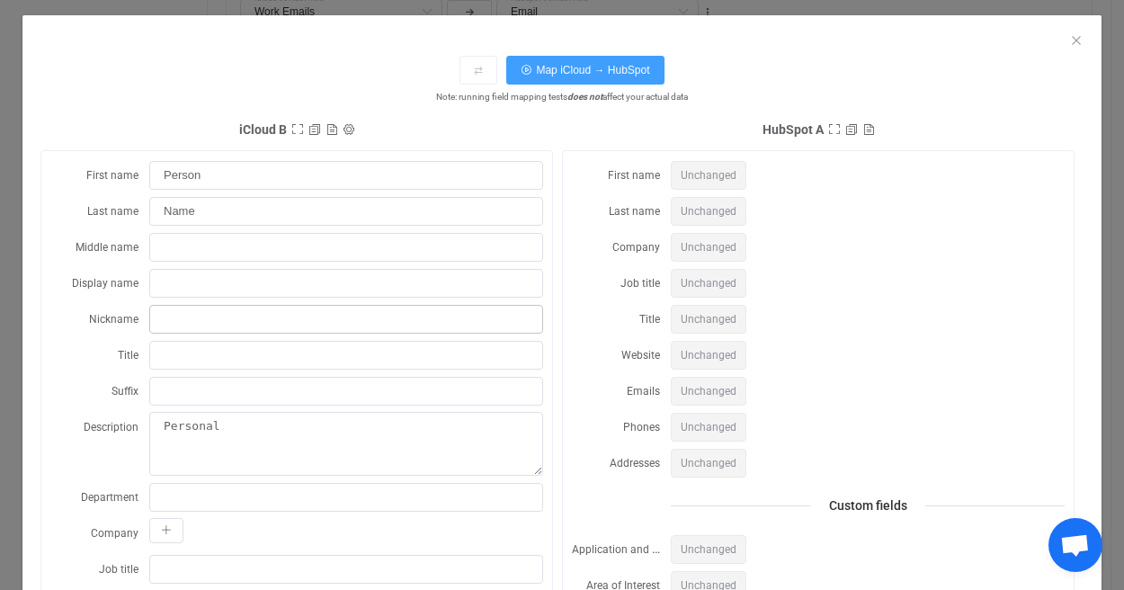
scroll to position [42, 0]
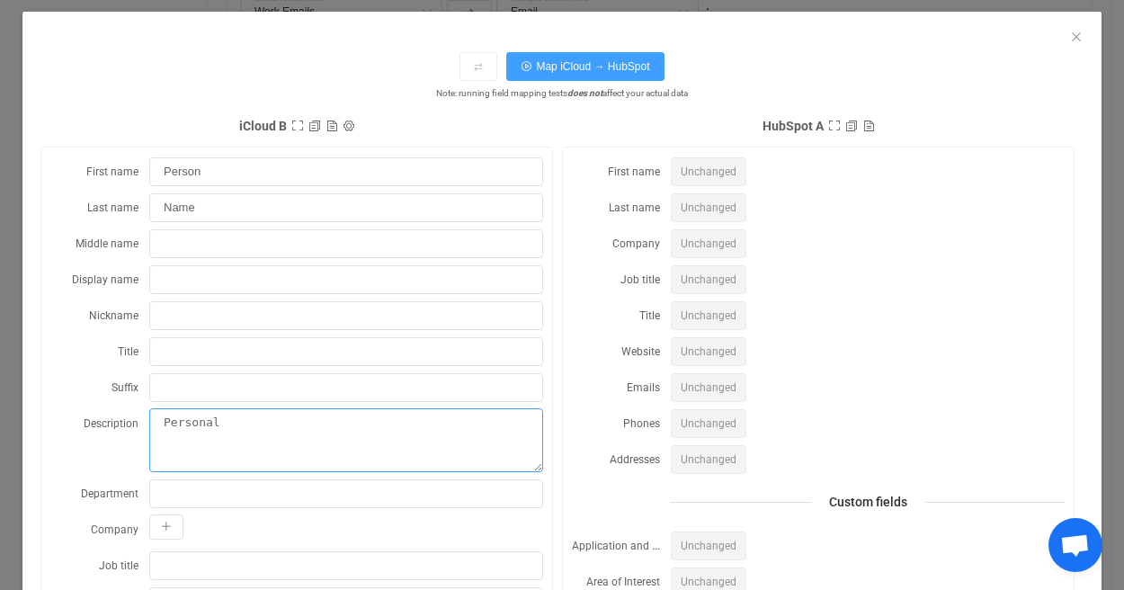
drag, startPoint x: 321, startPoint y: 428, endPoint x: -31, endPoint y: 429, distance: 351.5
click at [0, 429] on html "| data sync platform alex@tenaxstrategies.com Contact Us Log Out Overview Synch…" at bounding box center [562, 126] width 1124 height 2493
drag, startPoint x: 245, startPoint y: 429, endPoint x: 93, endPoint y: 428, distance: 151.9
click at [93, 428] on div "Description Personal" at bounding box center [296, 440] width 493 height 64
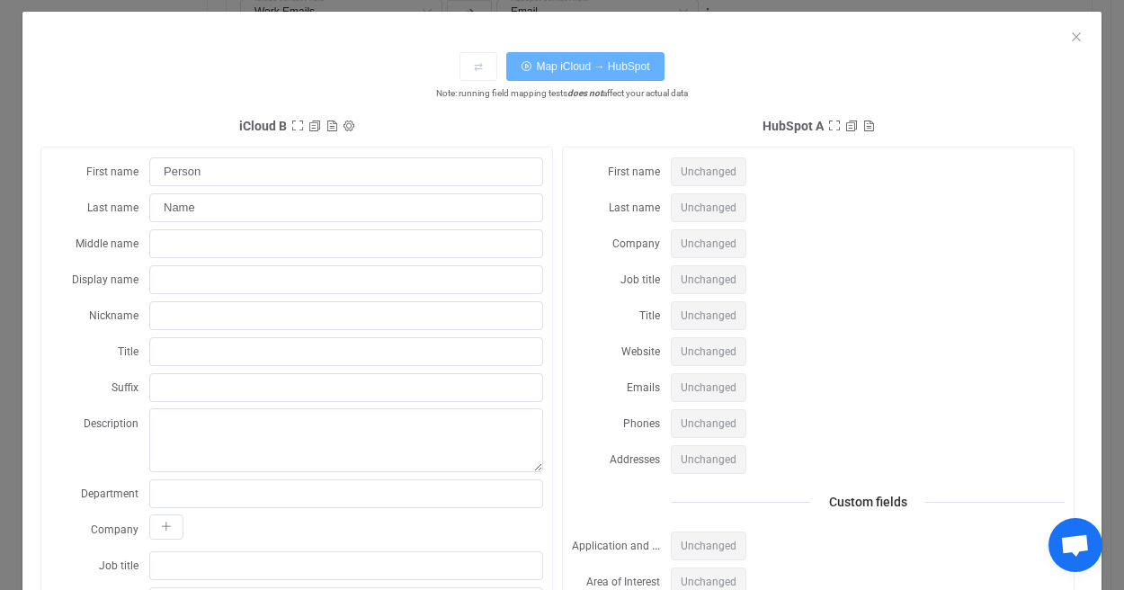
click at [600, 73] on button "Map iCloud → HubSpot" at bounding box center [584, 66] width 157 height 29
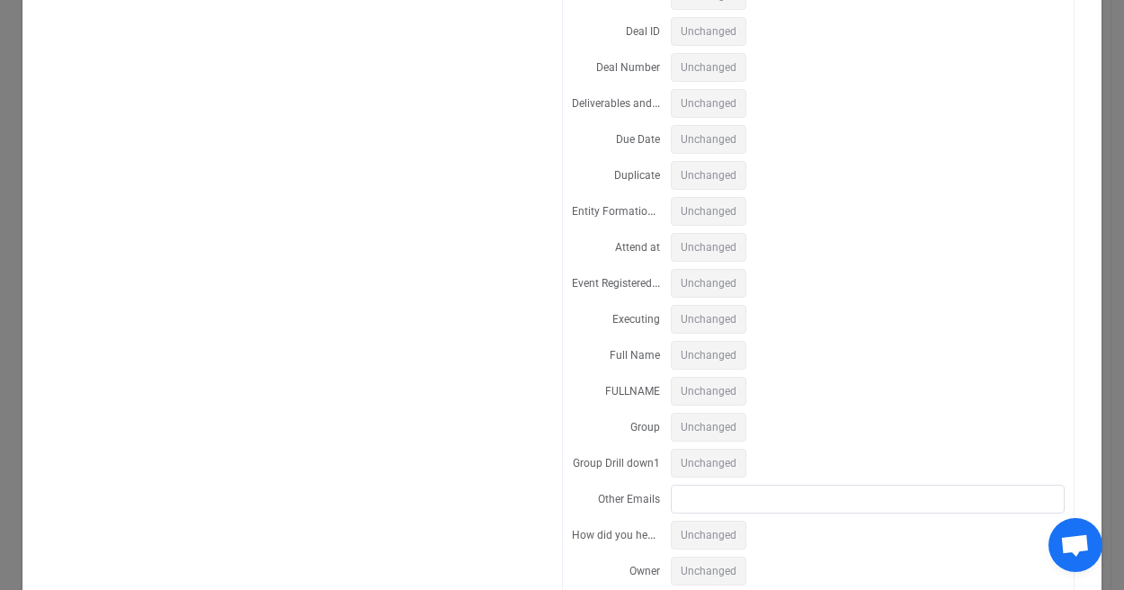
scroll to position [124, 0]
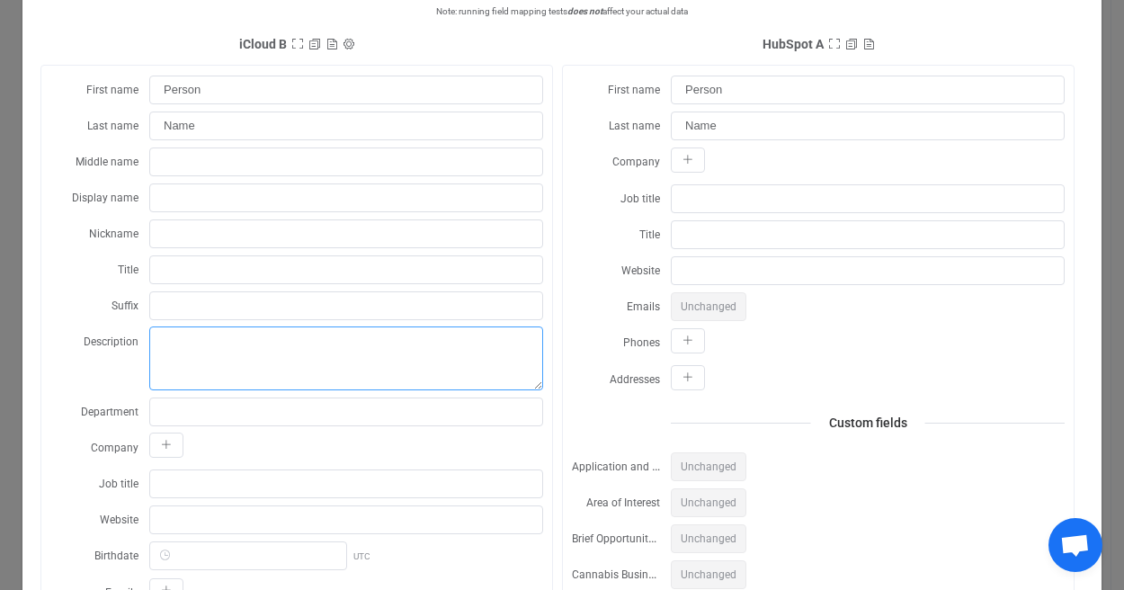
click at [333, 351] on textarea "dialog" at bounding box center [346, 358] width 394 height 64
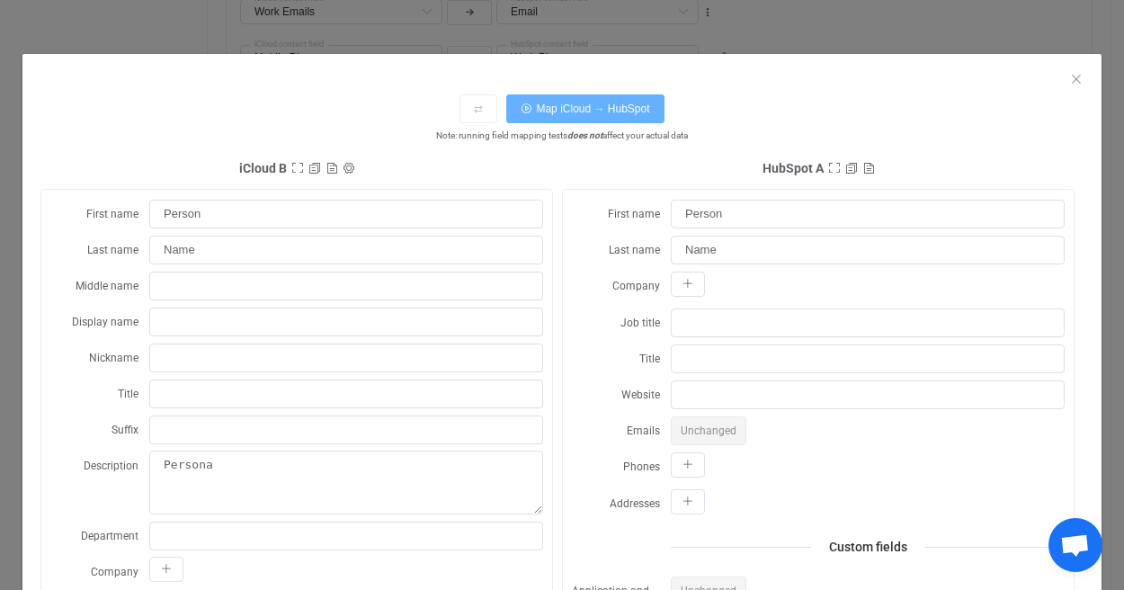
click at [628, 110] on span "Map iCloud → HubSpot" at bounding box center [592, 108] width 113 height 13
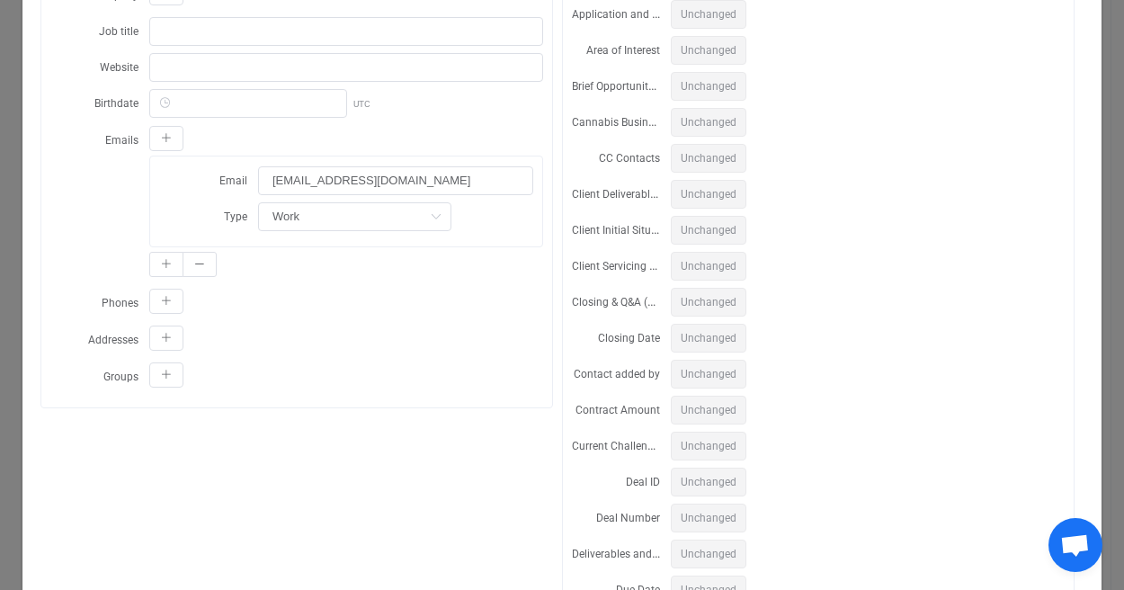
scroll to position [204, 0]
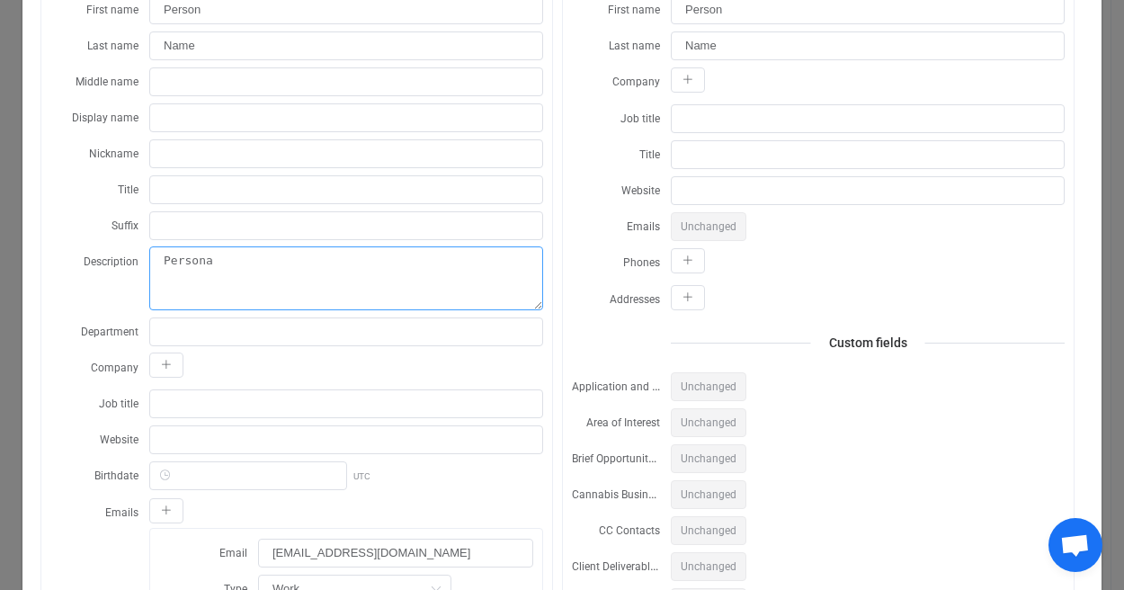
click at [457, 269] on textarea "Persona" at bounding box center [346, 278] width 394 height 64
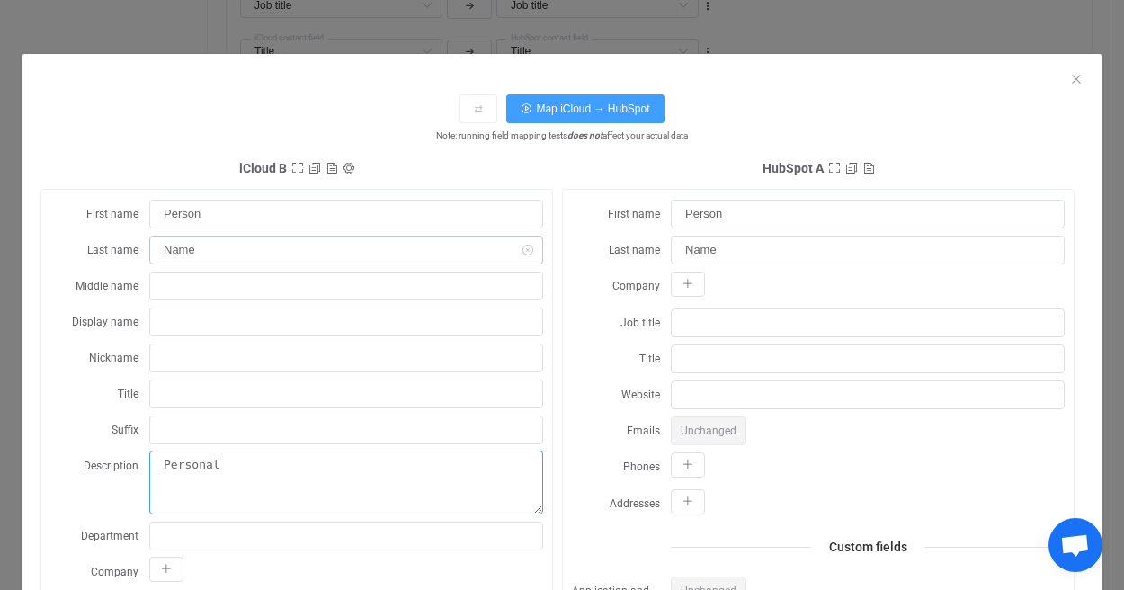
scroll to position [574, 0]
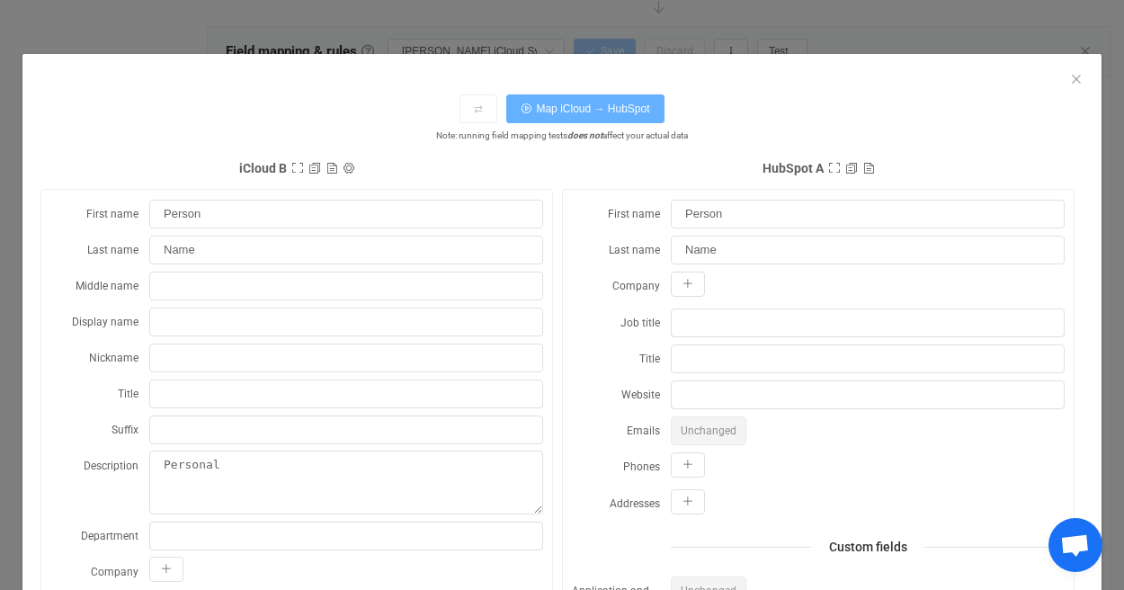
click at [603, 100] on button "Map iCloud → HubSpot" at bounding box center [584, 108] width 157 height 29
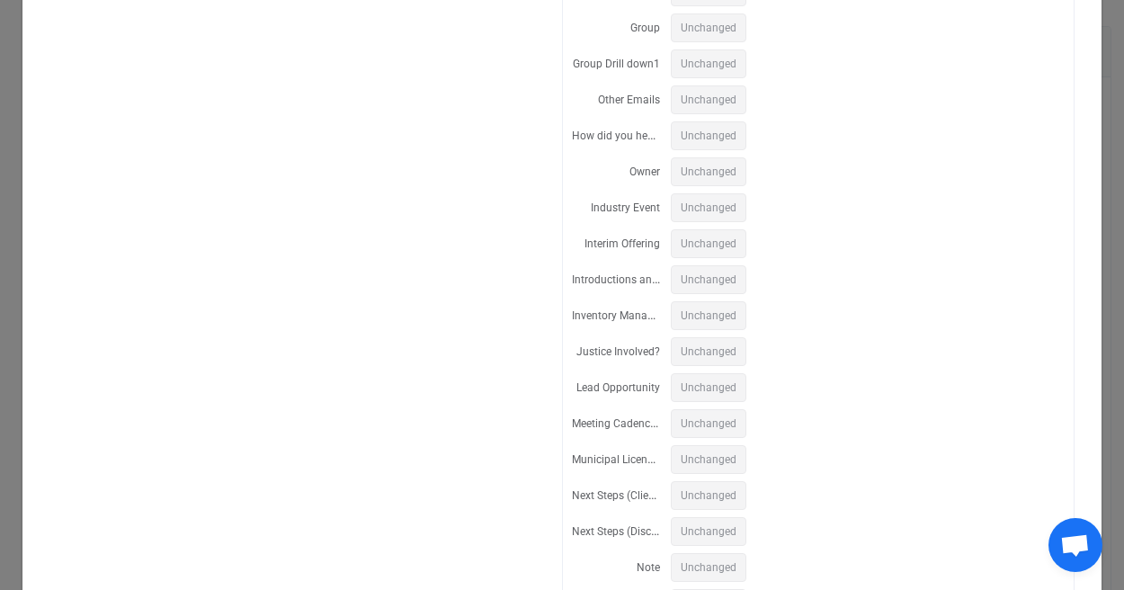
scroll to position [236, 0]
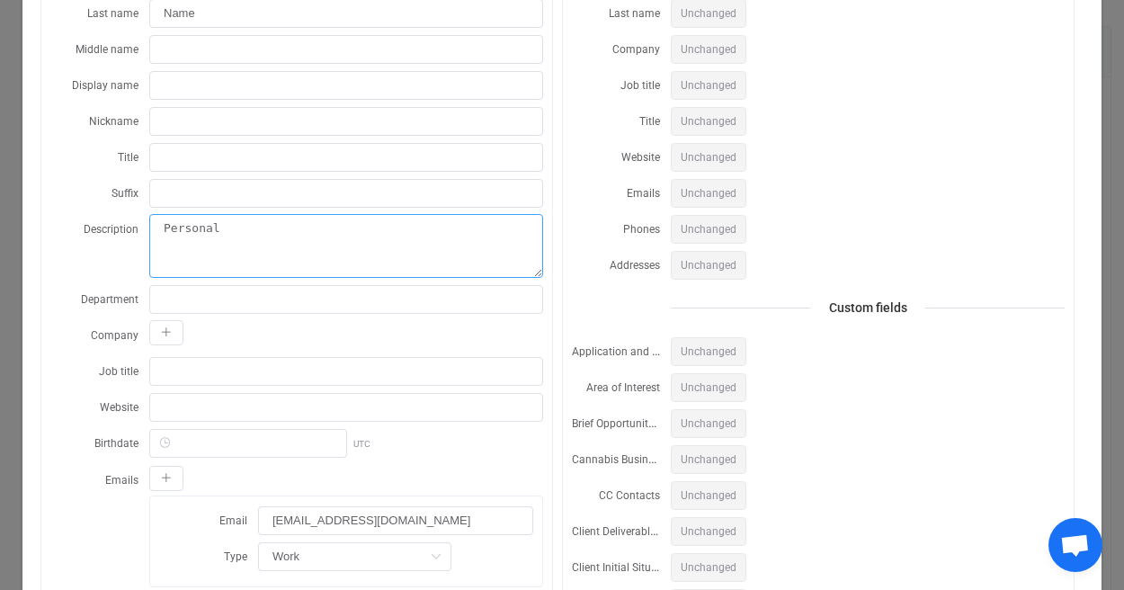
click at [337, 261] on textarea "Personal" at bounding box center [346, 246] width 394 height 64
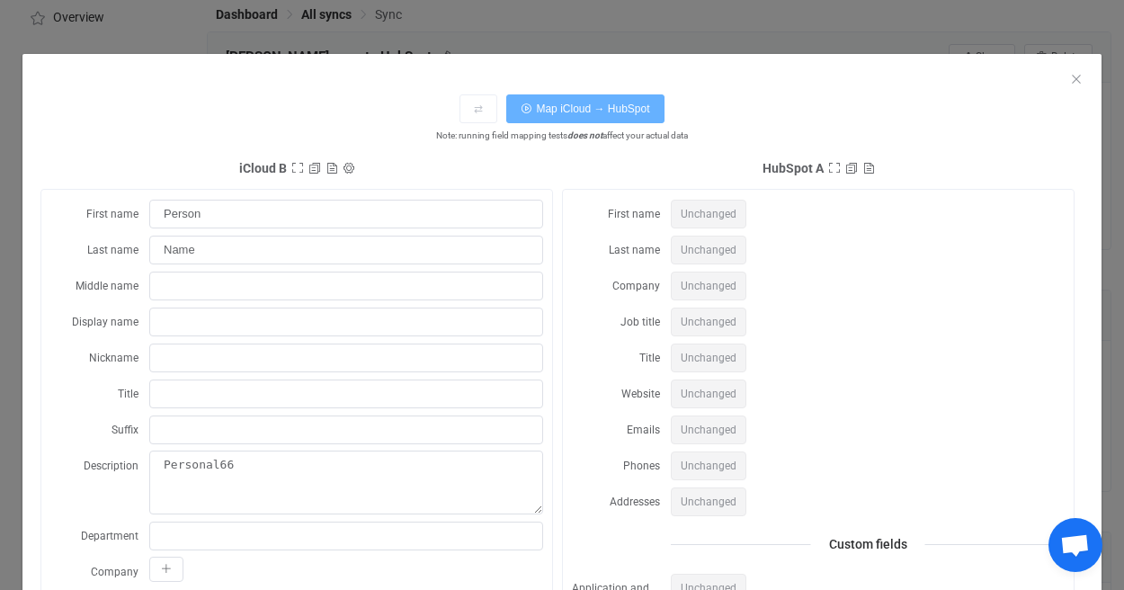
click at [547, 120] on button "Map iCloud → HubSpot" at bounding box center [584, 108] width 157 height 29
click at [570, 107] on span "Map iCloud → HubSpot" at bounding box center [592, 108] width 113 height 13
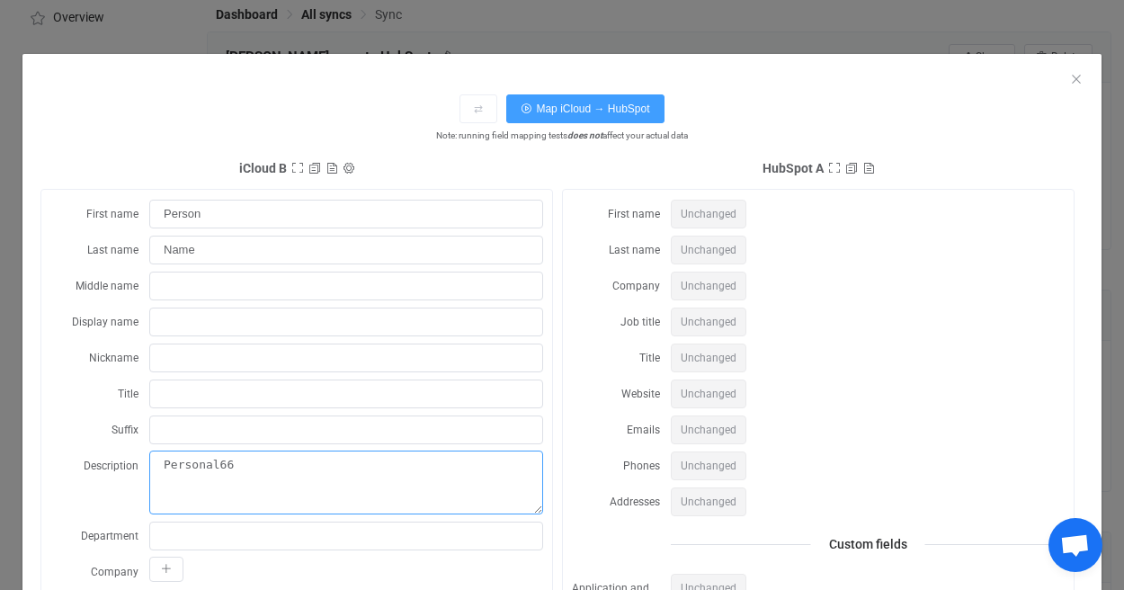
click at [241, 471] on textarea "Personal66" at bounding box center [346, 482] width 394 height 64
click at [158, 464] on textarea "Personal66" at bounding box center [346, 482] width 394 height 64
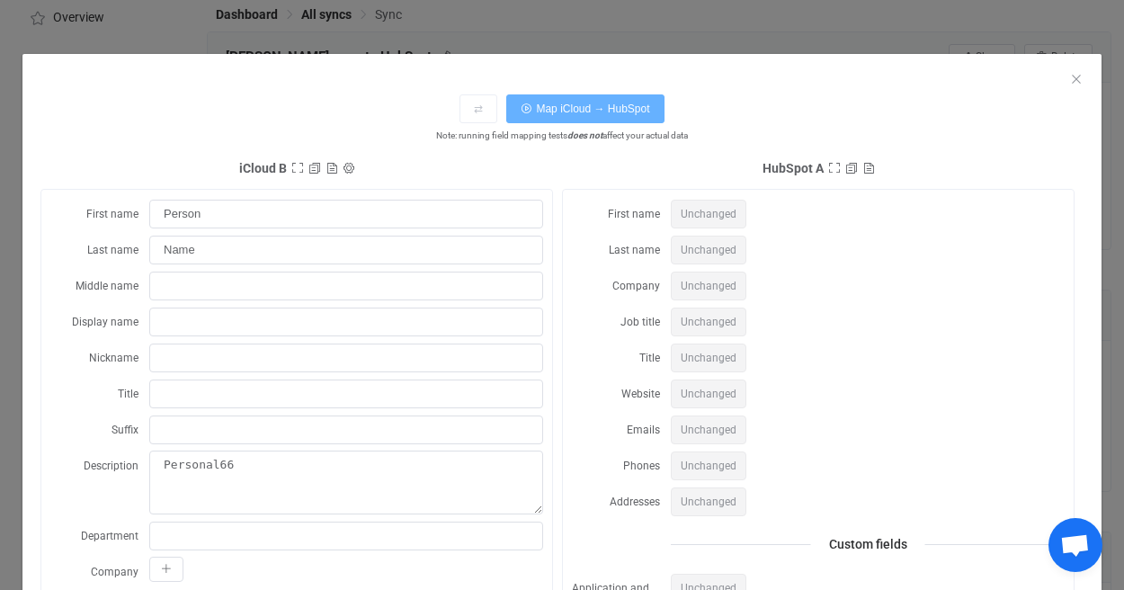
click at [627, 119] on button "Map iCloud → HubSpot" at bounding box center [584, 108] width 157 height 29
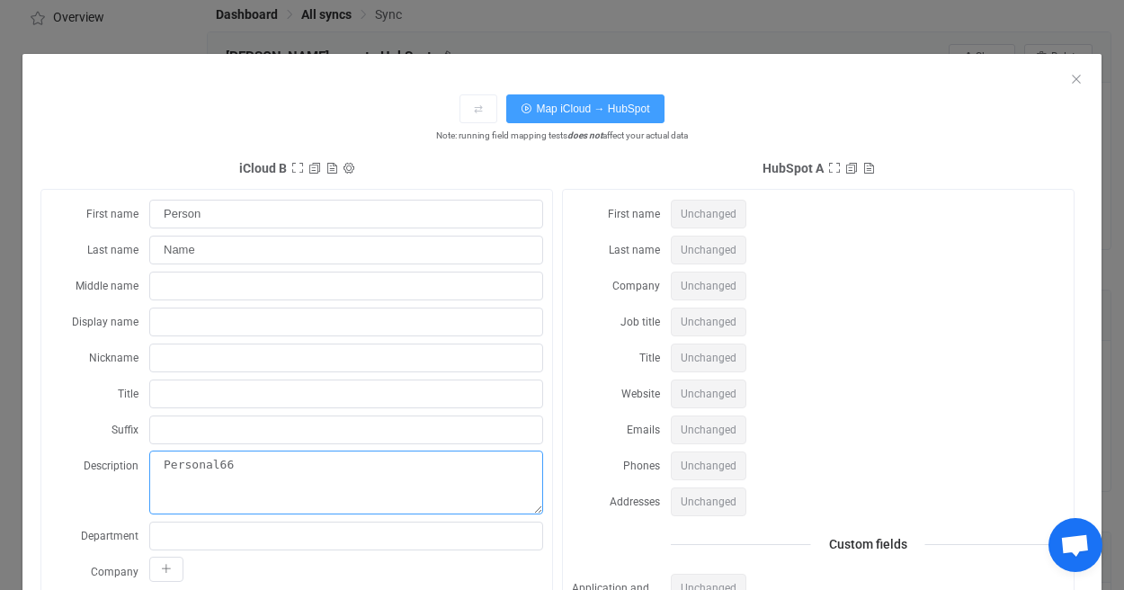
click at [264, 458] on textarea "Personal66" at bounding box center [346, 482] width 394 height 64
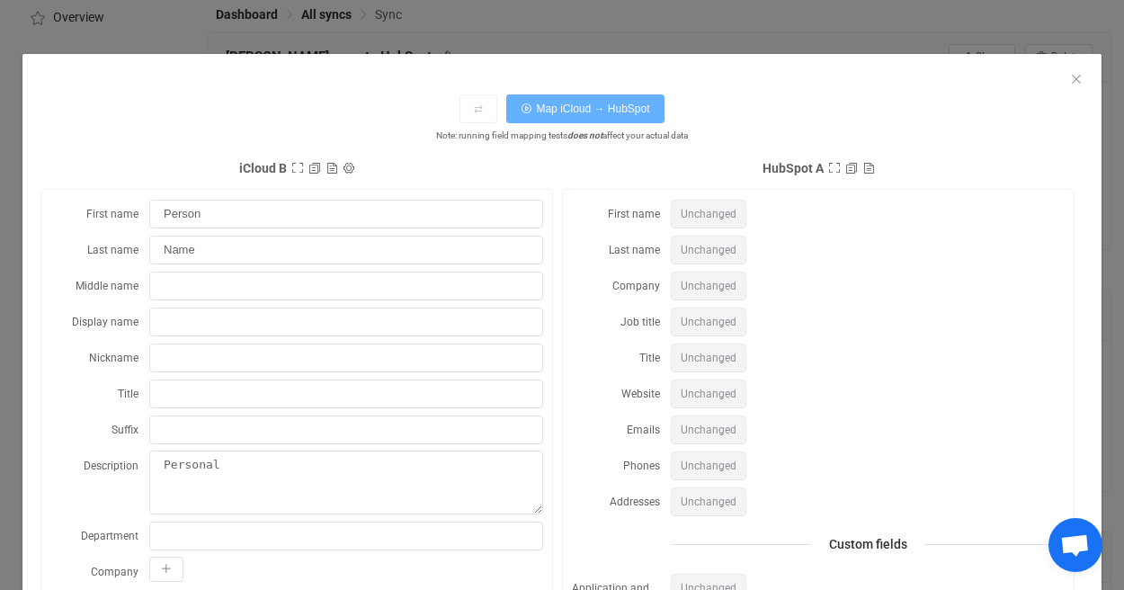
click at [636, 95] on button "Map iCloud → HubSpot" at bounding box center [584, 108] width 157 height 29
click at [611, 101] on button "Map iCloud → HubSpot" at bounding box center [584, 108] width 157 height 29
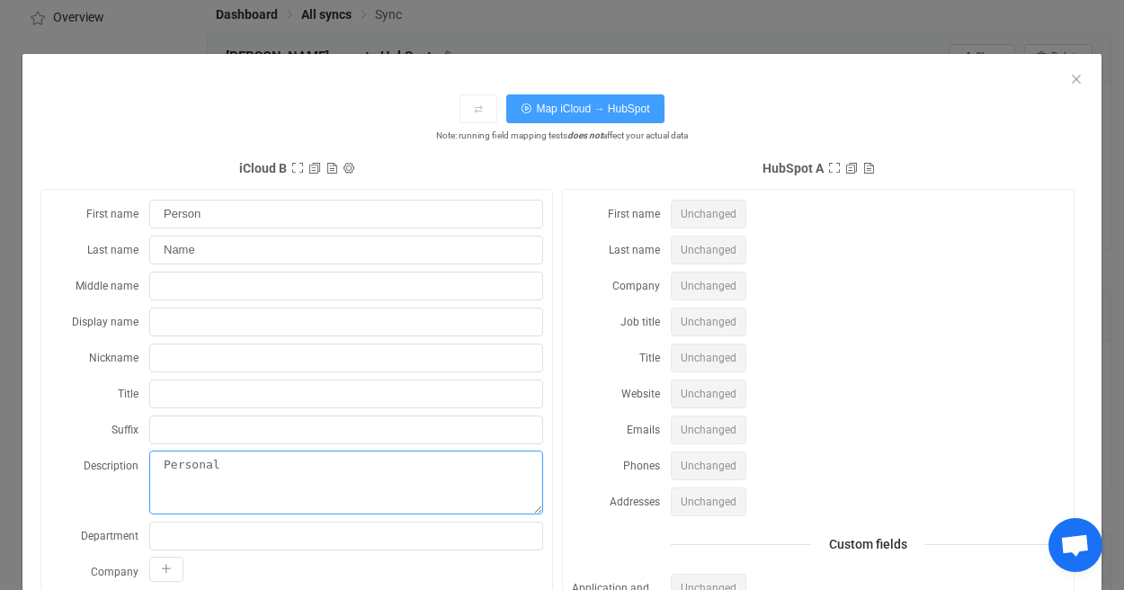
click at [393, 490] on textarea "Personal" at bounding box center [346, 482] width 394 height 64
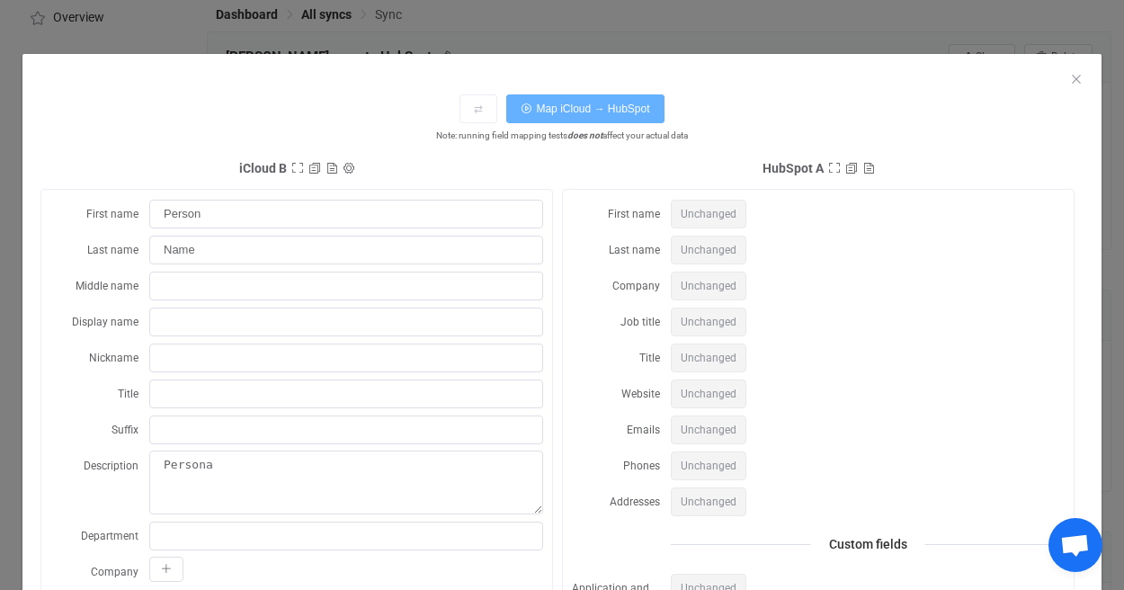
click at [603, 106] on span "Map iCloud → HubSpot" at bounding box center [592, 108] width 113 height 13
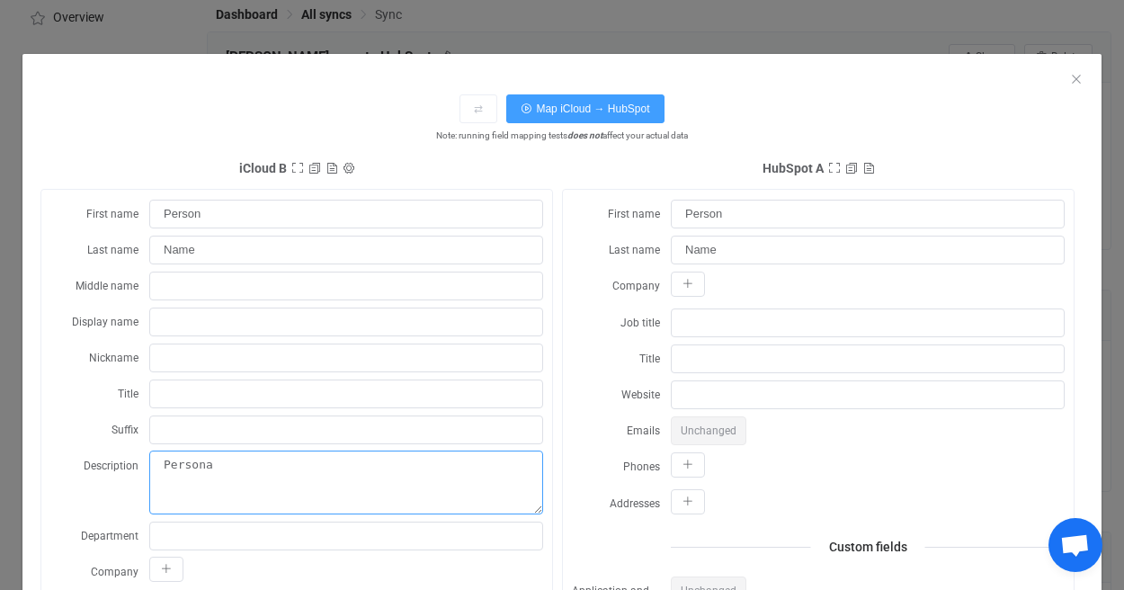
click at [187, 464] on textarea "Persona" at bounding box center [346, 482] width 394 height 64
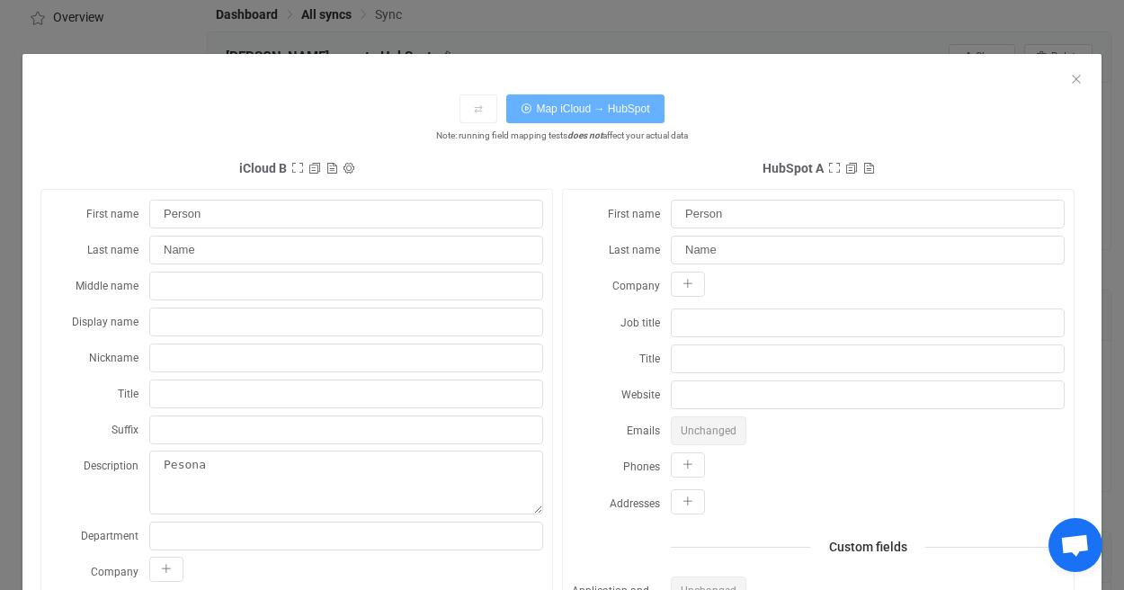
click at [637, 99] on button "Map iCloud → HubSpot" at bounding box center [584, 108] width 157 height 29
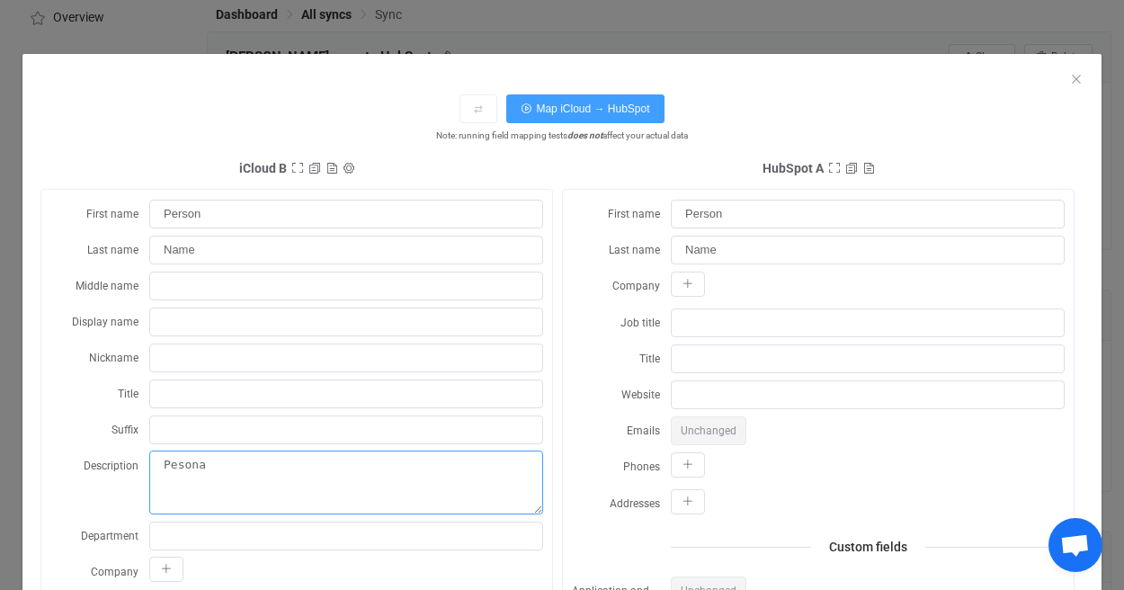
click at [294, 456] on textarea "Pesona" at bounding box center [346, 482] width 394 height 64
click at [184, 464] on textarea "Pesona" at bounding box center [346, 482] width 394 height 64
type textarea "Persona"
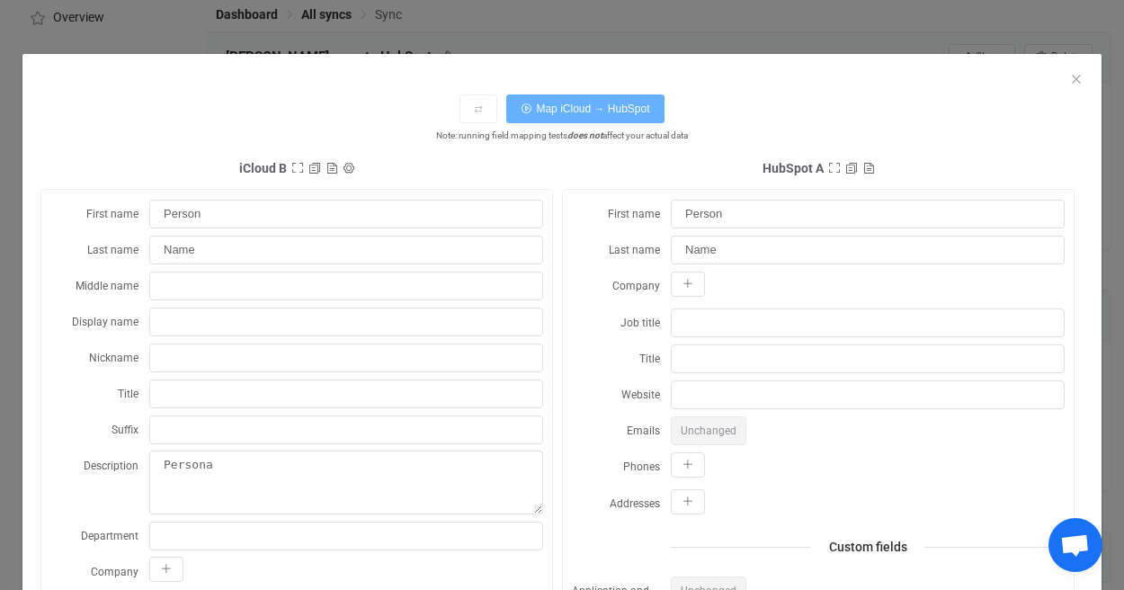
click at [588, 96] on button "Map iCloud → HubSpot" at bounding box center [584, 108] width 157 height 29
click at [906, 77] on icon "Close" at bounding box center [1076, 79] width 14 height 14
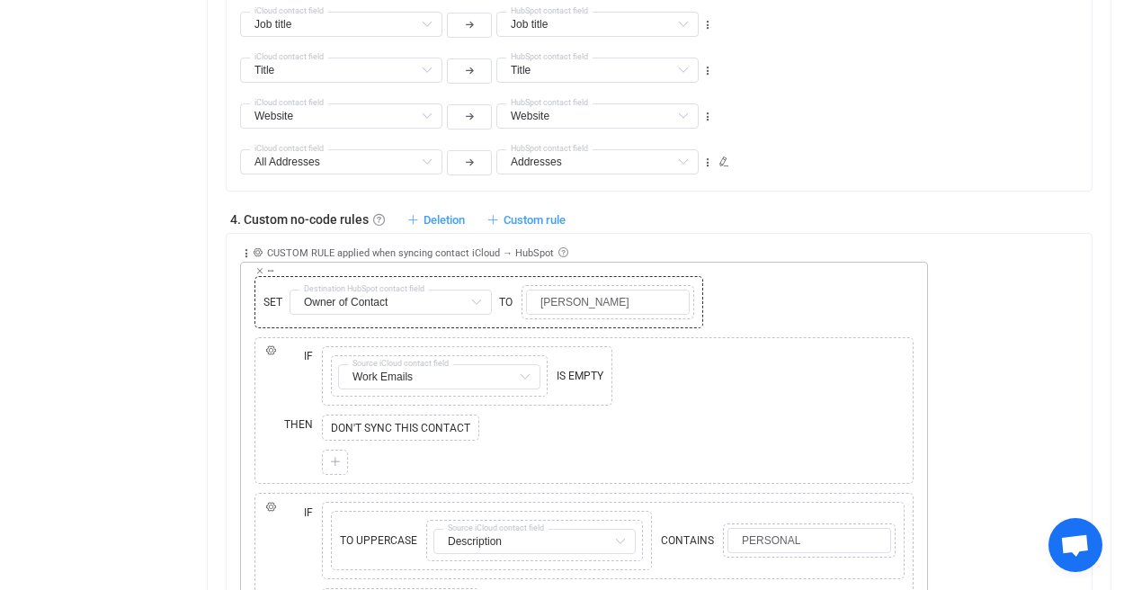
scroll to position [1490, 0]
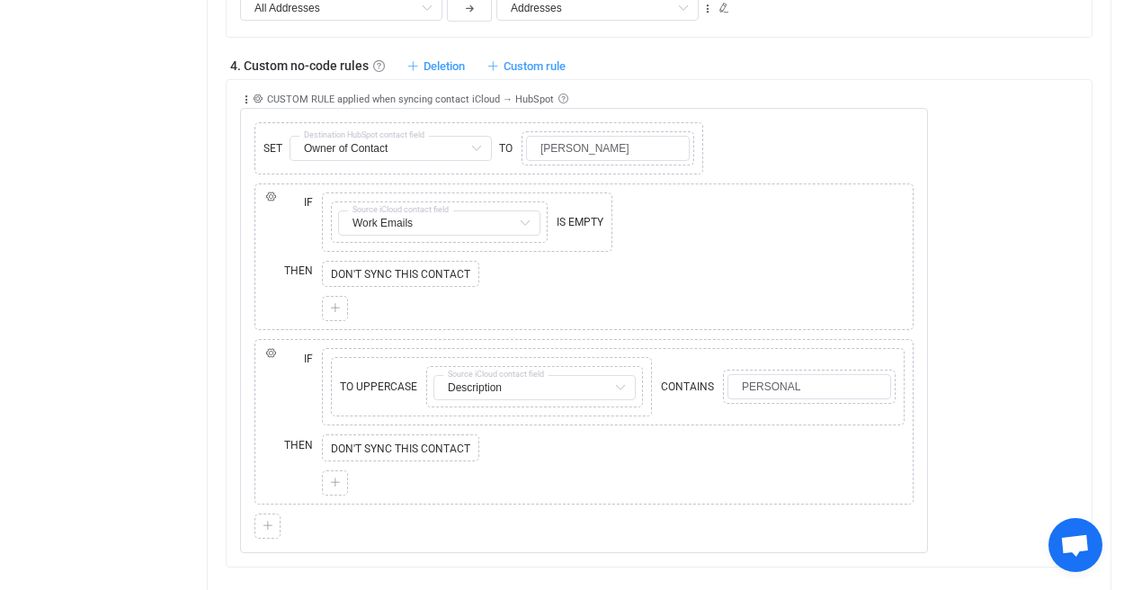
click at [906, 282] on div "Collapse Move up Move down Delete Applied to Only contact(s) from iCloud Only c…" at bounding box center [665, 317] width 851 height 474
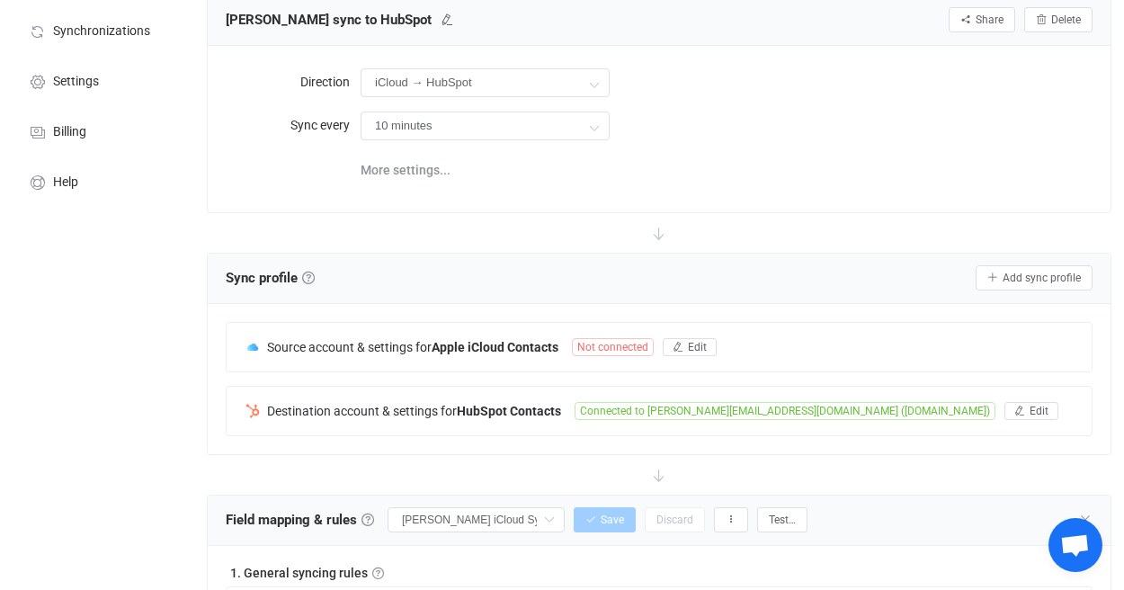
scroll to position [261, 0]
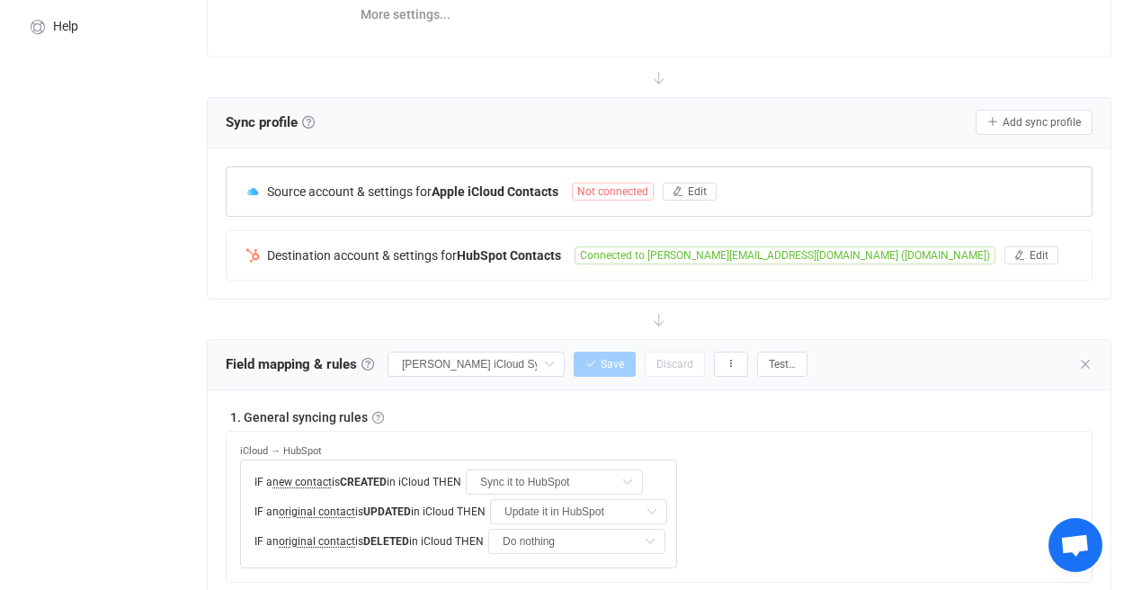
click at [634, 197] on span "Not connected" at bounding box center [613, 191] width 82 height 18
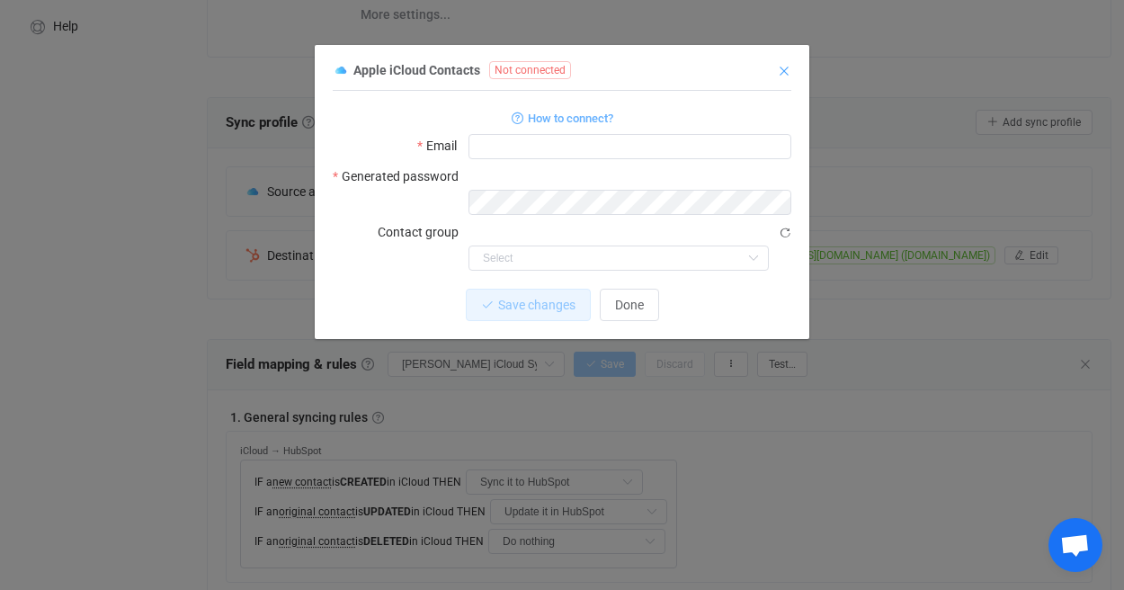
click at [783, 76] on icon "Close" at bounding box center [784, 71] width 14 height 14
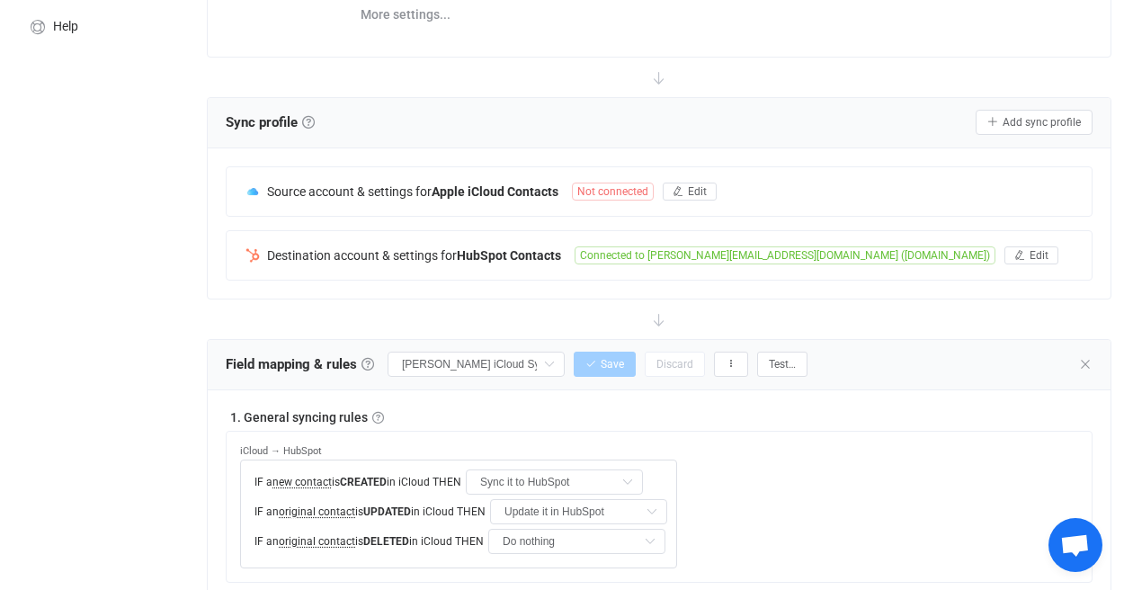
scroll to position [0, 0]
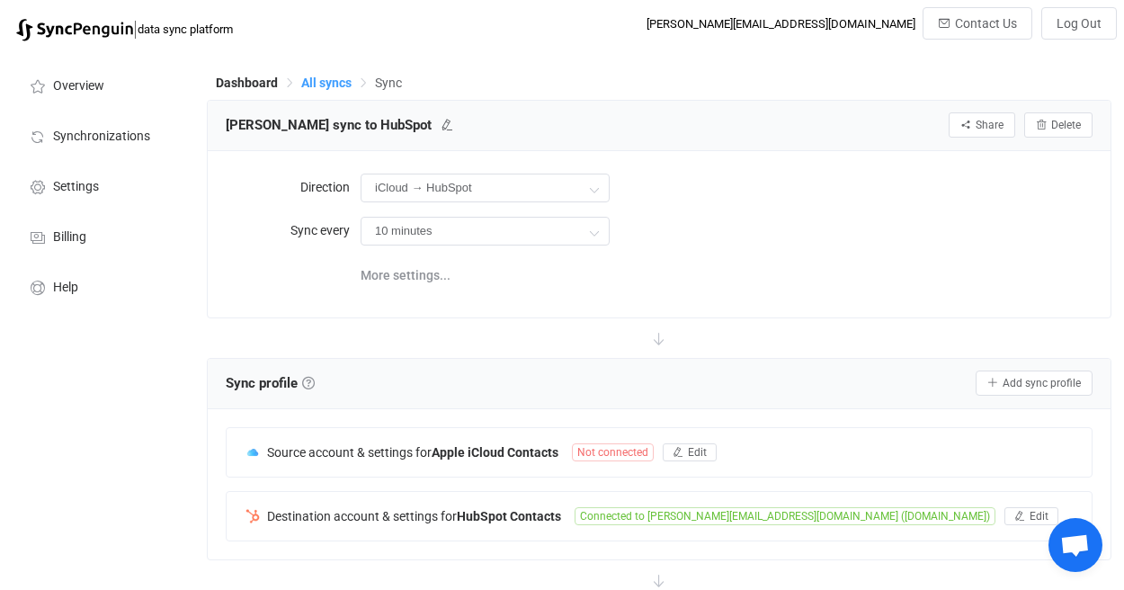
click at [306, 83] on span "All syncs" at bounding box center [326, 83] width 50 height 14
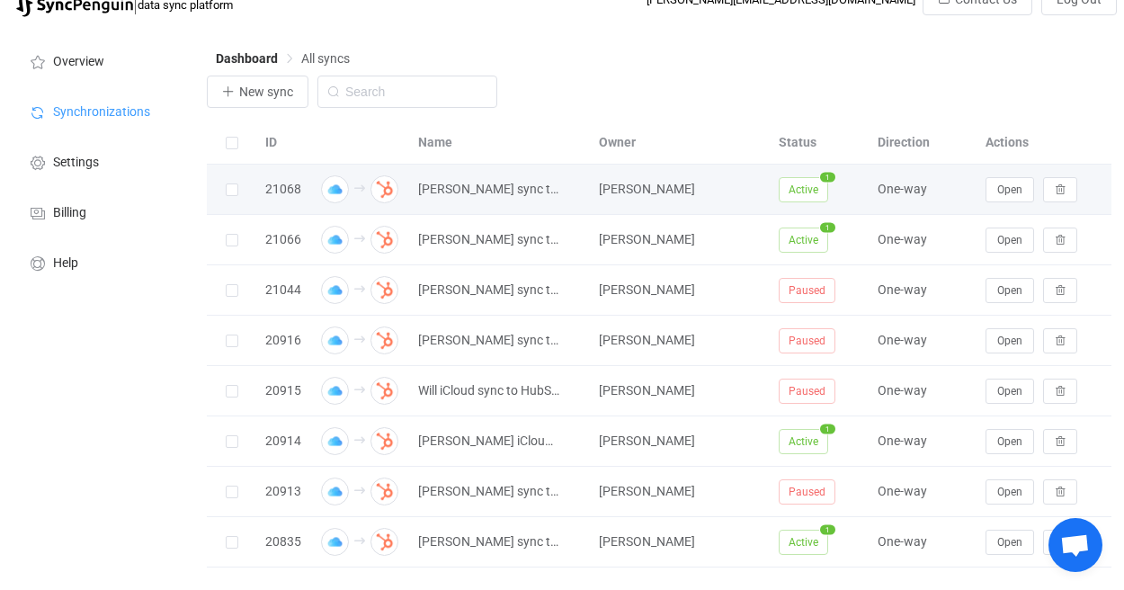
scroll to position [58, 0]
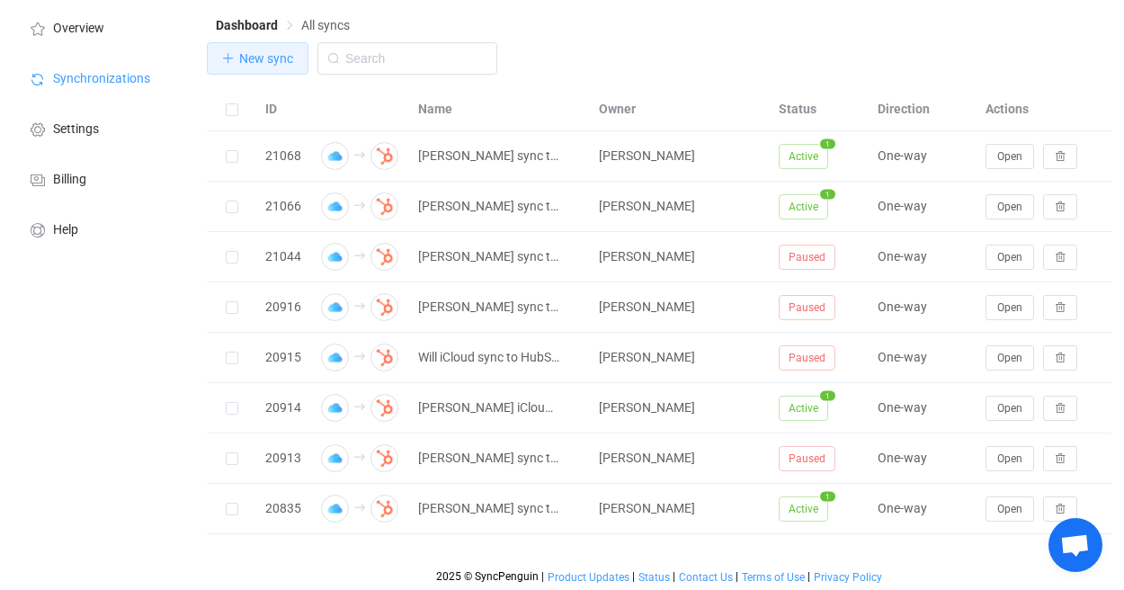
click at [268, 58] on span "New sync" at bounding box center [266, 58] width 54 height 14
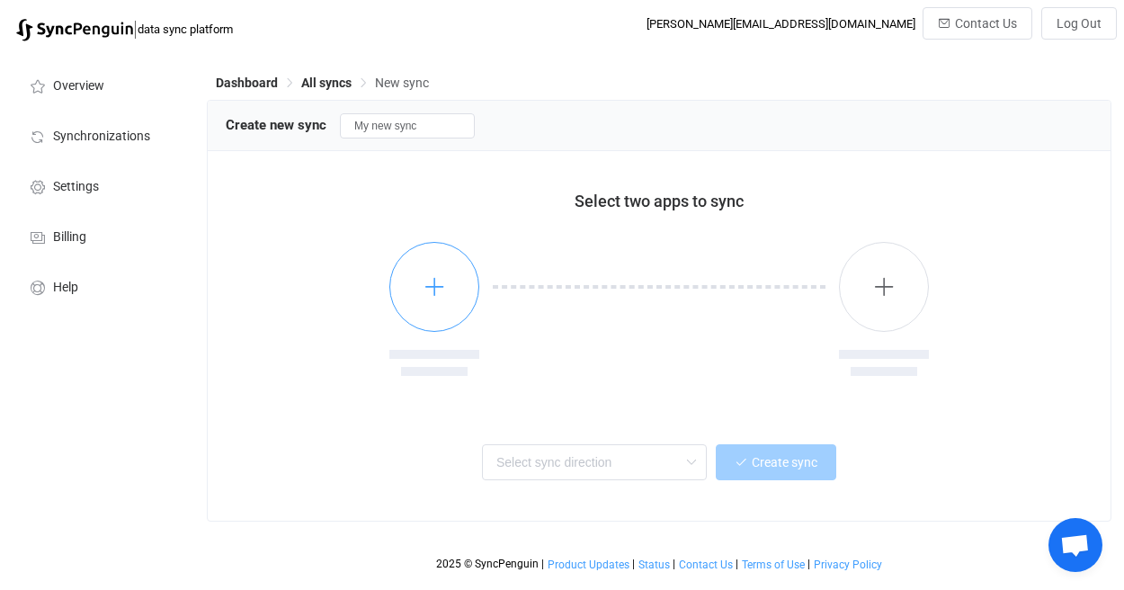
click at [469, 277] on button "button" at bounding box center [434, 287] width 90 height 90
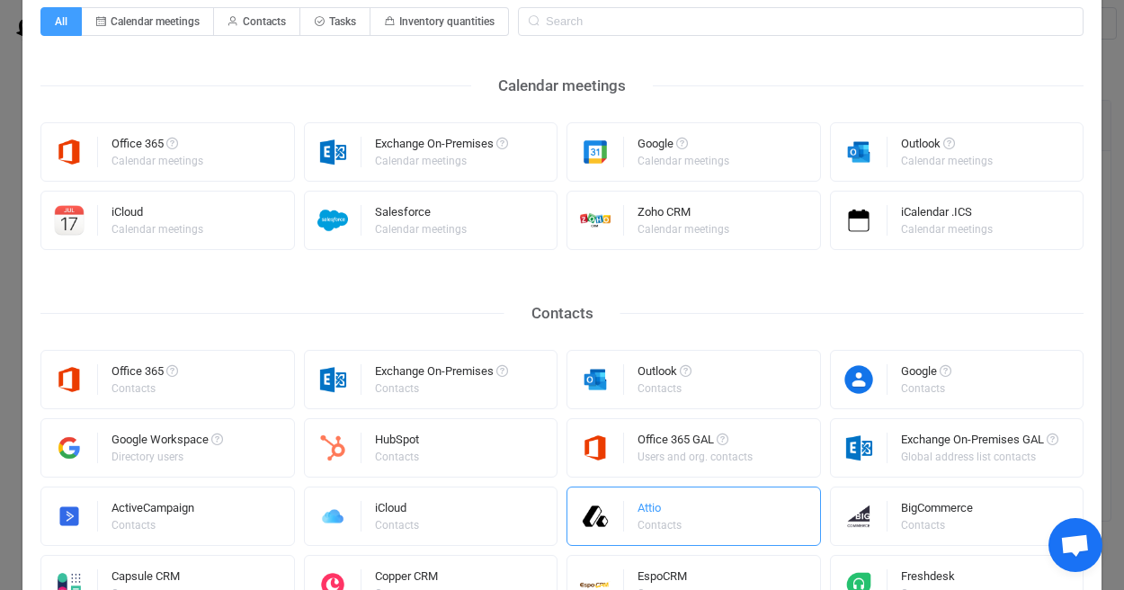
scroll to position [126, 0]
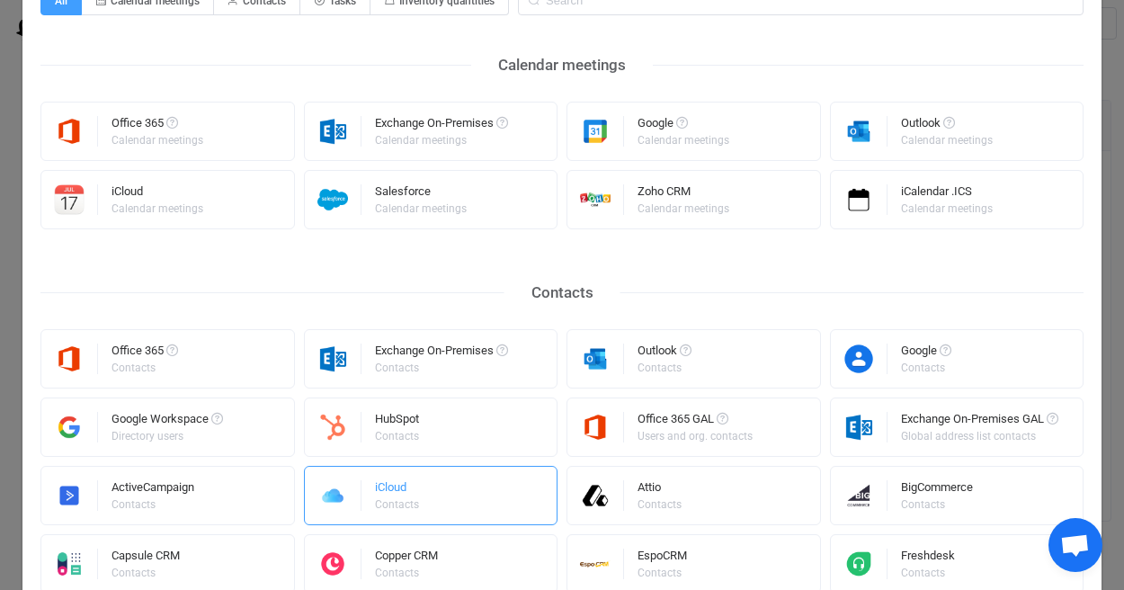
click at [499, 476] on div "iCloud Contacts" at bounding box center [431, 495] width 254 height 59
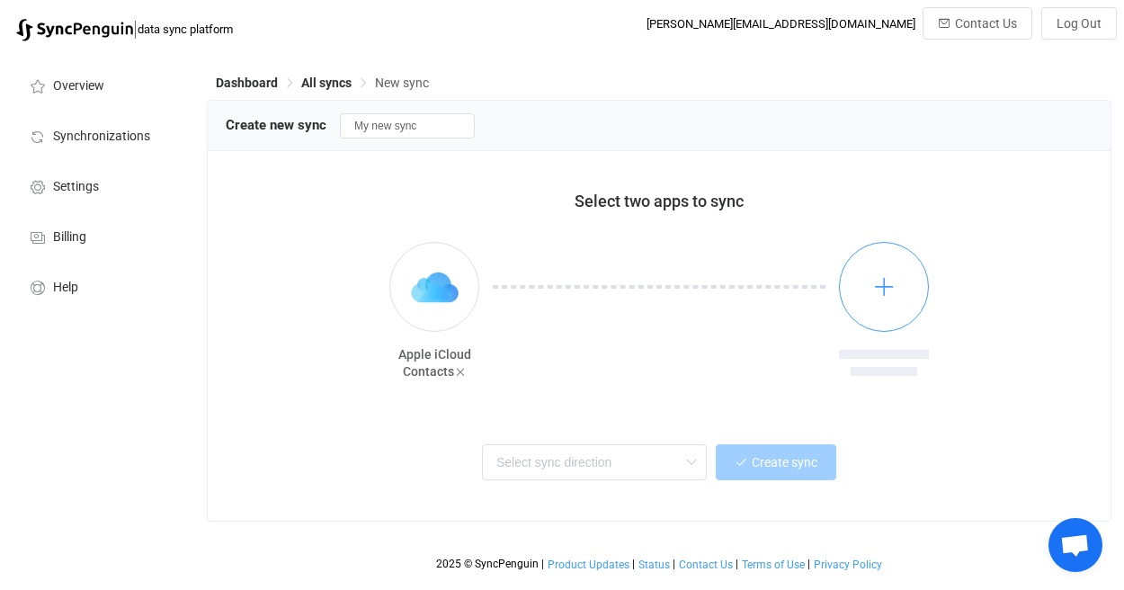
click at [863, 307] on button "button" at bounding box center [884, 287] width 90 height 90
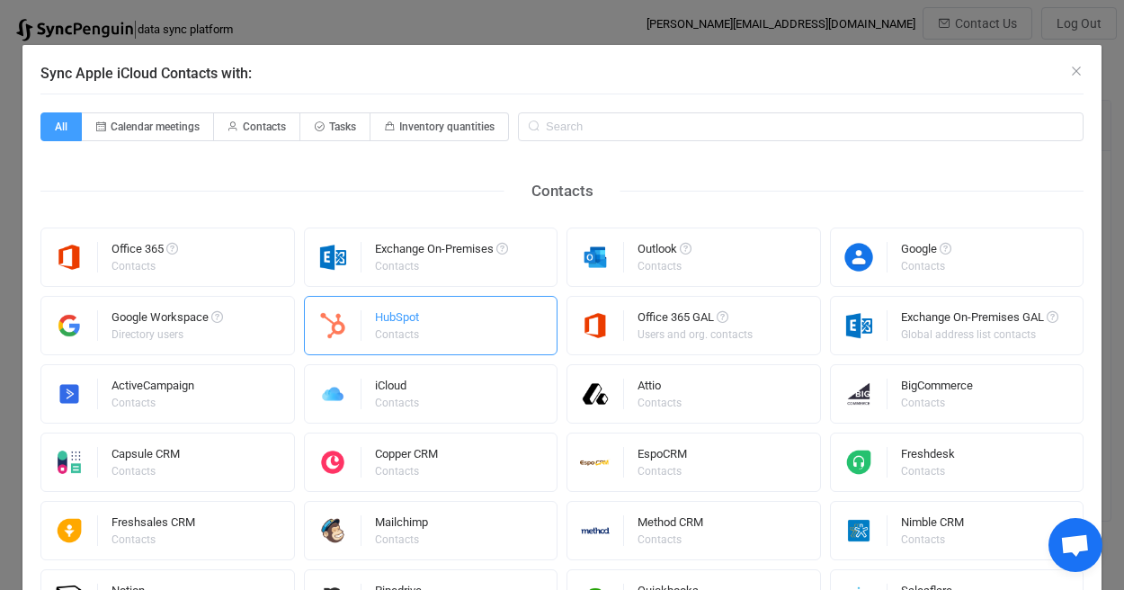
click at [437, 325] on div "HubSpot Contacts" at bounding box center [431, 325] width 254 height 59
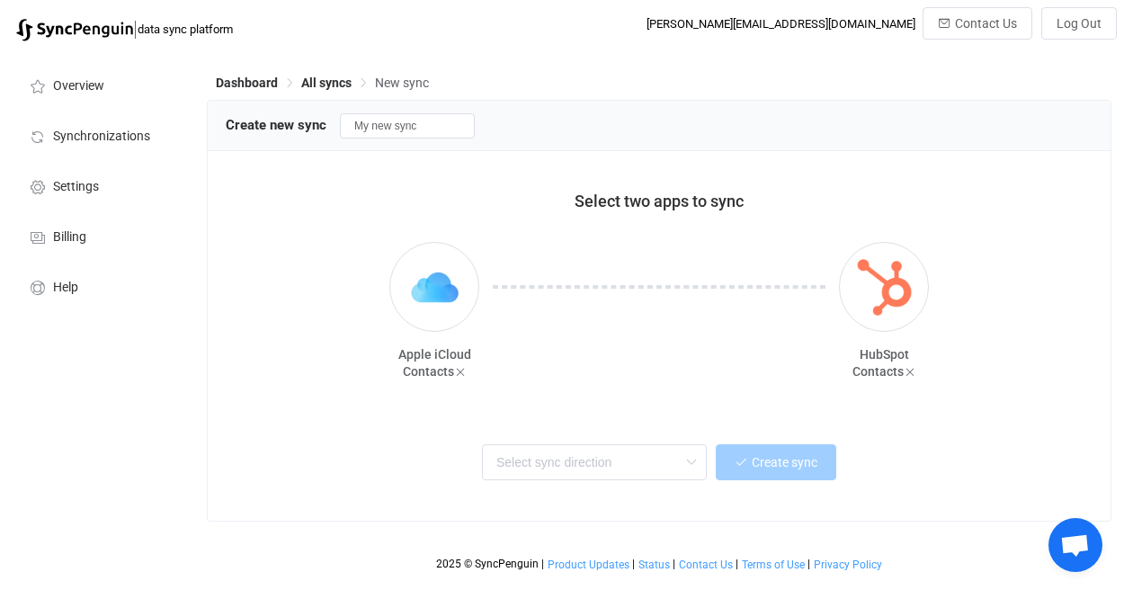
click at [625, 436] on div "Two-way One or multiple two-way syncs iCloud → HubSpot One or multiple one-way …" at bounding box center [659, 467] width 867 height 72
click at [633, 457] on input "text" at bounding box center [594, 462] width 225 height 36
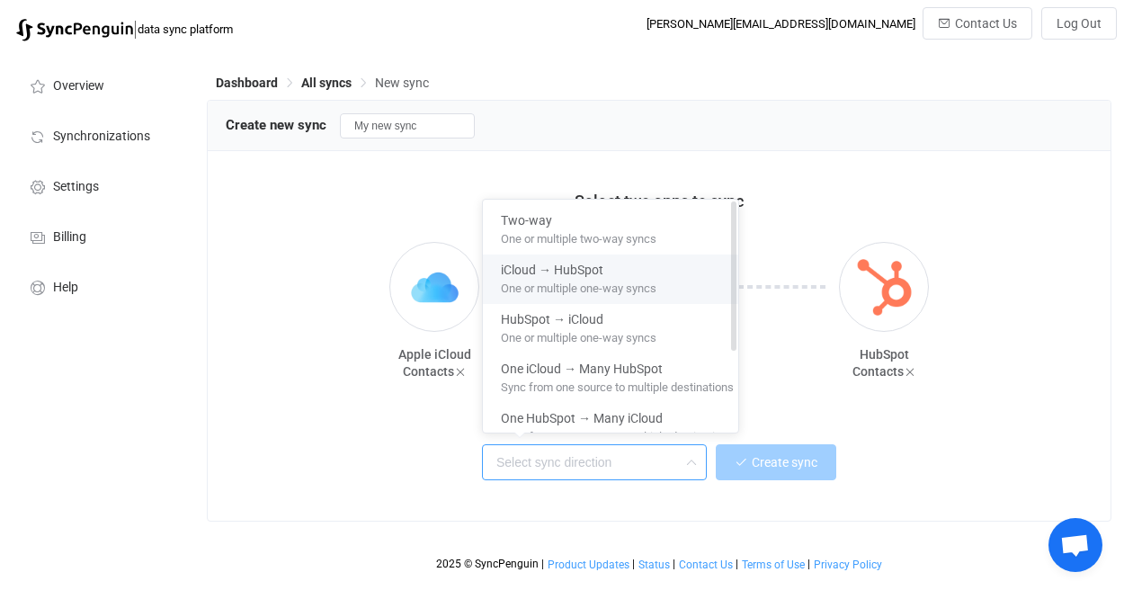
click at [636, 289] on span "One or multiple one-way syncs" at bounding box center [579, 285] width 156 height 20
type input "iCloud → HubSpot"
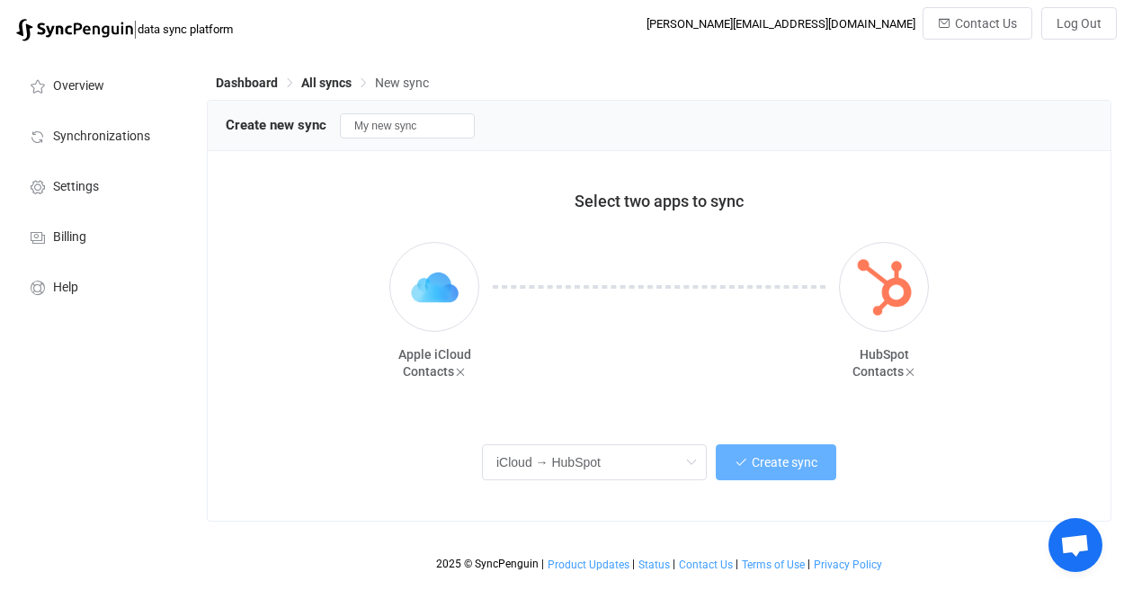
click at [764, 468] on span "Create sync" at bounding box center [784, 462] width 66 height 14
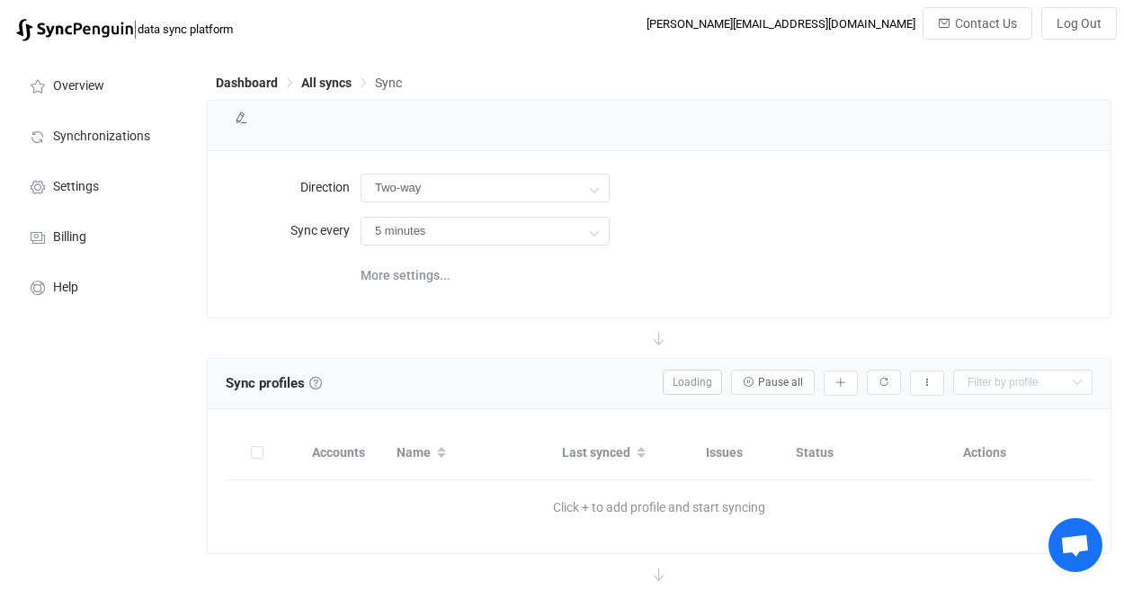
type input "iCloud → HubSpot"
type input "10 minutes"
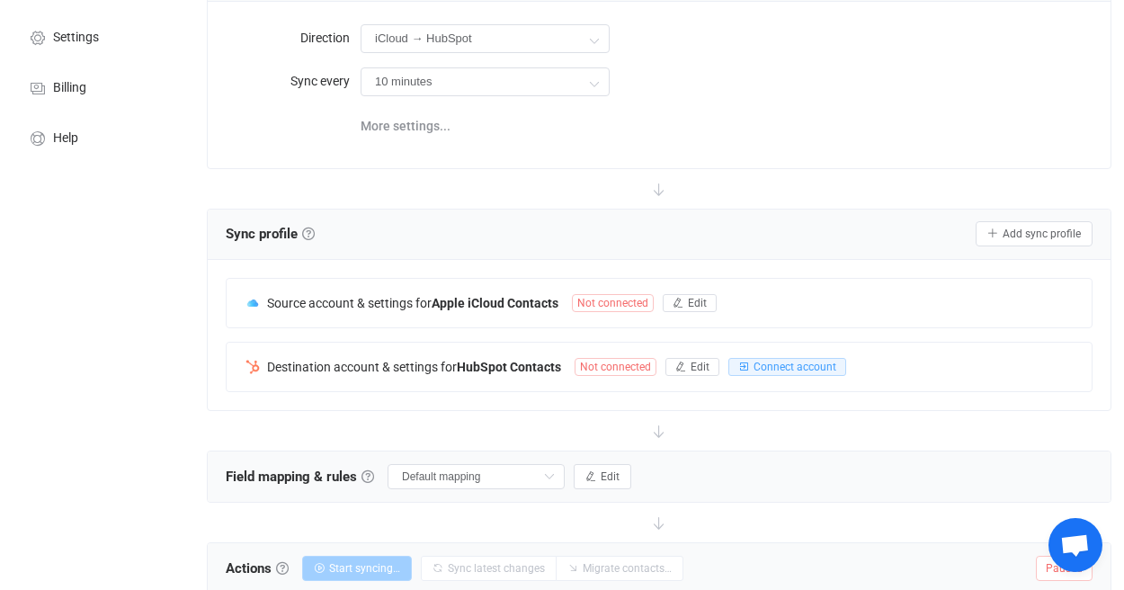
scroll to position [170, 0]
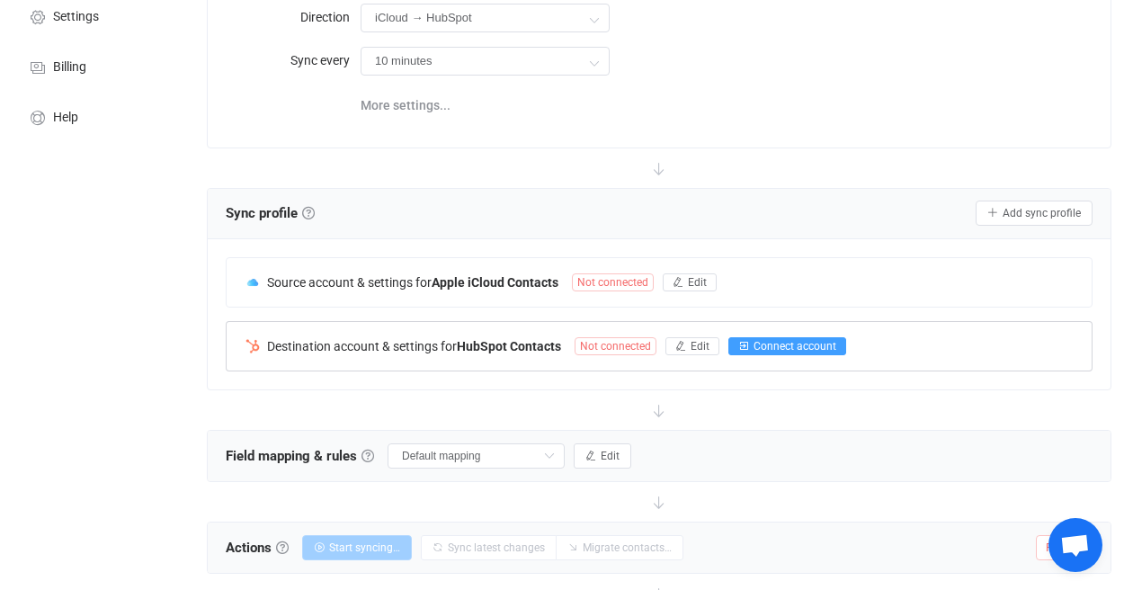
click at [793, 348] on span "Connect account" at bounding box center [794, 346] width 83 height 13
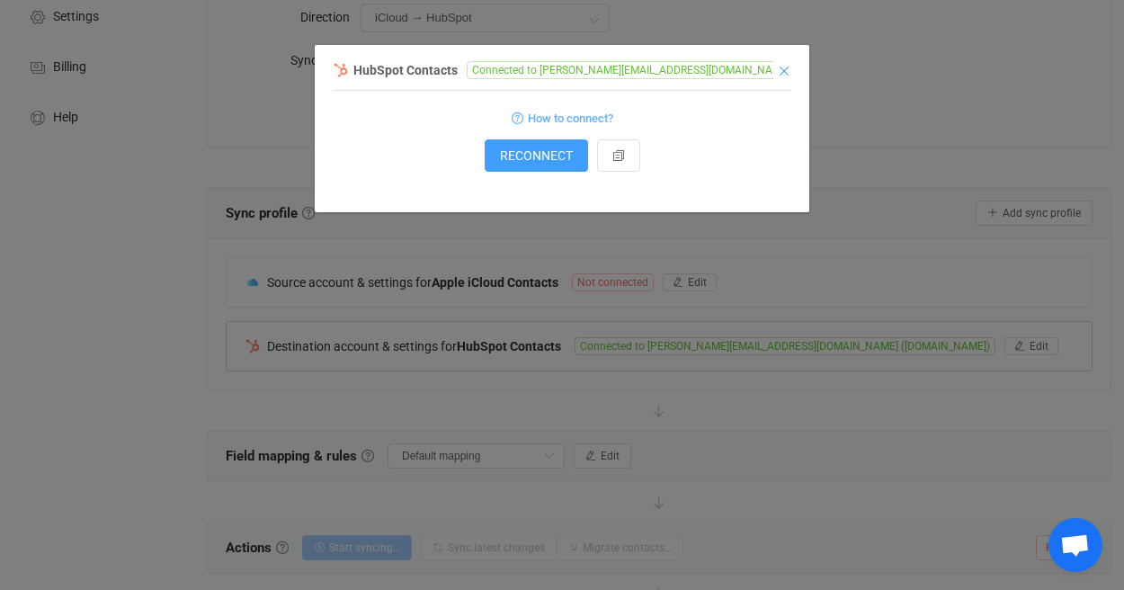
click at [782, 70] on icon "Close" at bounding box center [784, 71] width 14 height 14
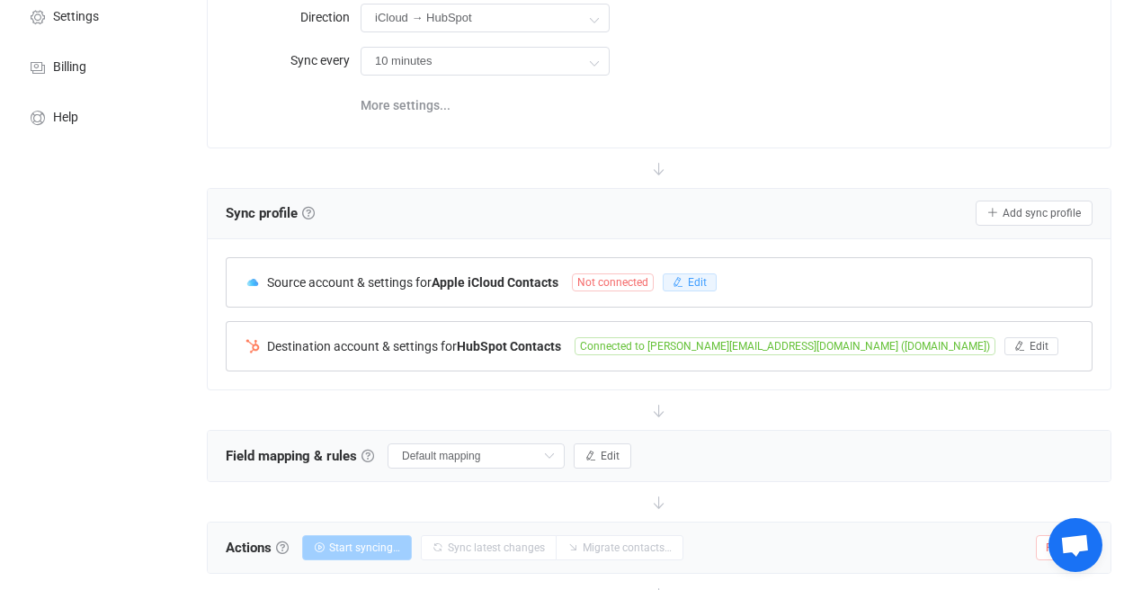
click at [702, 282] on span "Edit" at bounding box center [697, 282] width 19 height 13
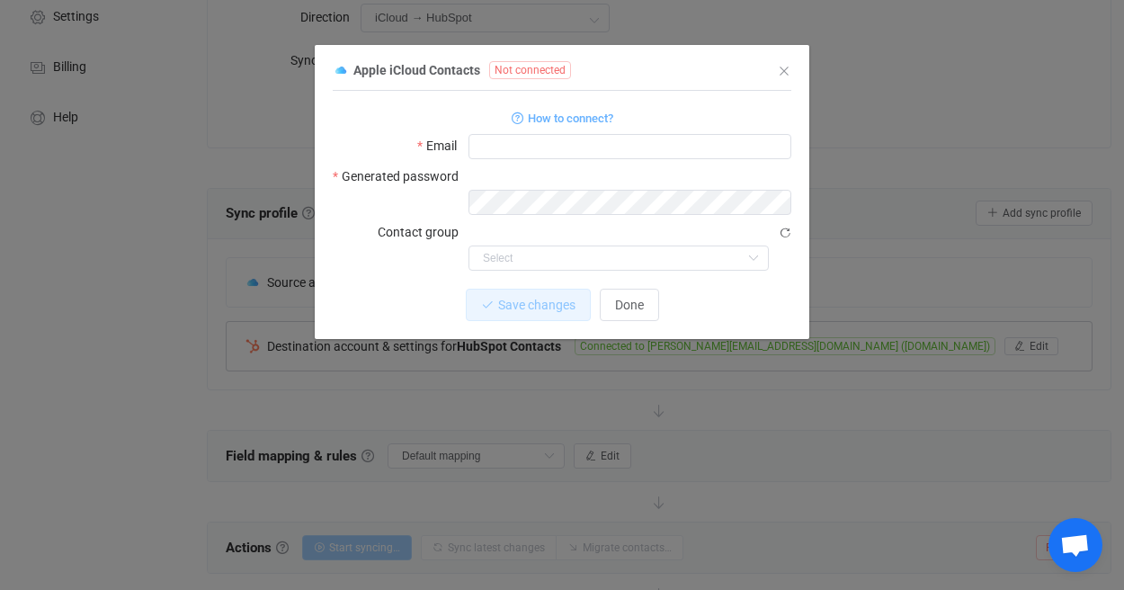
click at [649, 161] on form "How to connect? Email Generated password Contact group Nothing found or no acce…" at bounding box center [562, 188] width 458 height 165
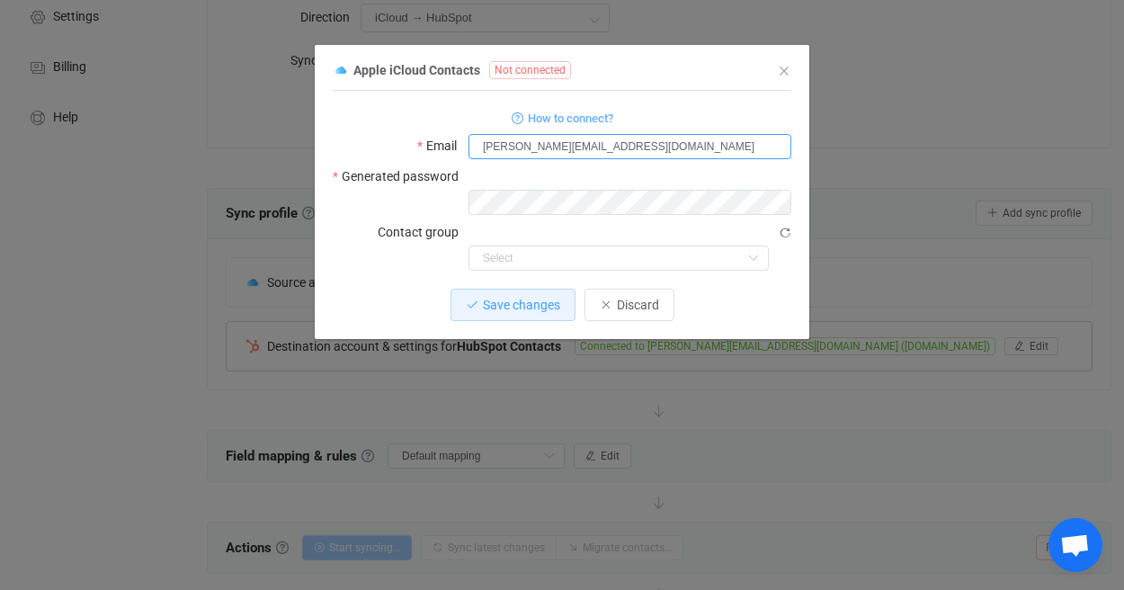
type input "kerrie@tenaxstrategies.com"
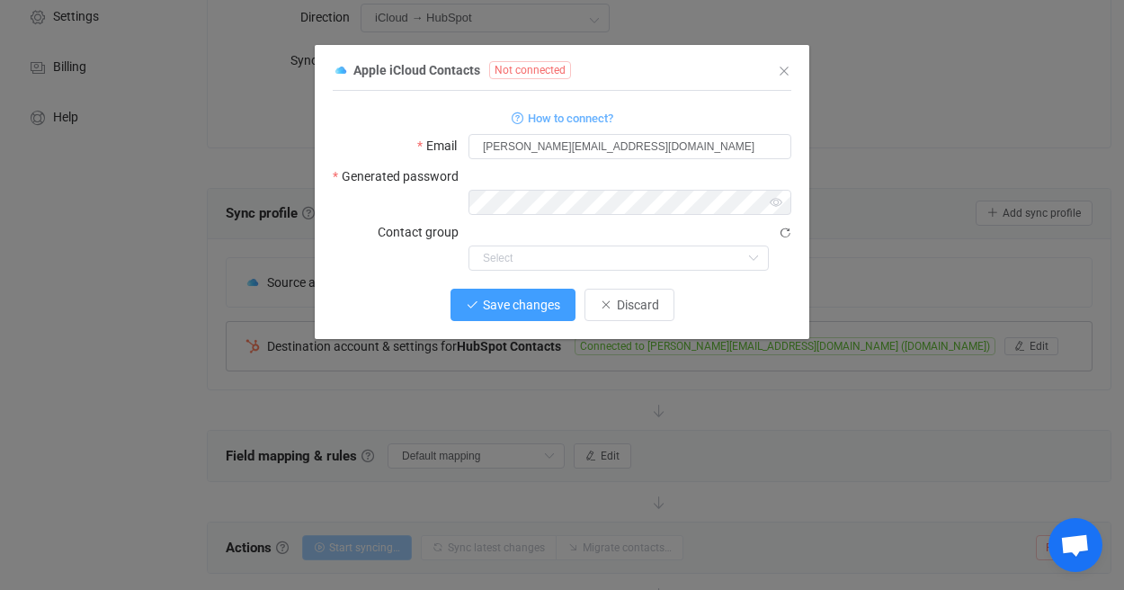
click at [535, 298] on span "Save changes" at bounding box center [521, 305] width 77 height 14
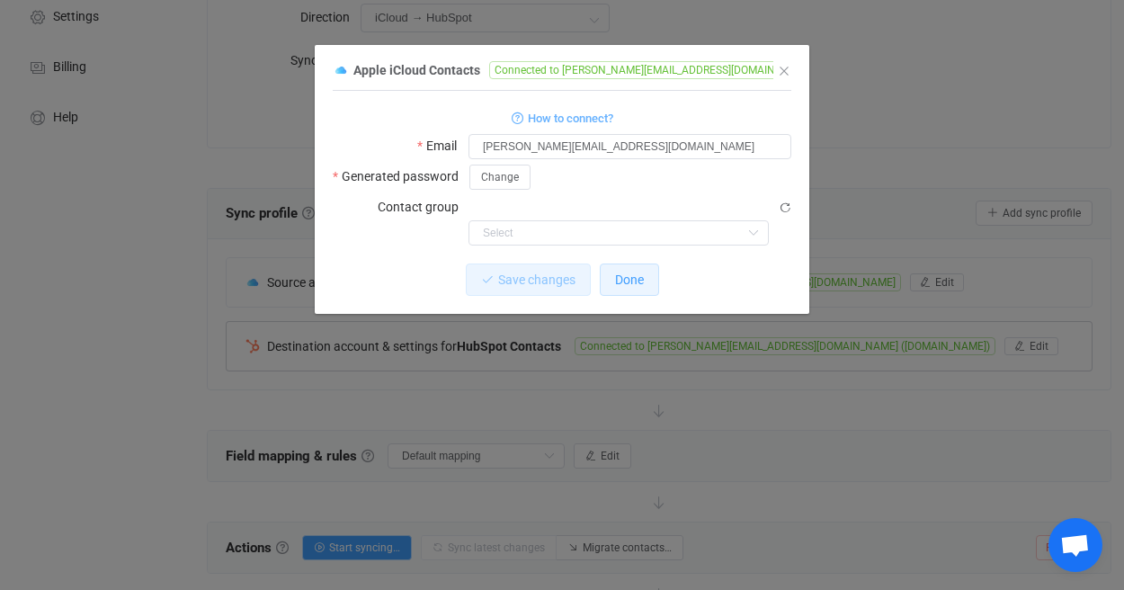
click at [638, 272] on span "Done" at bounding box center [629, 279] width 29 height 14
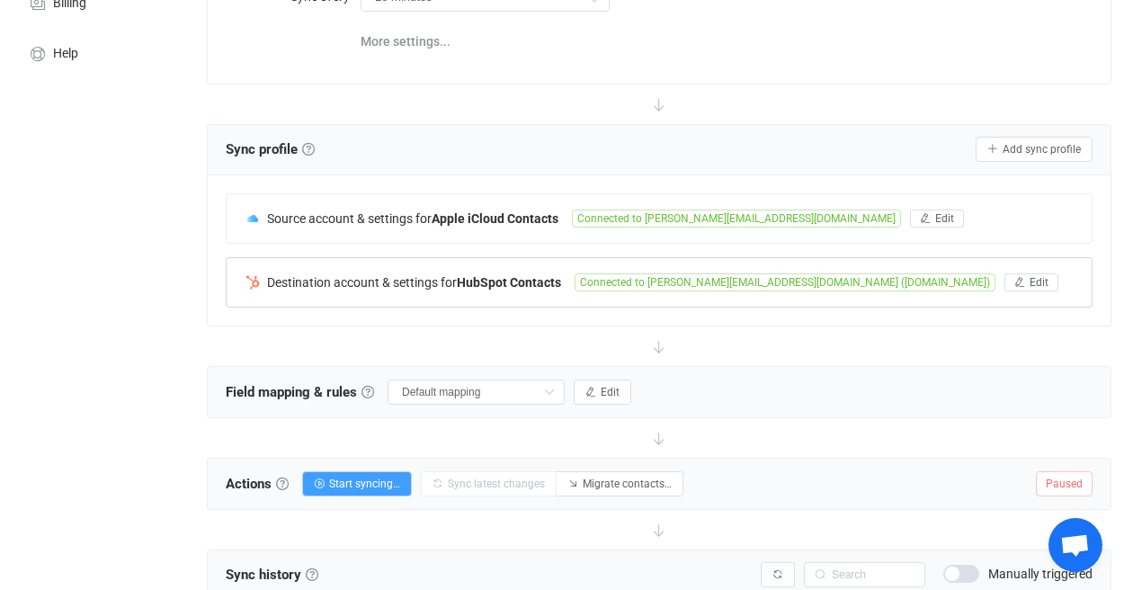
scroll to position [381, 0]
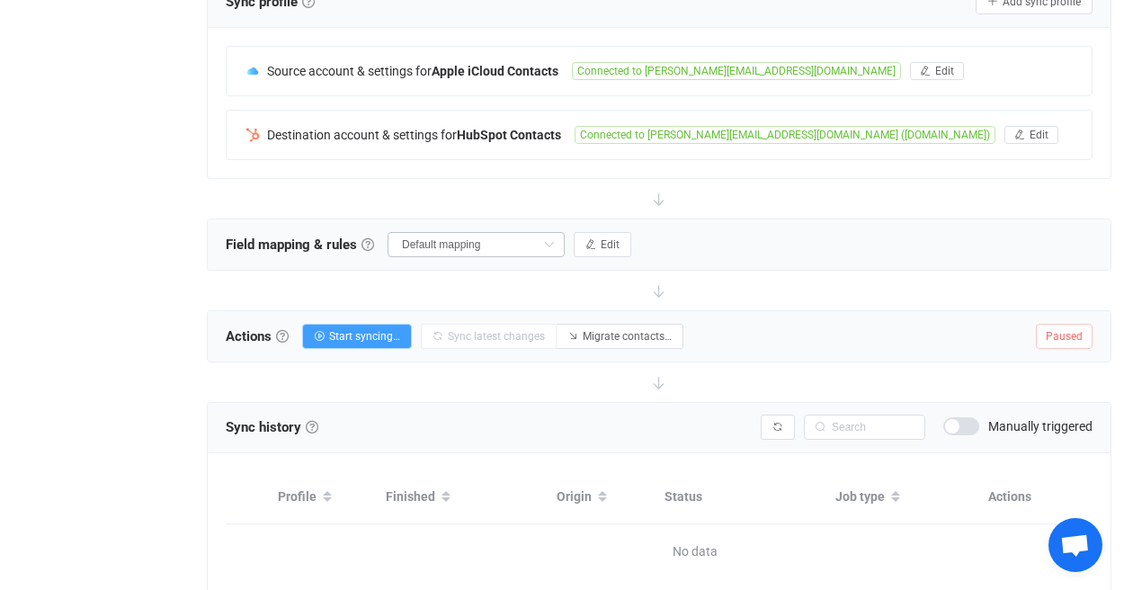
click at [553, 244] on icon at bounding box center [549, 244] width 22 height 25
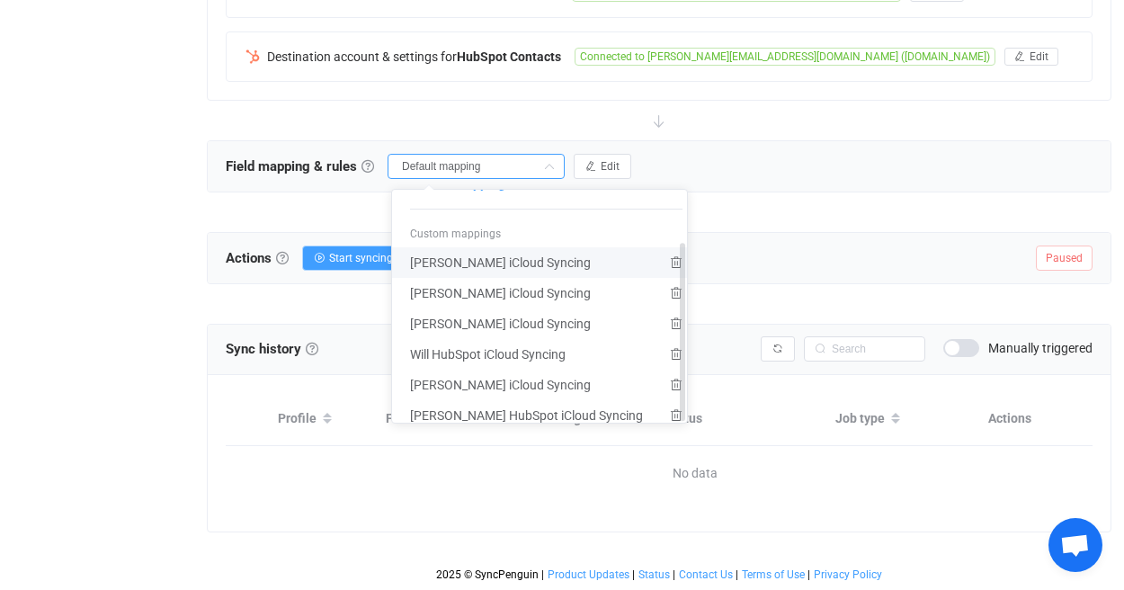
scroll to position [473, 0]
click at [507, 369] on span "[PERSON_NAME] iCloud Syncing" at bounding box center [500, 384] width 181 height 31
type input "[PERSON_NAME] iCloud Syncing"
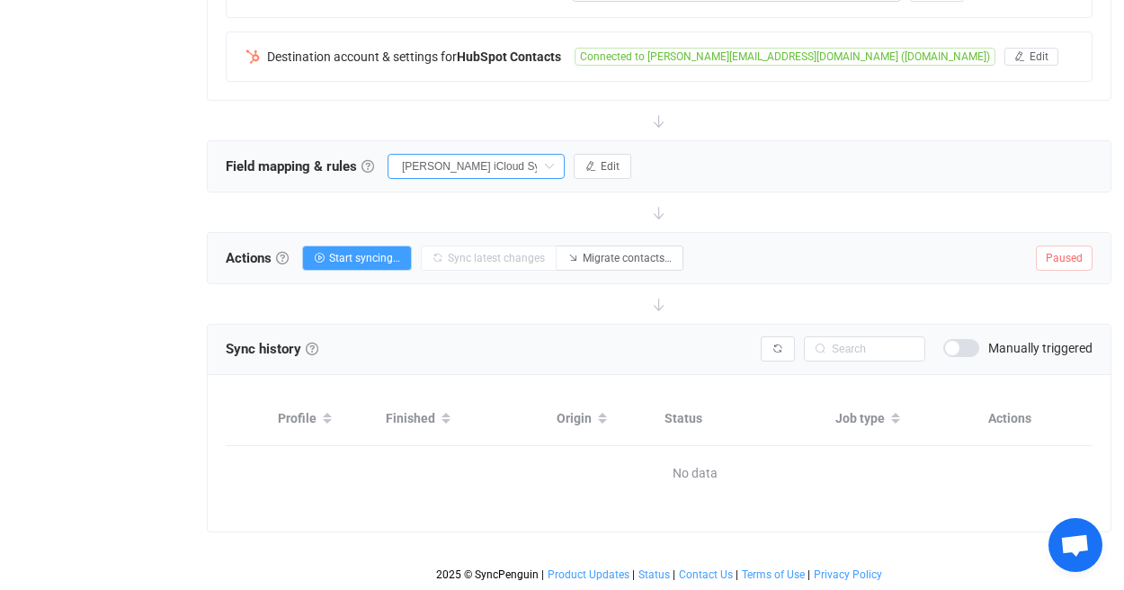
type input "Do nothing"
type input "Company"
type input "Other Emails"
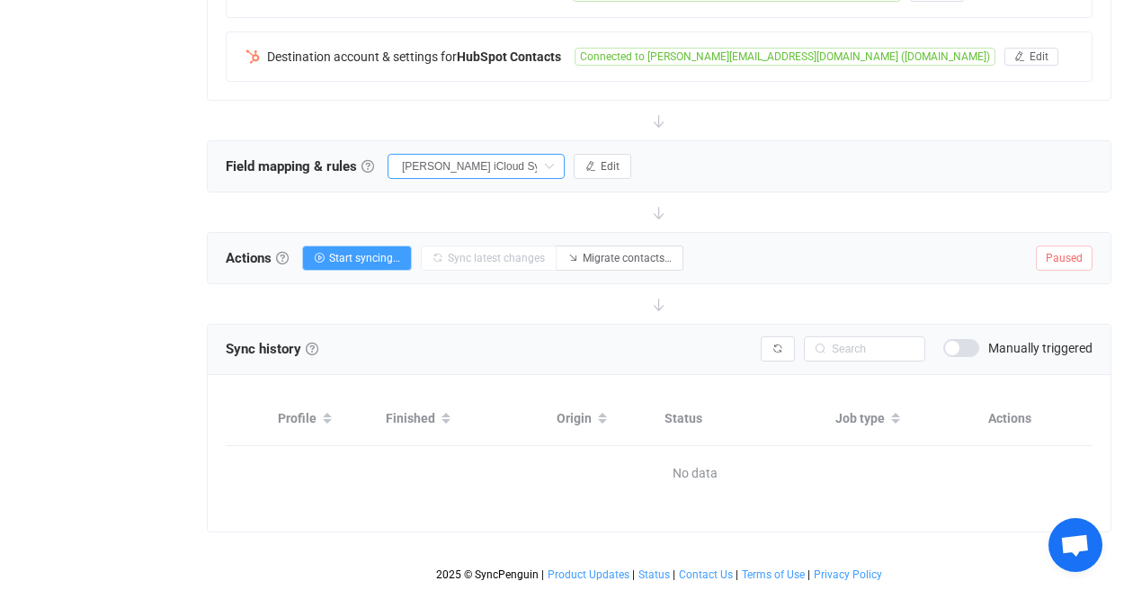
type input "Home Emails"
type input "["custom_secondary_email"]"
type input "Work Emails"
type input "["default_email"]"
type input "Mobile Phones"
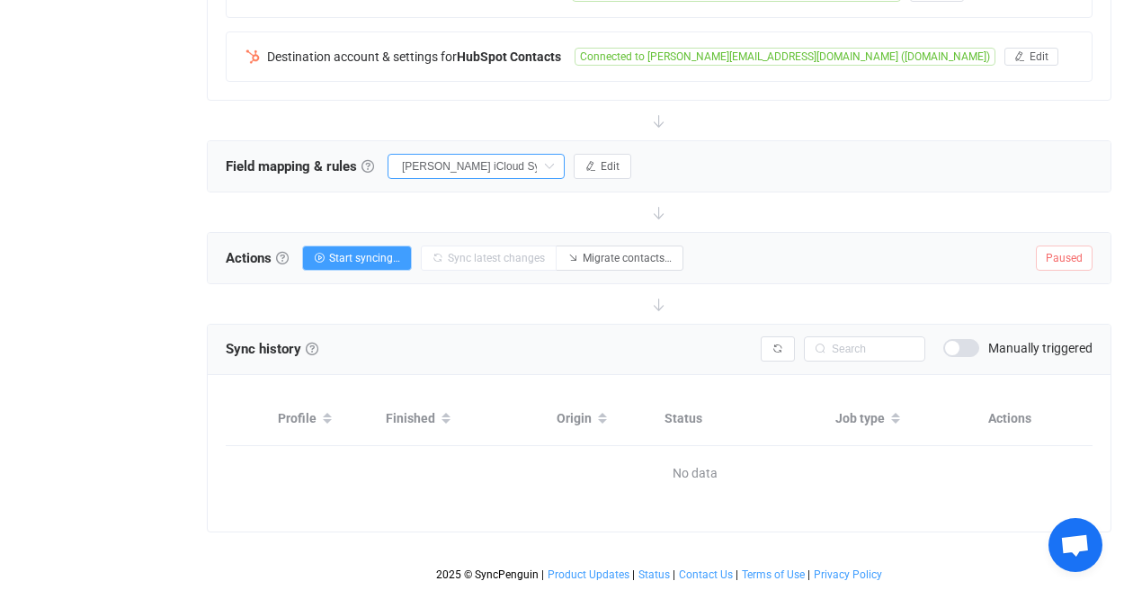
type input "Work Phones"
type input "Mobile Phones"
type input "First name"
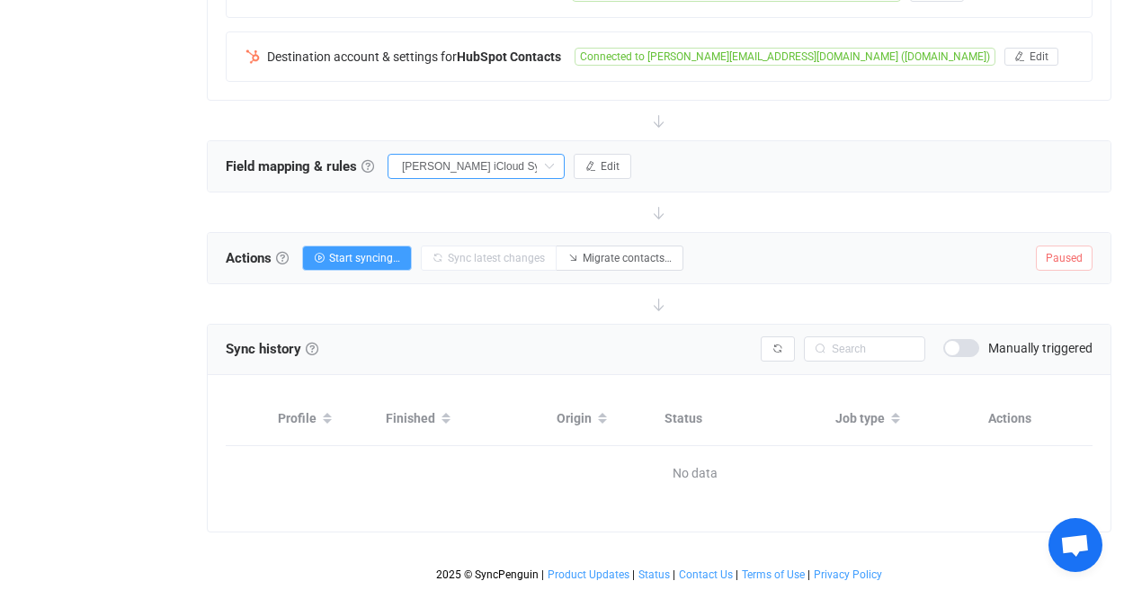
type input "Last name"
click at [609, 164] on button "Edit" at bounding box center [603, 166] width 58 height 25
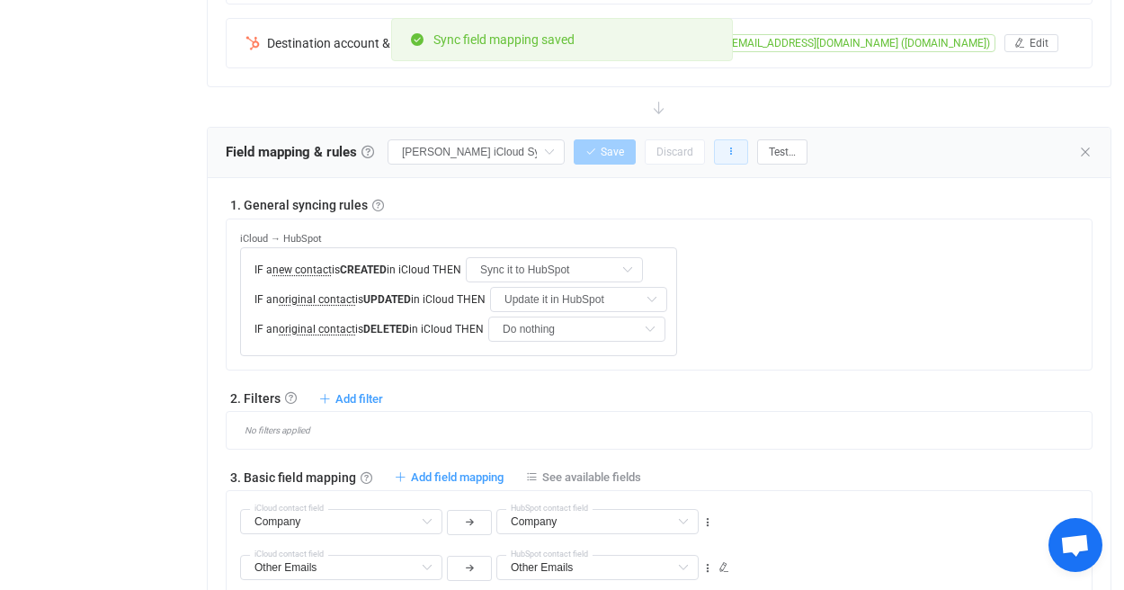
click at [734, 149] on icon "button" at bounding box center [730, 152] width 11 height 11
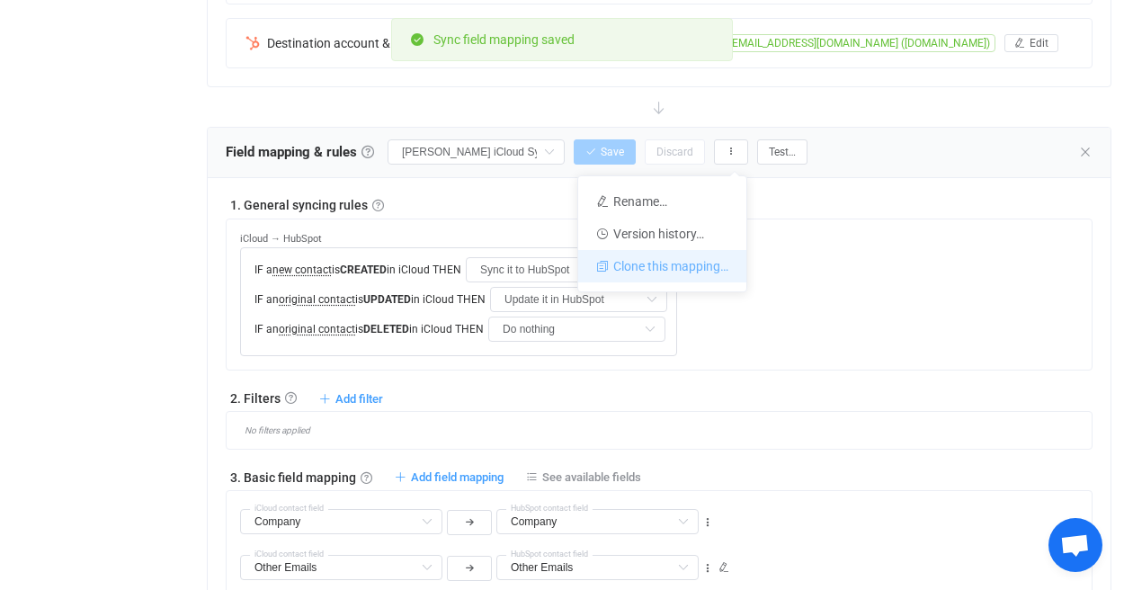
click at [671, 274] on li "Clone this mapping…" at bounding box center [662, 266] width 168 height 32
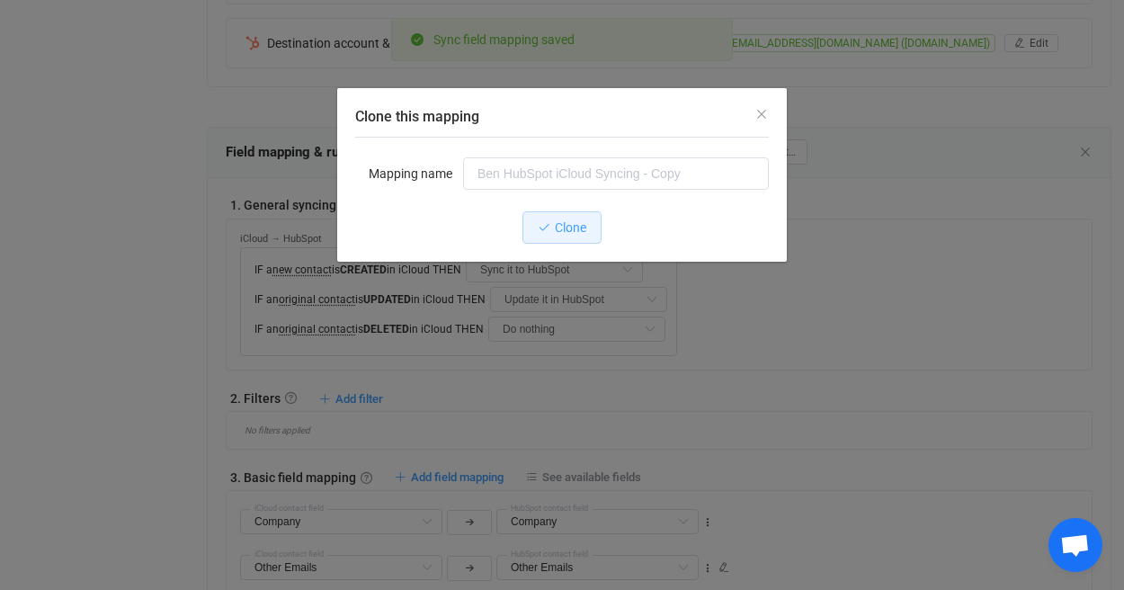
click at [616, 214] on div "Clone" at bounding box center [561, 227] width 413 height 32
click at [644, 189] on input "Clone this mapping" at bounding box center [616, 173] width 306 height 32
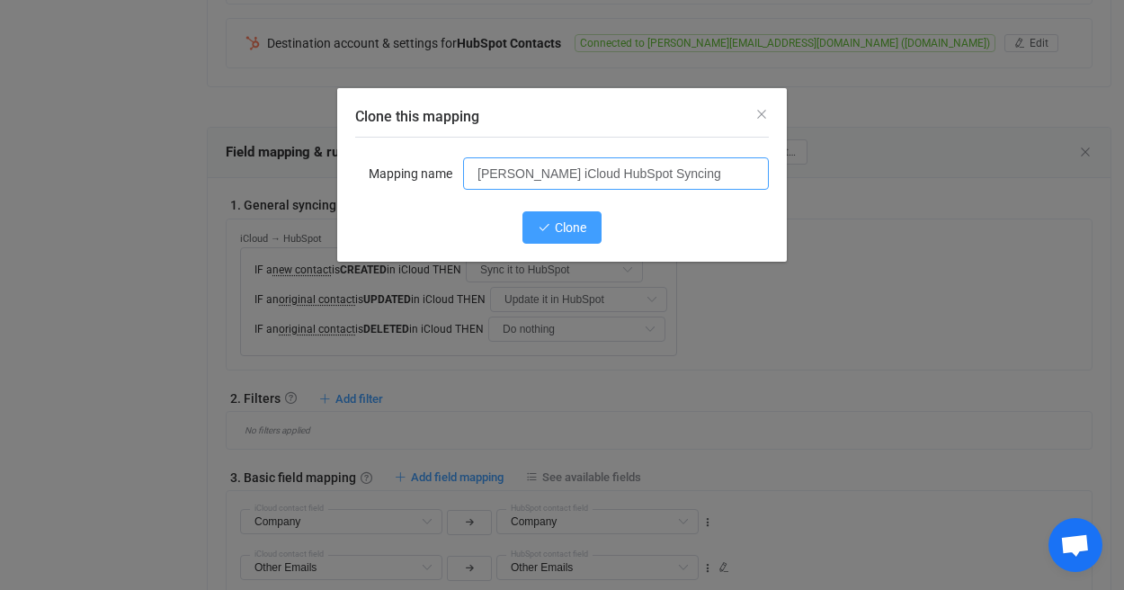
type input "Kerrie iCloud HubSpot Syncing"
click at [553, 225] on button "Clone" at bounding box center [561, 227] width 79 height 32
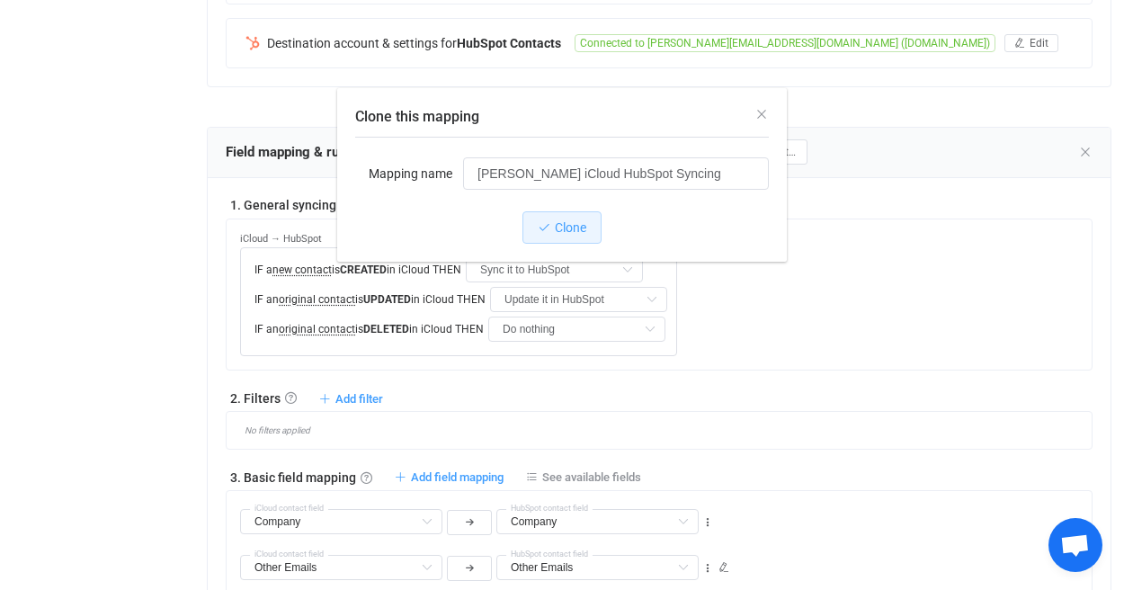
type input "Kerrie iCloud HubSpot Syncing"
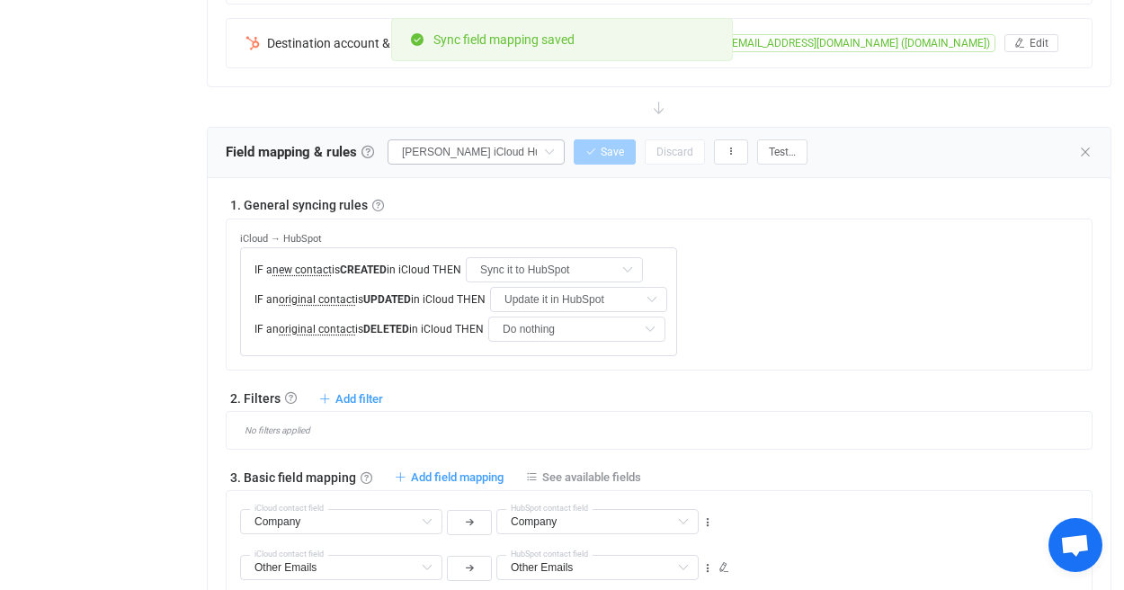
click at [548, 153] on icon at bounding box center [549, 151] width 22 height 25
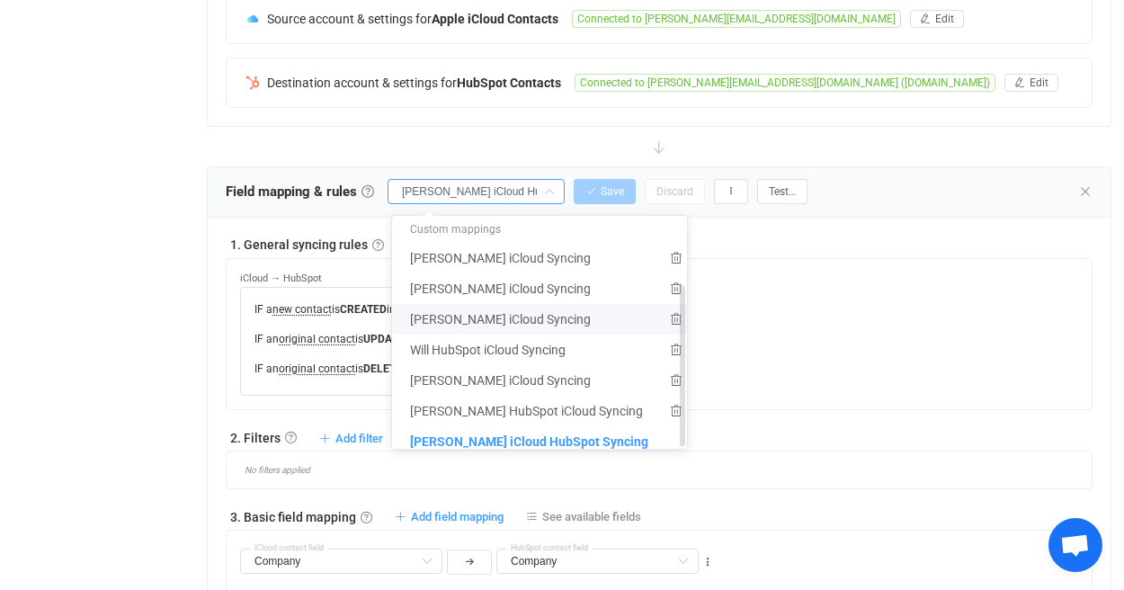
scroll to position [0, 0]
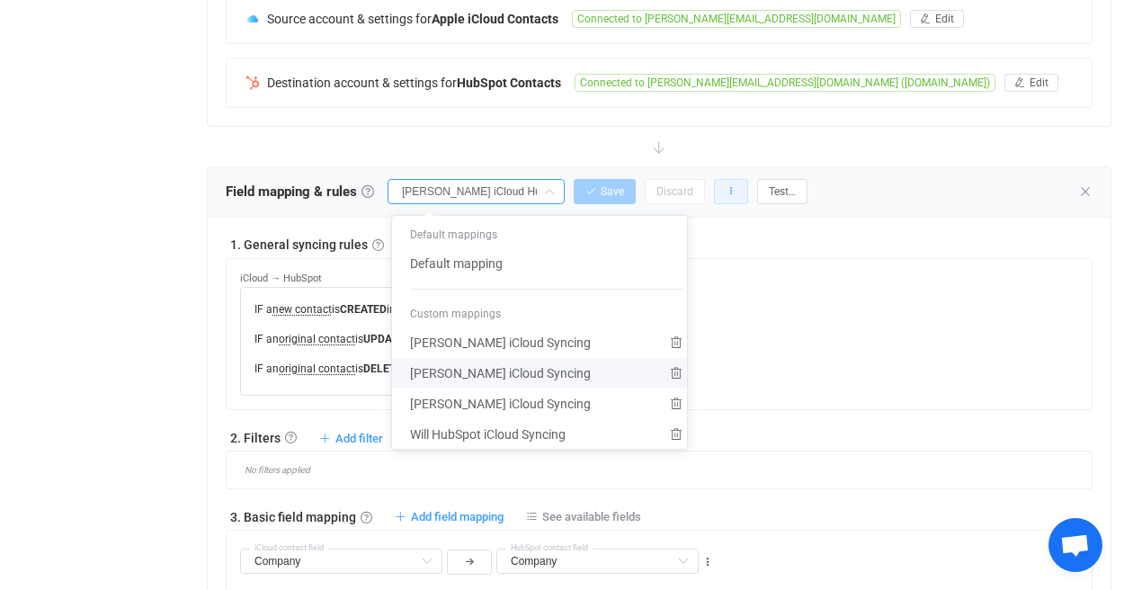
click at [748, 198] on button "button" at bounding box center [731, 191] width 34 height 25
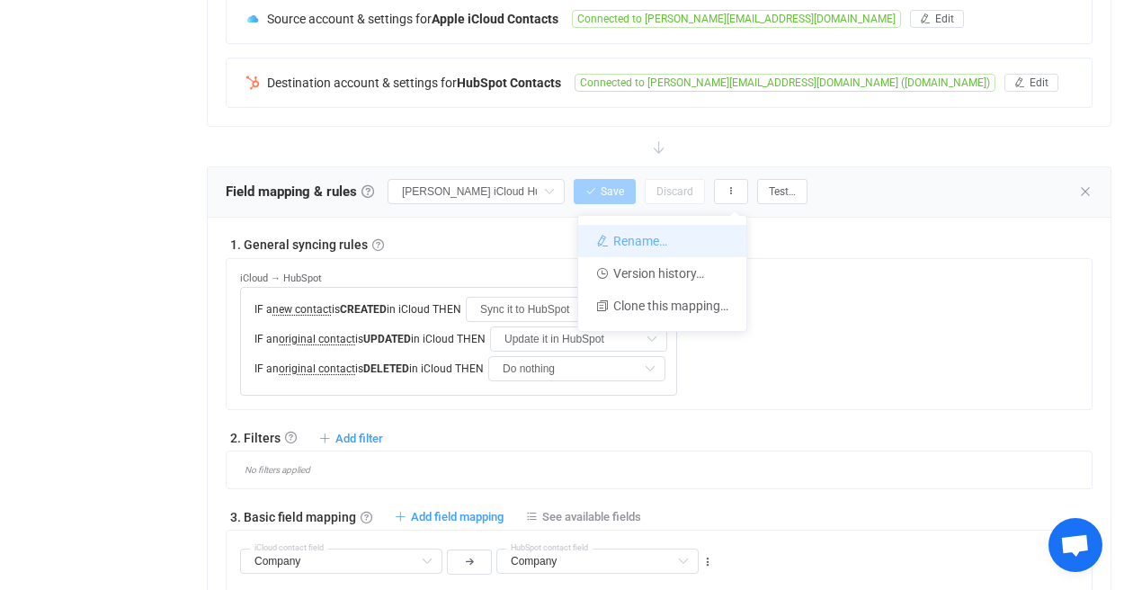
click at [687, 249] on li "Rename…" at bounding box center [662, 241] width 168 height 32
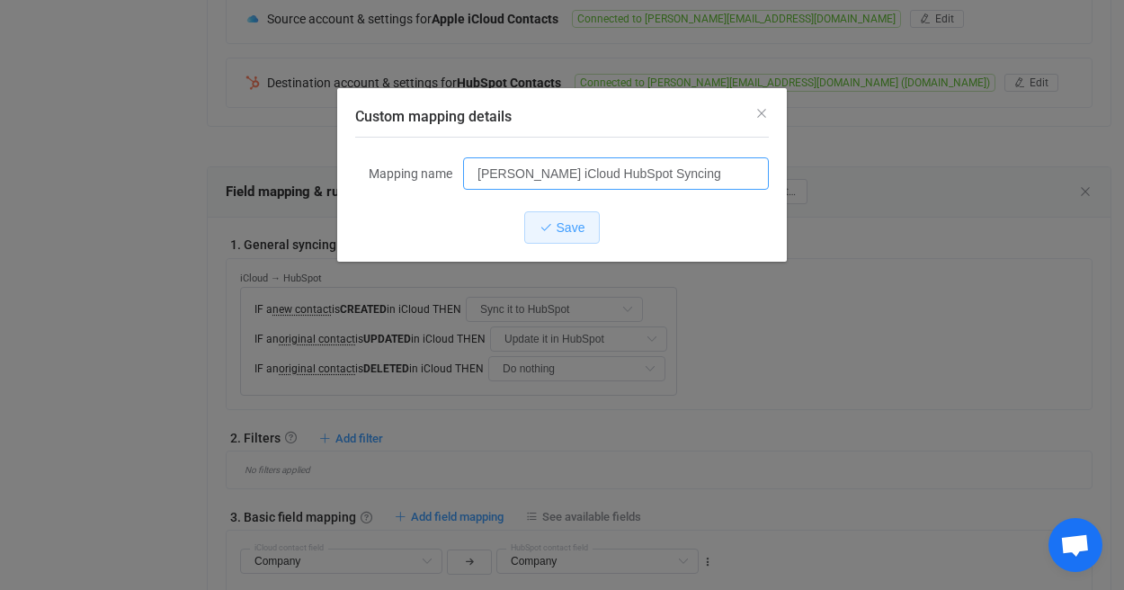
click at [560, 178] on input "Kerrie iCloud HubSpot Syncing" at bounding box center [616, 173] width 306 height 32
paste input "iCloud"
type input "[PERSON_NAME] HubSpot iCloud Syncing"
click at [591, 254] on div "Mapping name Kerrie HubSpot iCloud Syncing Save" at bounding box center [561, 200] width 413 height 124
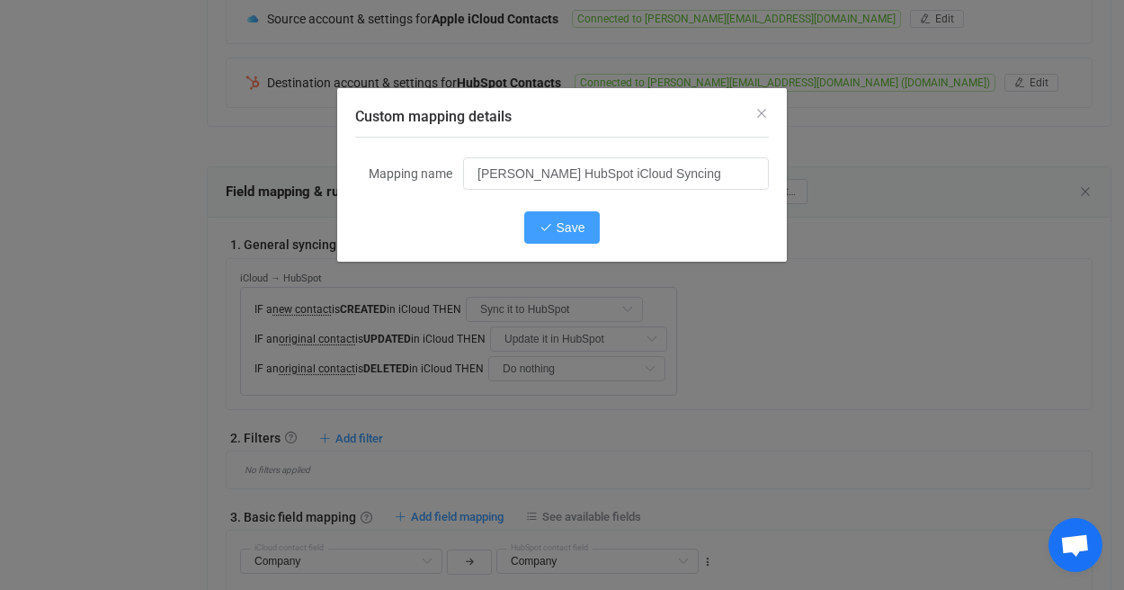
click at [584, 230] on span "Save" at bounding box center [570, 227] width 29 height 14
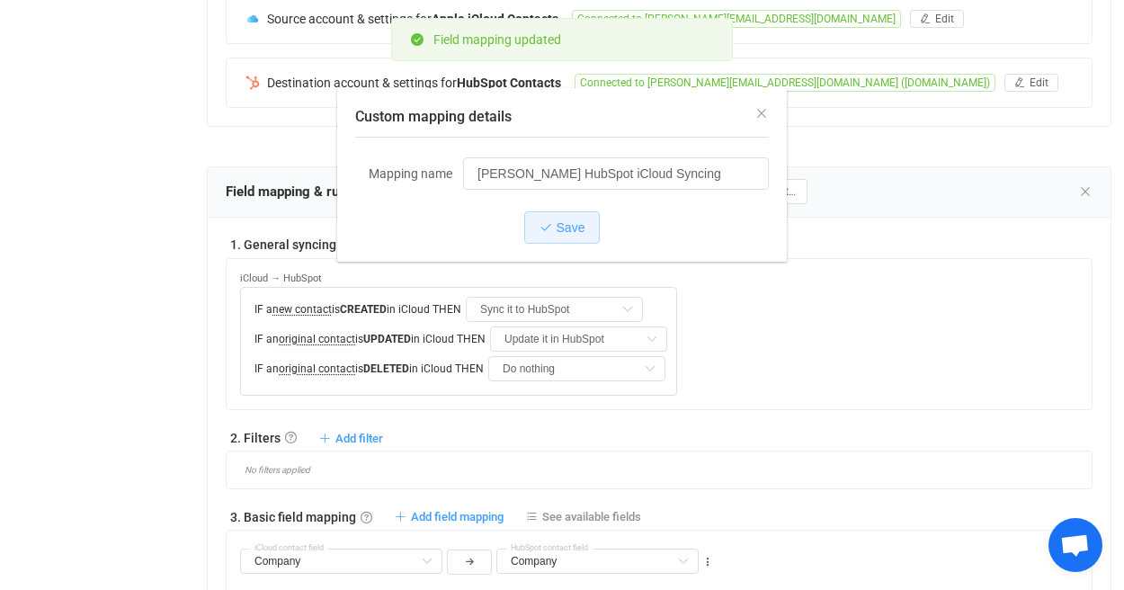
type input "[PERSON_NAME] HubSpot iCloud Syncing"
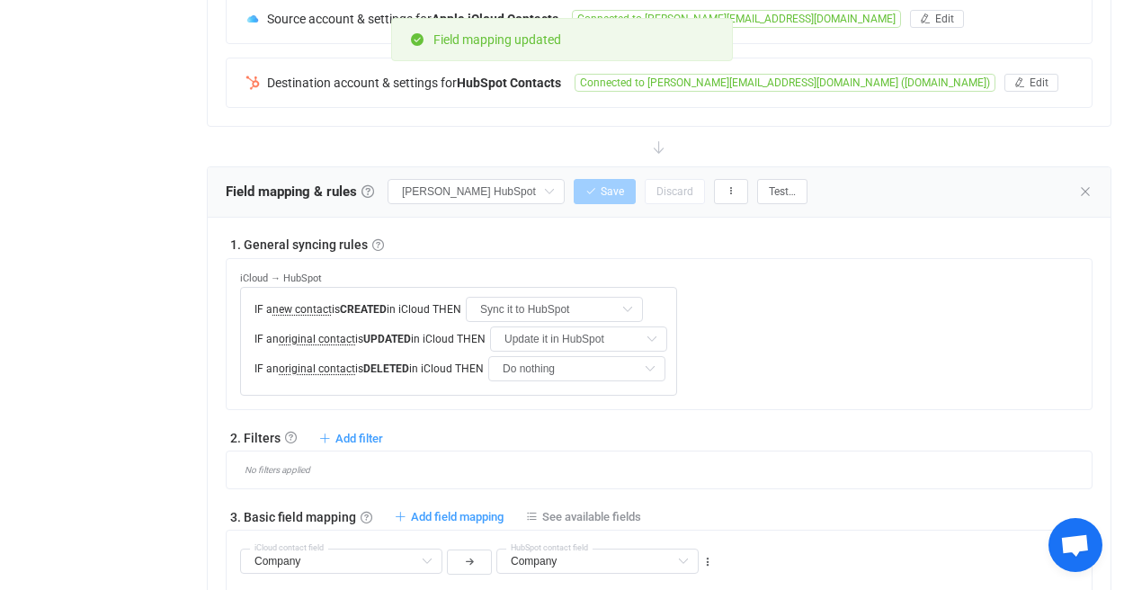
click at [820, 256] on div "1. General syncing rules General syncing rules Control how SyncPengin reacts to…" at bounding box center [659, 323] width 867 height 174
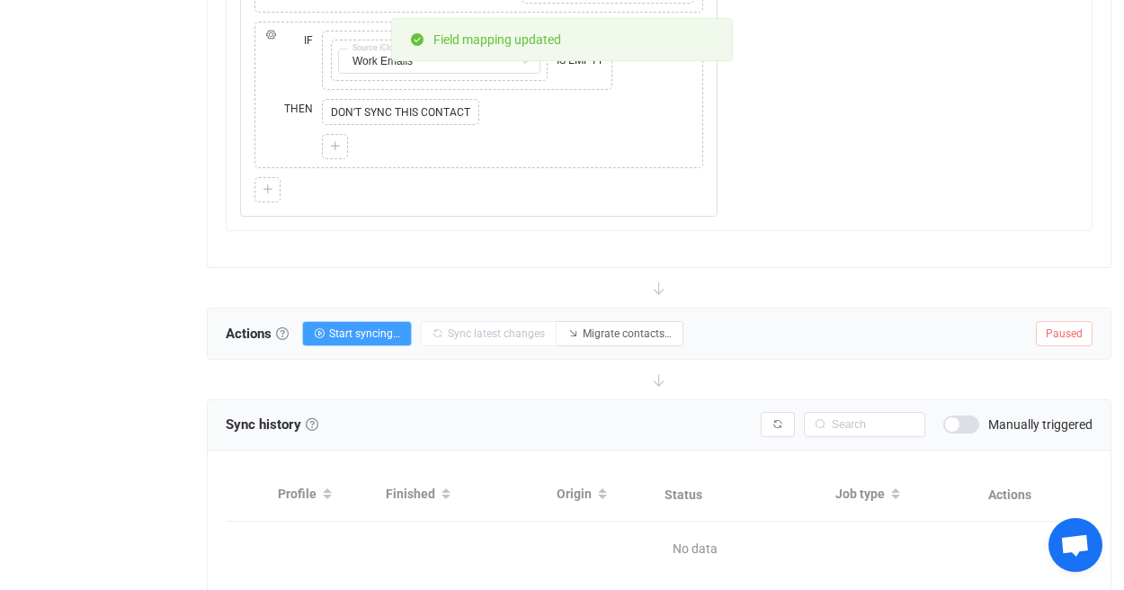
scroll to position [1487, 0]
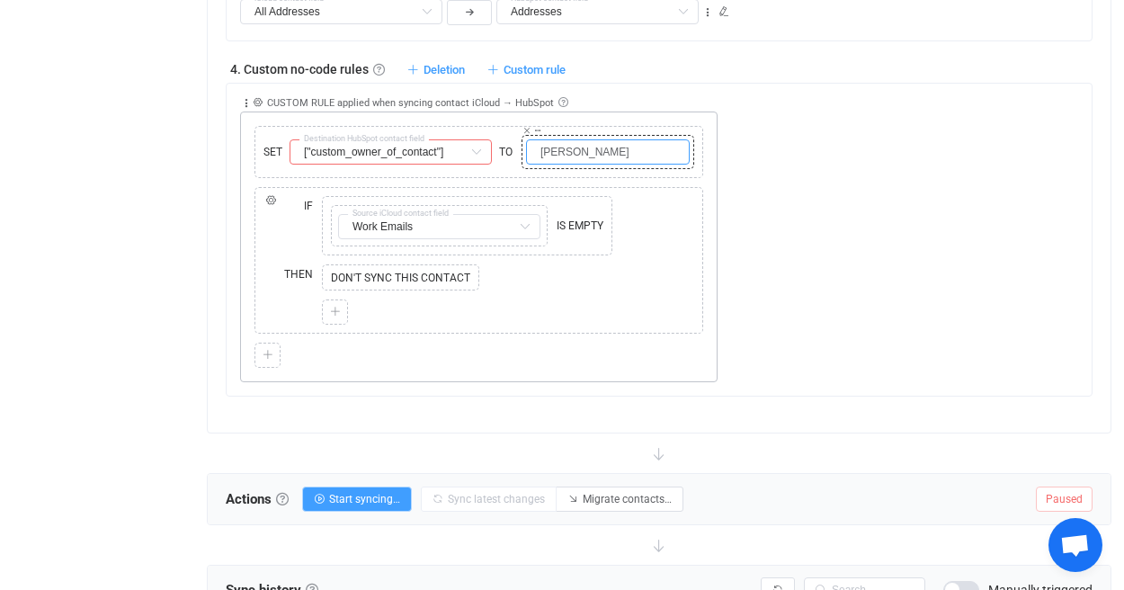
click at [639, 160] on input "Ben Duke" at bounding box center [608, 151] width 164 height 25
click at [638, 157] on input "Ben Duke" at bounding box center [608, 151] width 164 height 25
type input "B"
type input "[PERSON_NAME]"
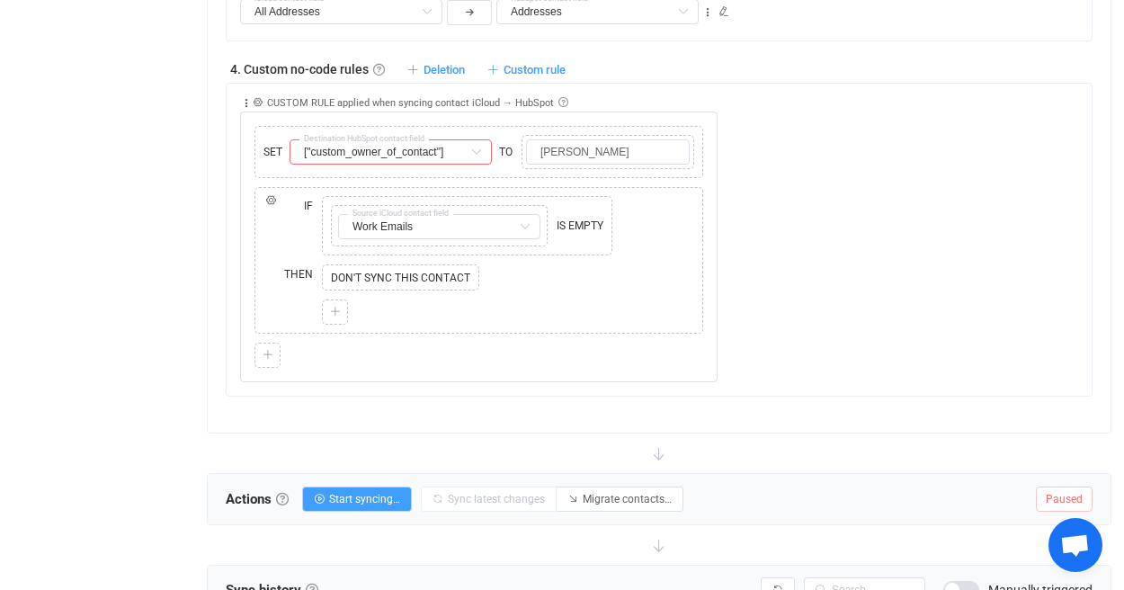
click at [867, 137] on div "Collapse Move up Move down Delete Applied to Only contact(s) from iCloud Only c…" at bounding box center [665, 233] width 851 height 299
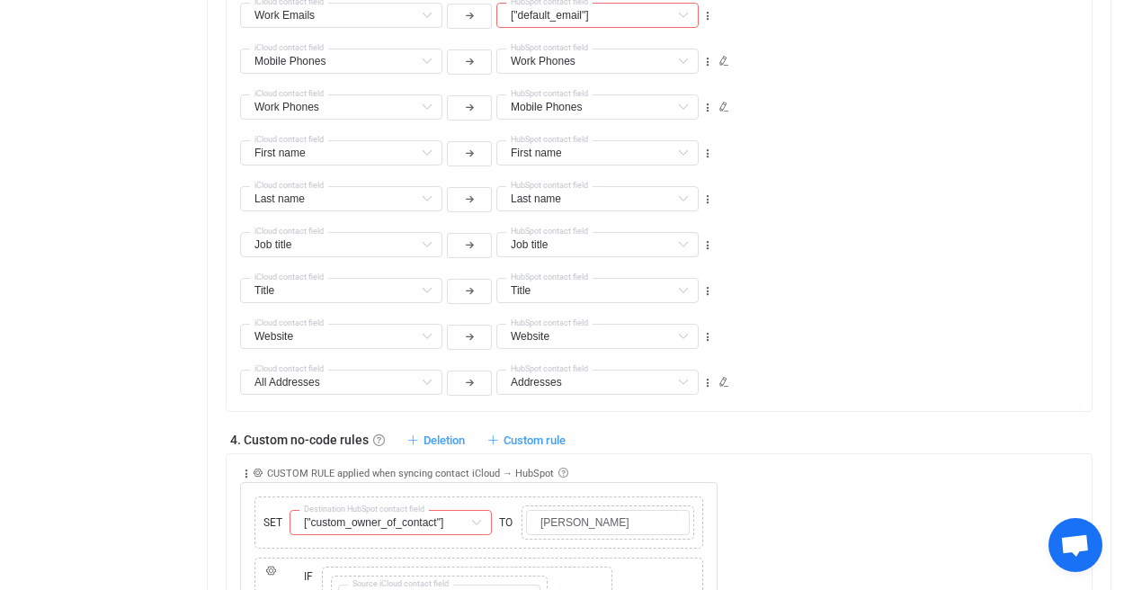
scroll to position [500, 0]
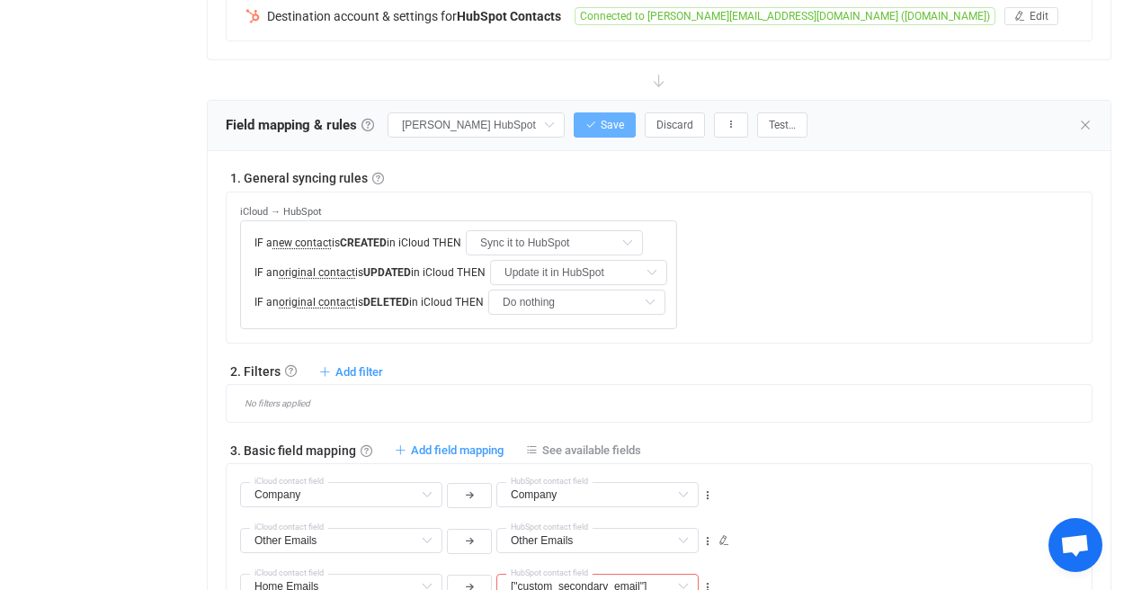
click at [606, 120] on span "Save" at bounding box center [611, 125] width 23 height 13
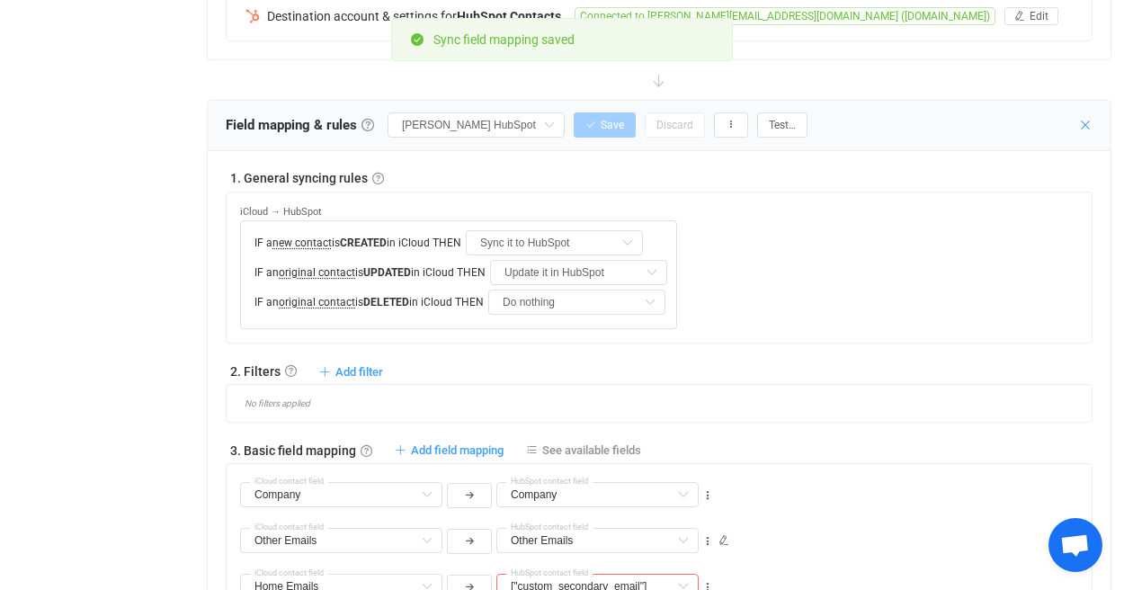
click at [906, 130] on icon at bounding box center [1085, 125] width 14 height 14
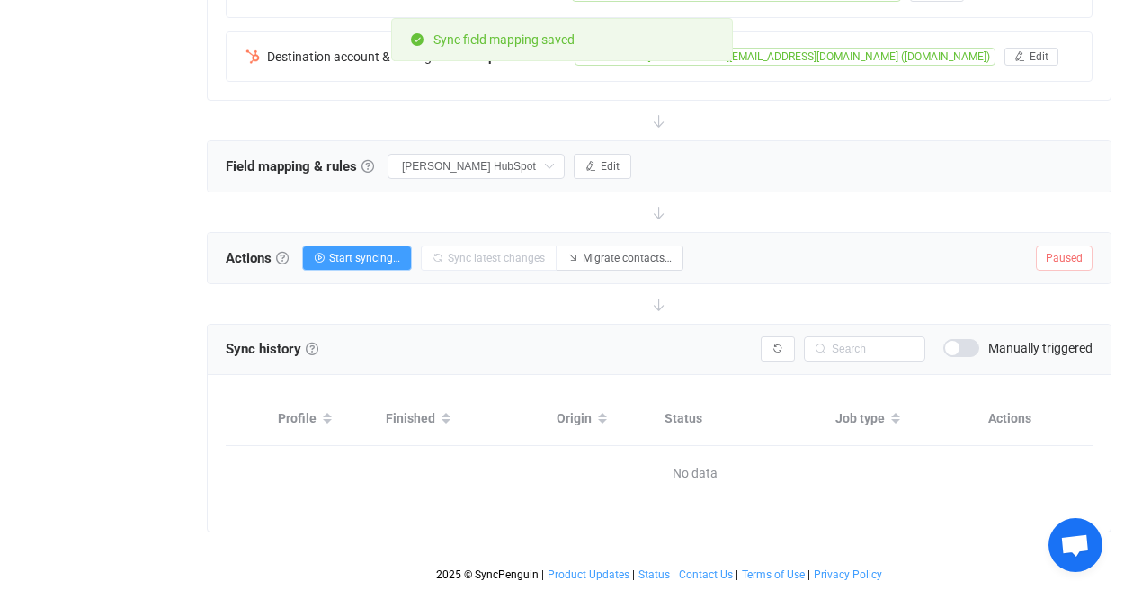
scroll to position [473, 0]
click at [597, 154] on button "Edit" at bounding box center [603, 166] width 58 height 25
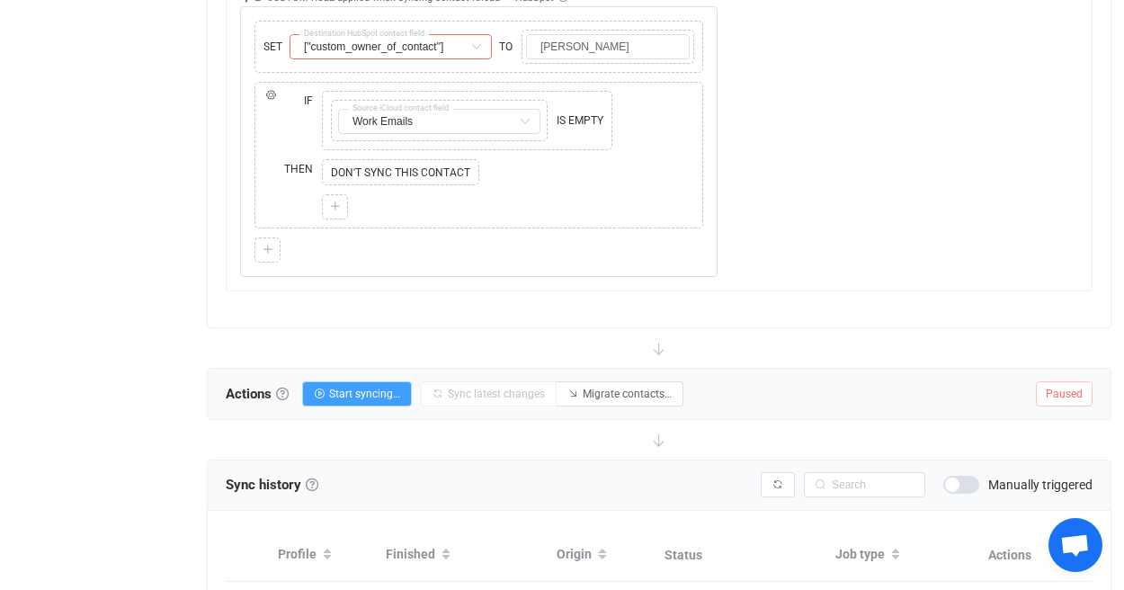
scroll to position [1742, 0]
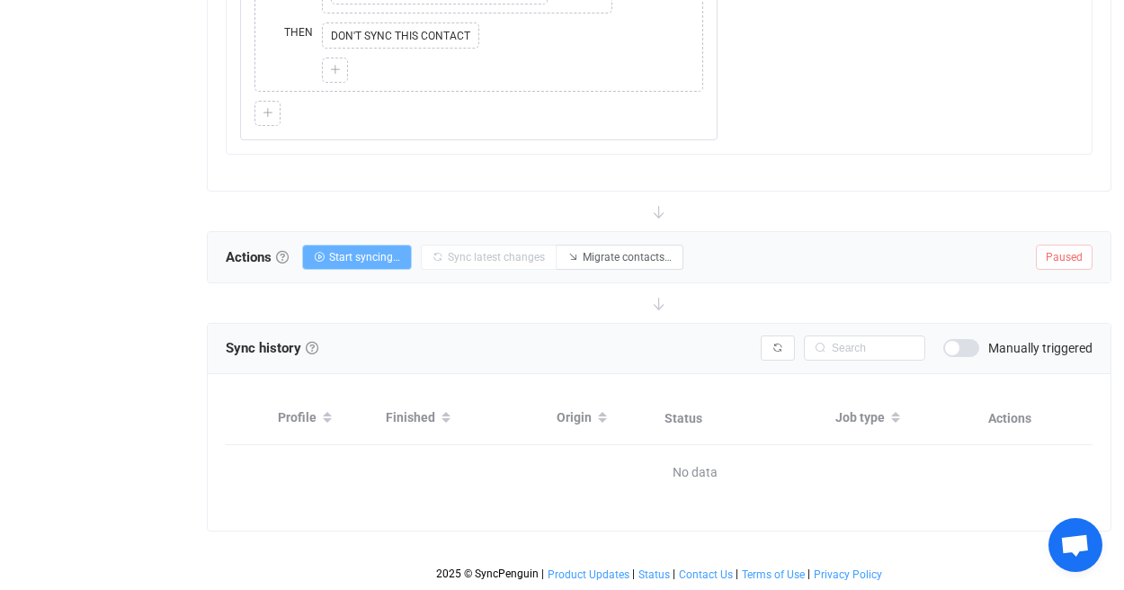
click at [365, 251] on span "Start syncing…" at bounding box center [364, 257] width 71 height 13
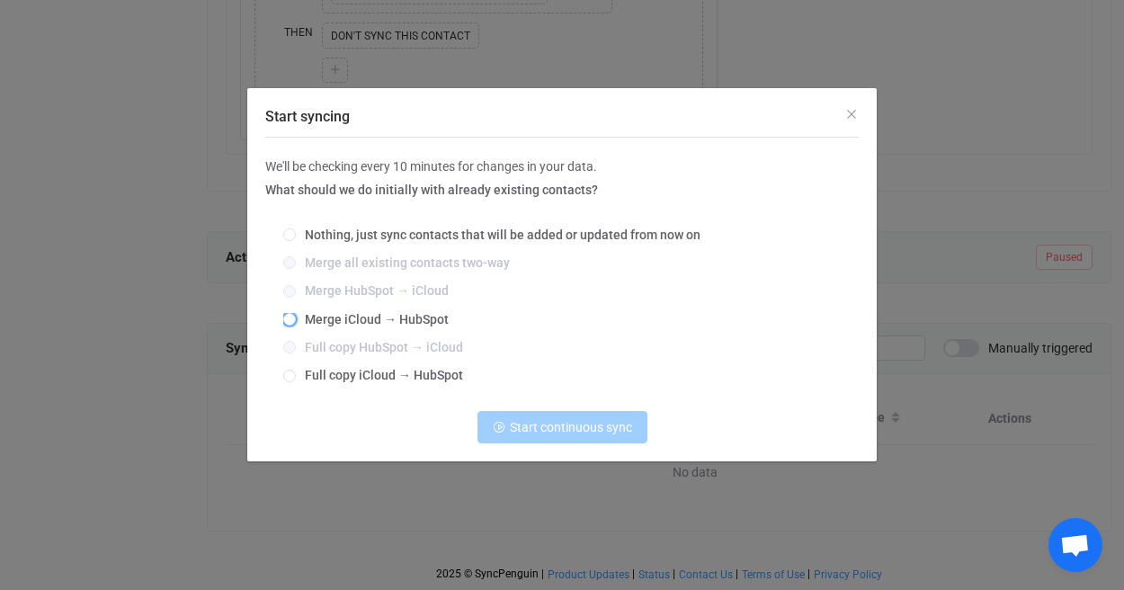
click at [378, 325] on span "Merge iCloud → HubSpot" at bounding box center [372, 319] width 153 height 14
click at [296, 325] on input "Merge iCloud → HubSpot" at bounding box center [289, 320] width 13 height 14
radio input "true"
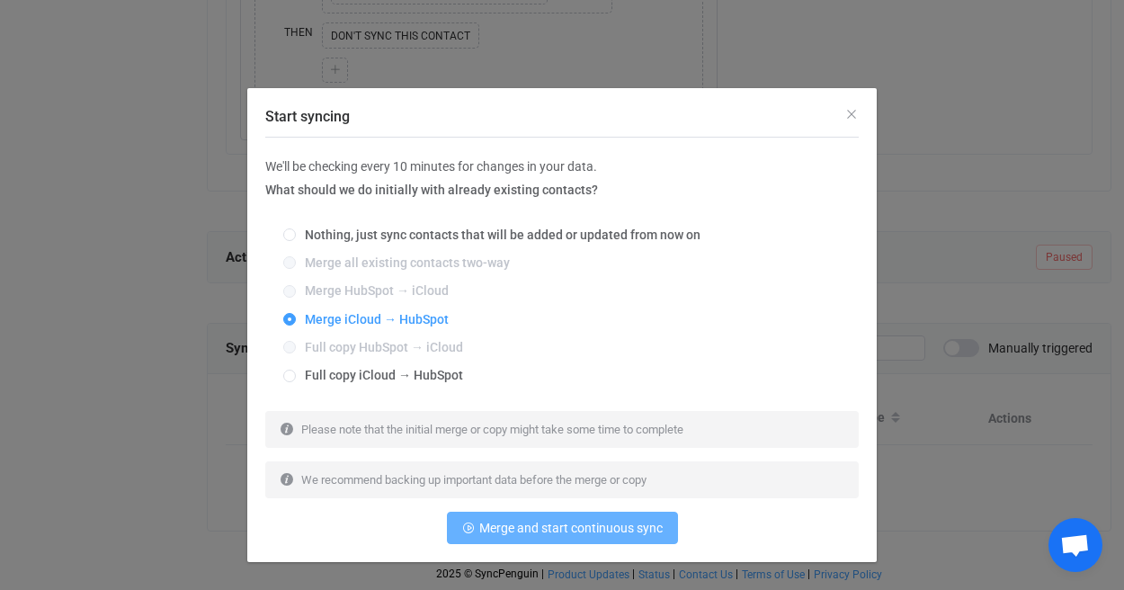
click at [587, 518] on button "Merge and start continuous sync" at bounding box center [562, 527] width 231 height 32
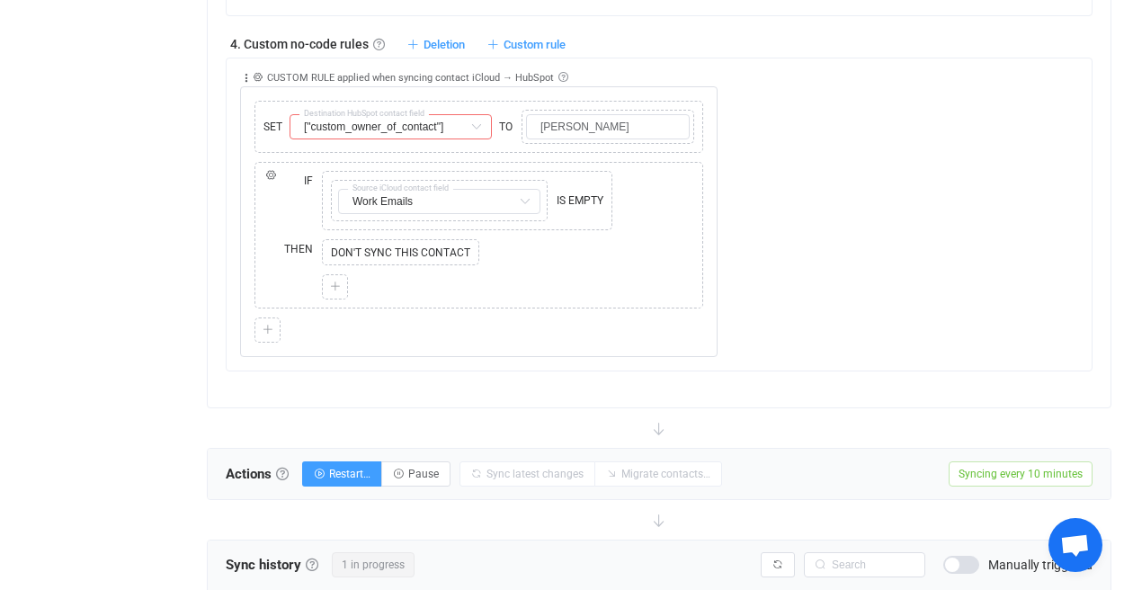
scroll to position [1736, 0]
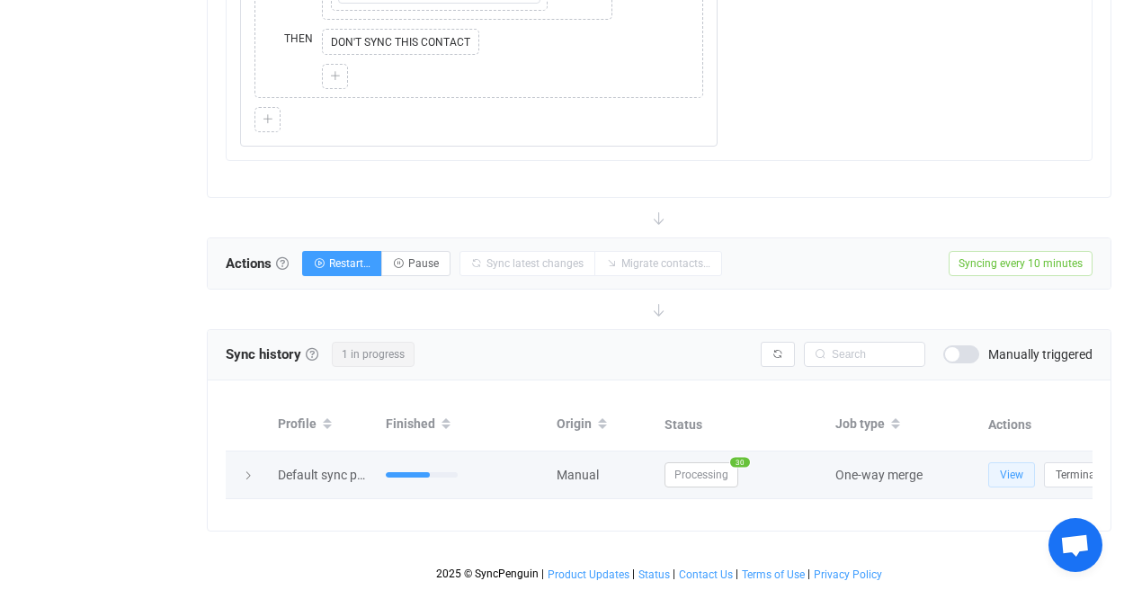
click at [906, 468] on span "View" at bounding box center [1011, 474] width 23 height 13
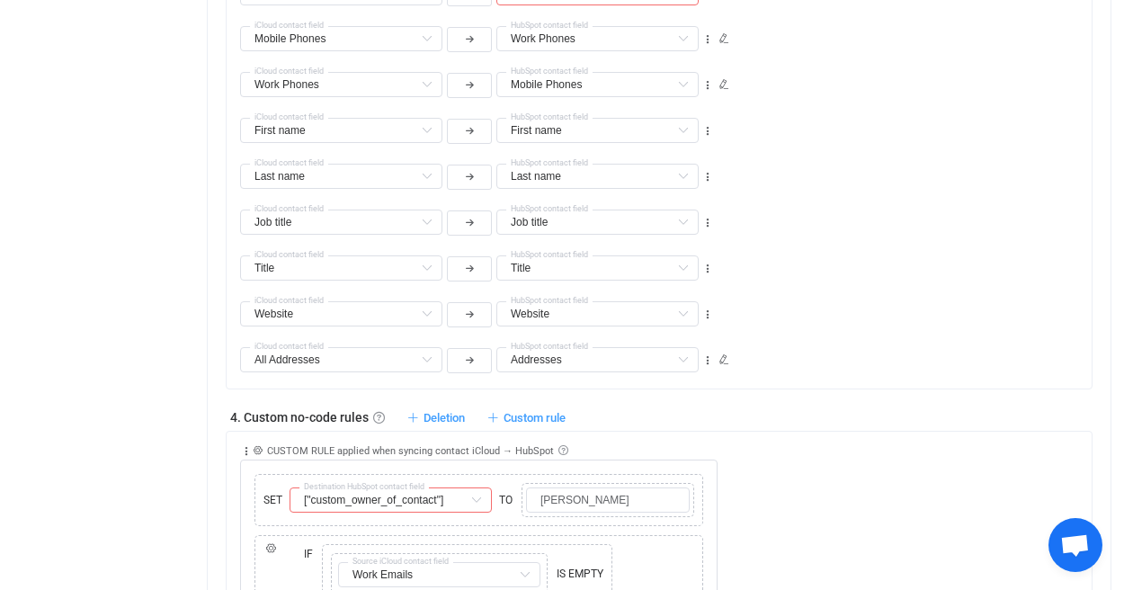
scroll to position [0, 0]
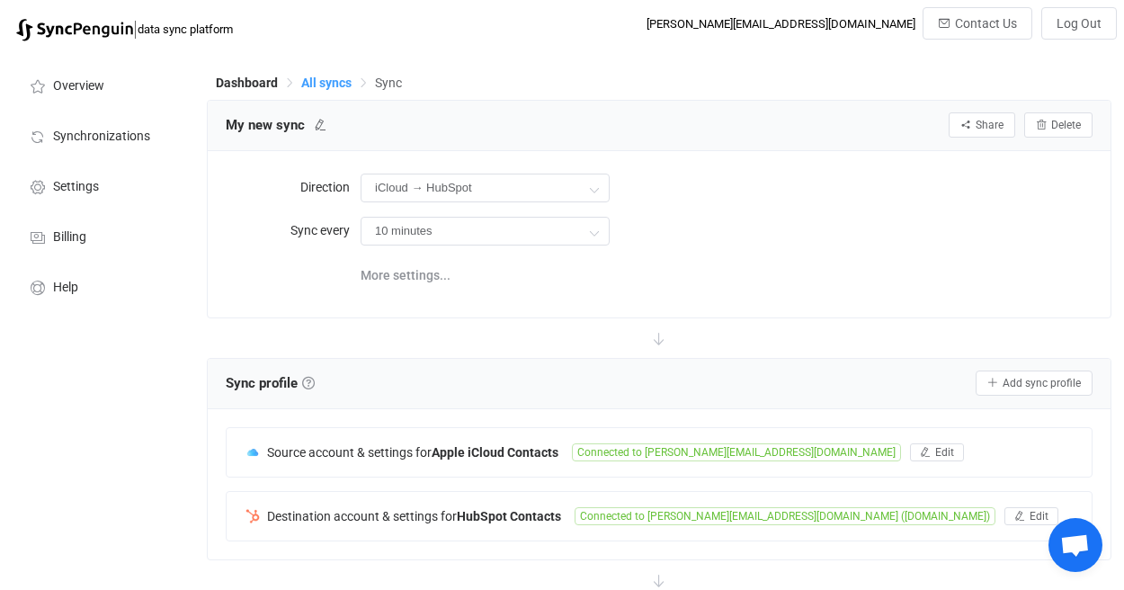
click at [327, 87] on span "All syncs" at bounding box center [326, 83] width 50 height 14
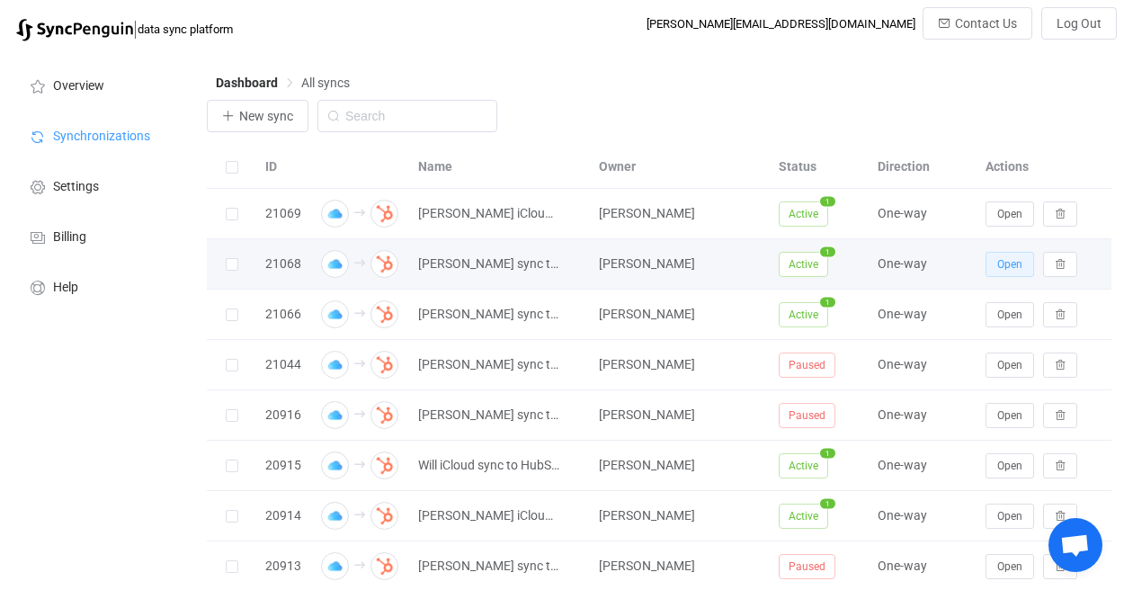
click at [906, 262] on span "Open" at bounding box center [1009, 264] width 25 height 13
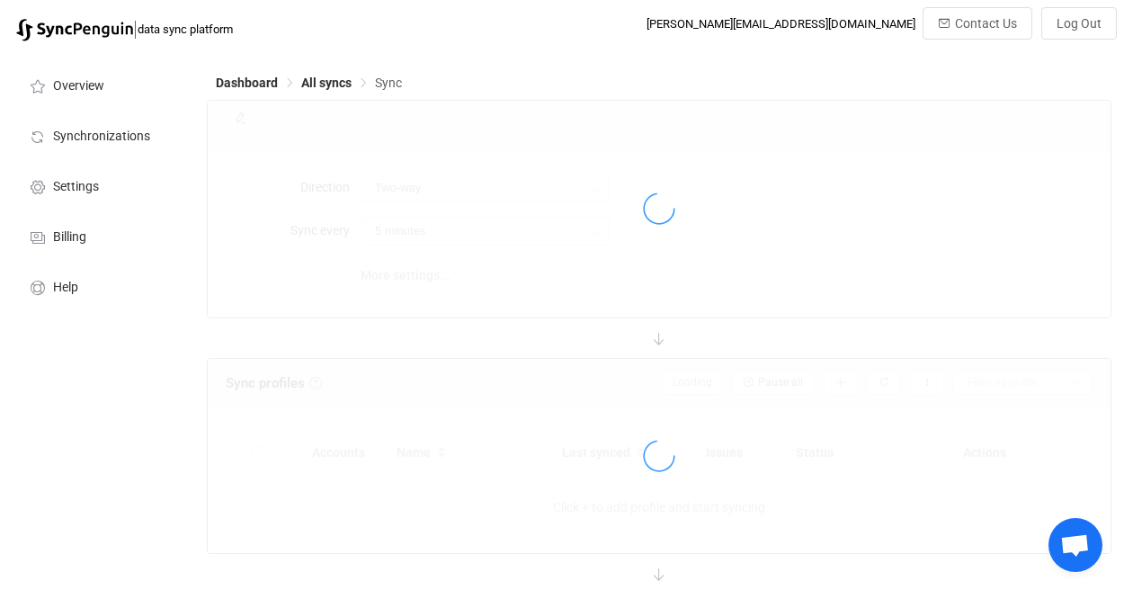
type input "iCloud → HubSpot"
type input "10 minutes"
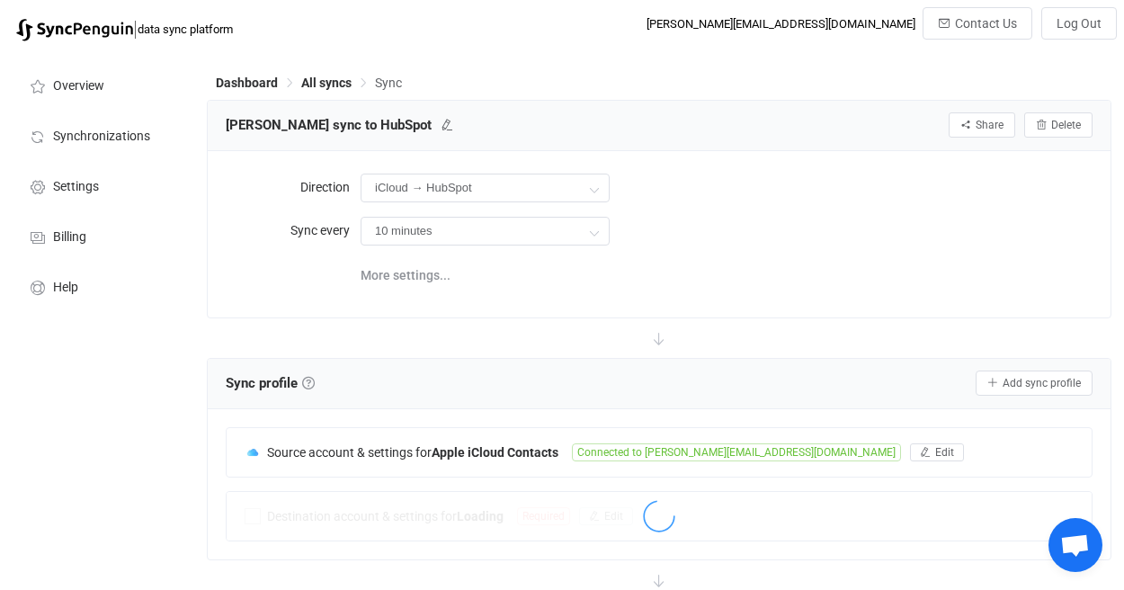
type input "Do nothing"
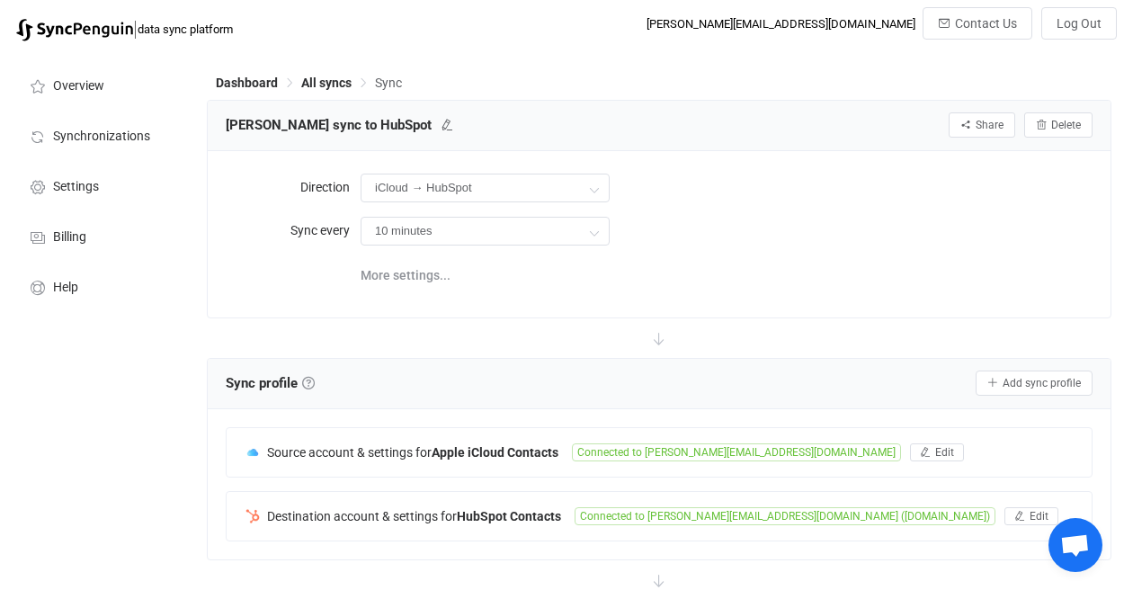
scroll to position [391, 0]
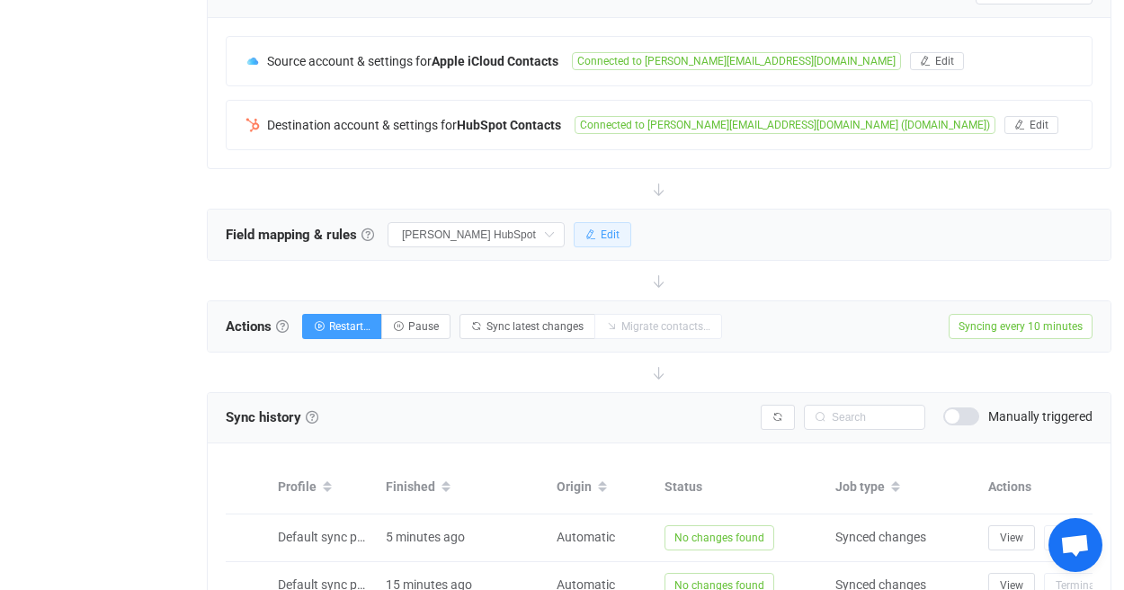
click at [618, 241] on button "Edit" at bounding box center [603, 234] width 58 height 25
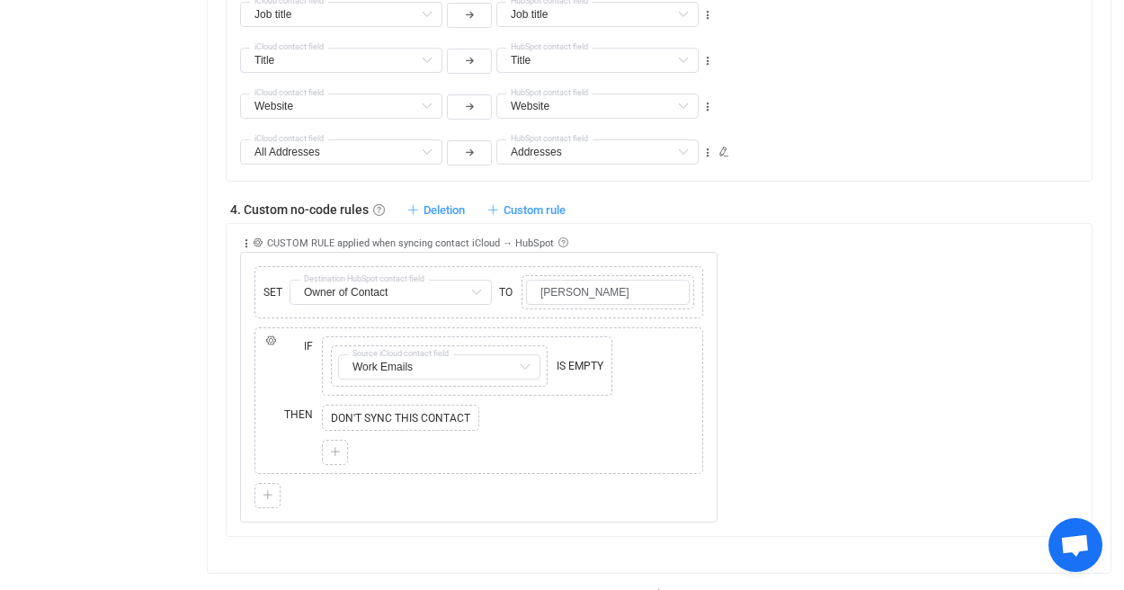
scroll to position [437, 0]
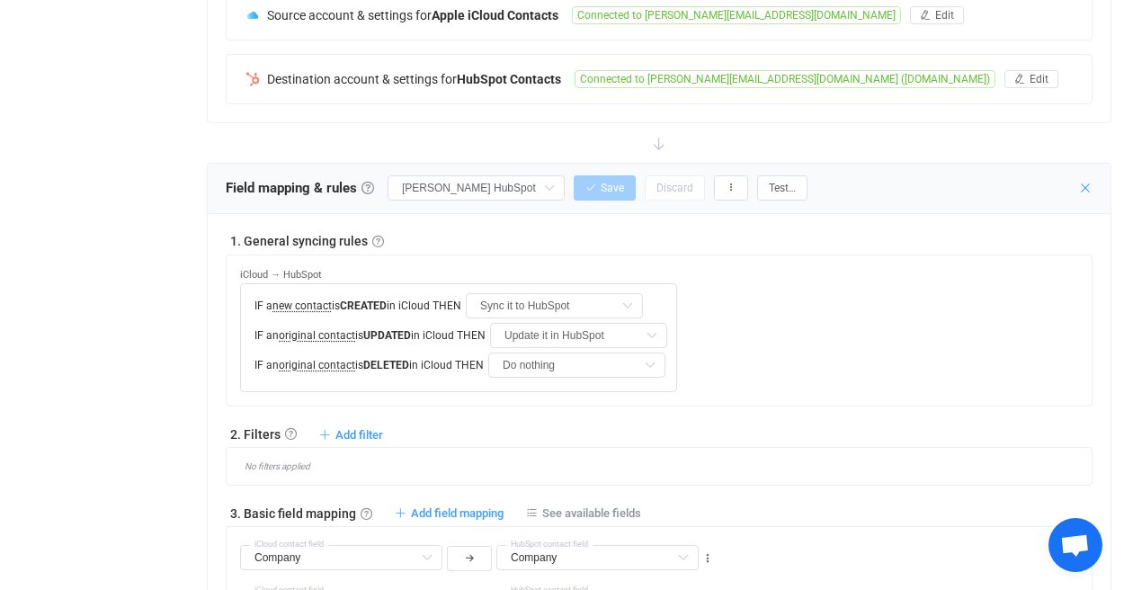
click at [906, 181] on icon at bounding box center [1085, 188] width 14 height 14
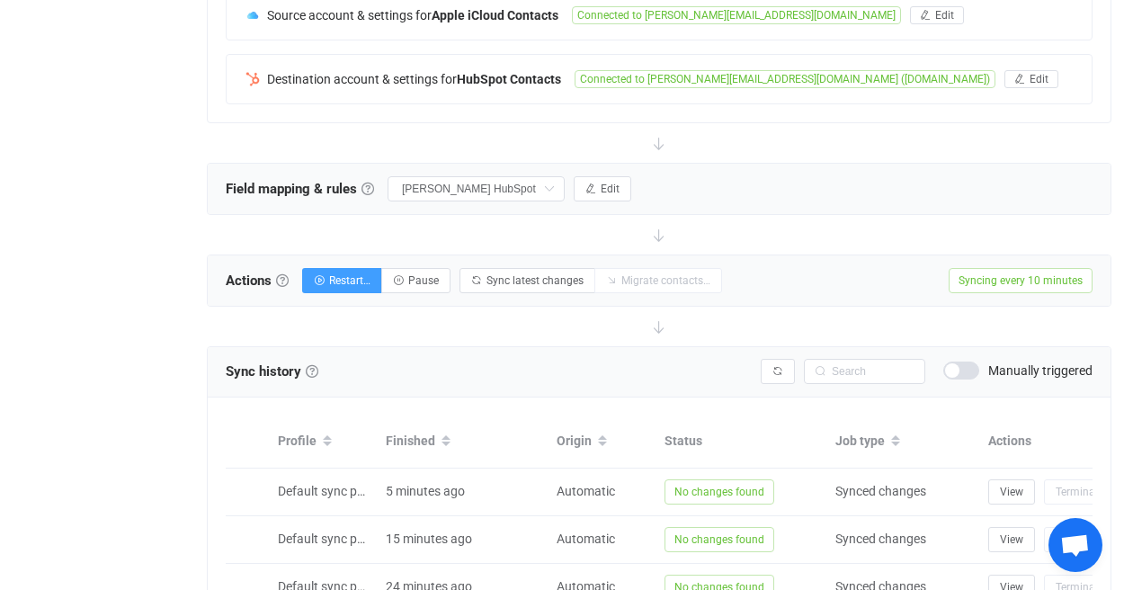
scroll to position [0, 0]
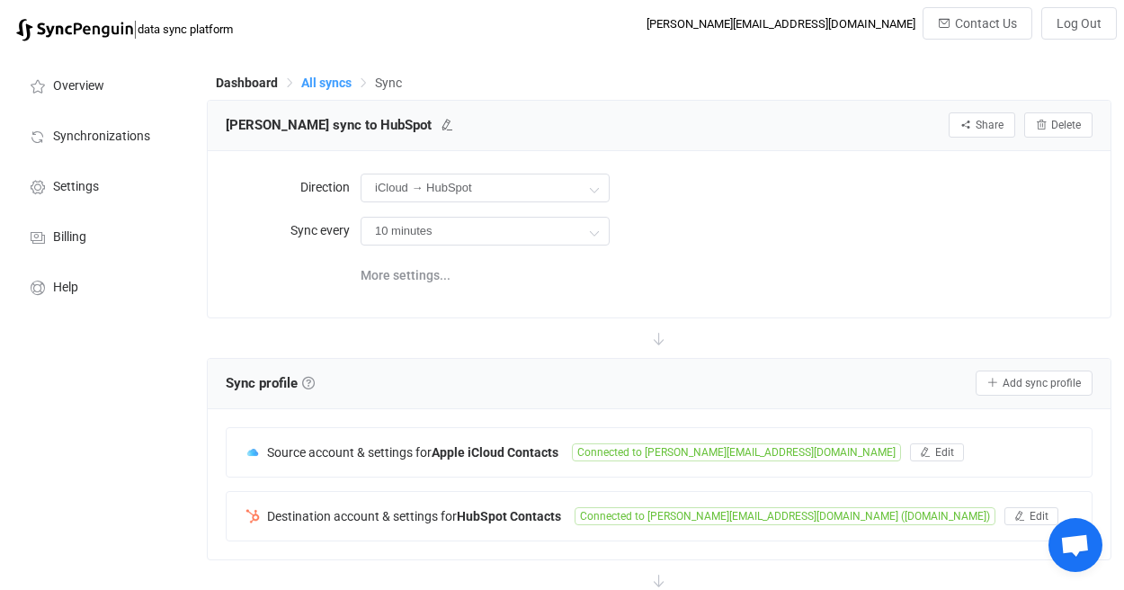
click at [334, 84] on span "All syncs" at bounding box center [326, 83] width 50 height 14
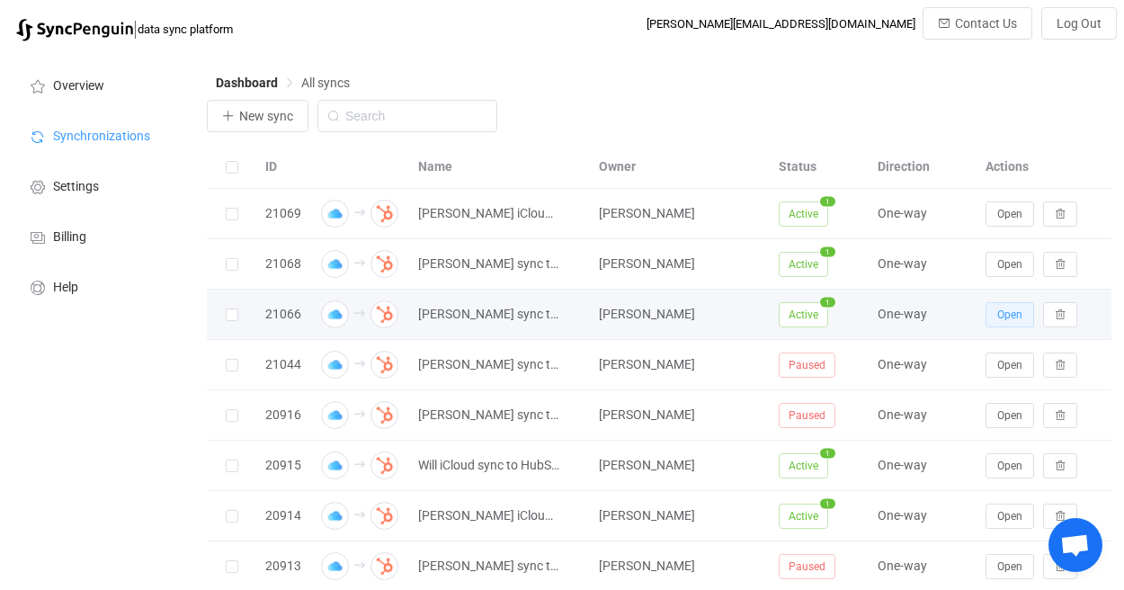
click at [906, 316] on button "Open" at bounding box center [1009, 314] width 49 height 25
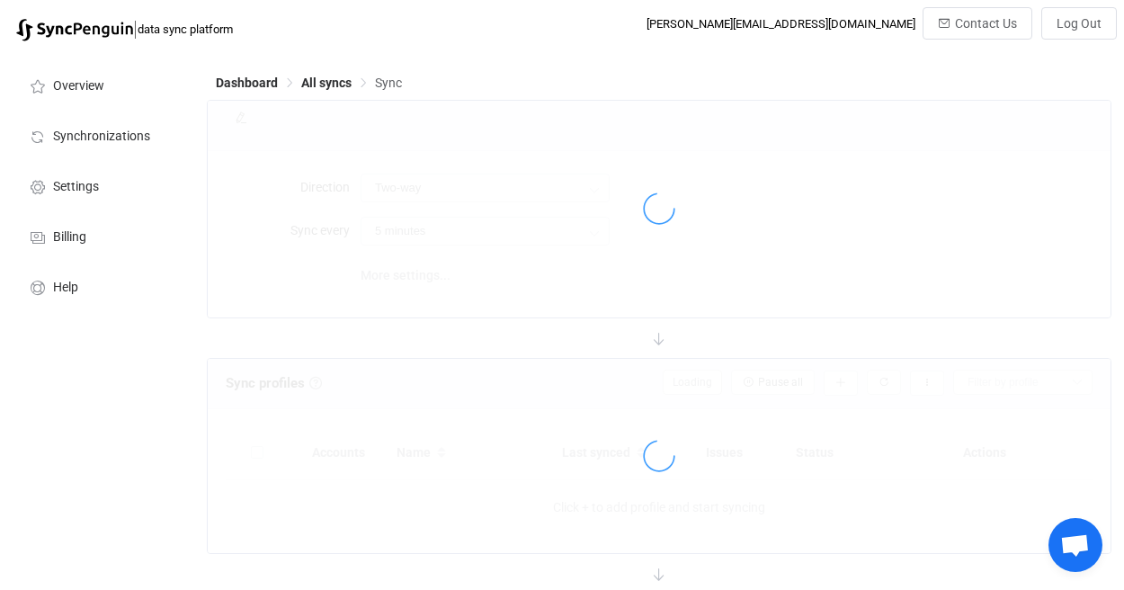
type input "iCloud → HubSpot"
type input "10 minutes"
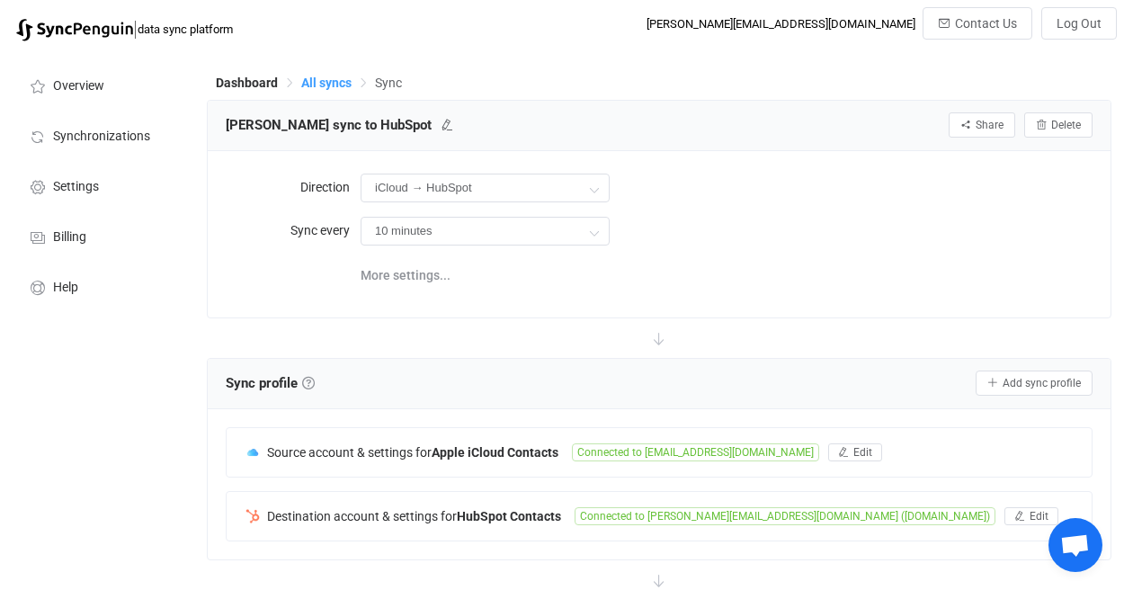
click at [335, 85] on span "All syncs" at bounding box center [326, 83] width 50 height 14
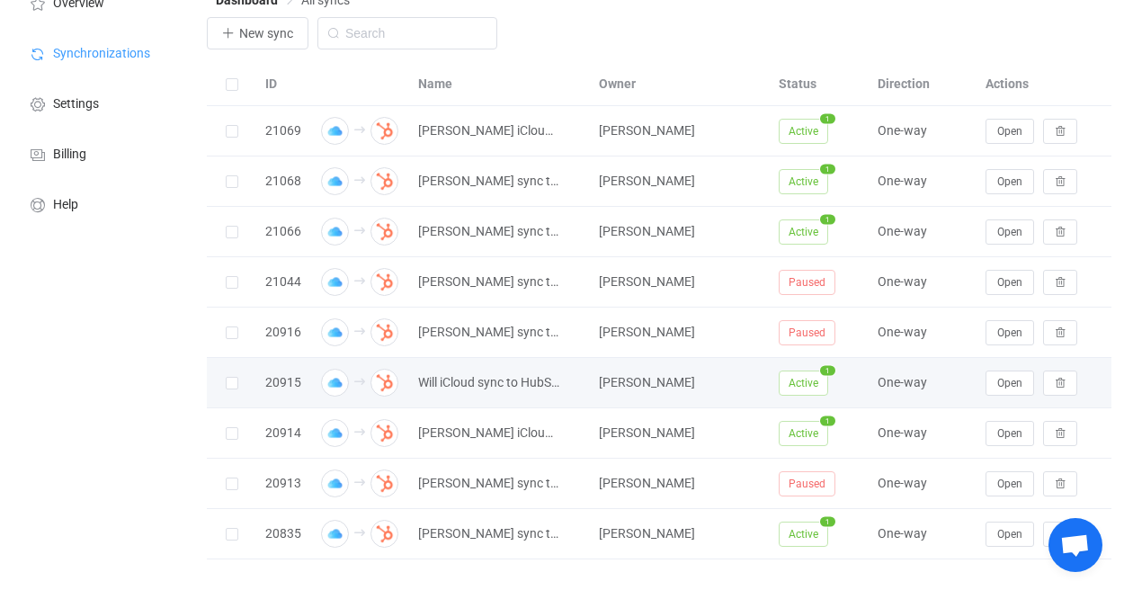
scroll to position [86, 0]
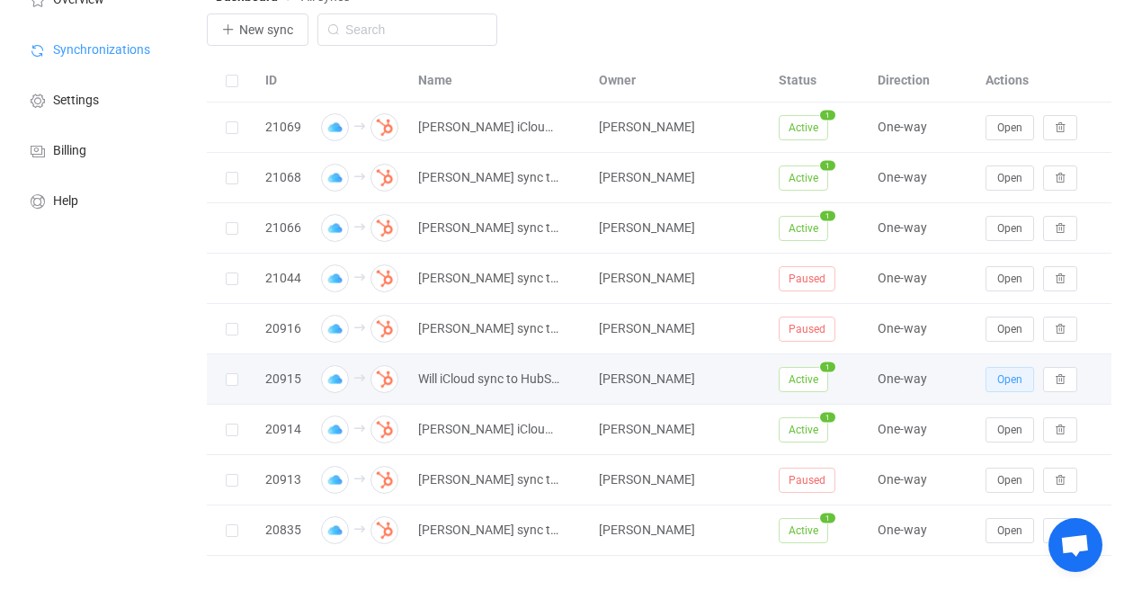
click at [906, 381] on span "Open" at bounding box center [1009, 379] width 25 height 13
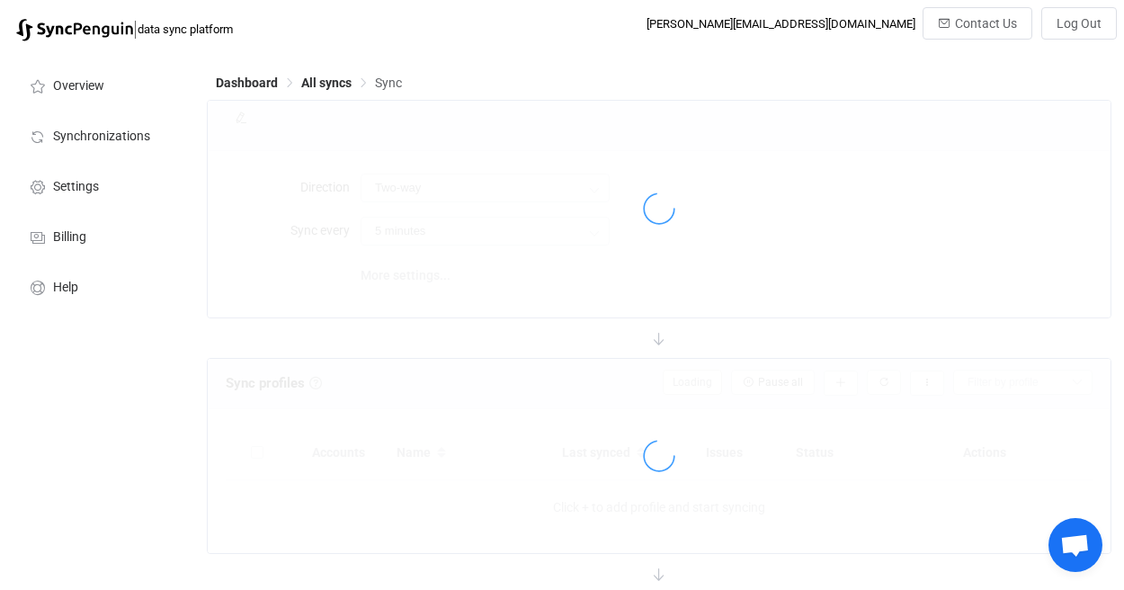
type input "iCloud → HubSpot"
type input "10 minutes"
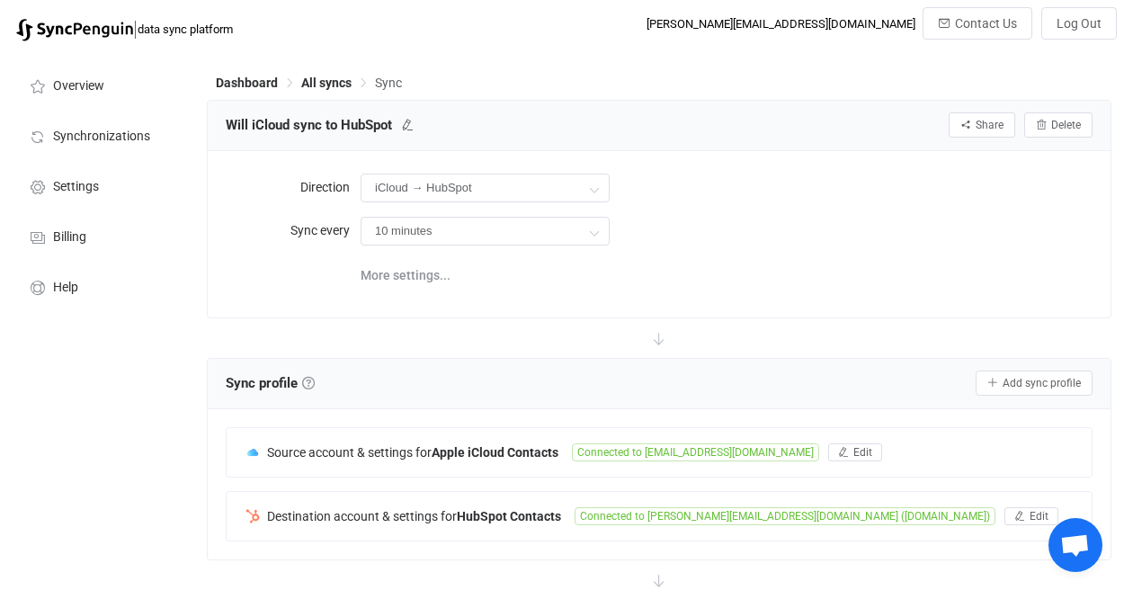
type input "Do nothing"
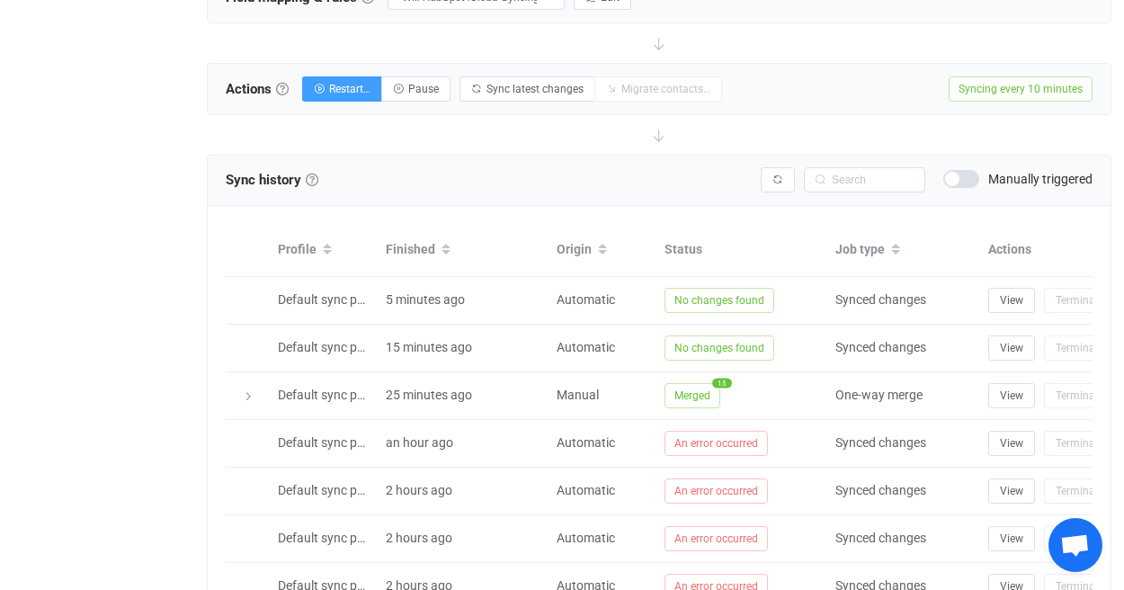
scroll to position [479, 0]
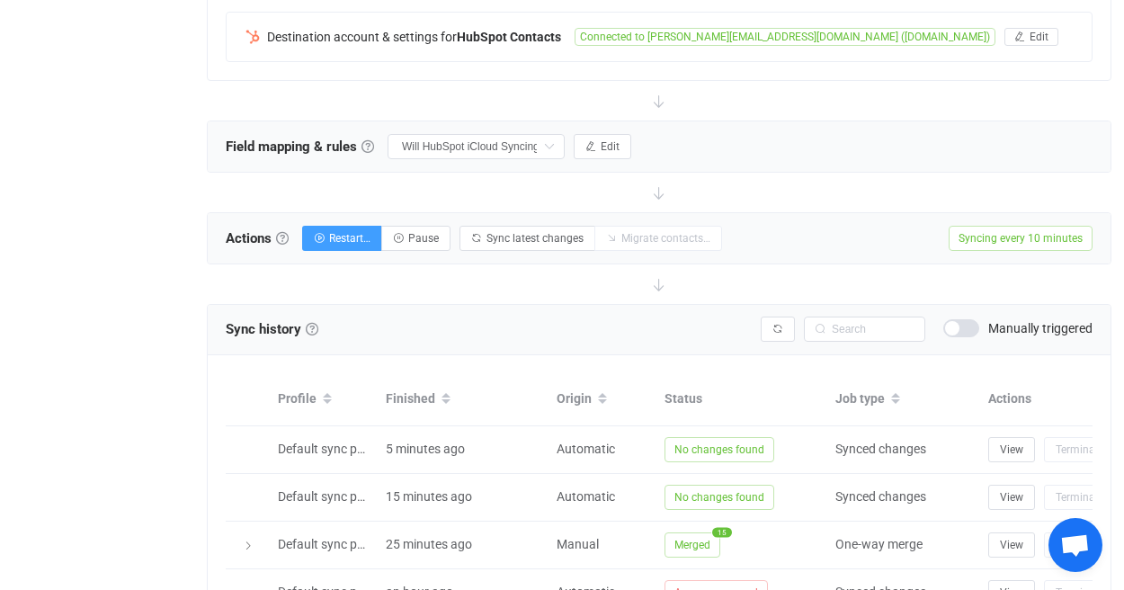
click at [616, 141] on span "Edit" at bounding box center [609, 146] width 19 height 13
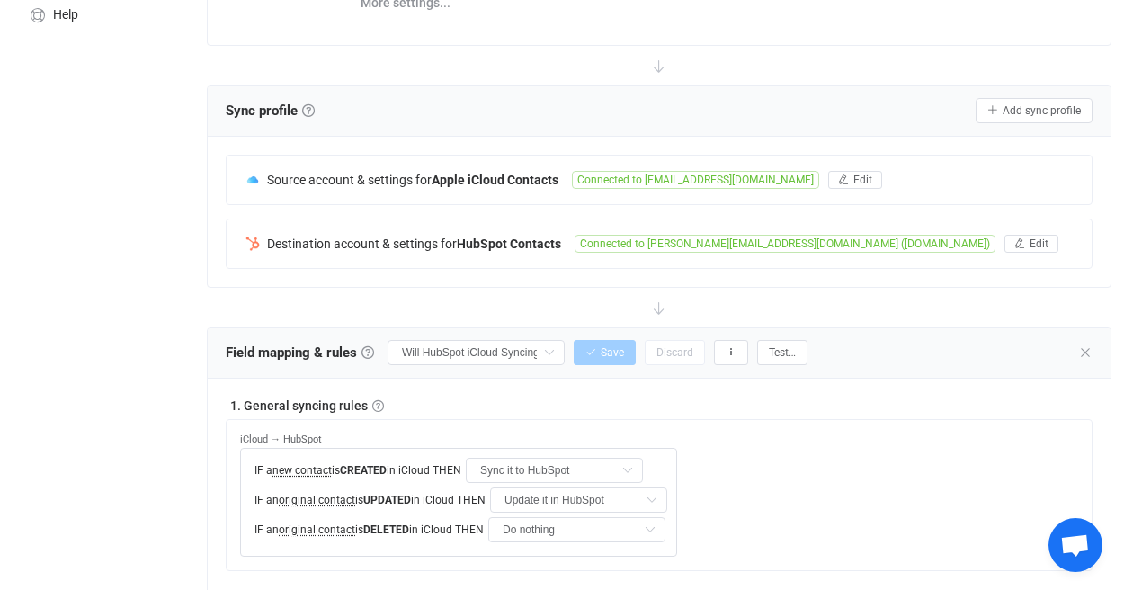
scroll to position [54, 0]
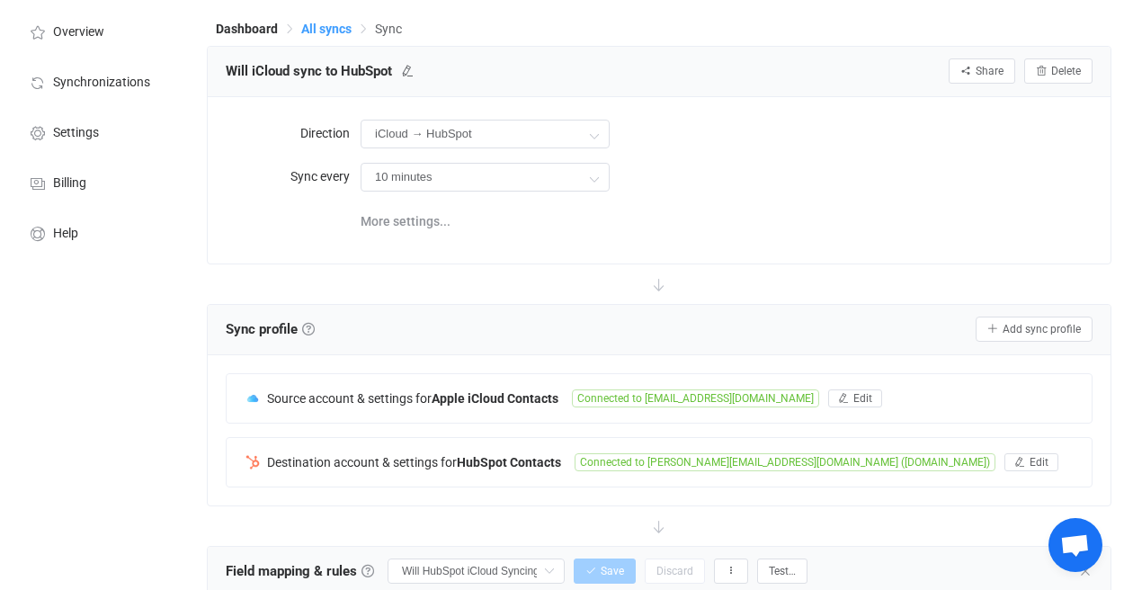
click at [336, 33] on span "All syncs" at bounding box center [326, 29] width 50 height 14
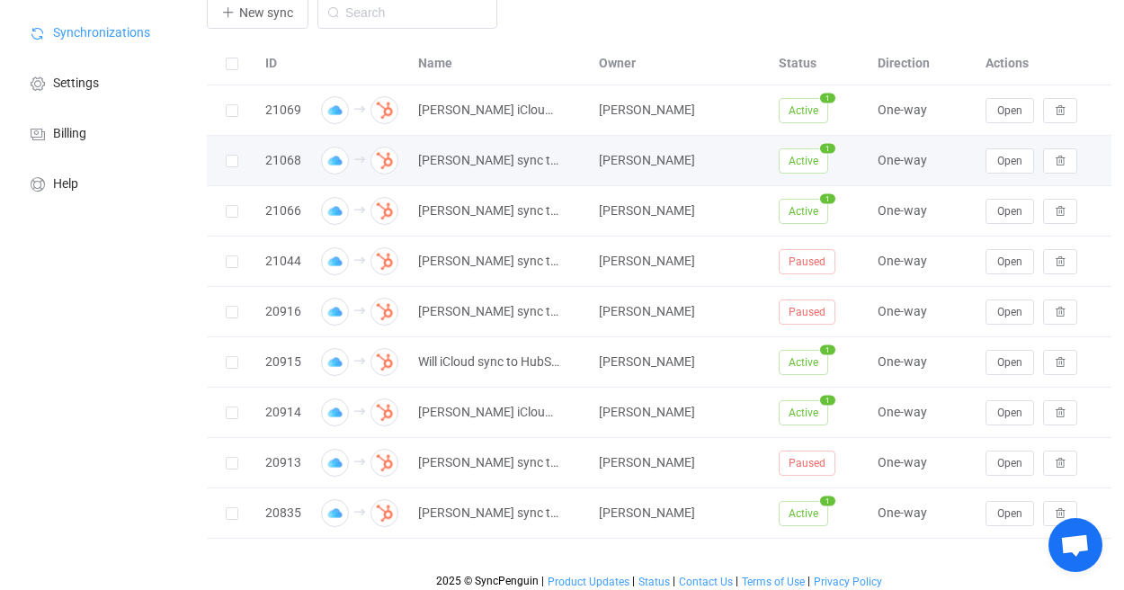
scroll to position [111, 0]
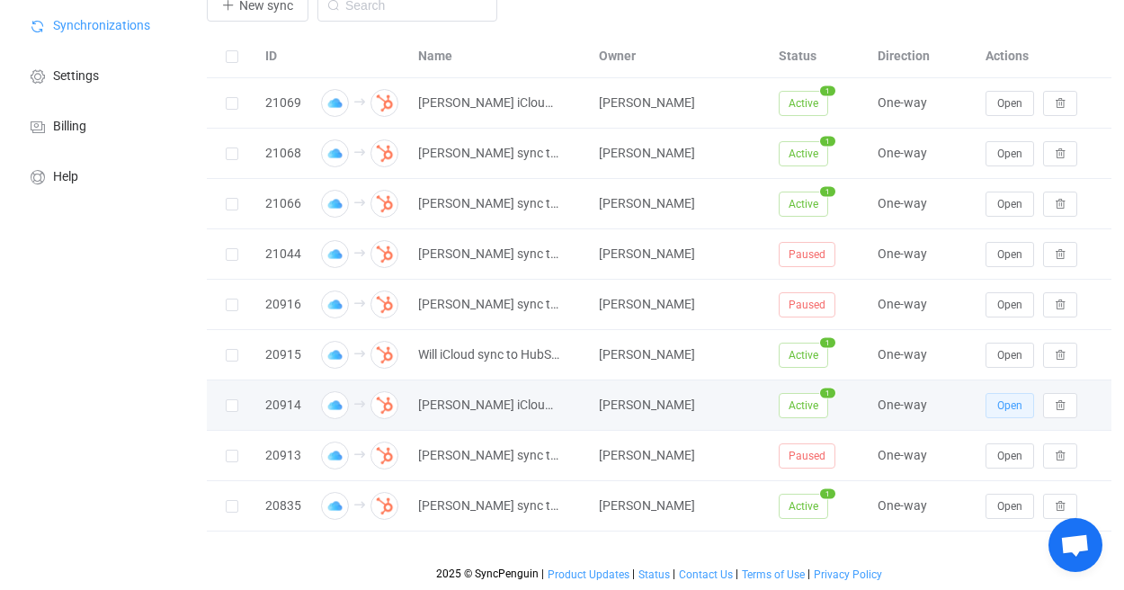
click at [906, 406] on button "Open" at bounding box center [1009, 405] width 49 height 25
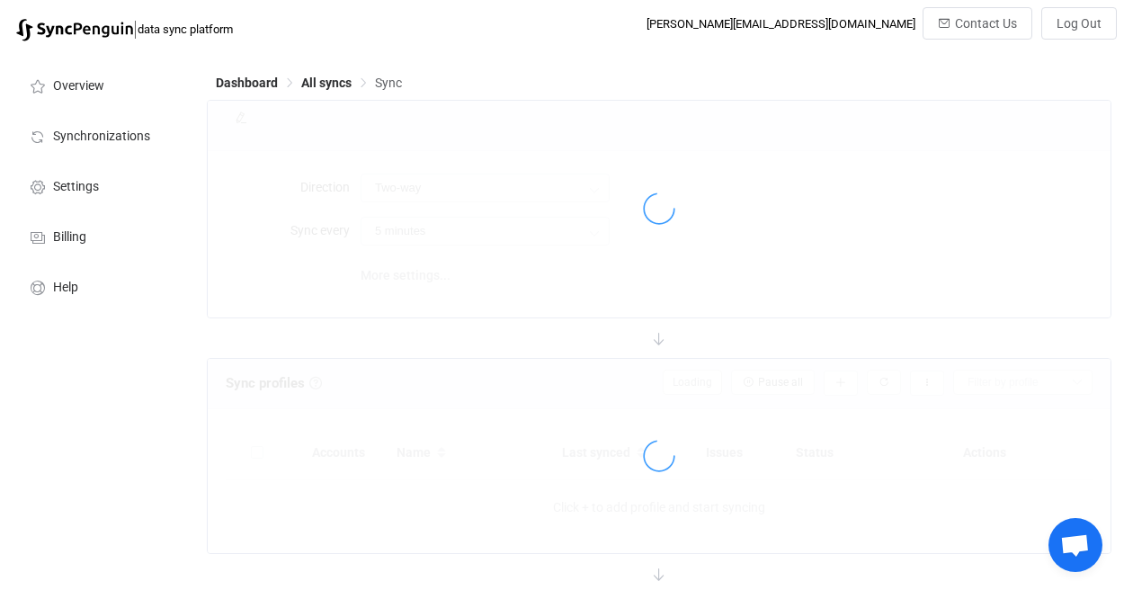
type input "iCloud → HubSpot"
type input "10 minutes"
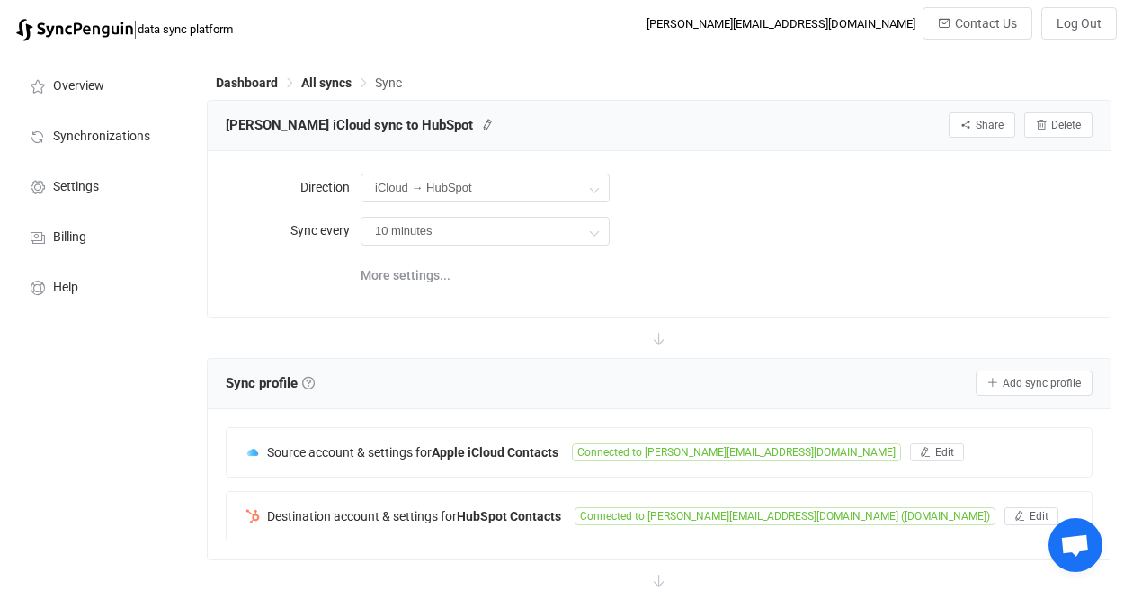
type input "Do nothing"
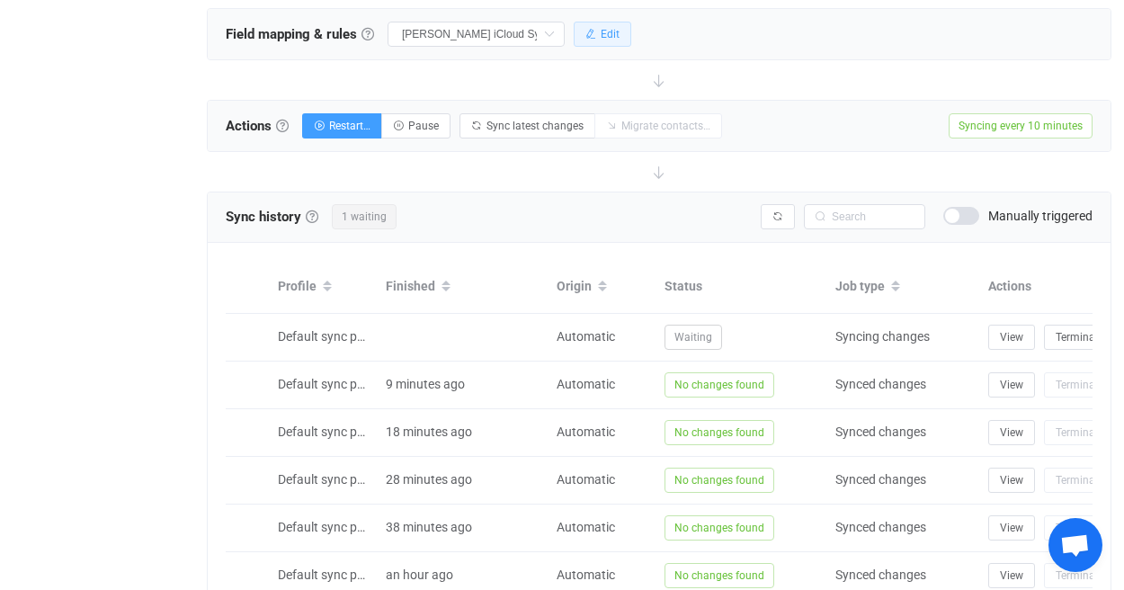
click at [627, 41] on button "Edit" at bounding box center [603, 34] width 58 height 25
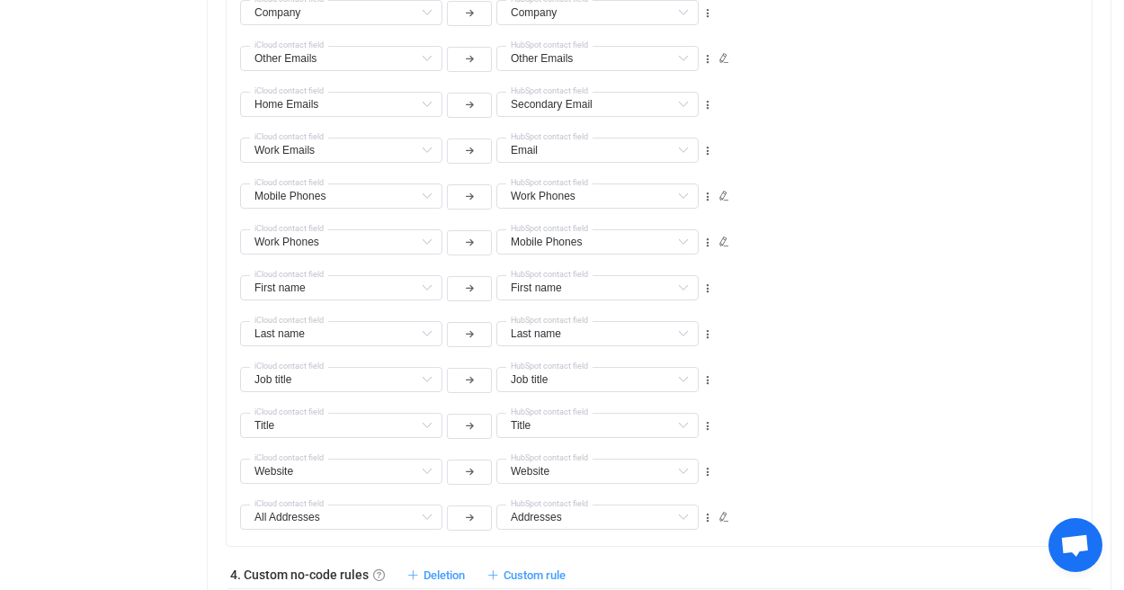
scroll to position [0, 0]
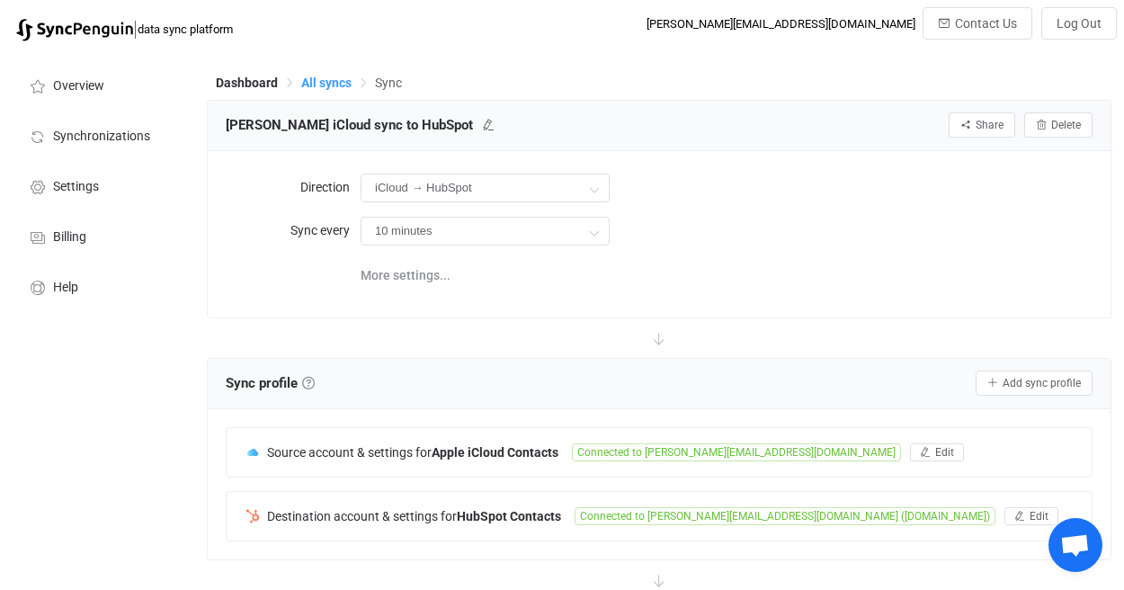
click at [327, 85] on span "All syncs" at bounding box center [326, 83] width 50 height 14
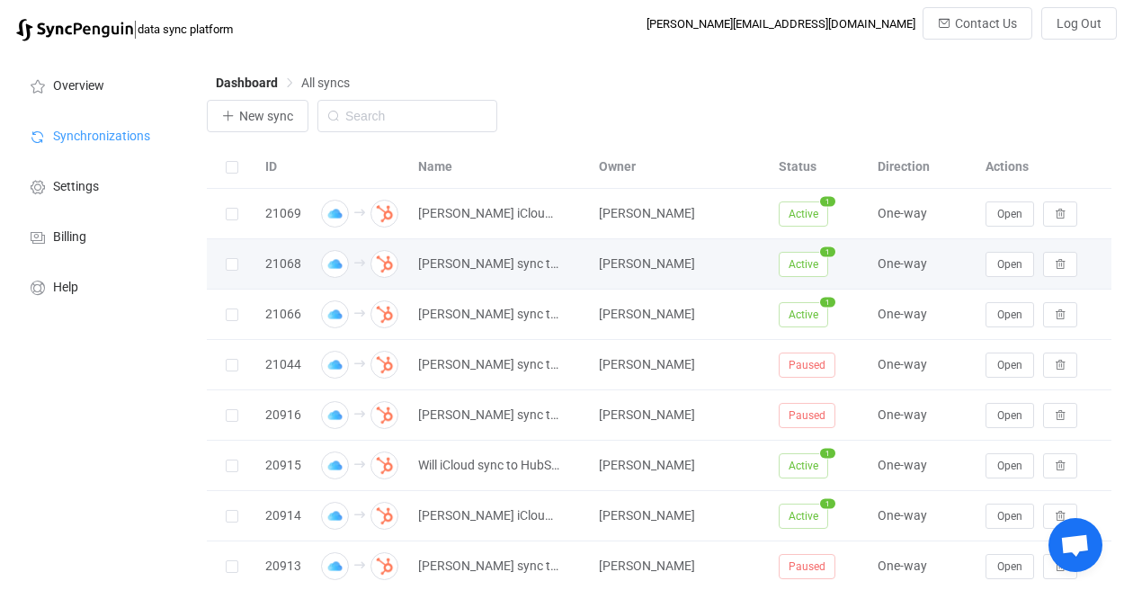
scroll to position [111, 0]
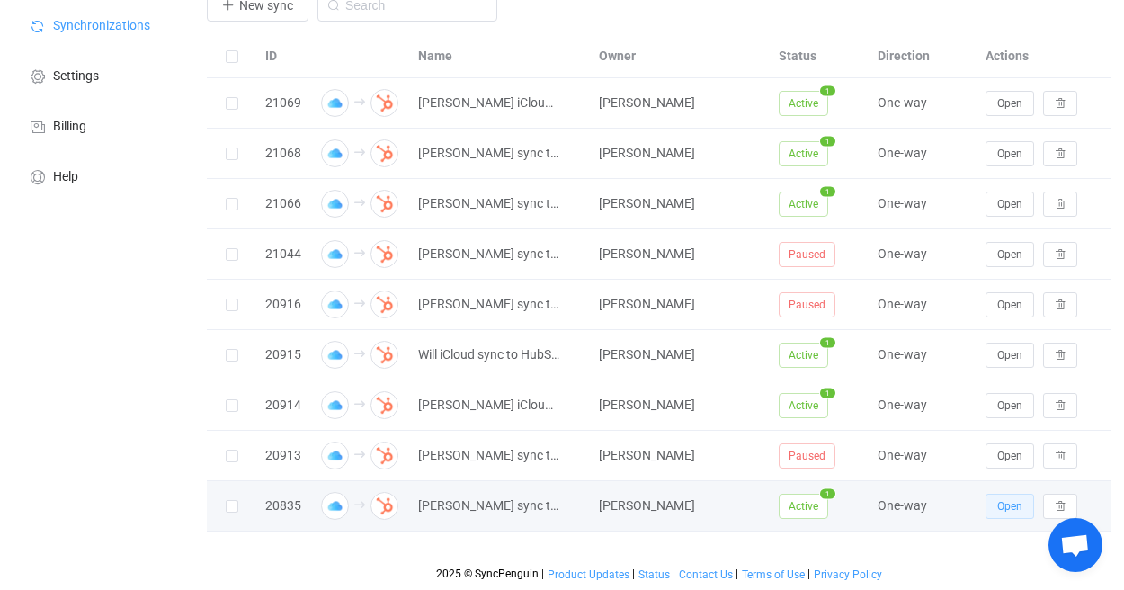
click at [906, 501] on span "Open" at bounding box center [1009, 506] width 25 height 13
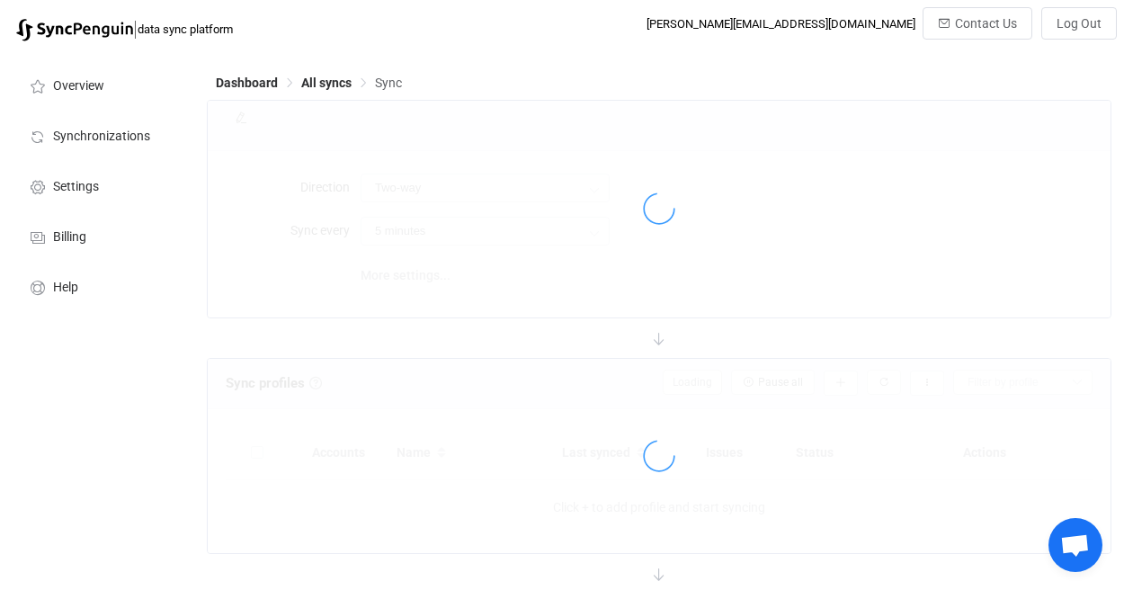
type input "iCloud → HubSpot"
type input "10 minutes"
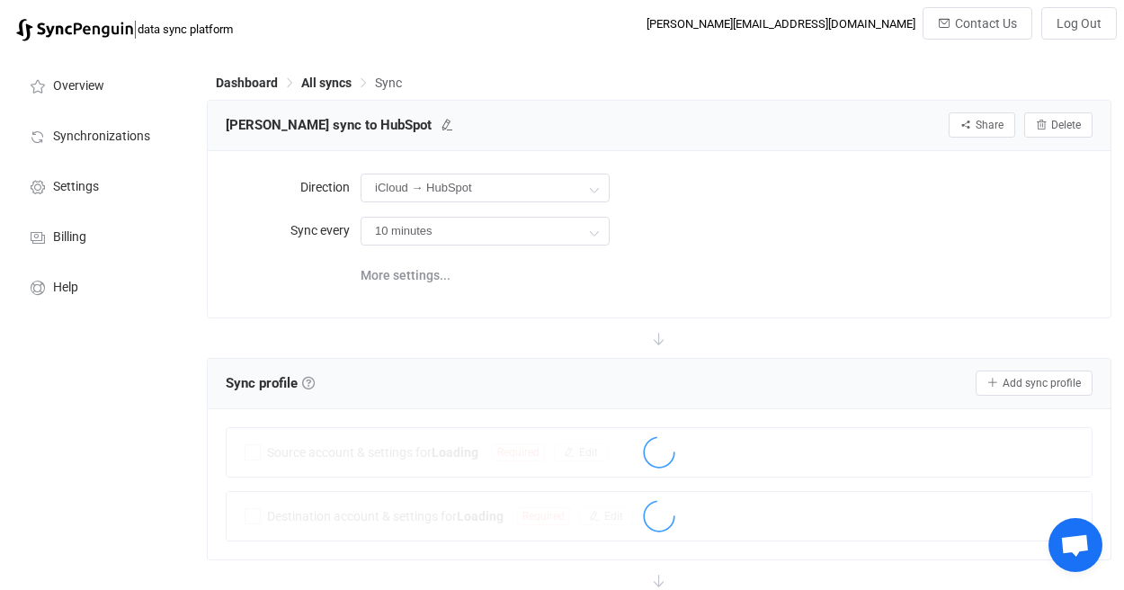
scroll to position [555, 0]
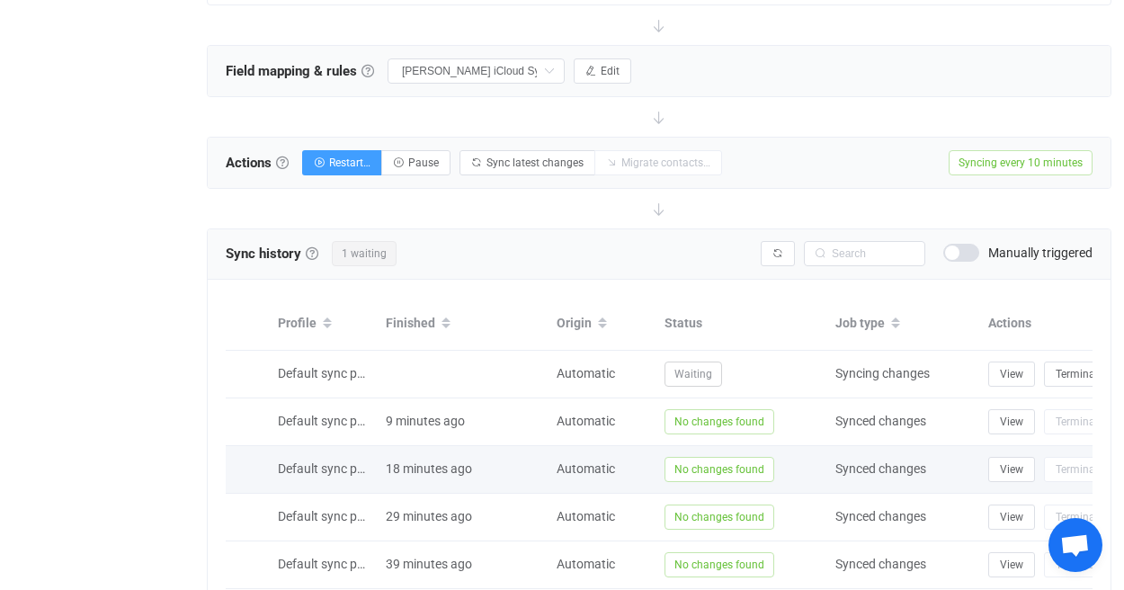
type input "Do nothing"
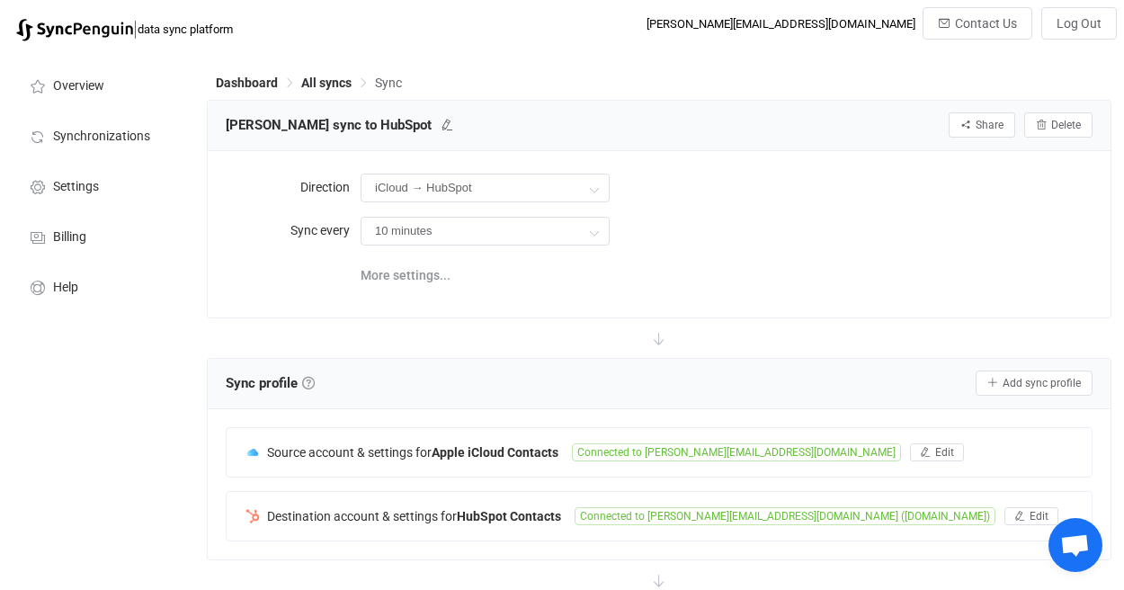
scroll to position [601, 0]
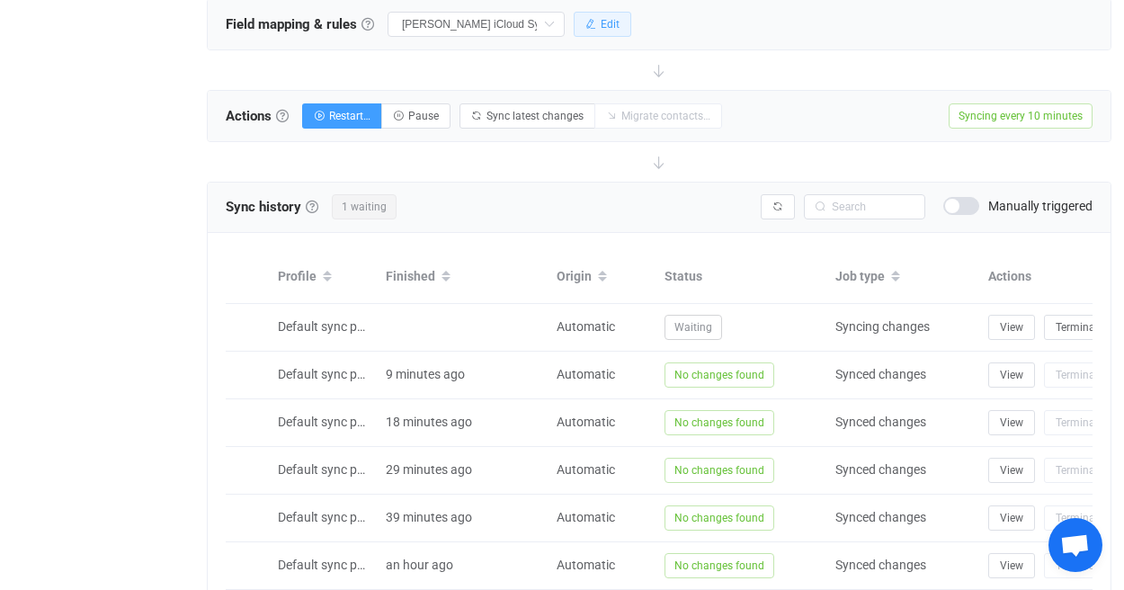
click at [616, 29] on span "Edit" at bounding box center [609, 24] width 19 height 13
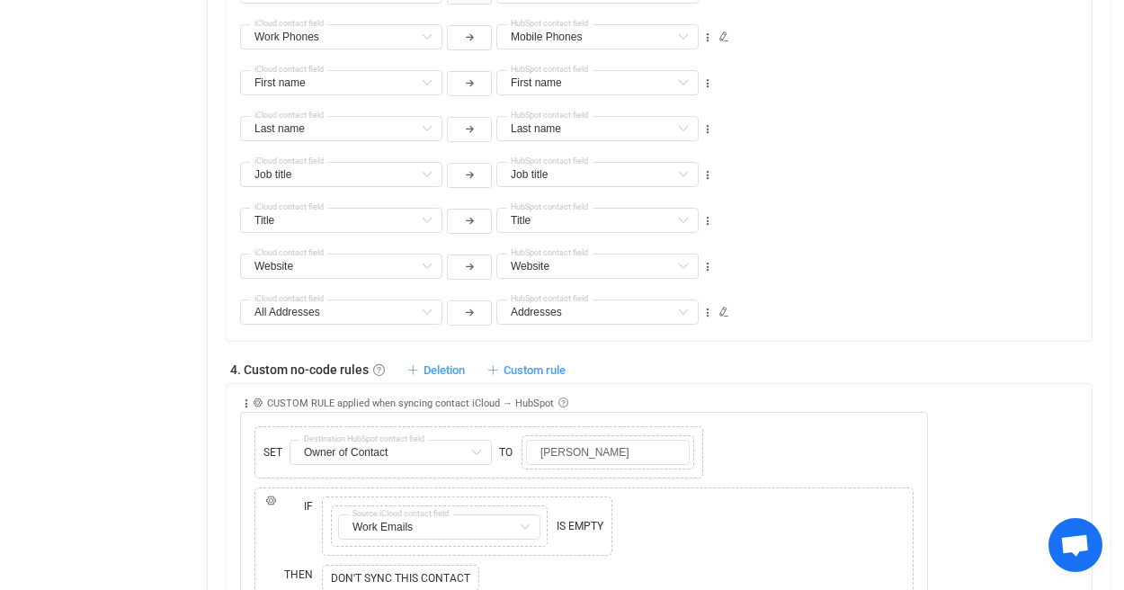
scroll to position [306, 0]
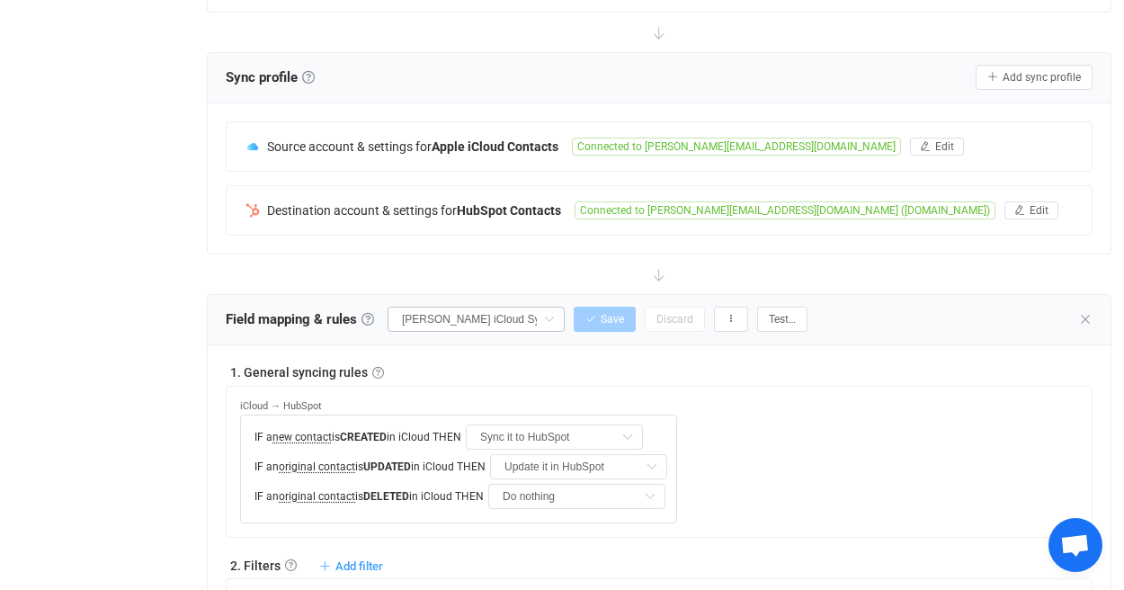
click at [549, 324] on icon at bounding box center [549, 319] width 22 height 25
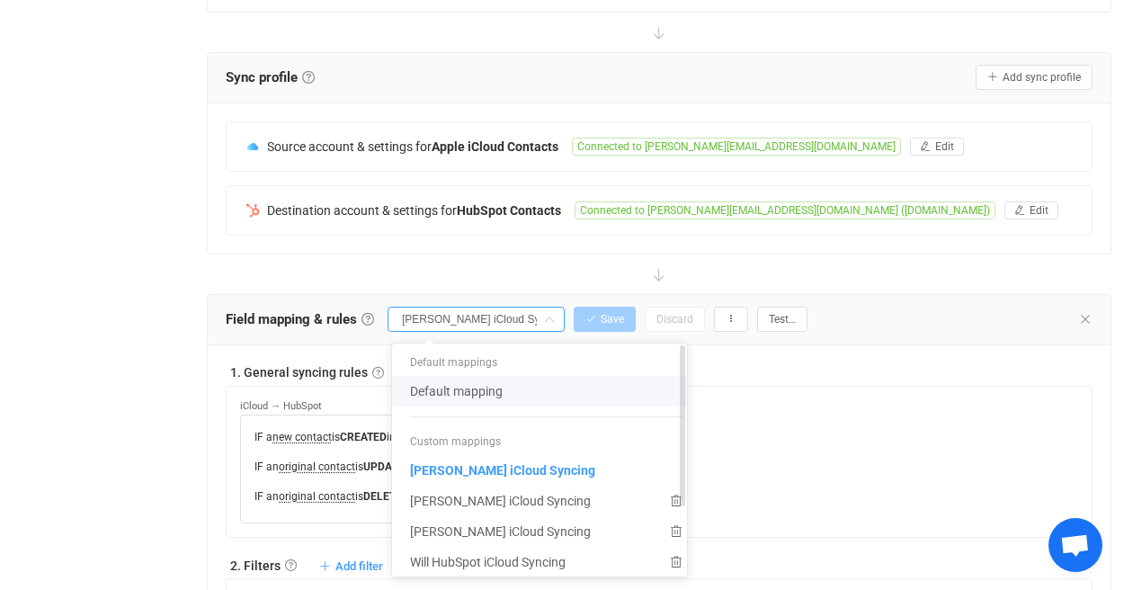
click at [529, 389] on li "Default mapping" at bounding box center [546, 391] width 308 height 31
type input "Default mapping"
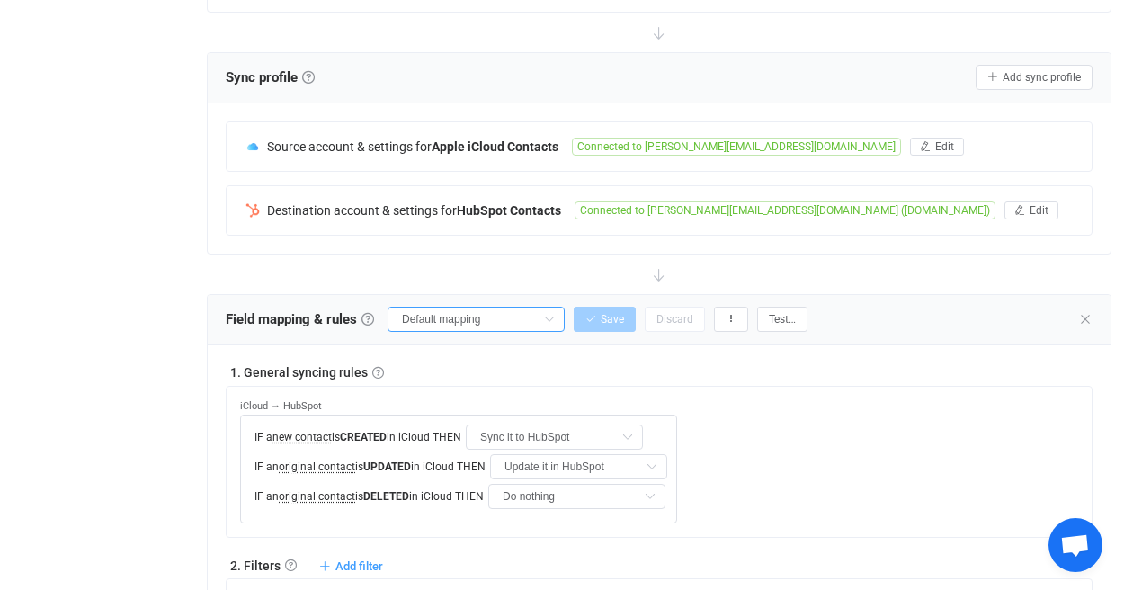
type input "Delete it from HubSpot"
type input "First name"
type input "Last name"
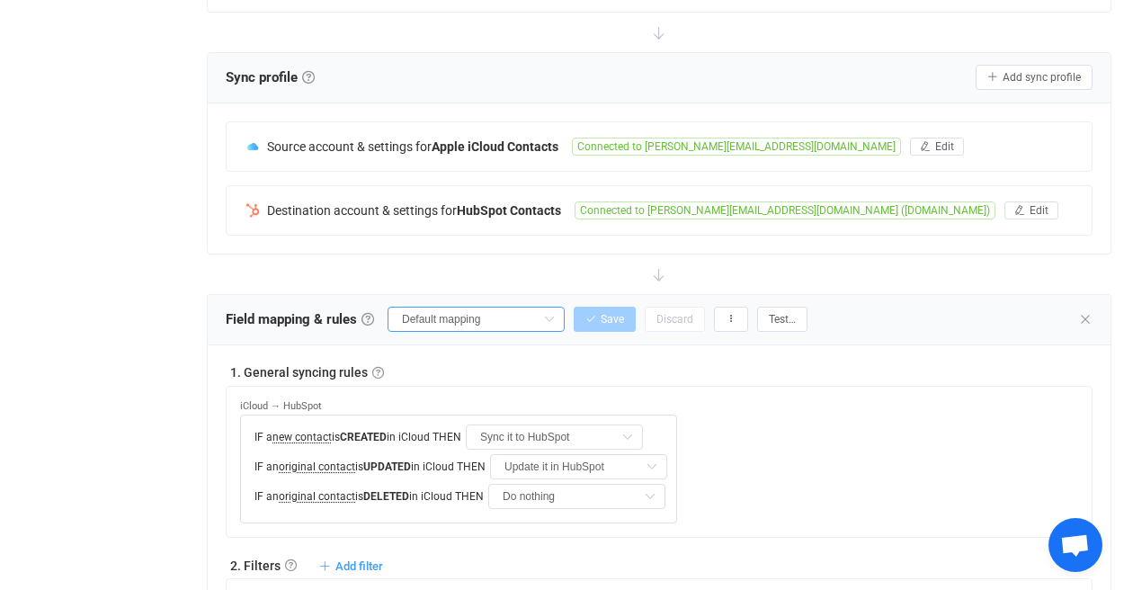
type input "Job title"
type input "Title"
type input "Website"
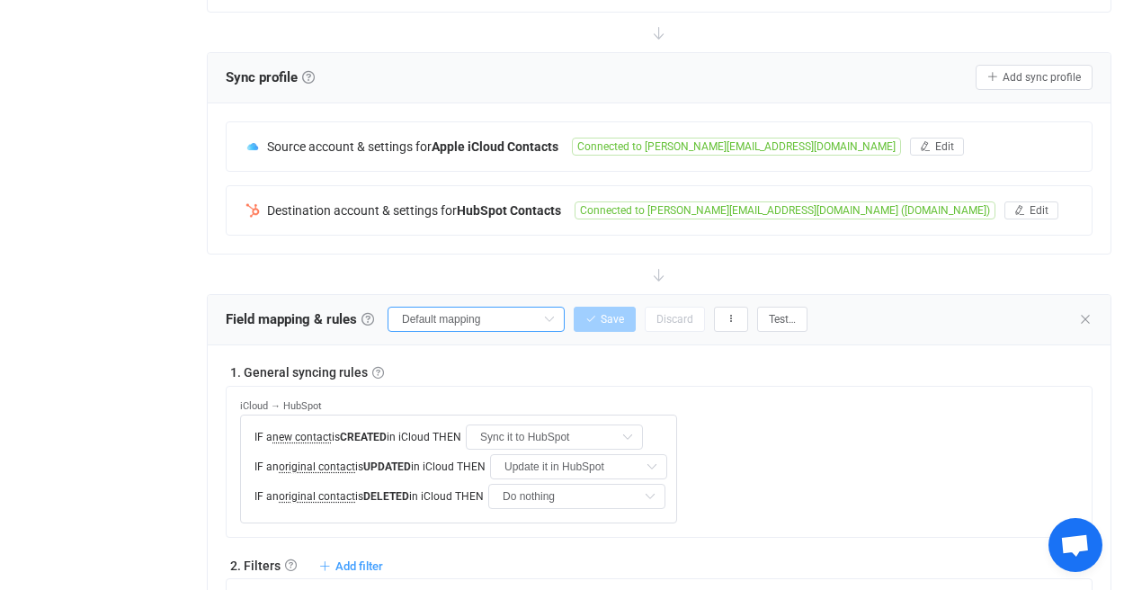
type input "Website"
type input "All Emails"
type input "All Phones"
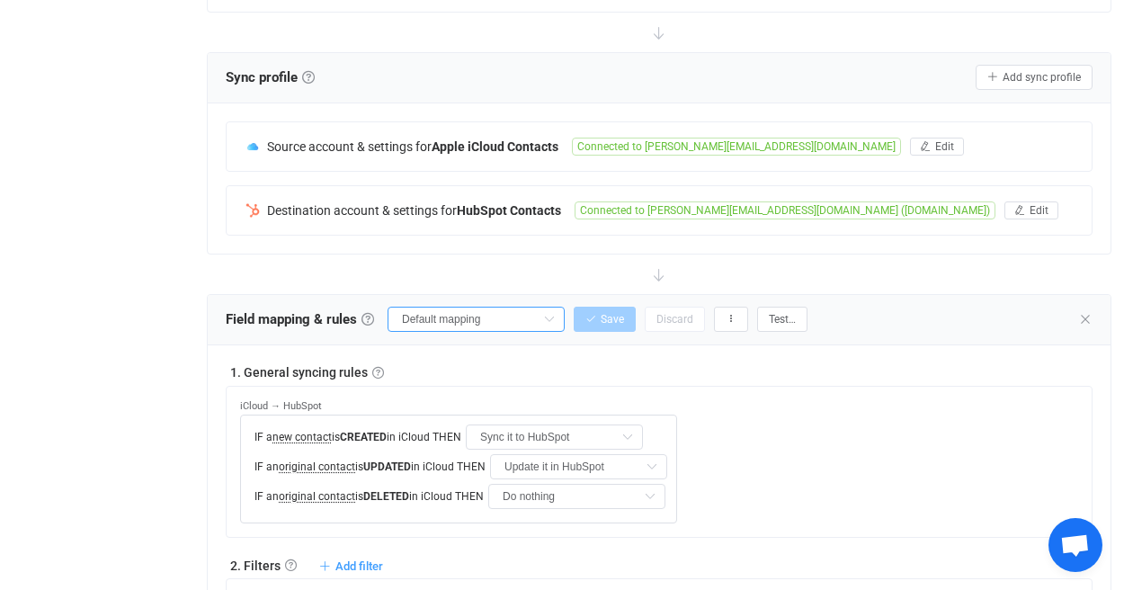
type input "All Addresses"
type input "Addresses"
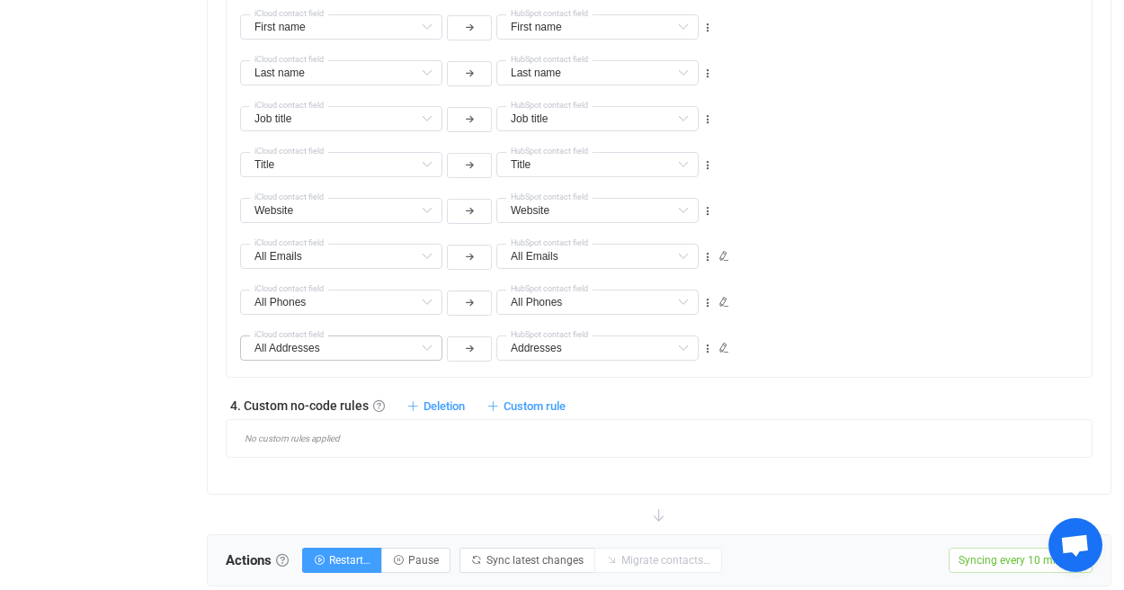
scroll to position [991, 0]
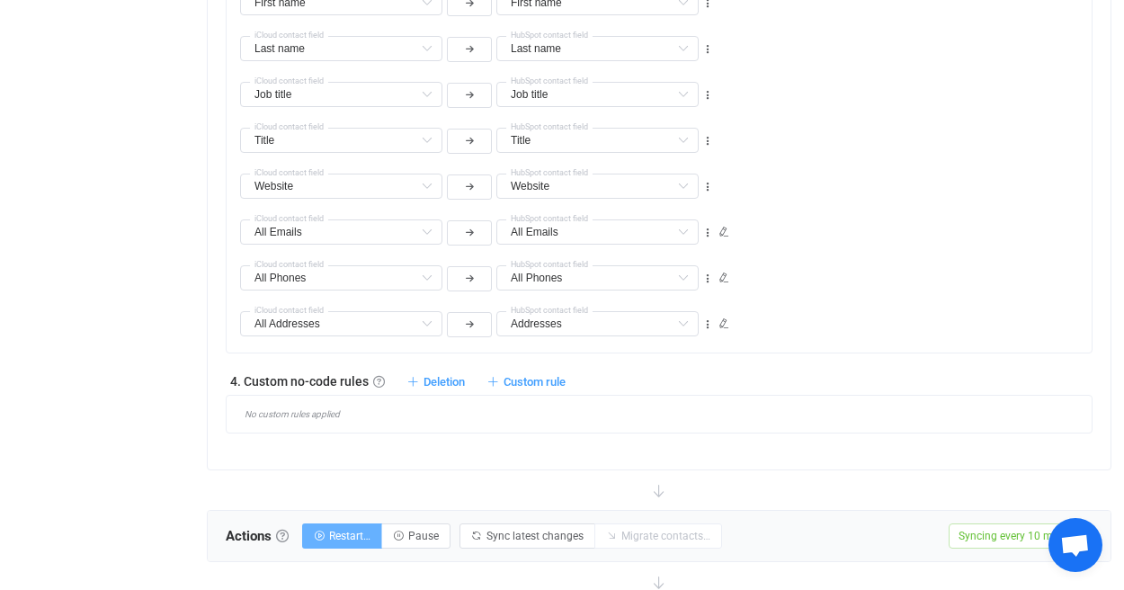
click at [351, 538] on span "Restart…" at bounding box center [349, 535] width 41 height 13
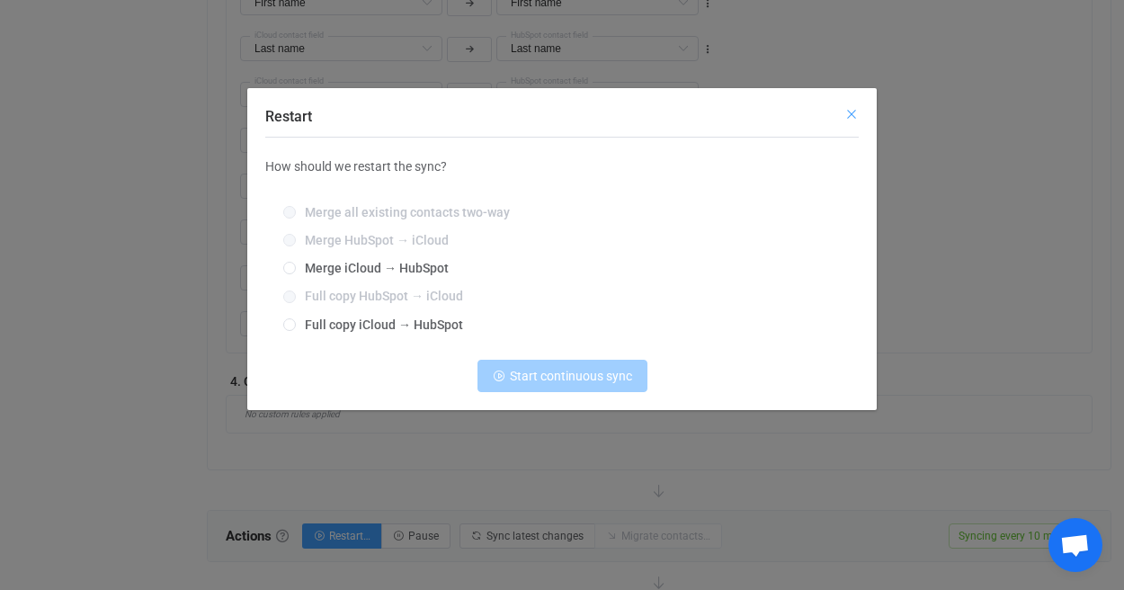
click at [851, 115] on icon "Close" at bounding box center [851, 114] width 14 height 14
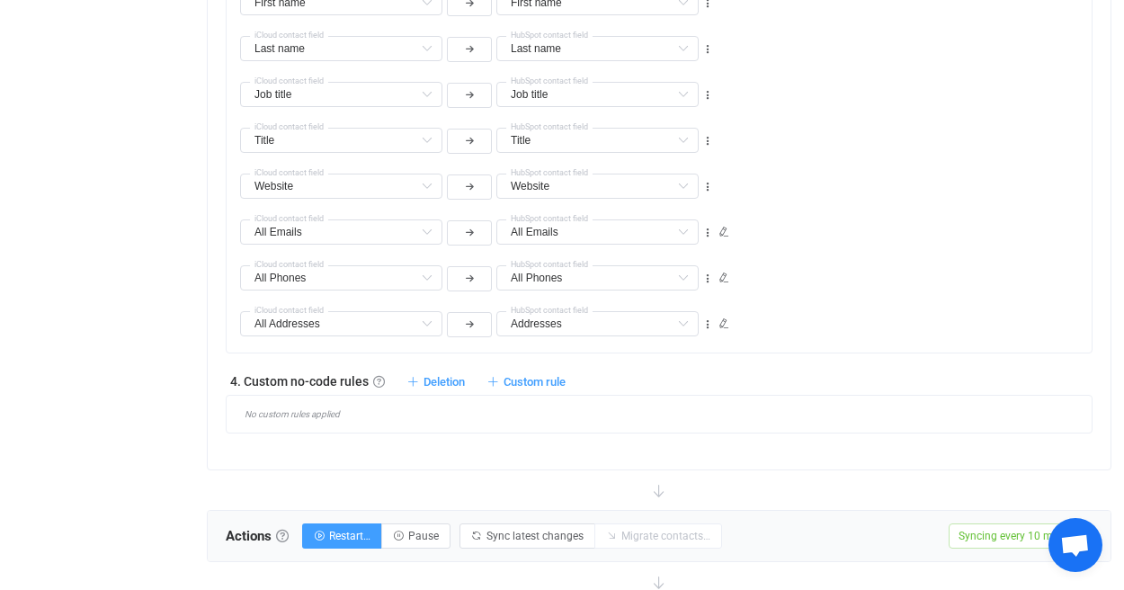
click at [426, 522] on div "Actions Actions To start syncing, click the Start syncing button. You'll be pro…" at bounding box center [474, 535] width 496 height 27
click at [424, 537] on span "Pause" at bounding box center [423, 535] width 31 height 13
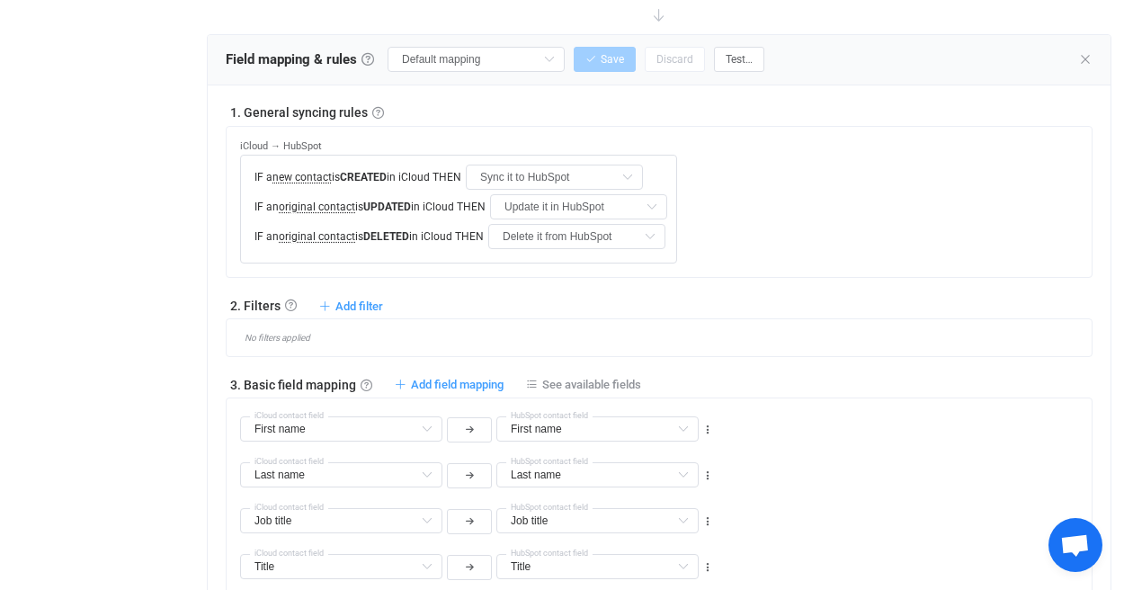
scroll to position [0, 0]
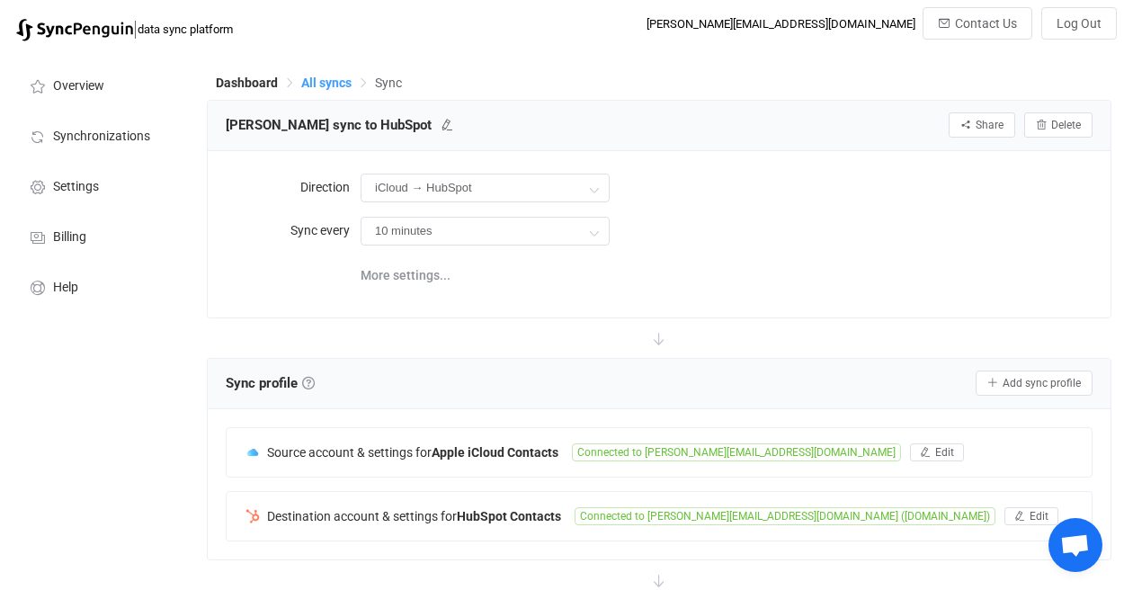
click at [328, 79] on span "All syncs" at bounding box center [326, 83] width 50 height 14
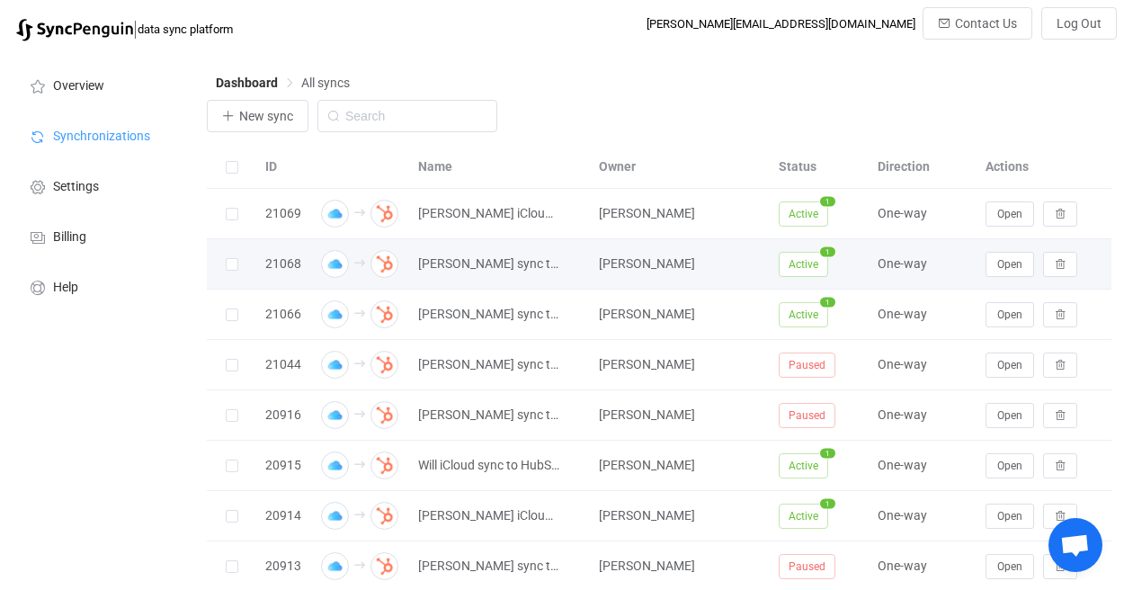
scroll to position [111, 0]
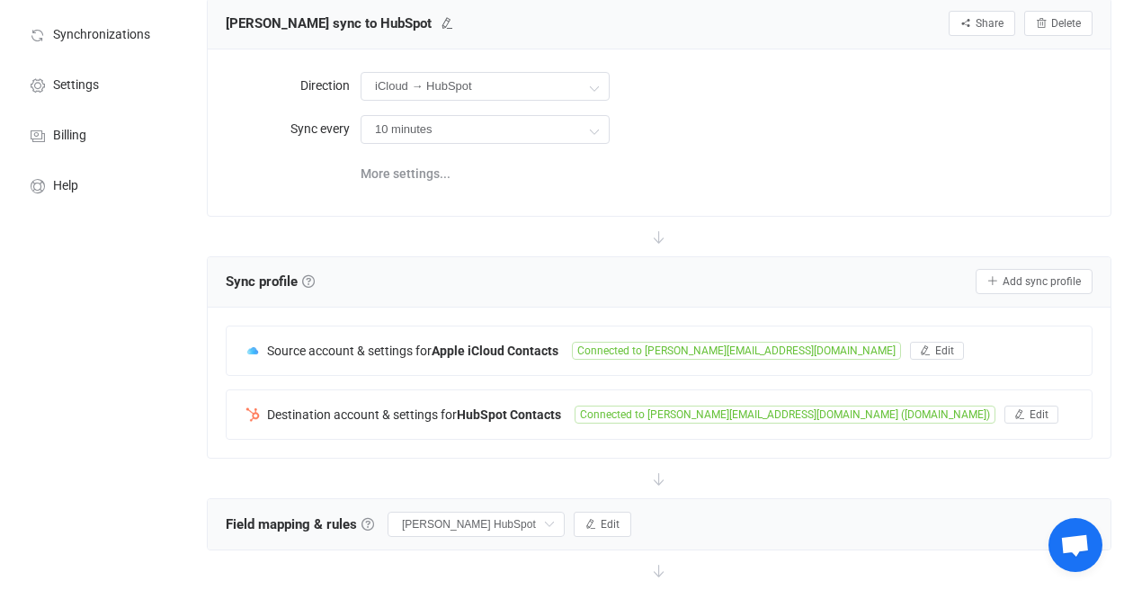
scroll to position [1974, 0]
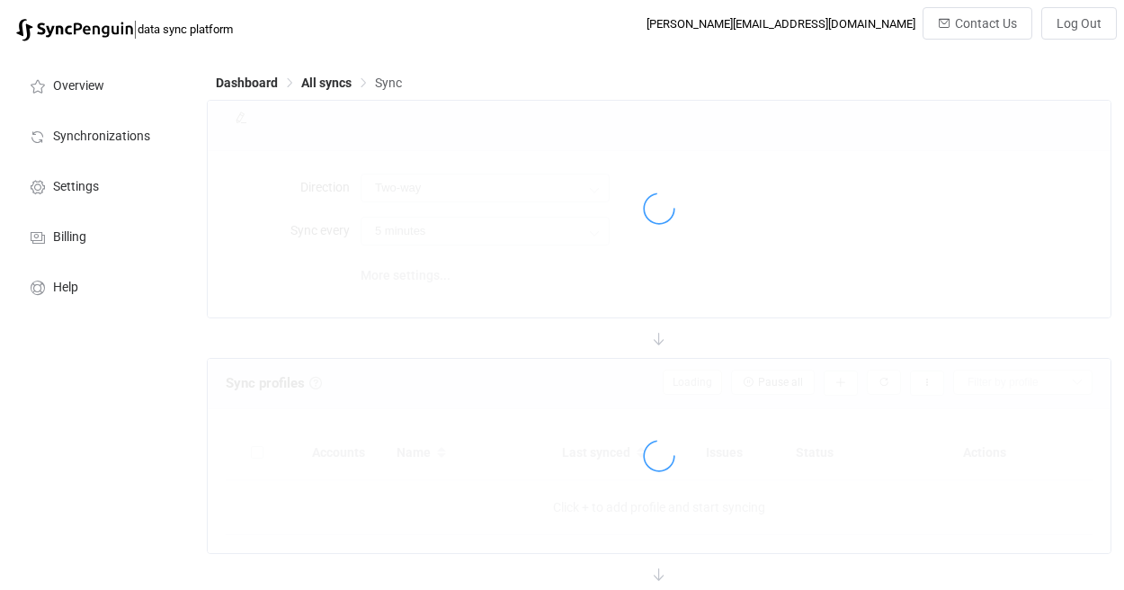
scroll to position [277, 0]
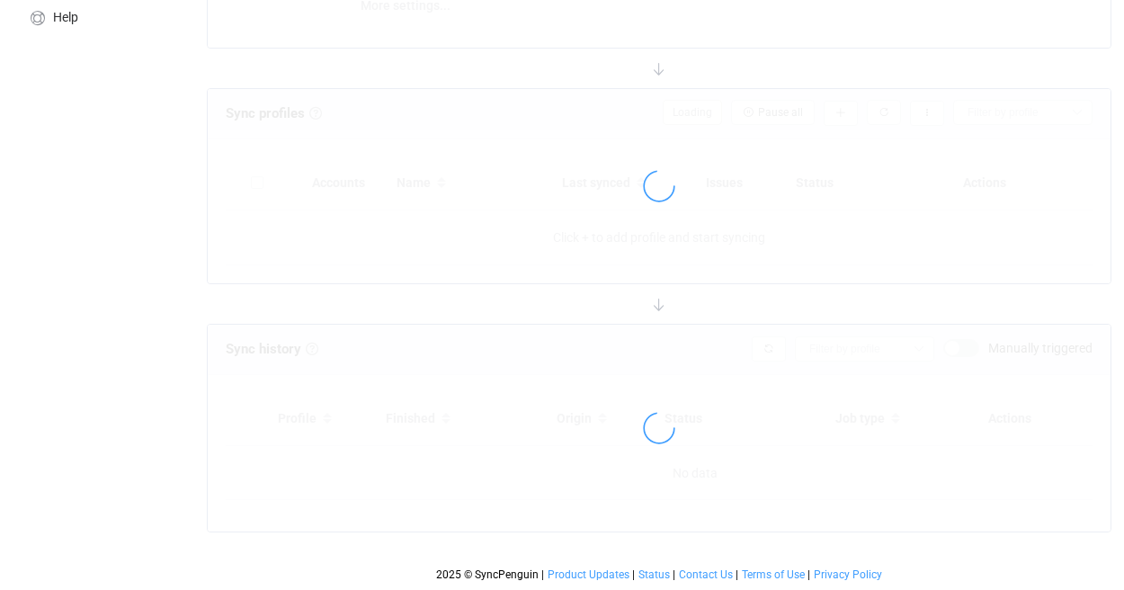
type input "iCloud → HubSpot"
type input "10 minutes"
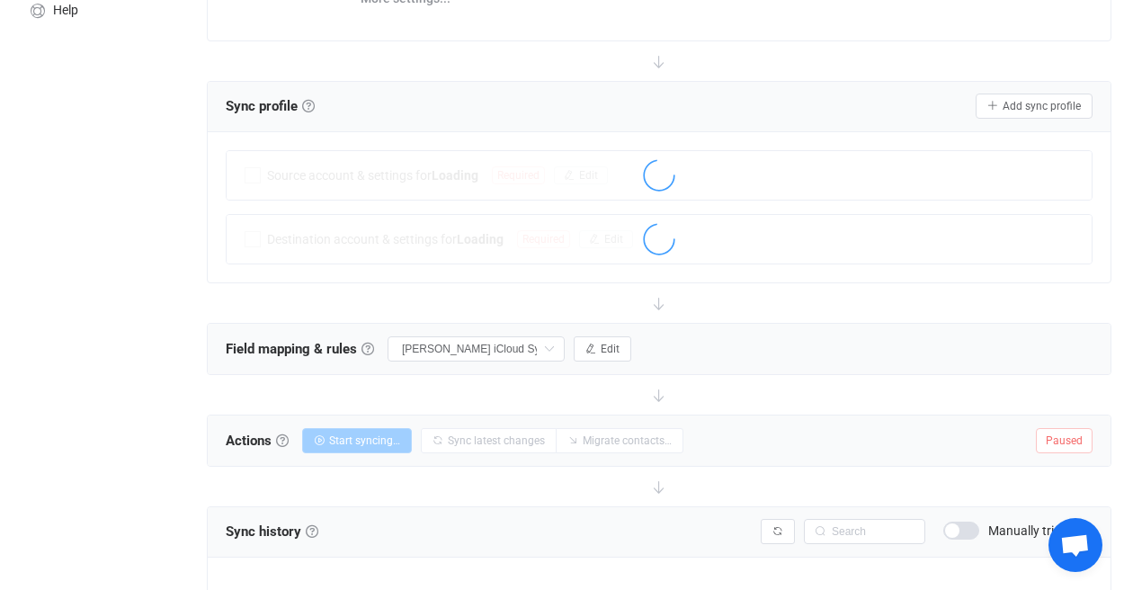
scroll to position [0, 0]
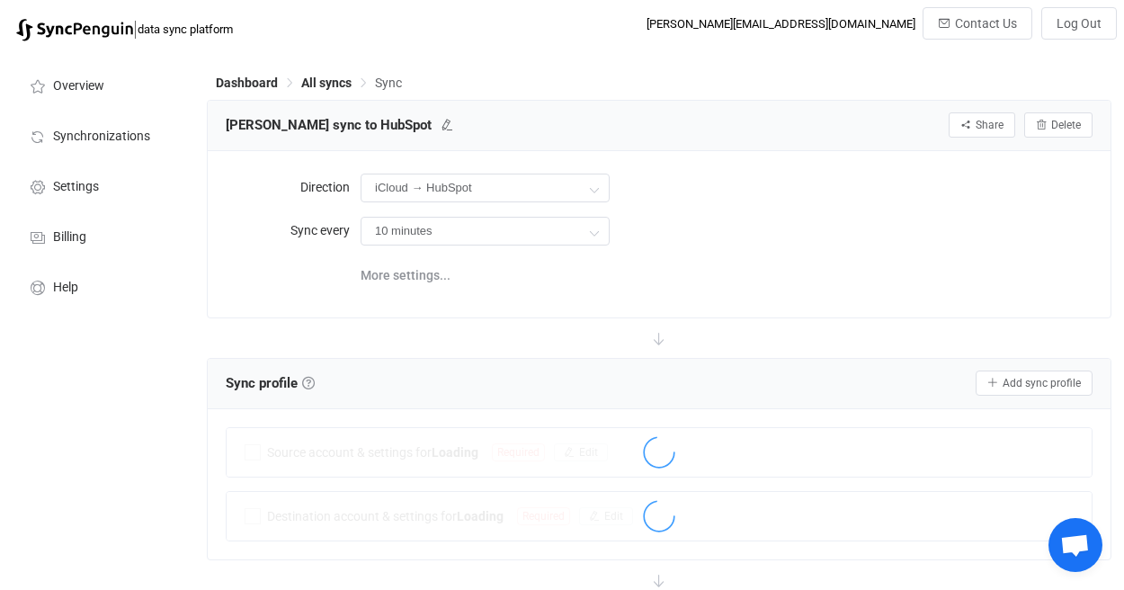
scroll to position [1974, 0]
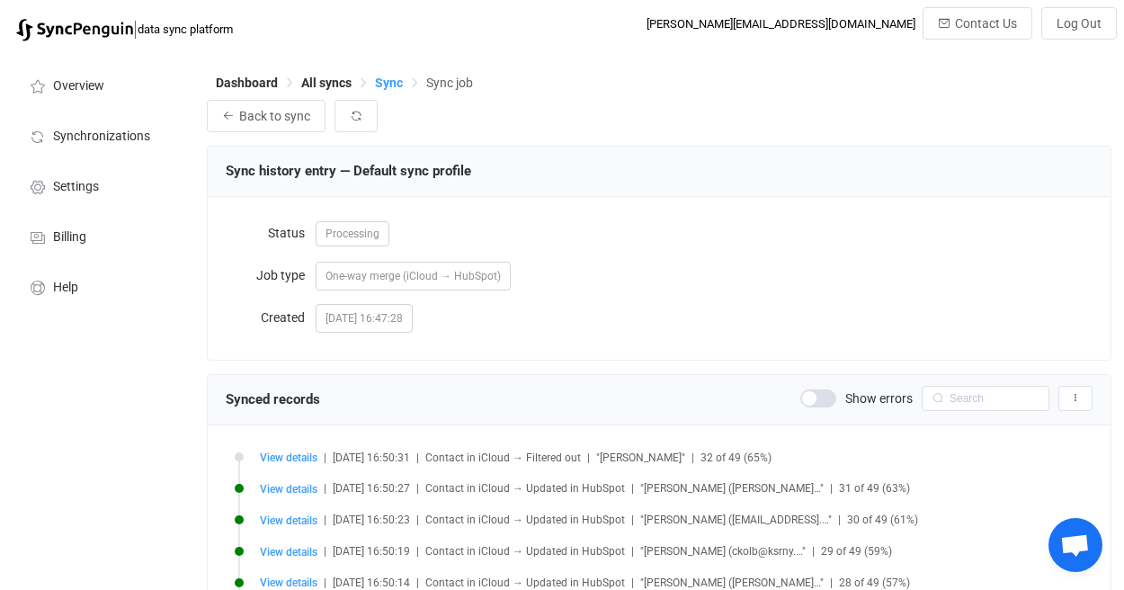
click at [383, 78] on span "Sync" at bounding box center [389, 83] width 28 height 14
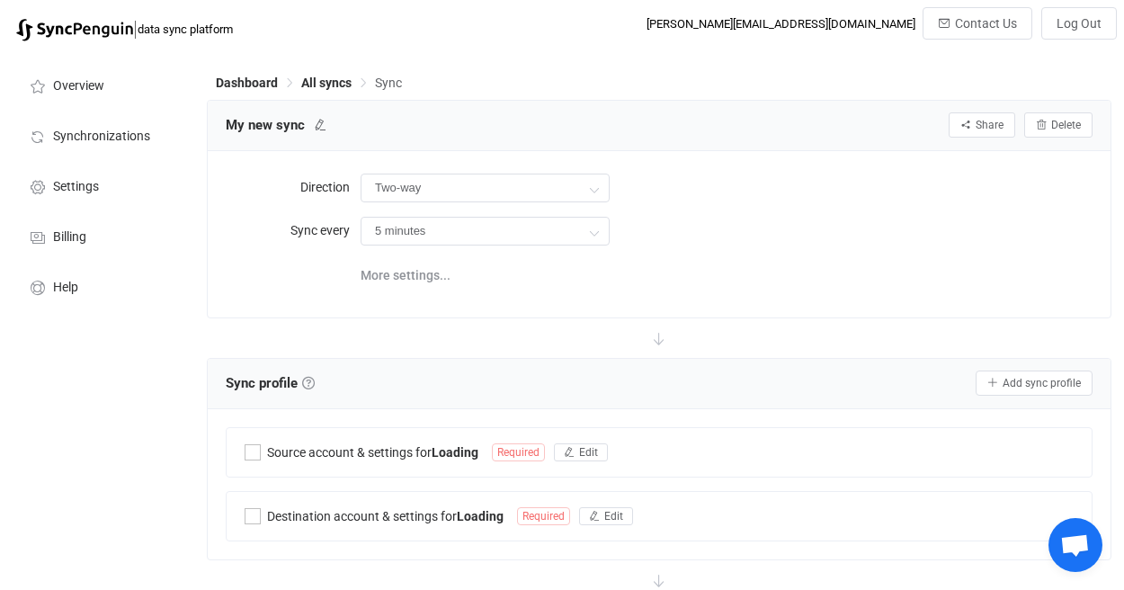
type input "iCloud → HubSpot"
type input "10 minutes"
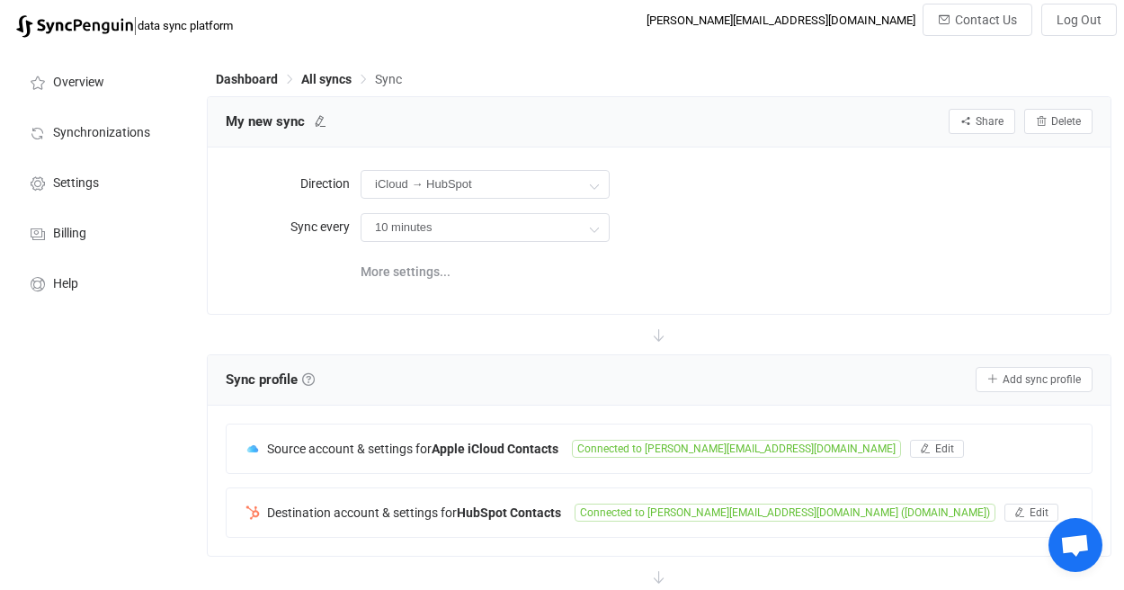
scroll to position [467, 0]
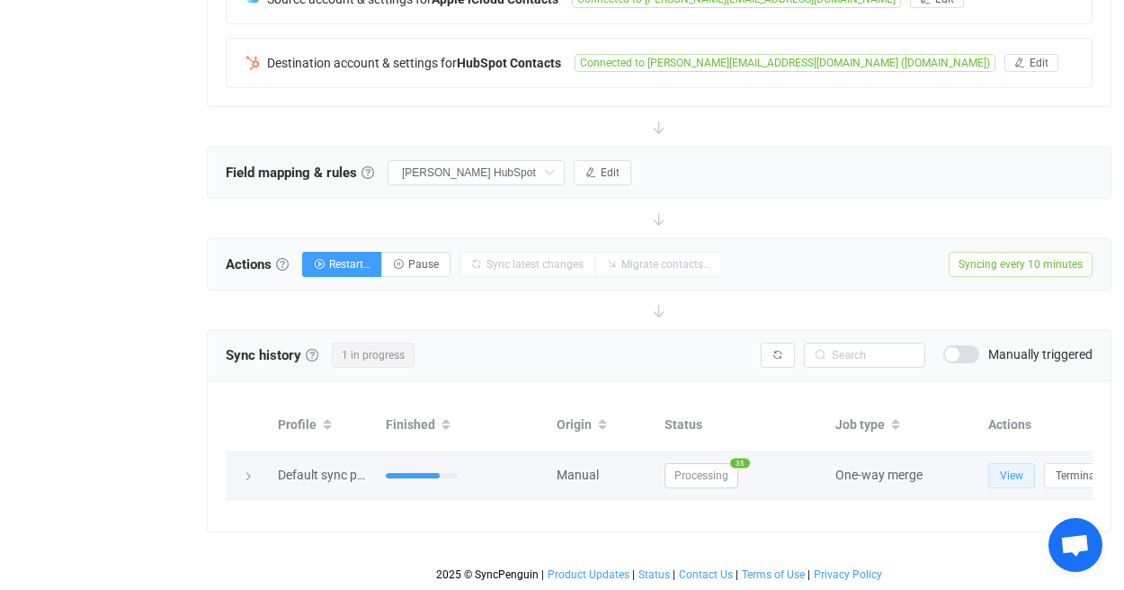
click at [1007, 469] on span "View" at bounding box center [1011, 475] width 23 height 13
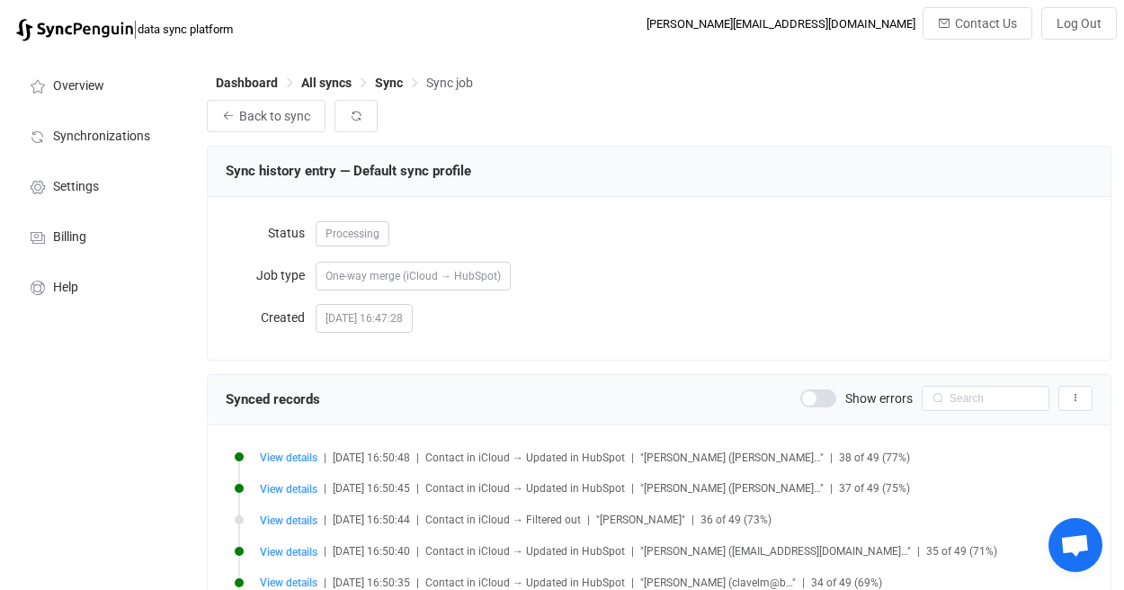
scroll to position [4, 0]
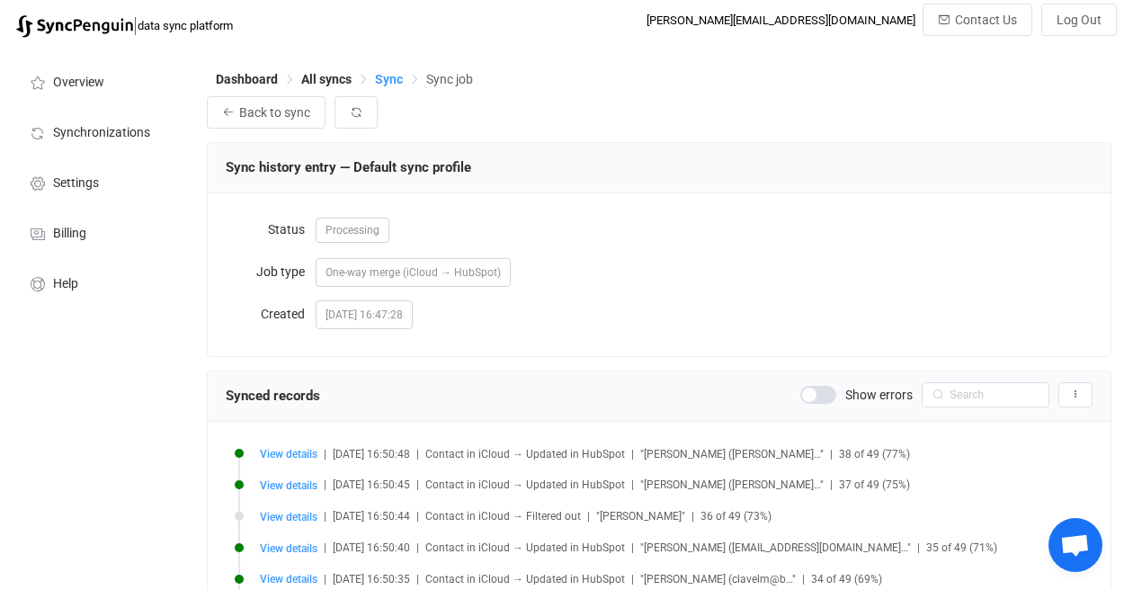
click at [377, 80] on span "Sync" at bounding box center [389, 79] width 28 height 14
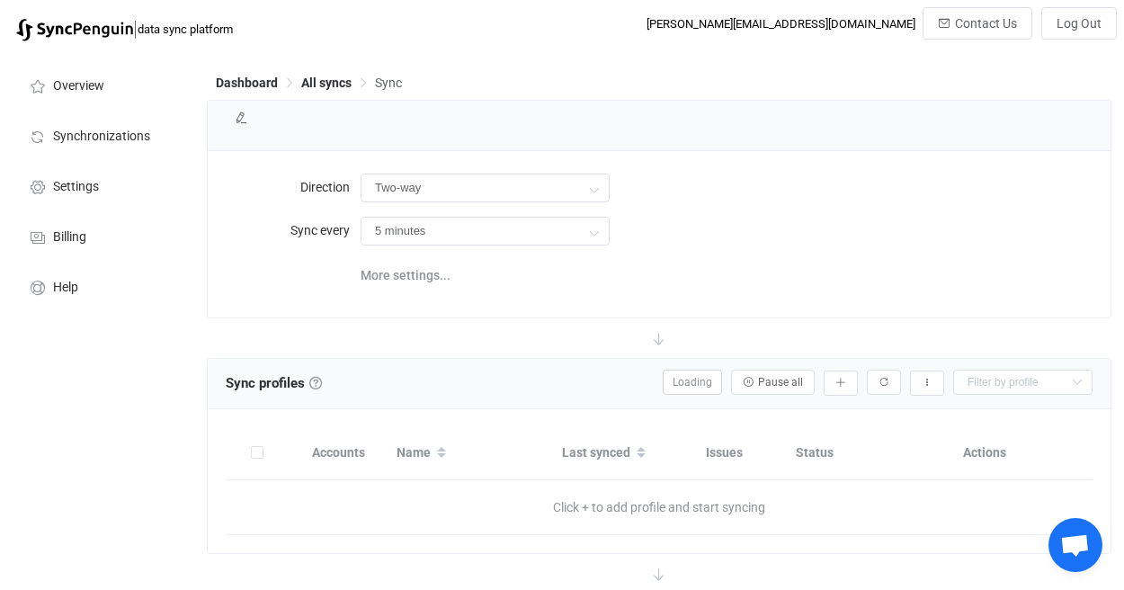
type input "iCloud → HubSpot"
type input "10 minutes"
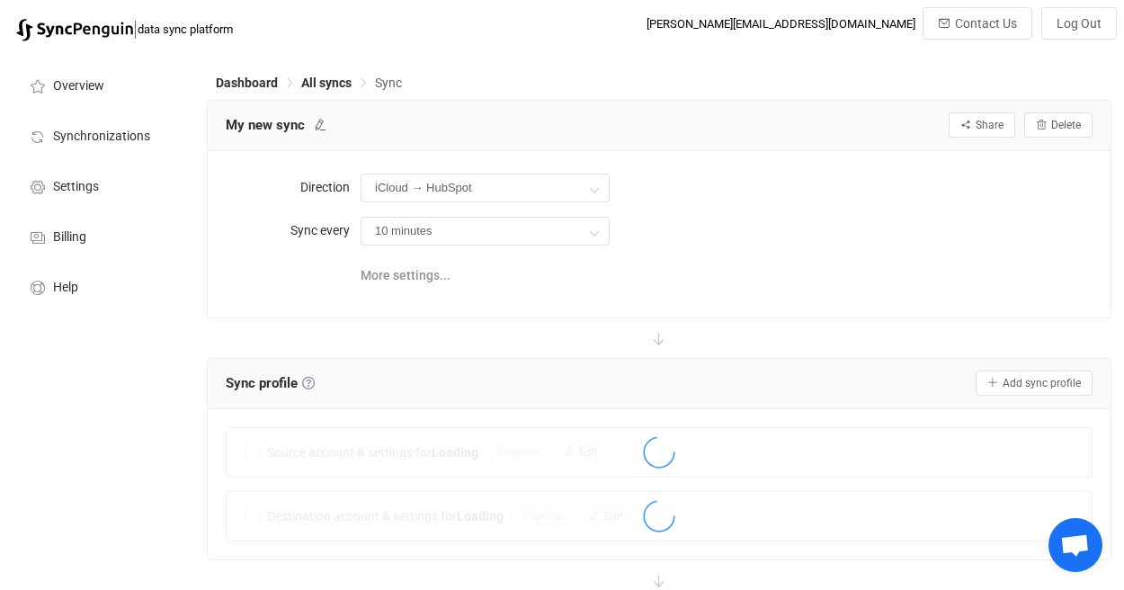
scroll to position [467, 0]
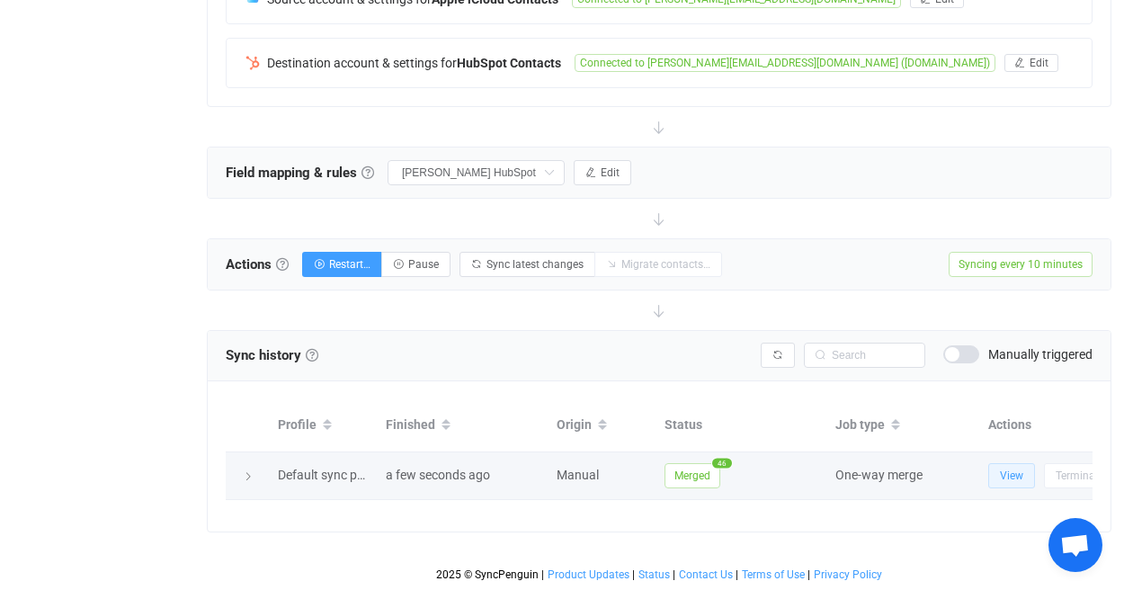
click at [1016, 463] on button "View" at bounding box center [1011, 475] width 47 height 25
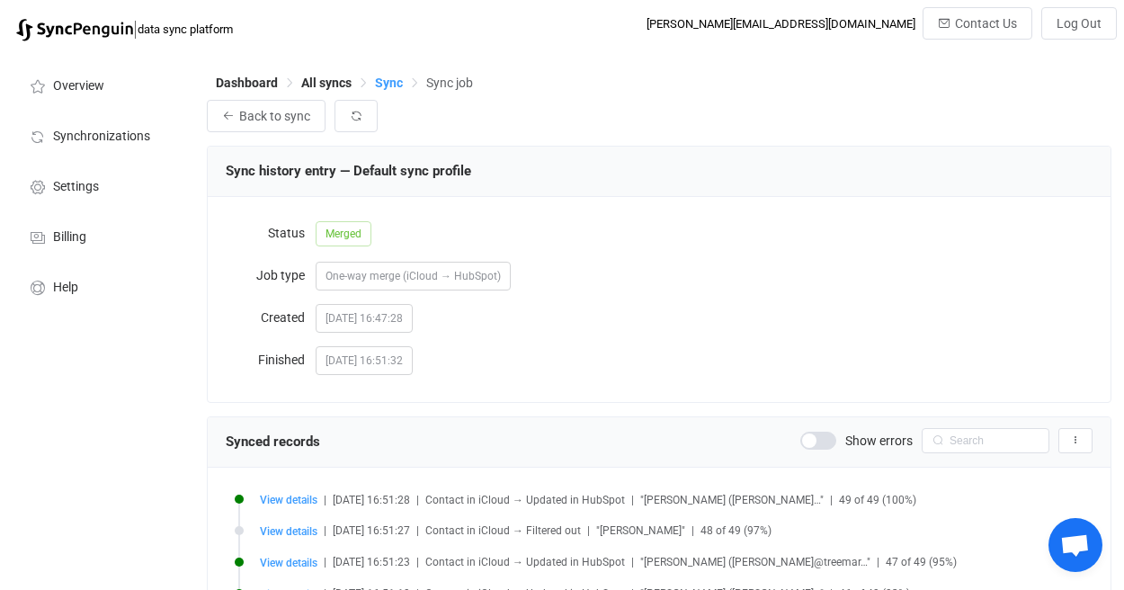
click at [392, 84] on span "Sync" at bounding box center [389, 83] width 28 height 14
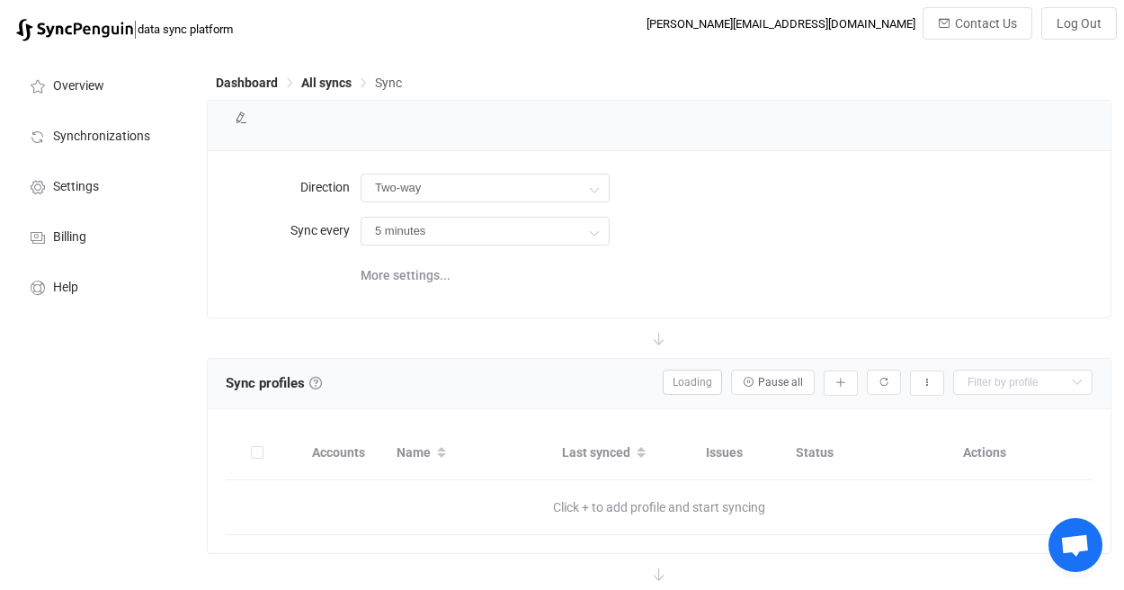
type input "iCloud → HubSpot"
type input "10 minutes"
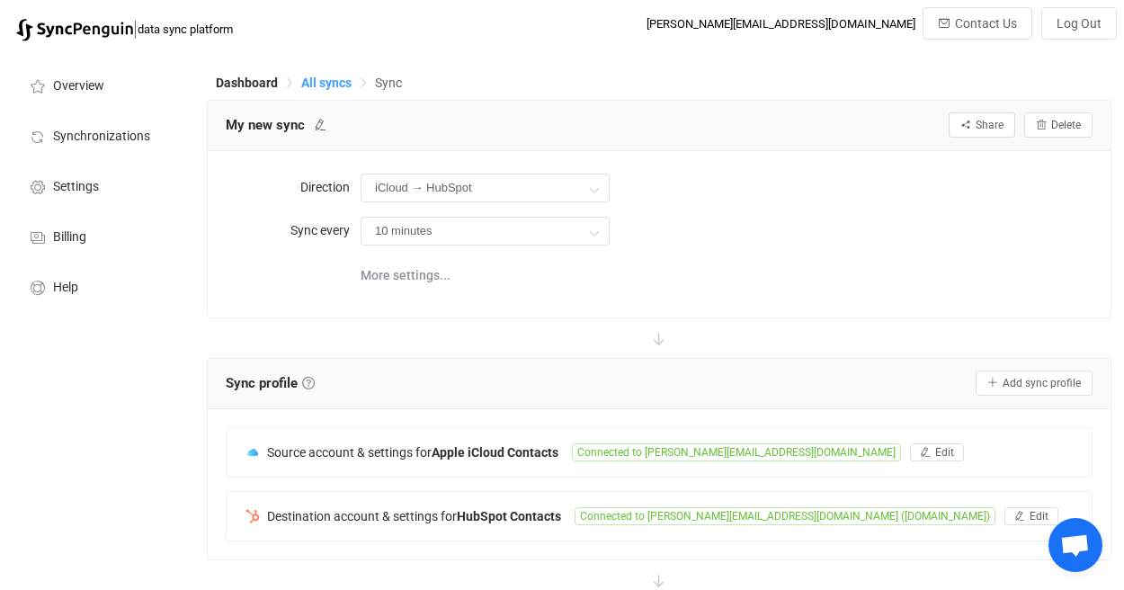
click at [343, 88] on span "All syncs" at bounding box center [326, 83] width 50 height 14
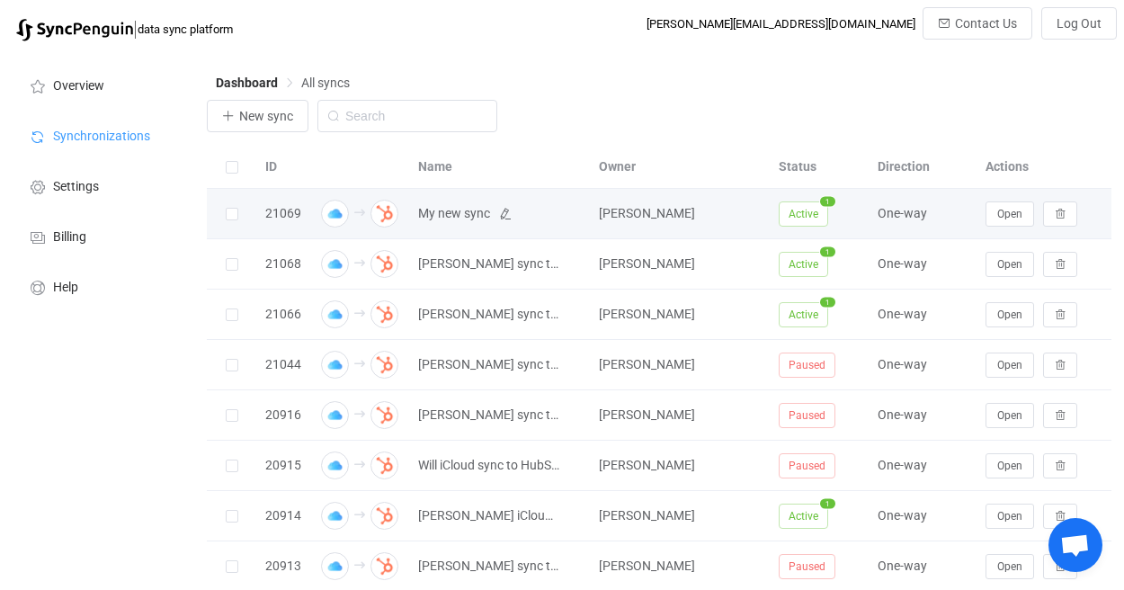
click at [465, 218] on span "My new sync" at bounding box center [454, 213] width 72 height 21
click at [498, 213] on span "My new sync" at bounding box center [499, 213] width 163 height 21
click at [511, 210] on icon at bounding box center [505, 214] width 13 height 13
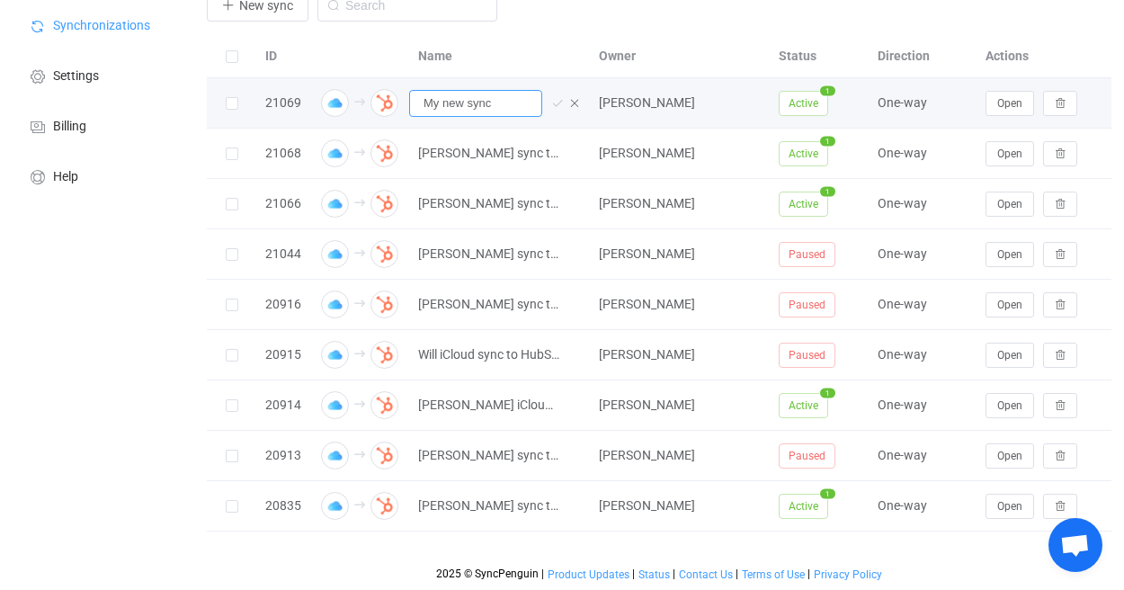
drag, startPoint x: 524, startPoint y: 108, endPoint x: 308, endPoint y: 106, distance: 215.7
click at [308, 106] on tr "21069 My new sync [PERSON_NAME] Active 1 One-way Open" at bounding box center [659, 103] width 904 height 50
type input "[PERSON_NAME] iCloud sync to HubSpot"
click at [556, 102] on icon at bounding box center [557, 103] width 13 height 13
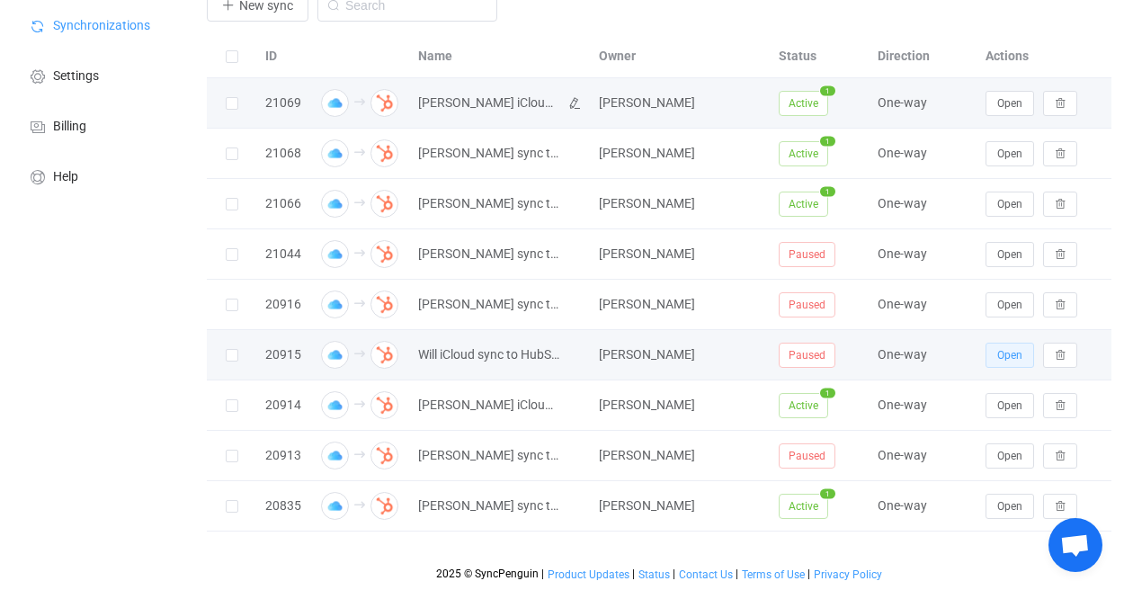
click at [994, 359] on button "Open" at bounding box center [1009, 354] width 49 height 25
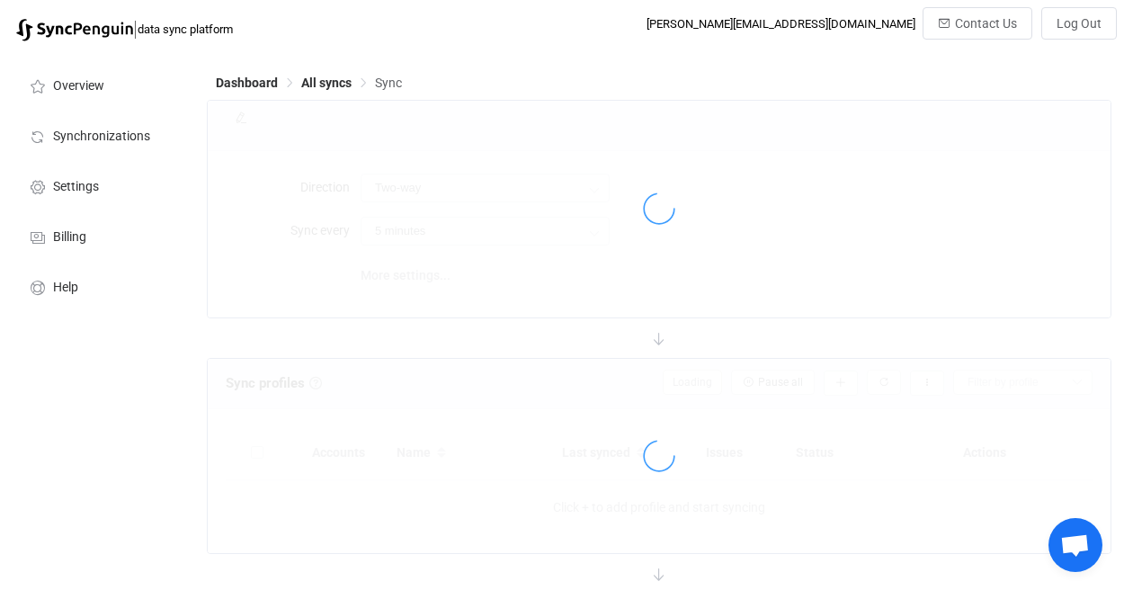
type input "iCloud → HubSpot"
type input "10 minutes"
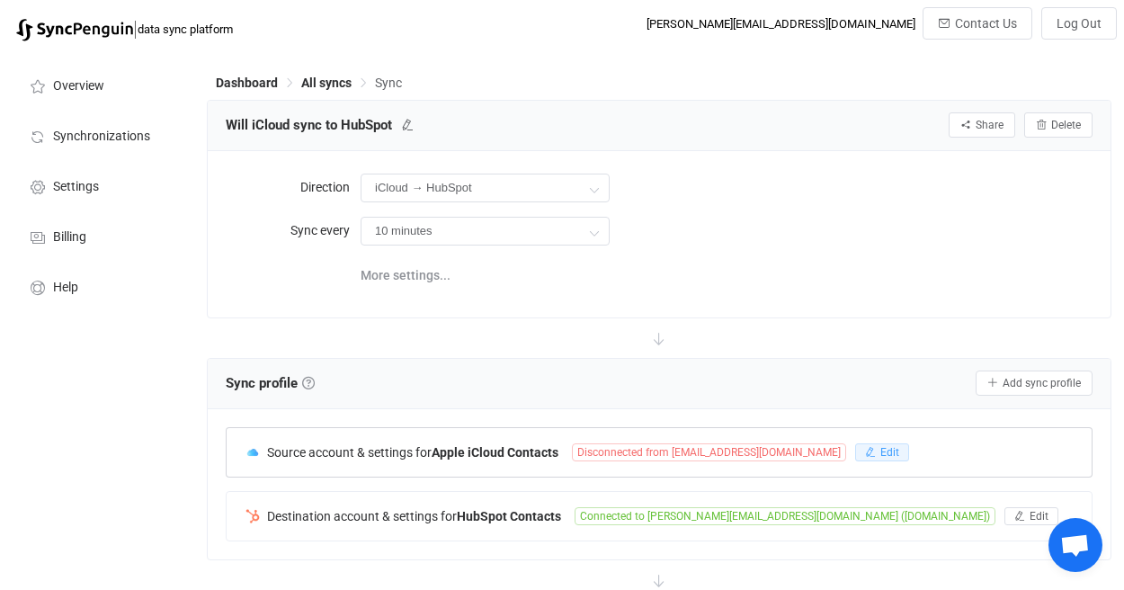
click at [855, 456] on button "Edit" at bounding box center [882, 452] width 54 height 18
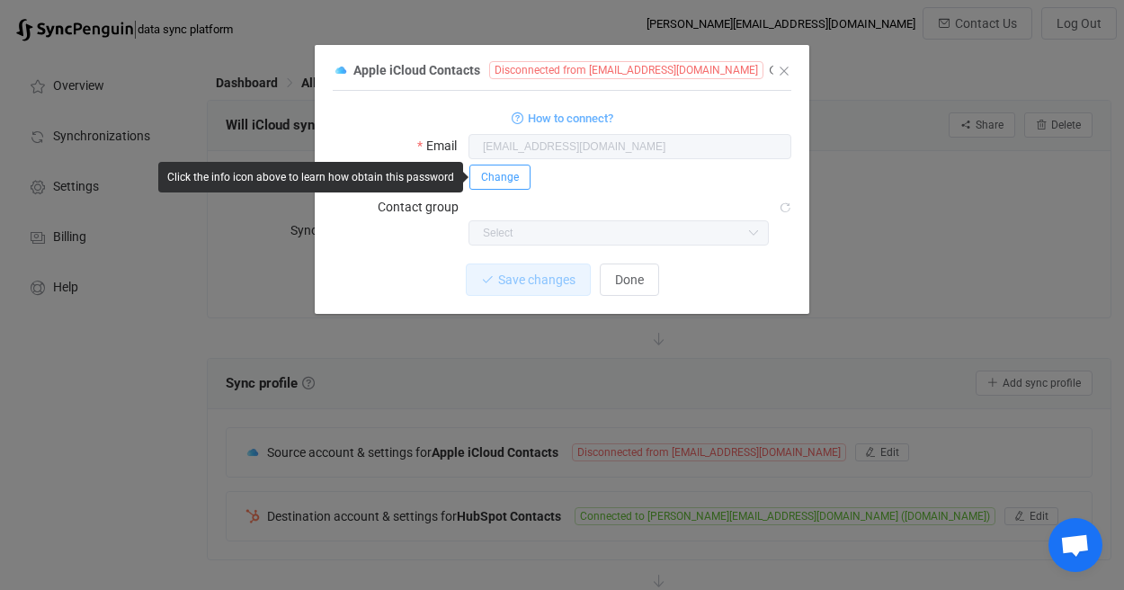
click at [509, 173] on span "Change" at bounding box center [500, 177] width 38 height 13
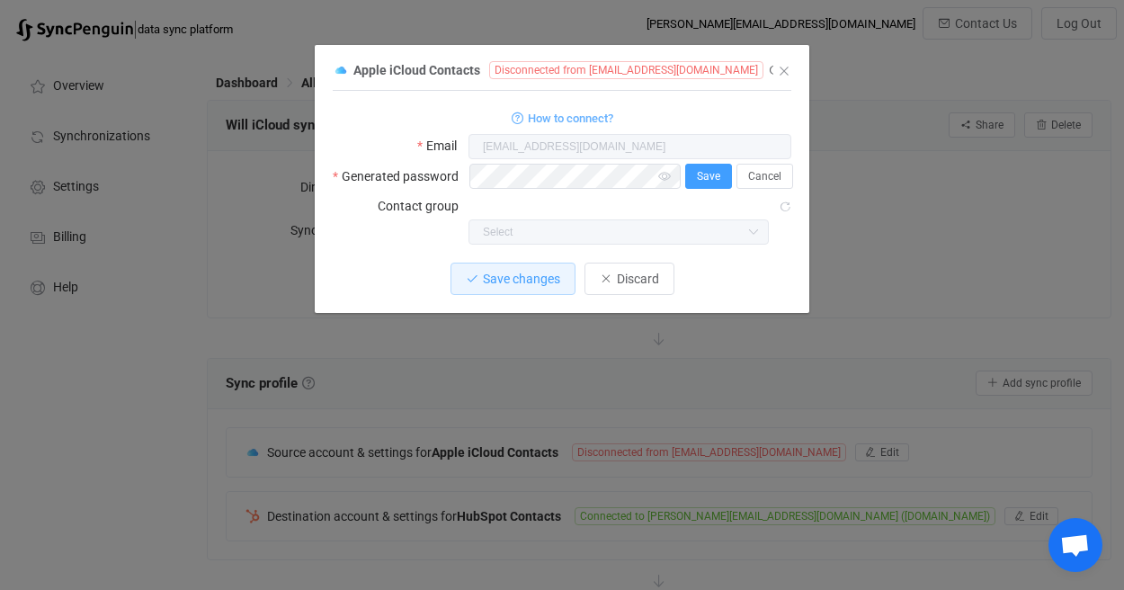
click at [693, 178] on button "Save" at bounding box center [708, 176] width 47 height 25
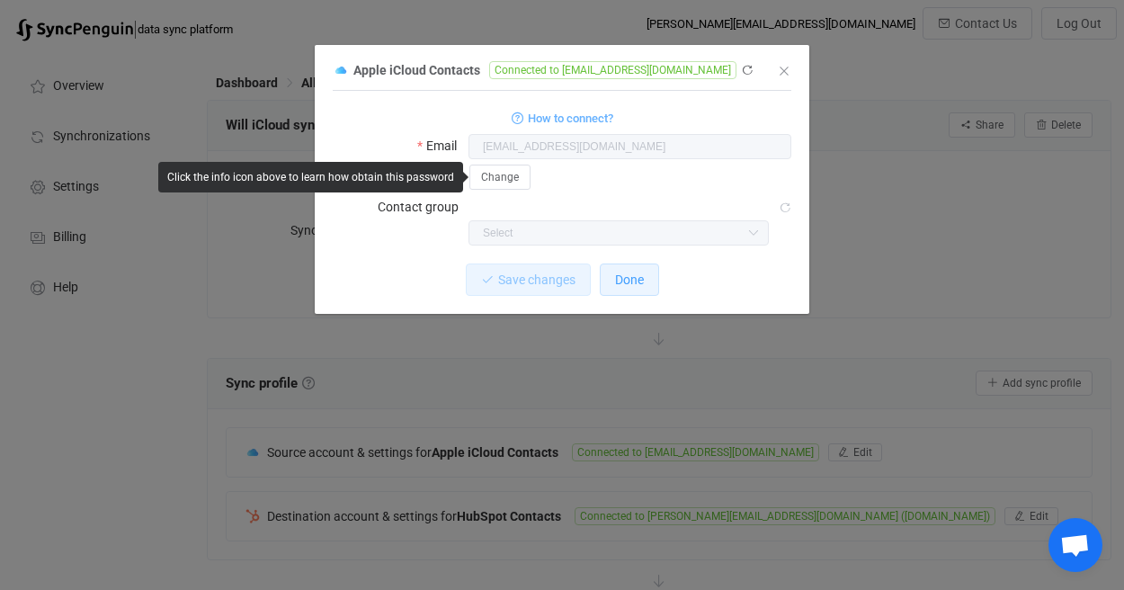
click at [636, 272] on span "Done" at bounding box center [629, 279] width 29 height 14
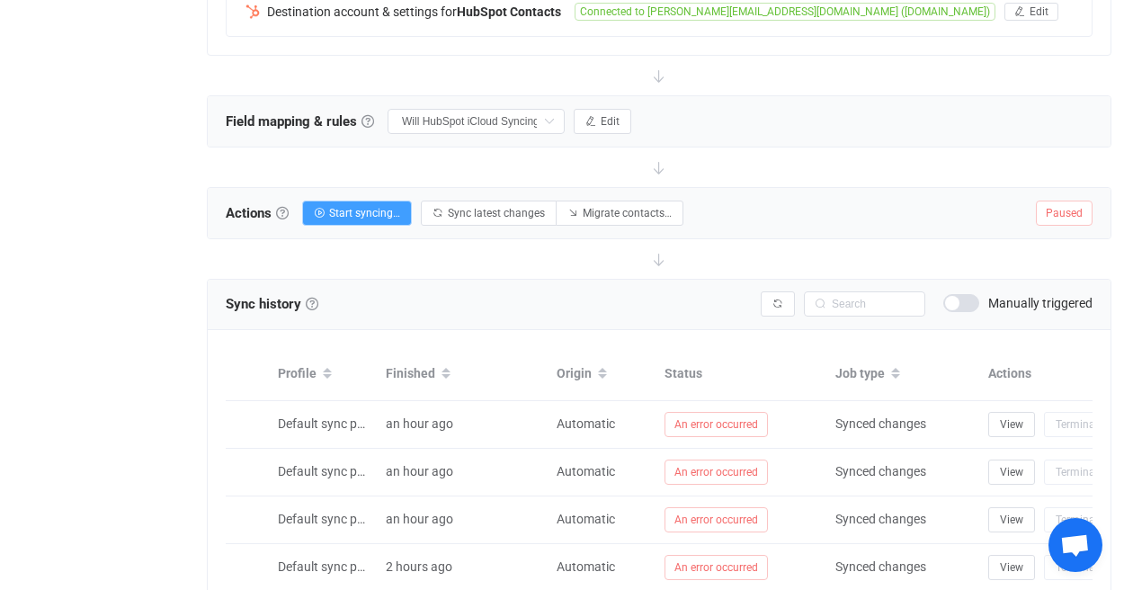
scroll to position [332, 0]
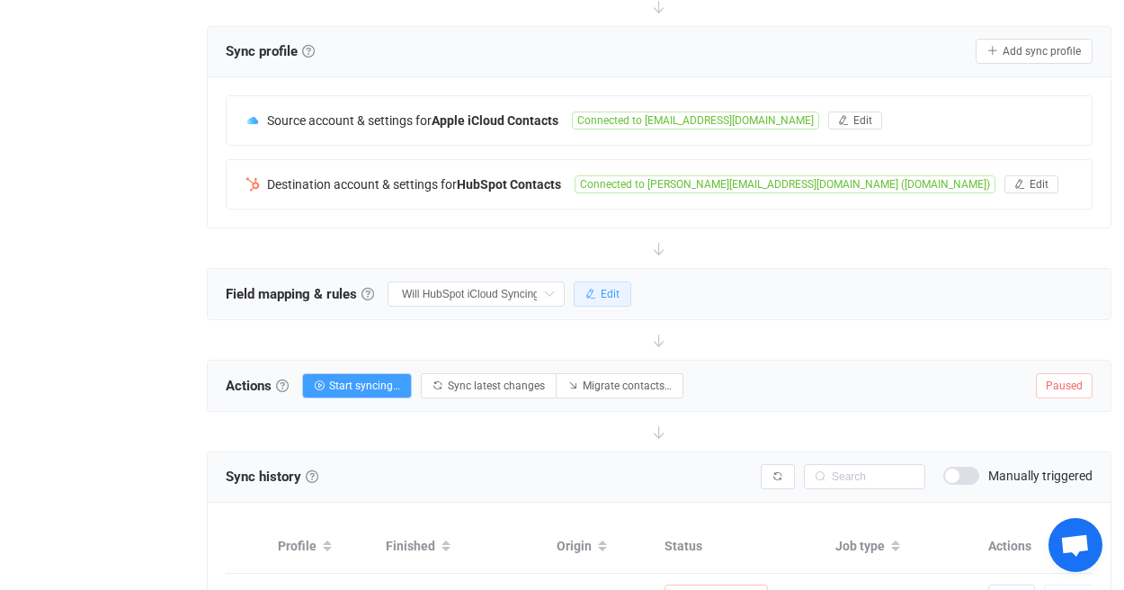
click at [613, 297] on span "Edit" at bounding box center [609, 294] width 19 height 13
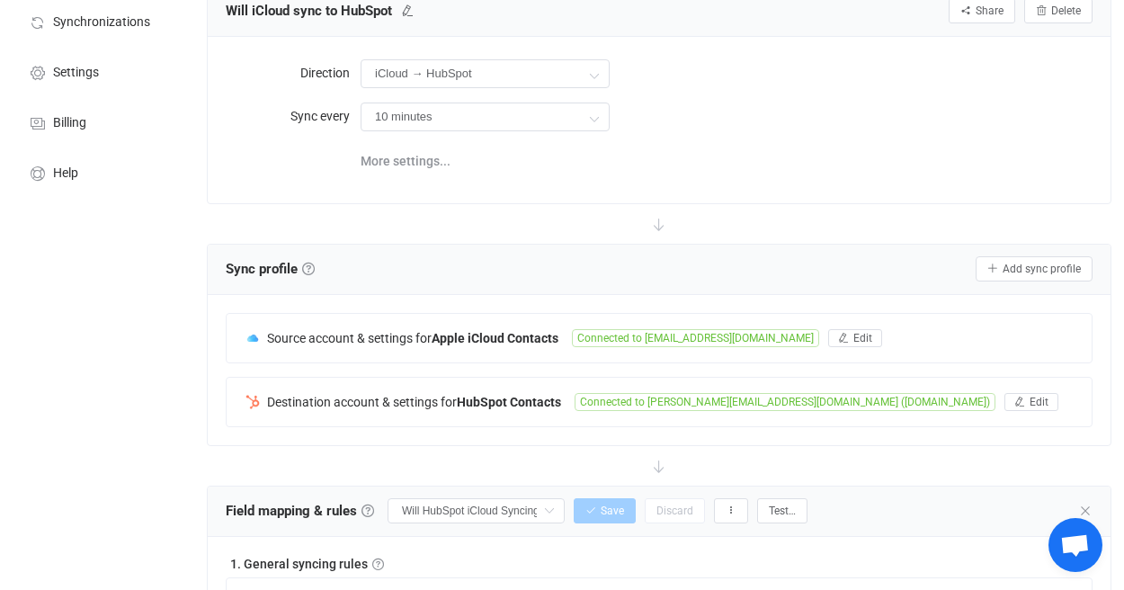
scroll to position [254, 0]
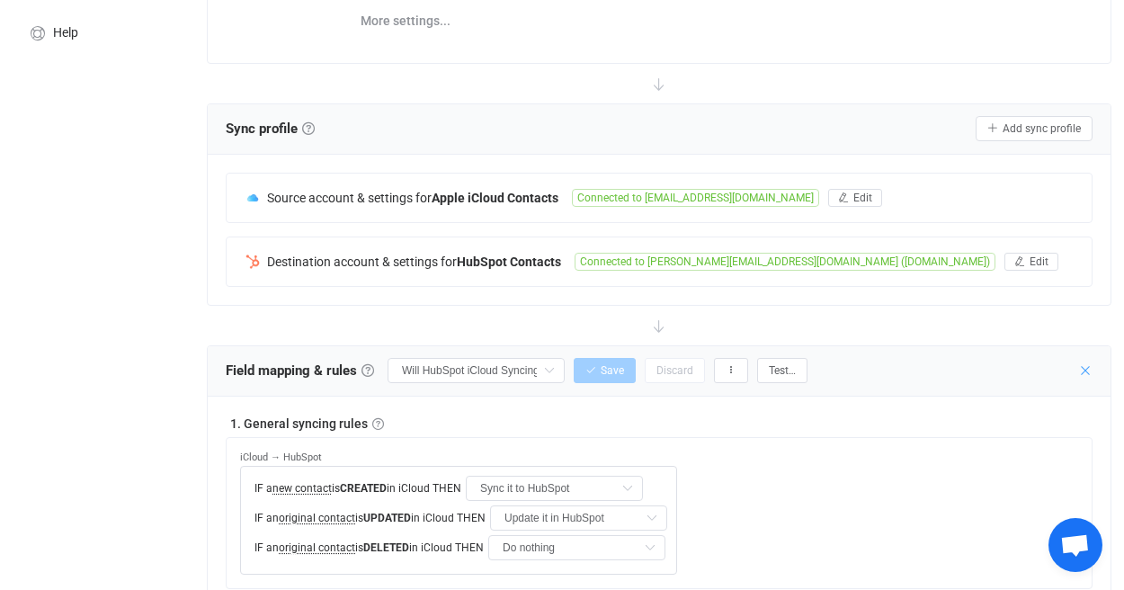
click at [1089, 368] on icon at bounding box center [1085, 370] width 14 height 14
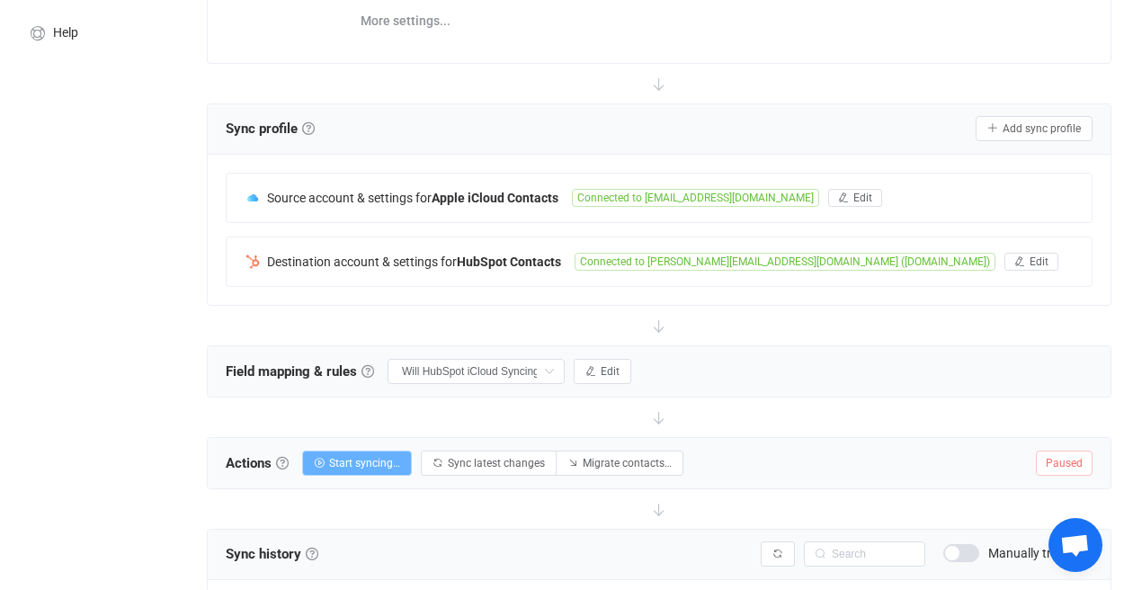
click at [347, 462] on span "Start syncing…" at bounding box center [364, 463] width 71 height 13
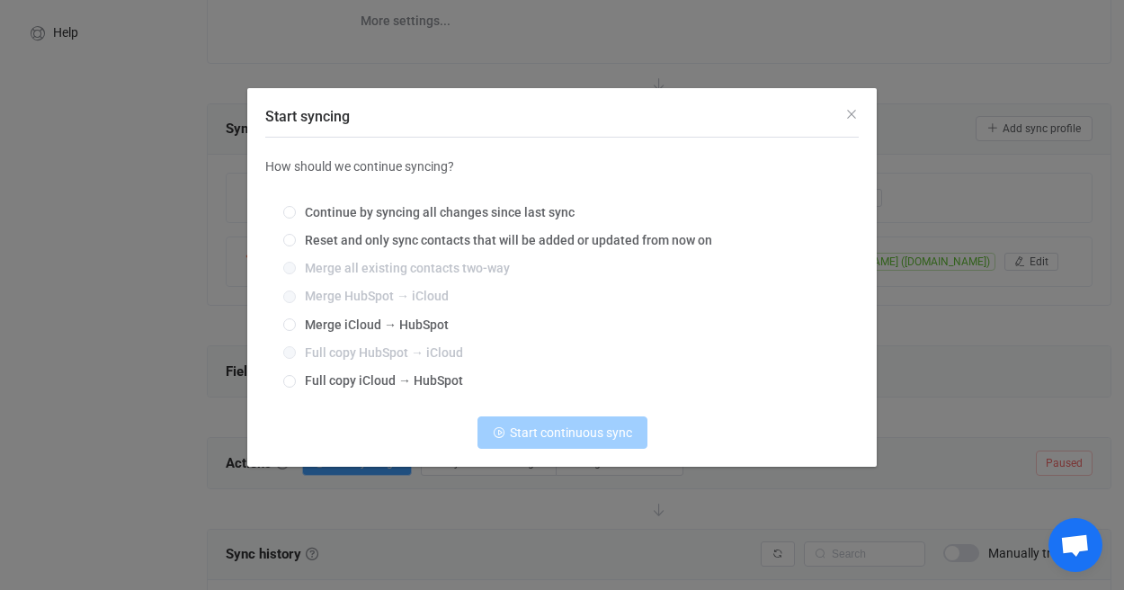
click at [332, 312] on div "Continue by syncing all changes since last sync Reset and only sync contacts th…" at bounding box center [561, 297] width 593 height 210
click at [338, 317] on span "Merge iCloud → HubSpot" at bounding box center [372, 324] width 153 height 14
click at [296, 318] on input "Merge iCloud → HubSpot" at bounding box center [289, 325] width 13 height 14
radio input "true"
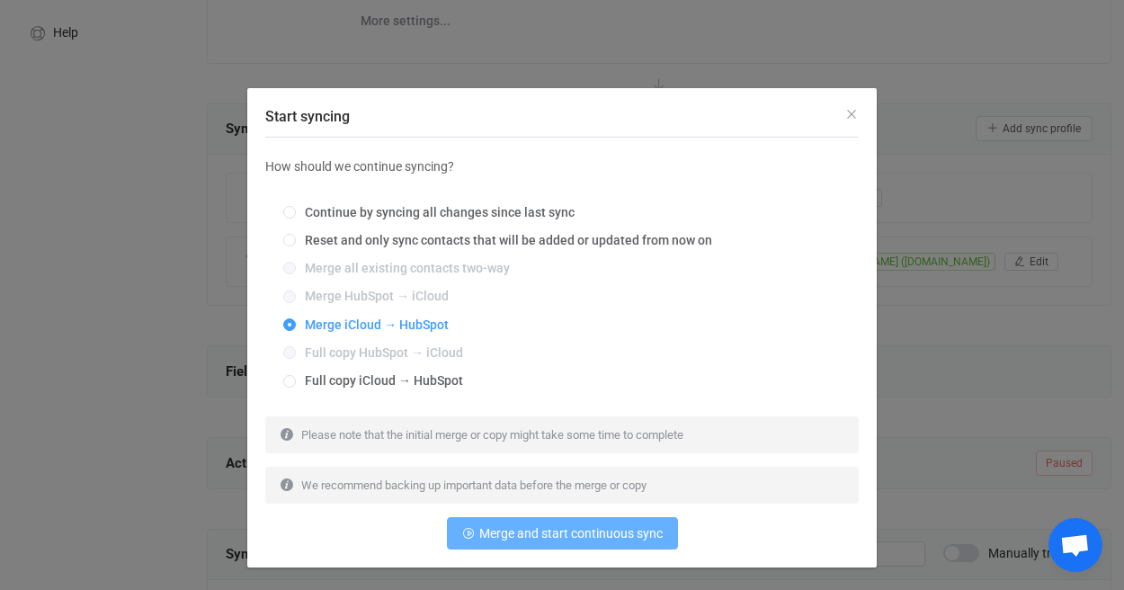
click at [554, 535] on span "Merge and start continuous sync" at bounding box center [570, 533] width 183 height 14
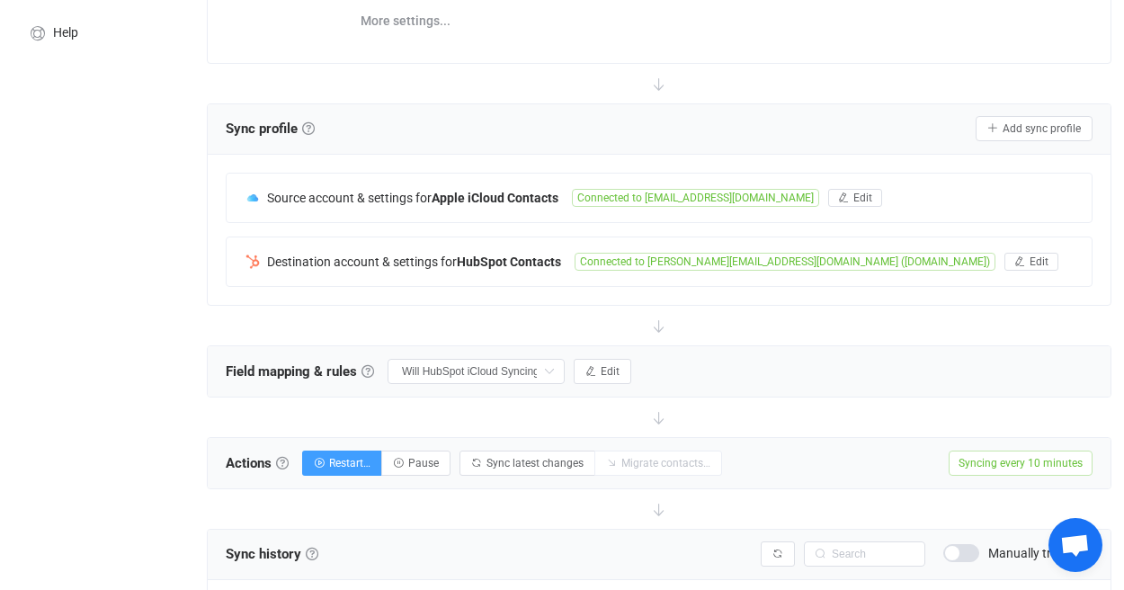
click at [896, 378] on div "Field mapping & rules Field mapping & rules By default, all contacts of the con…" at bounding box center [659, 371] width 903 height 50
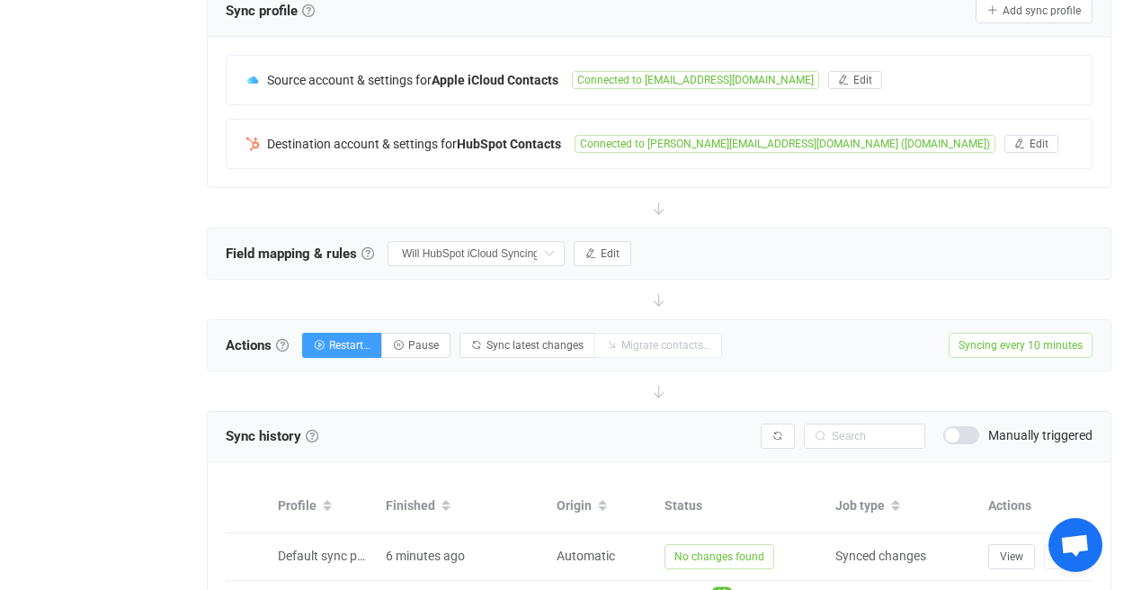
scroll to position [0, 0]
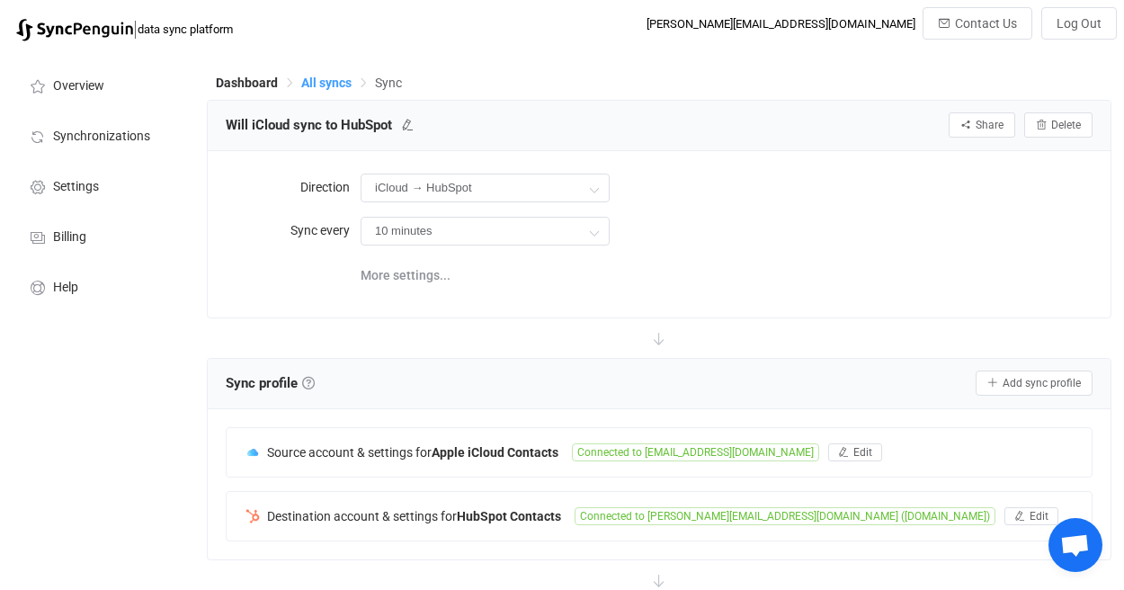
click at [337, 82] on span "All syncs" at bounding box center [326, 83] width 50 height 14
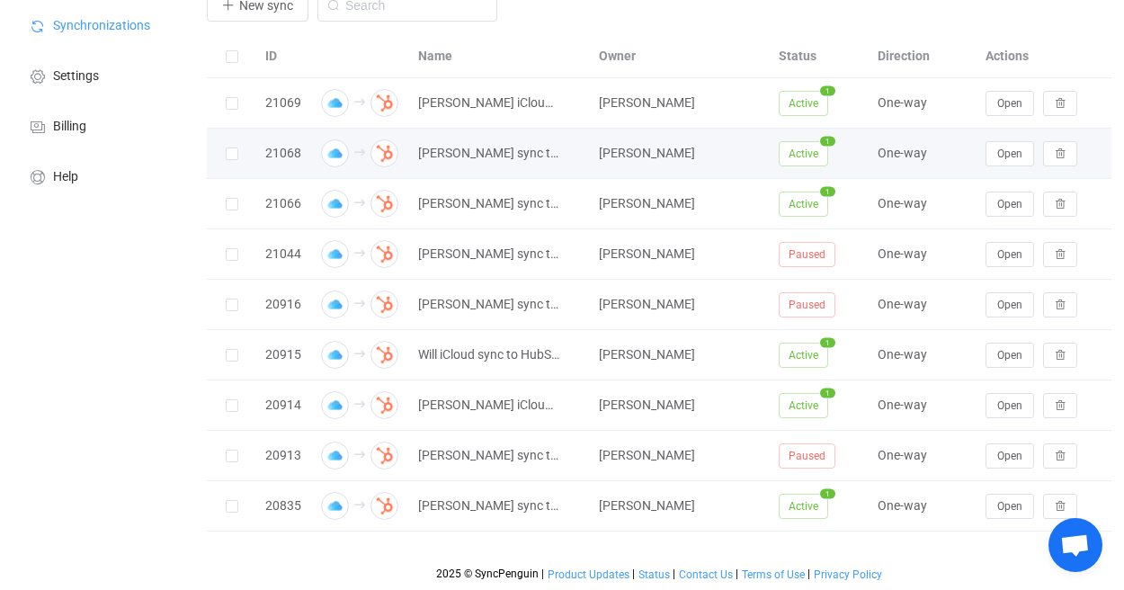
scroll to position [78, 0]
